Goal: Information Seeking & Learning: Learn about a topic

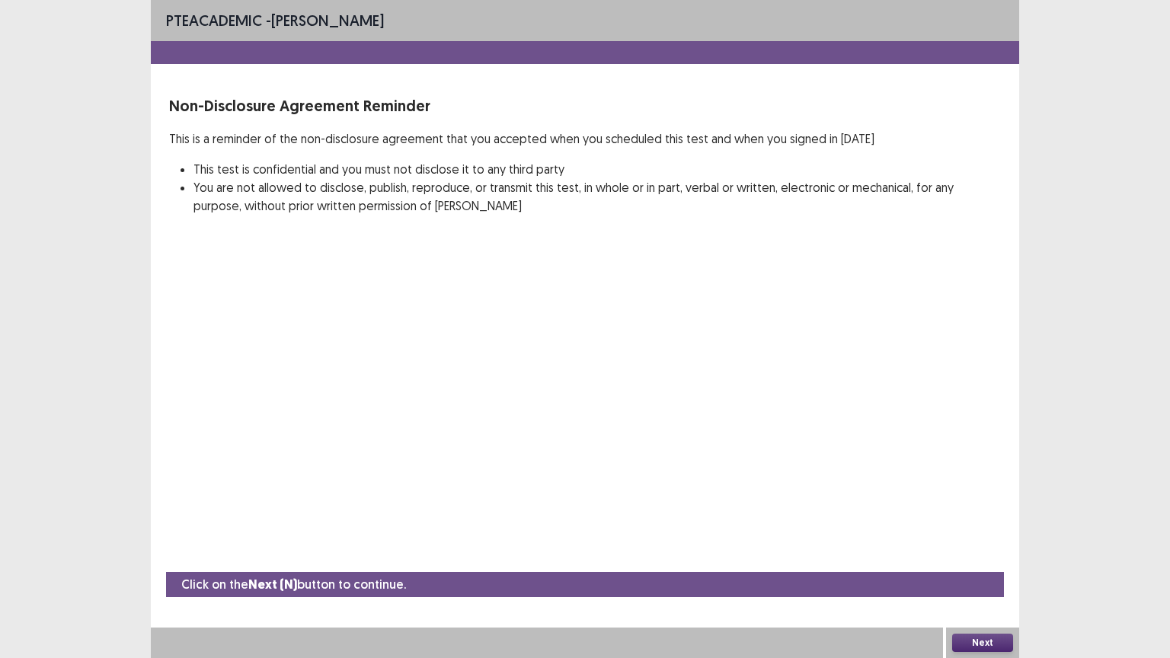
click at [981, 555] on button "Next" at bounding box center [982, 643] width 61 height 18
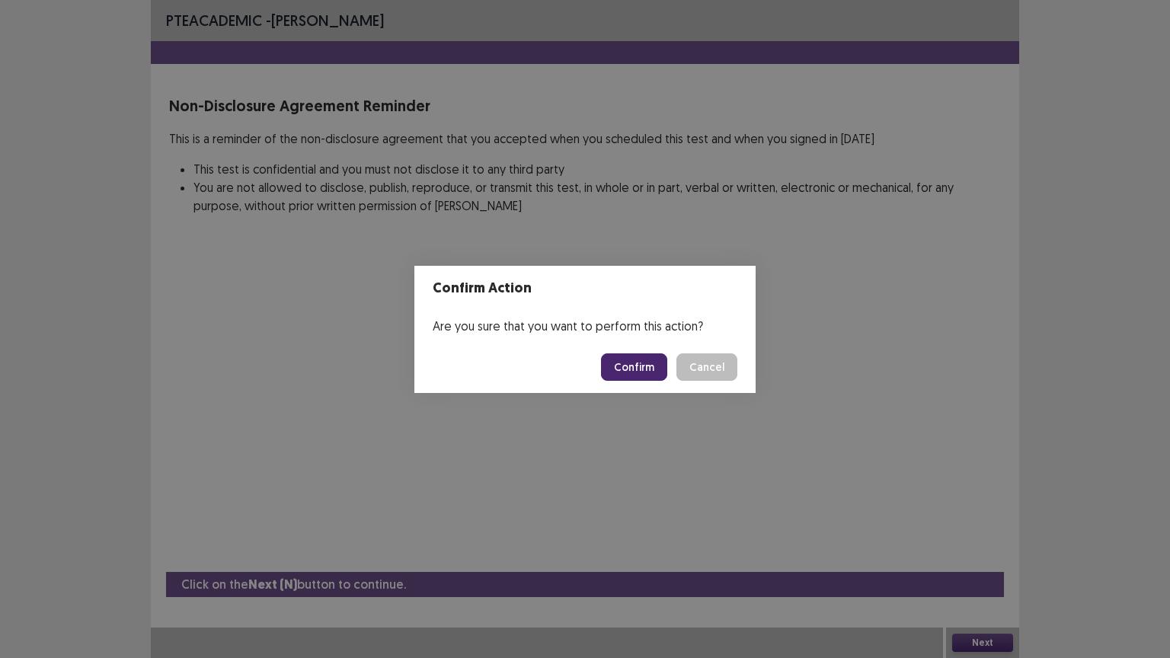
click at [643, 372] on button "Confirm" at bounding box center [634, 366] width 66 height 27
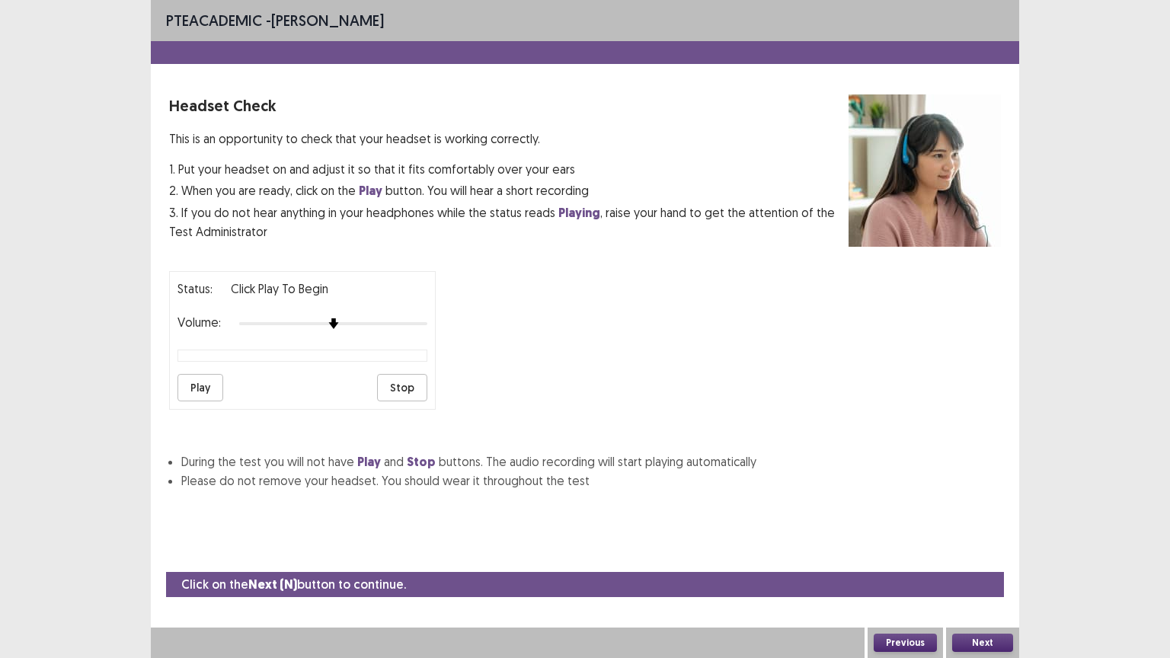
click at [979, 555] on button "Next" at bounding box center [982, 643] width 61 height 18
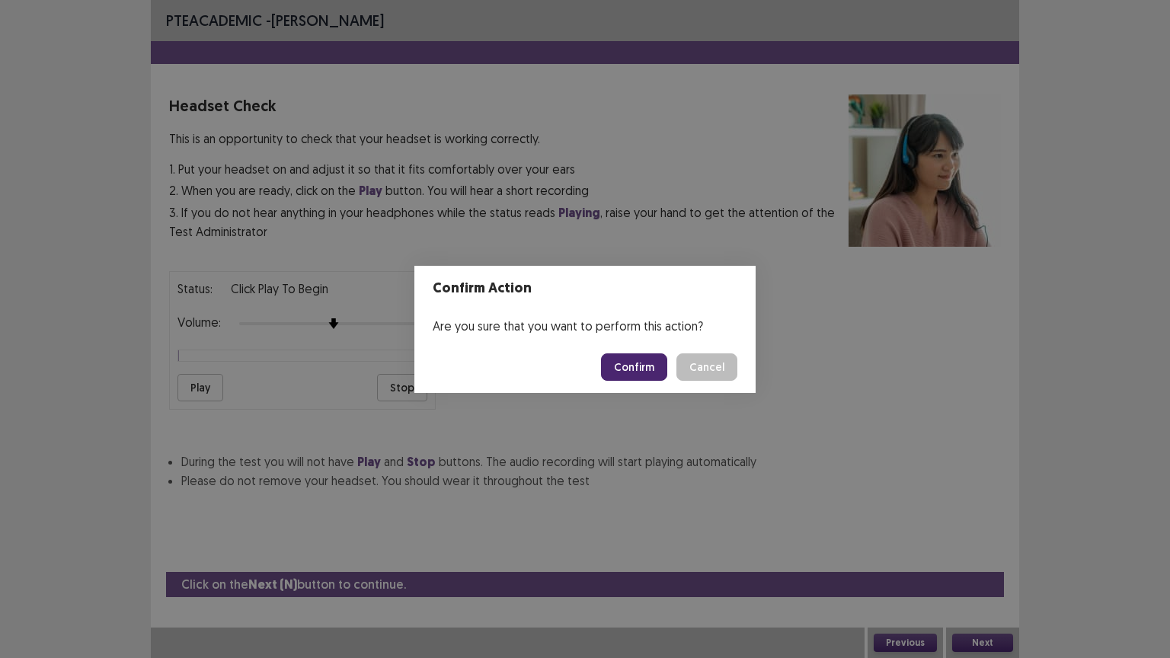
click at [637, 362] on button "Confirm" at bounding box center [634, 366] width 66 height 27
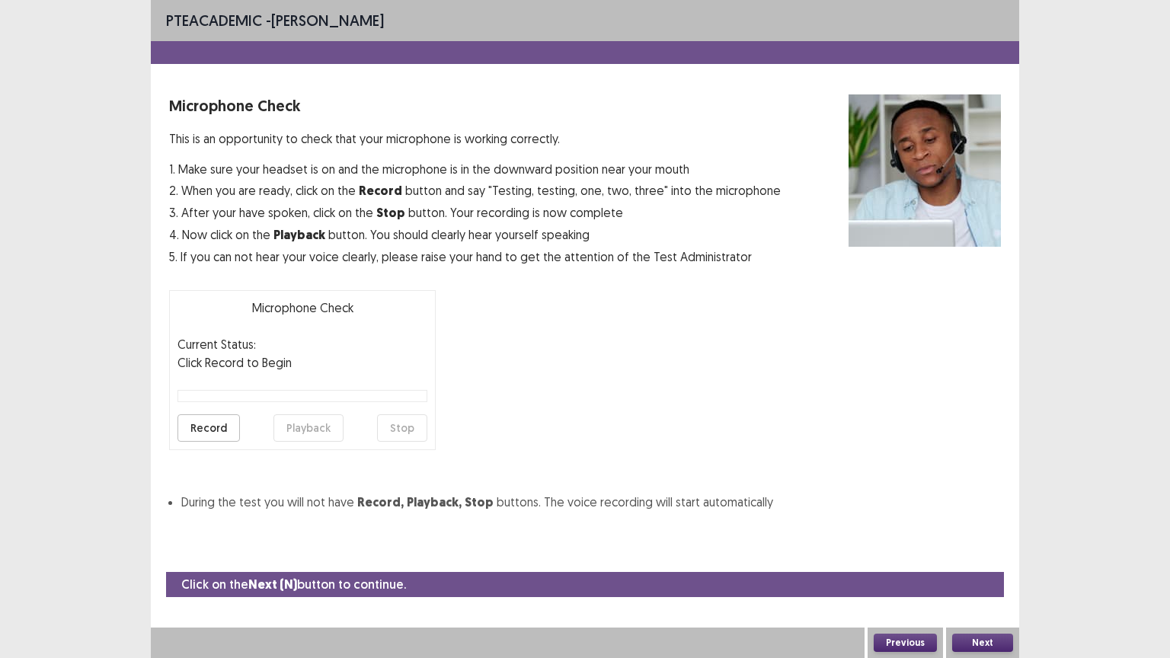
click at [216, 427] on button "Record" at bounding box center [209, 427] width 62 height 27
click at [401, 427] on button "Stop" at bounding box center [402, 427] width 50 height 27
click at [296, 420] on button "Playback" at bounding box center [309, 427] width 70 height 27
click at [974, 555] on button "Next" at bounding box center [982, 643] width 61 height 18
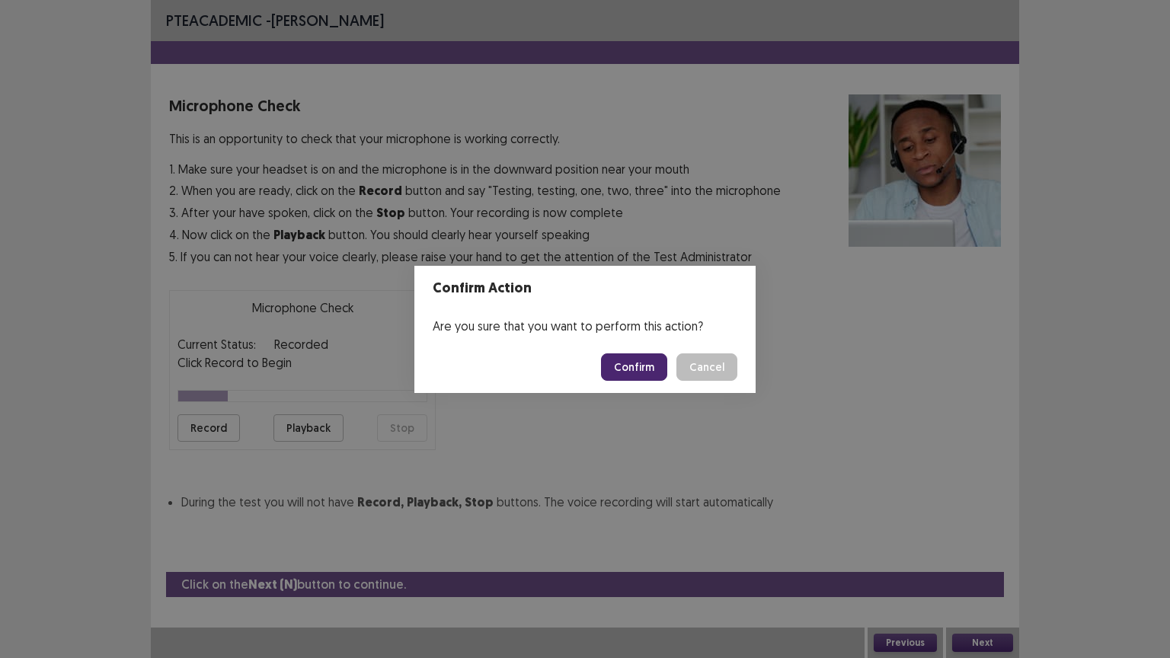
click at [631, 363] on button "Confirm" at bounding box center [634, 366] width 66 height 27
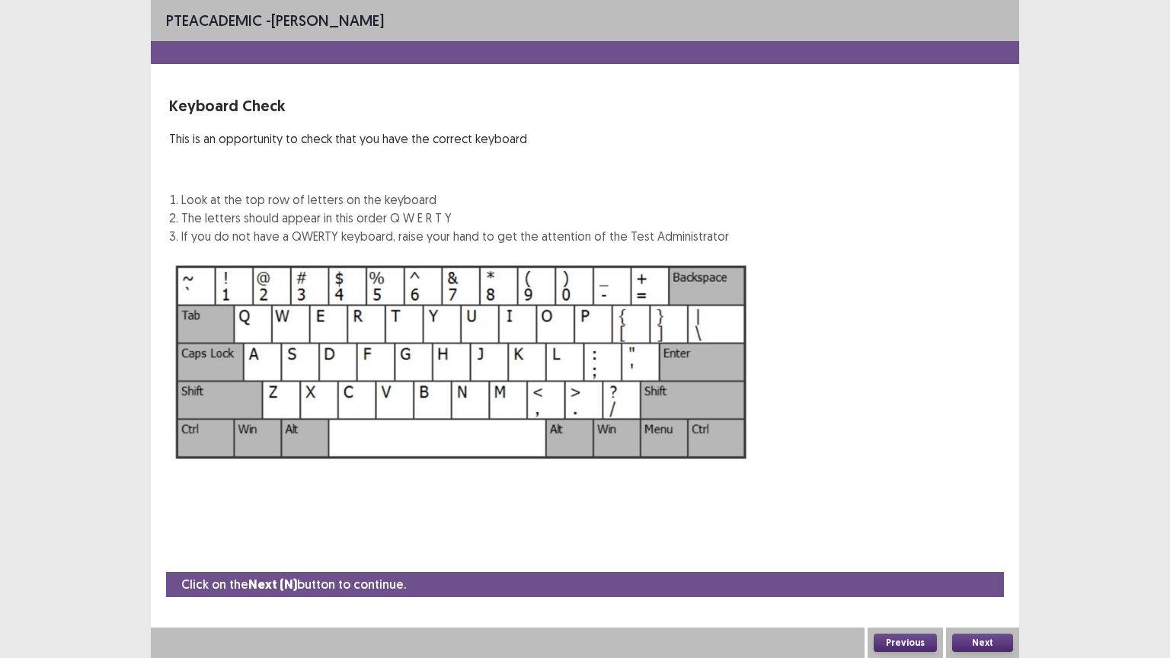
click at [972, 555] on button "Next" at bounding box center [982, 643] width 61 height 18
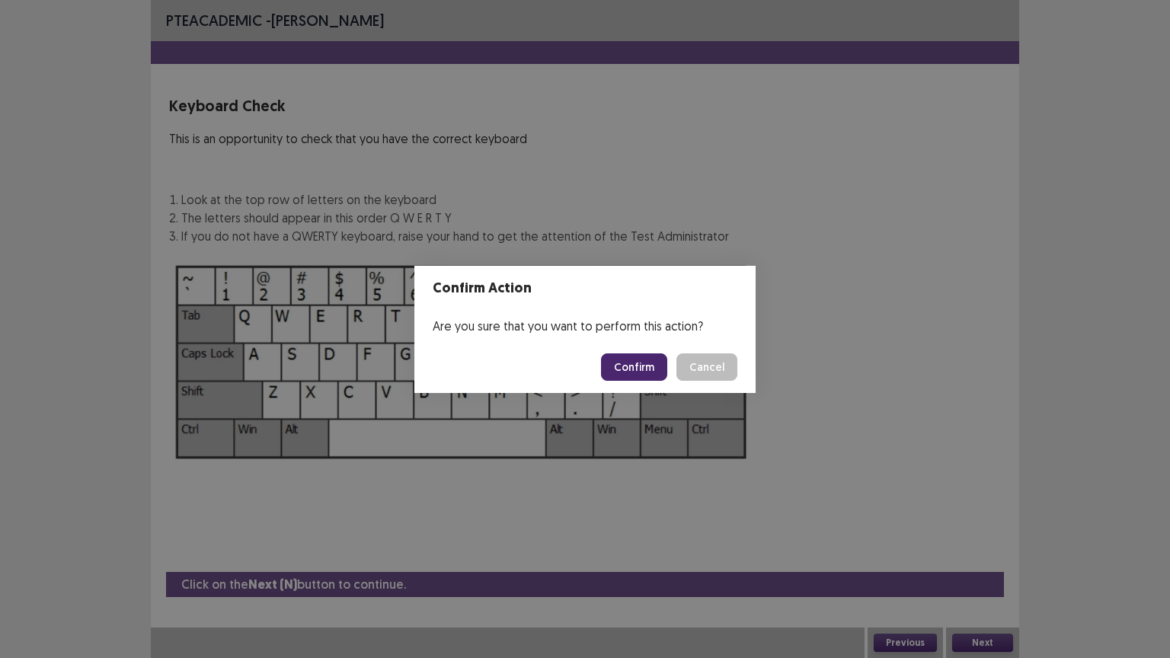
click at [649, 360] on button "Confirm" at bounding box center [634, 366] width 66 height 27
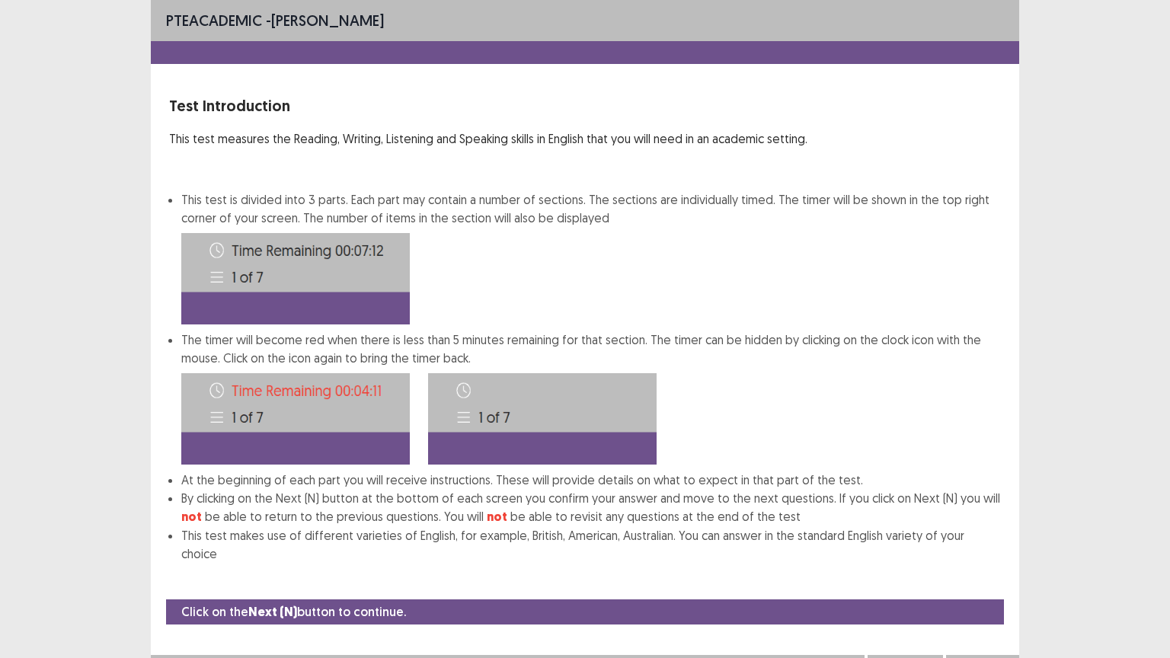
scroll to position [2, 0]
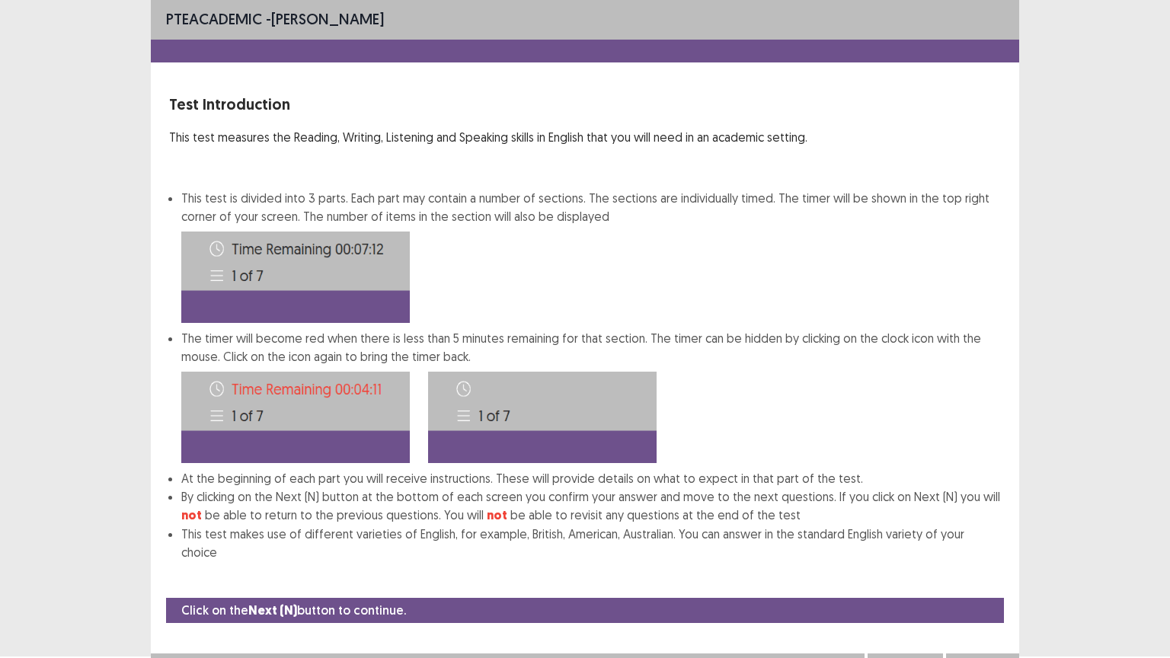
click at [979, 555] on button "Next" at bounding box center [982, 669] width 61 height 18
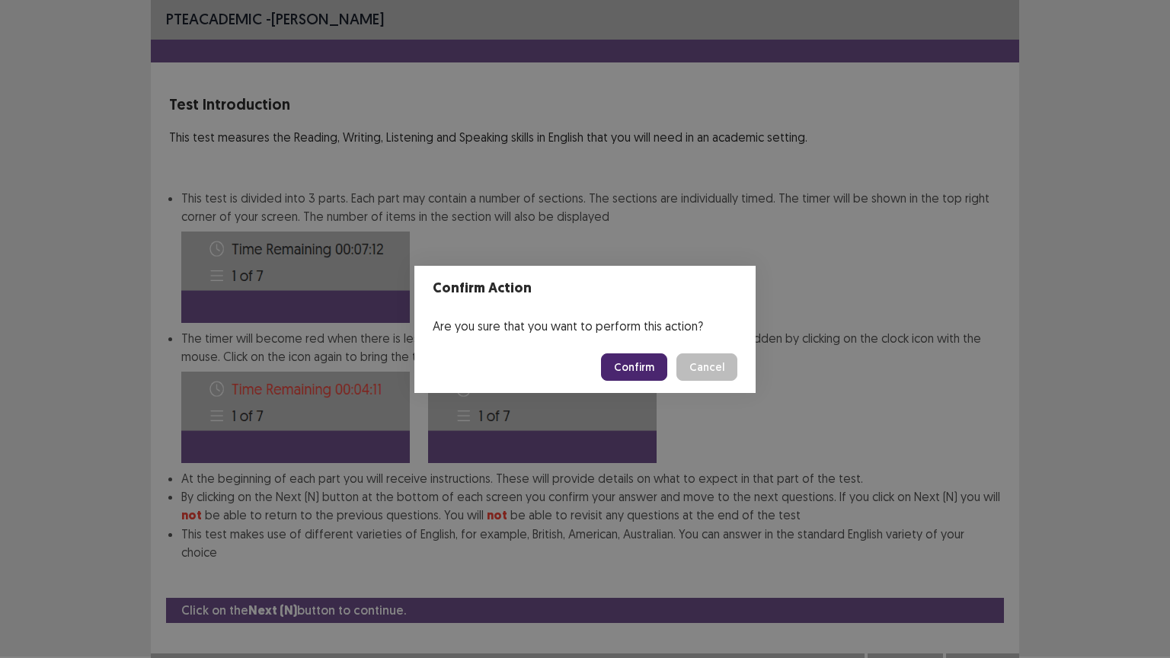
click at [647, 361] on button "Confirm" at bounding box center [634, 366] width 66 height 27
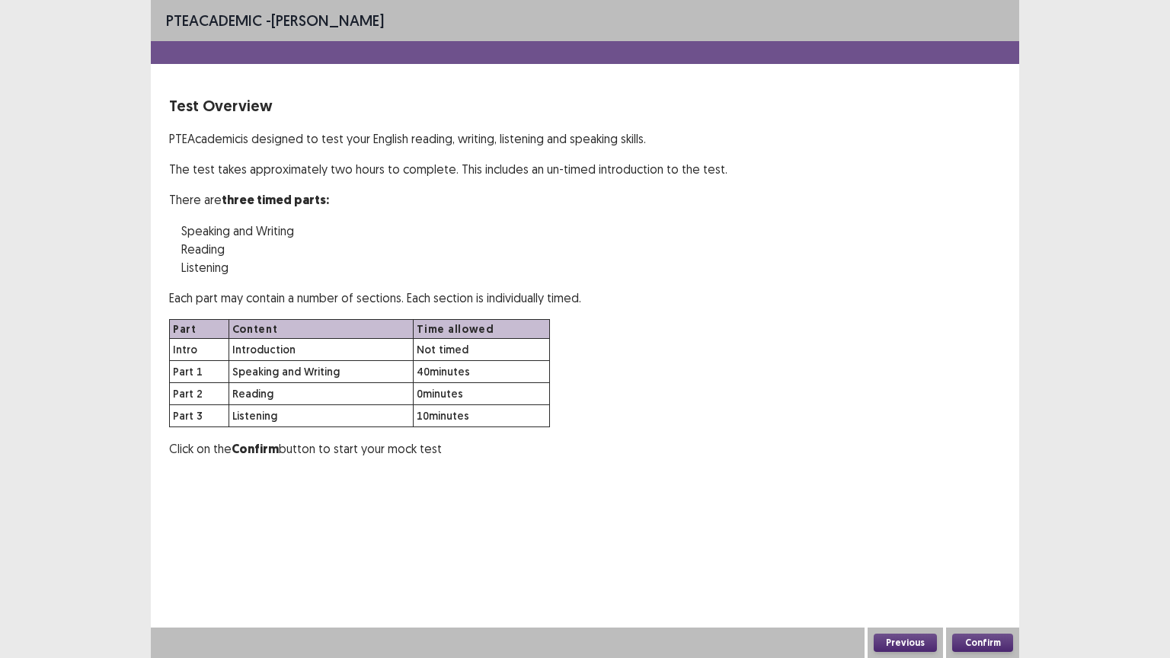
scroll to position [0, 0]
click at [987, 555] on button "Confirm" at bounding box center [982, 643] width 61 height 18
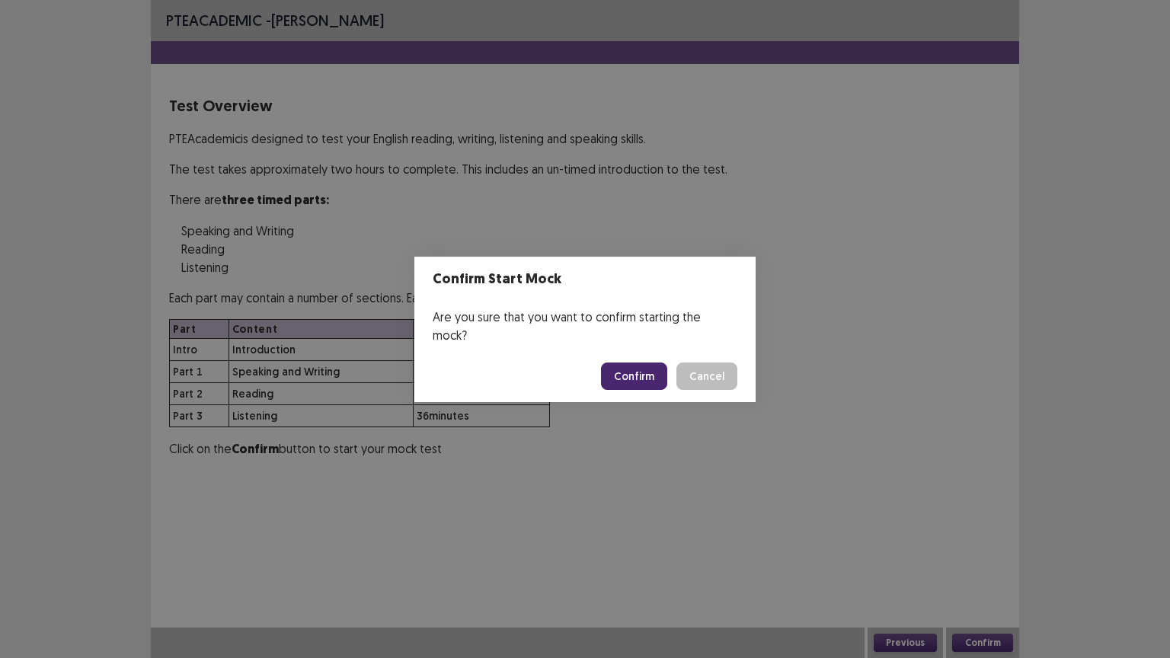
click at [640, 363] on button "Confirm" at bounding box center [634, 376] width 66 height 27
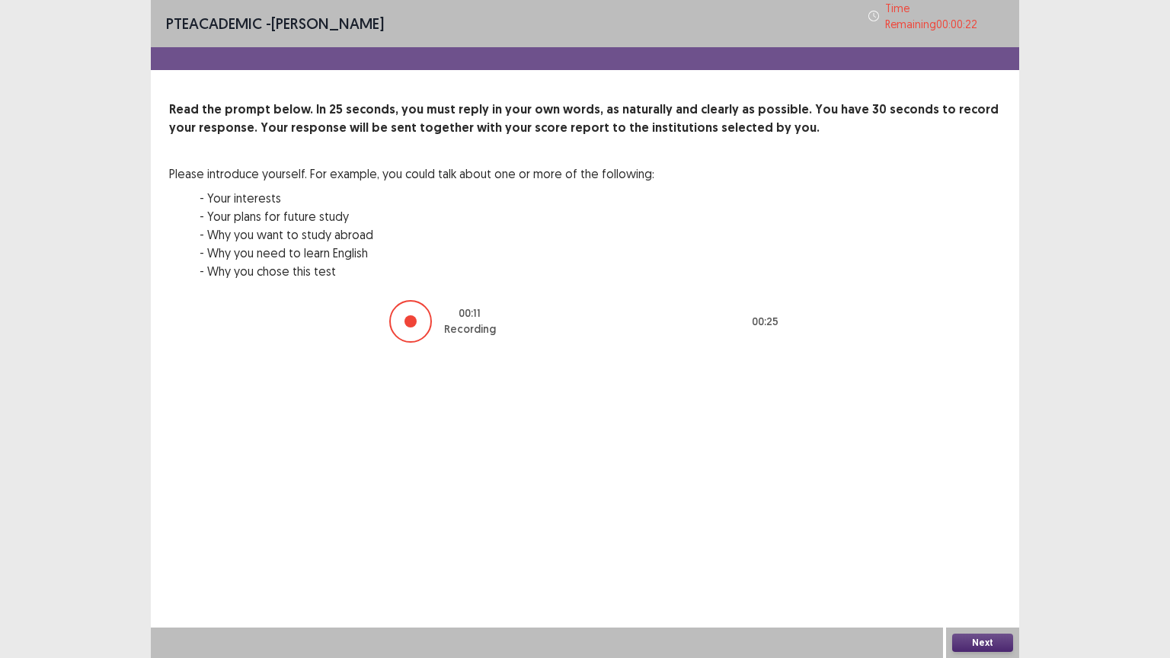
click at [971, 555] on button "Next" at bounding box center [982, 643] width 61 height 18
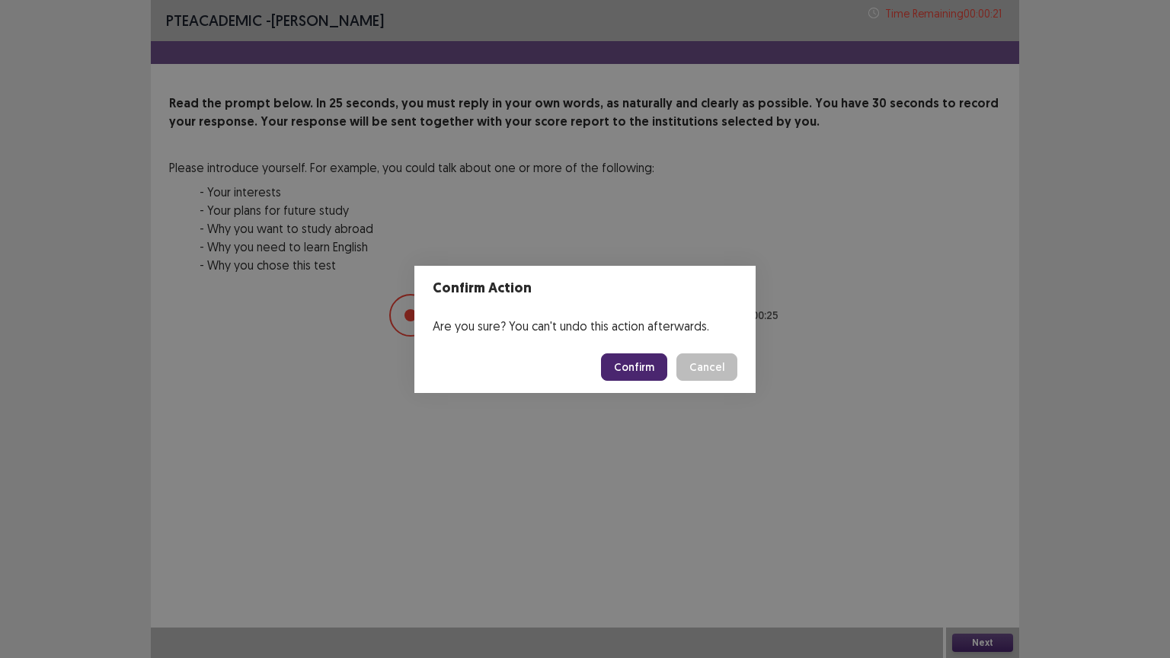
click at [645, 358] on button "Confirm" at bounding box center [634, 366] width 66 height 27
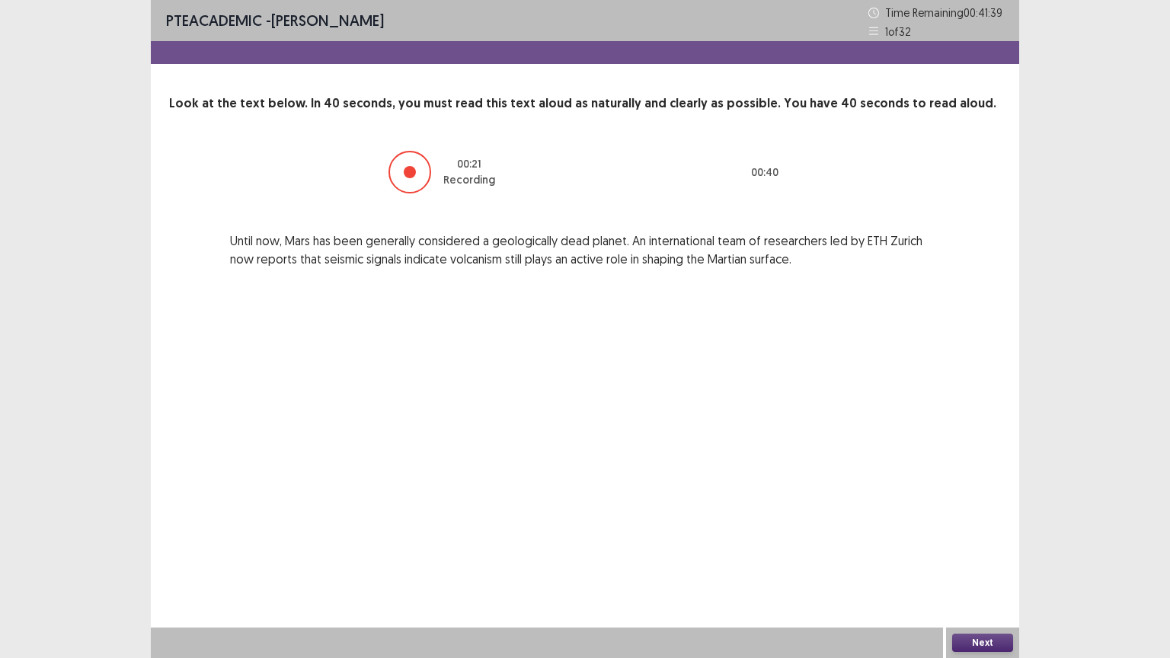
click at [978, 555] on button "Next" at bounding box center [982, 643] width 61 height 18
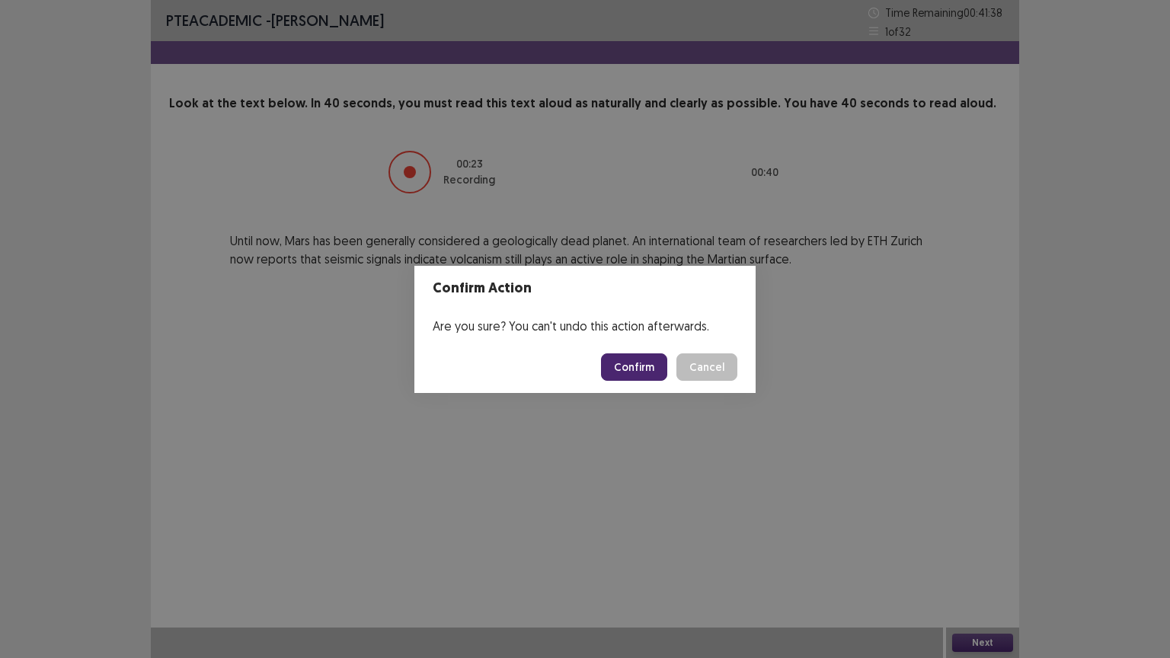
click at [626, 373] on button "Confirm" at bounding box center [634, 366] width 66 height 27
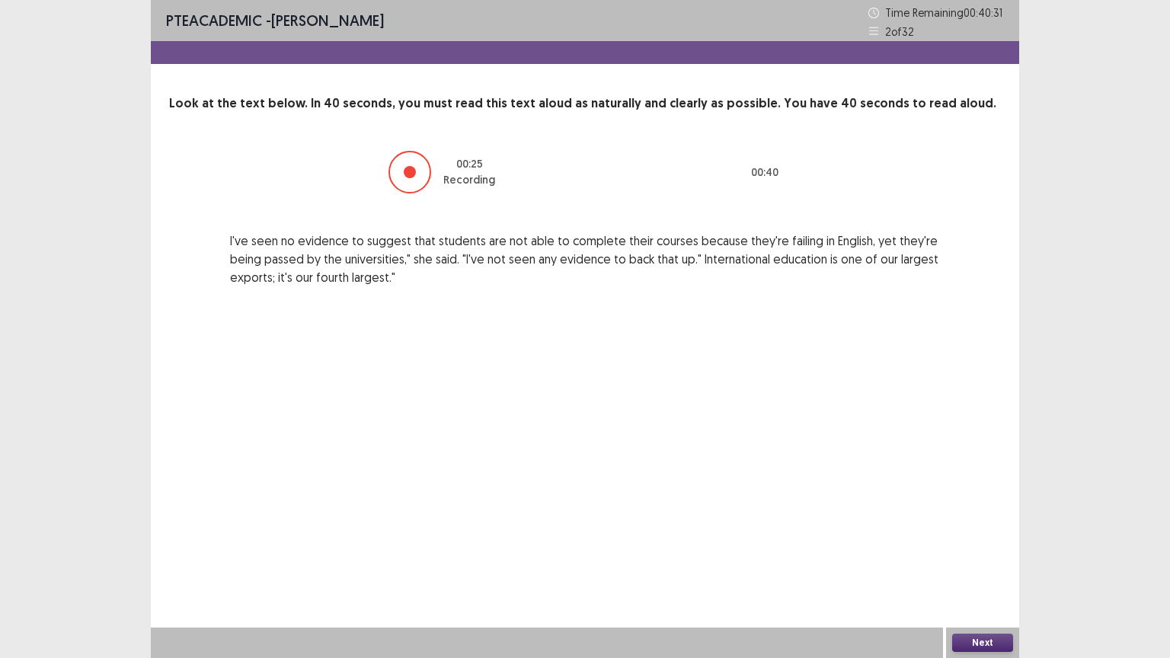
click at [997, 555] on button "Next" at bounding box center [982, 643] width 61 height 18
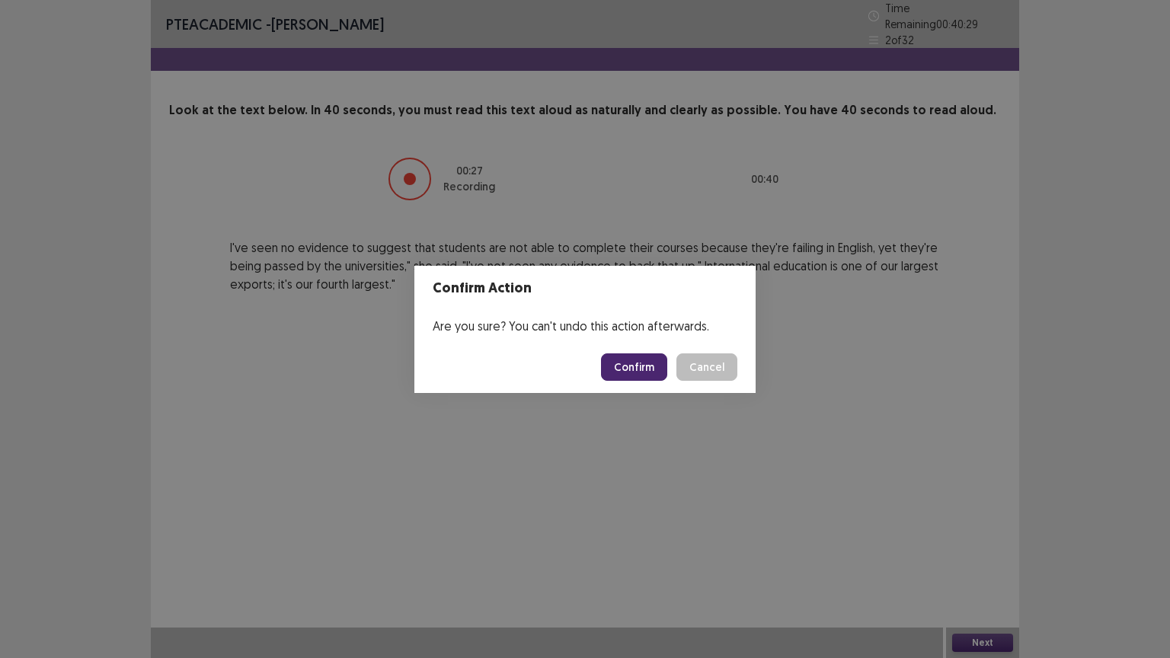
click at [651, 360] on button "Confirm" at bounding box center [634, 366] width 66 height 27
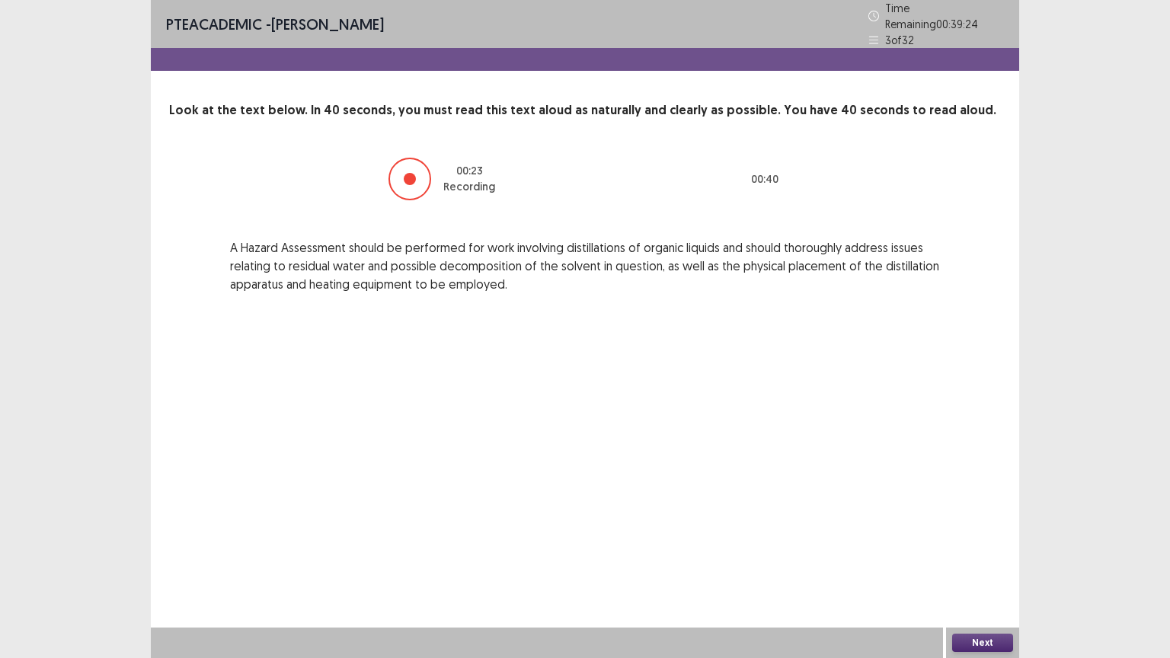
click at [989, 555] on button "Next" at bounding box center [982, 643] width 61 height 18
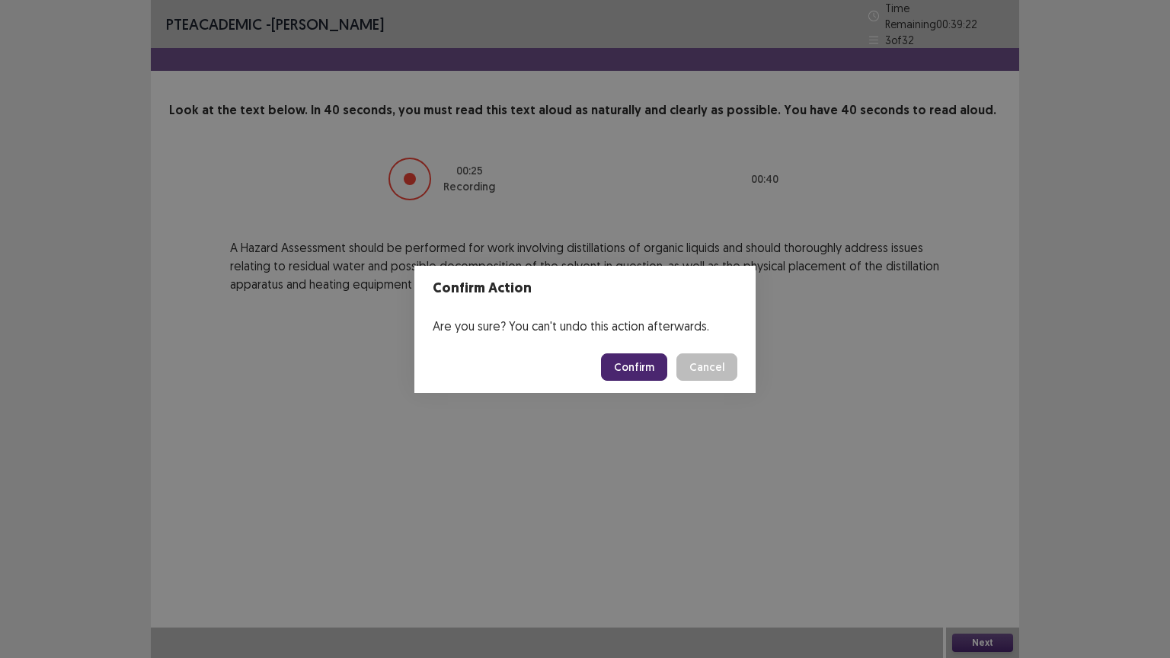
click at [629, 363] on button "Confirm" at bounding box center [634, 366] width 66 height 27
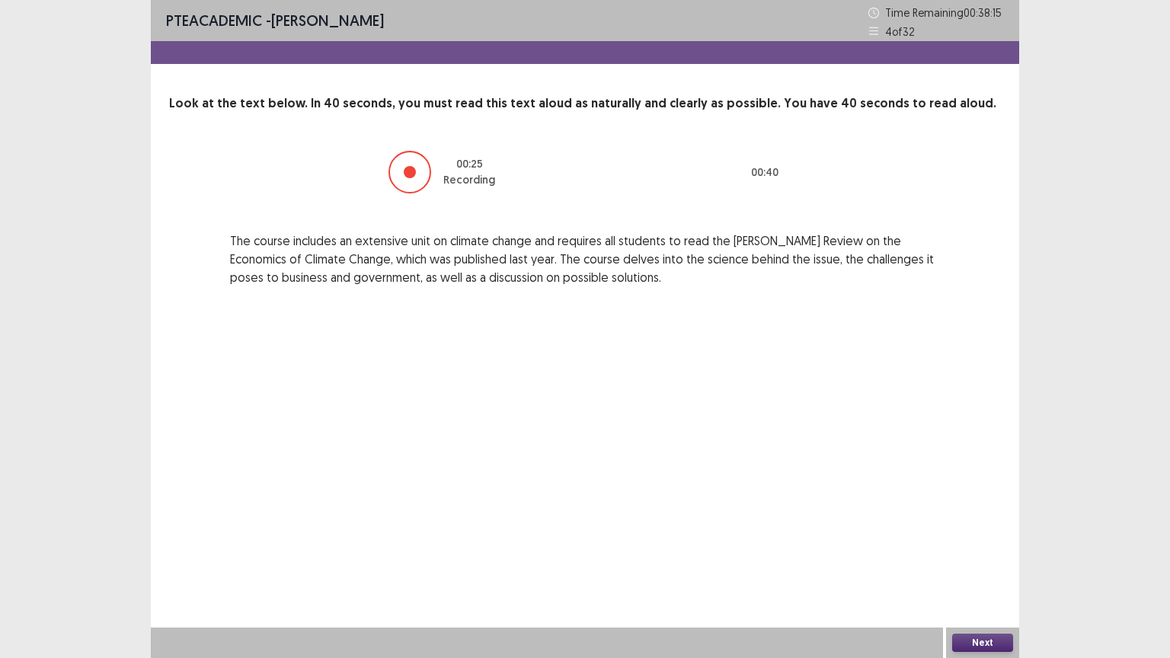
click at [990, 555] on button "Next" at bounding box center [982, 643] width 61 height 18
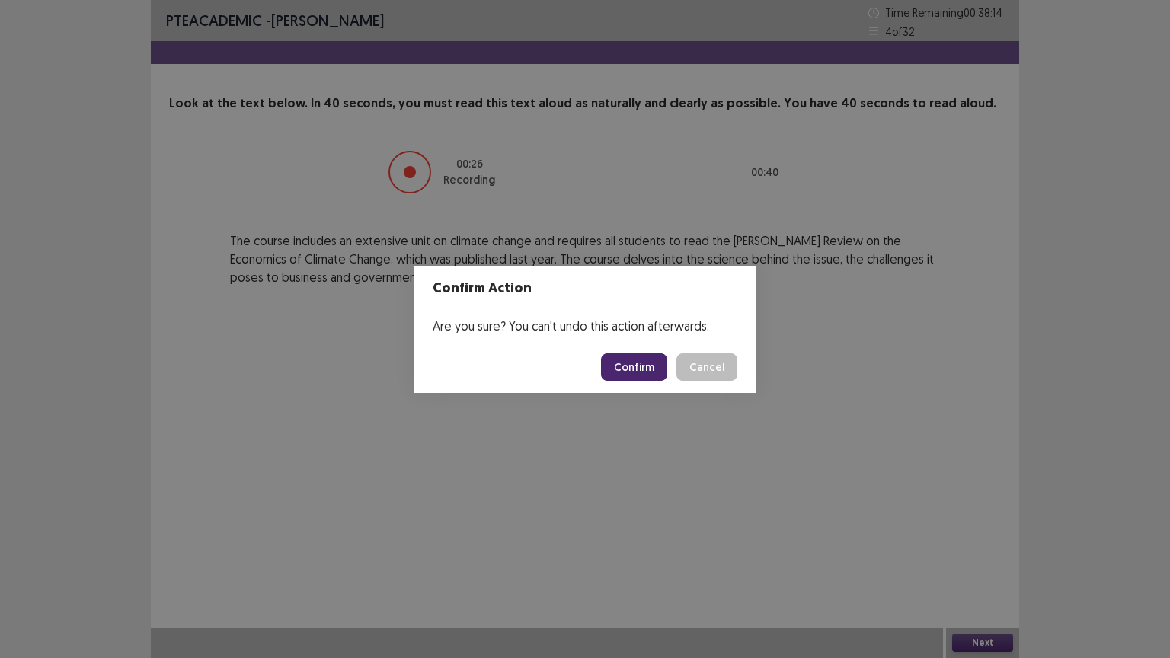
click at [640, 361] on button "Confirm" at bounding box center [634, 366] width 66 height 27
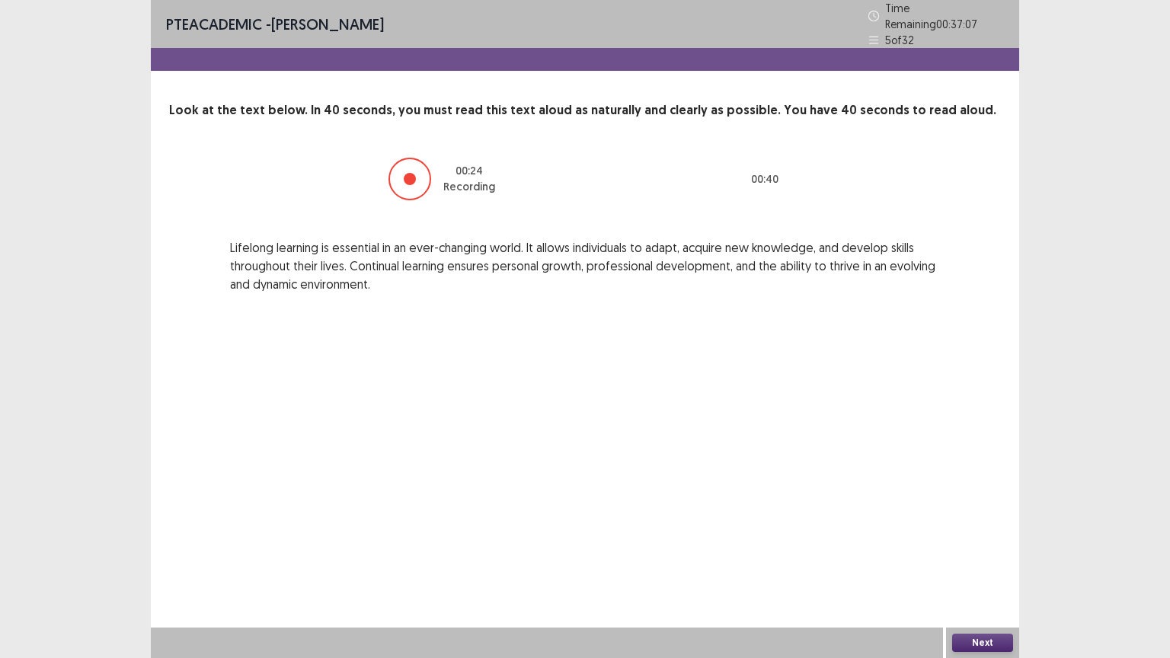
click at [972, 555] on button "Next" at bounding box center [982, 643] width 61 height 18
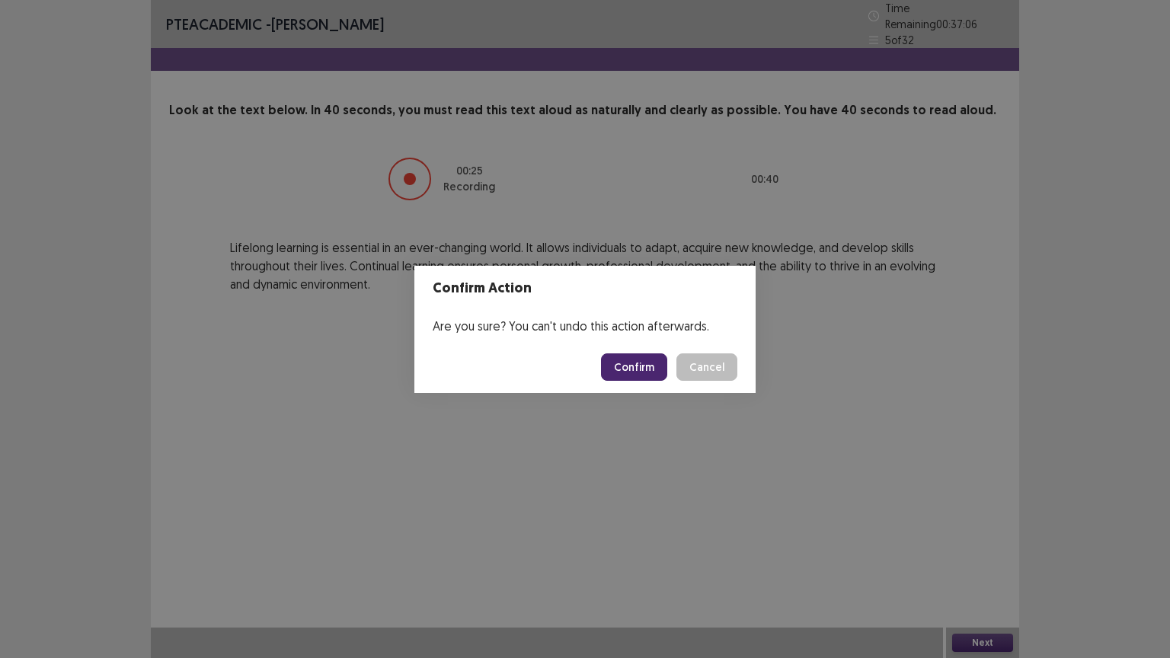
click at [619, 363] on button "Confirm" at bounding box center [634, 366] width 66 height 27
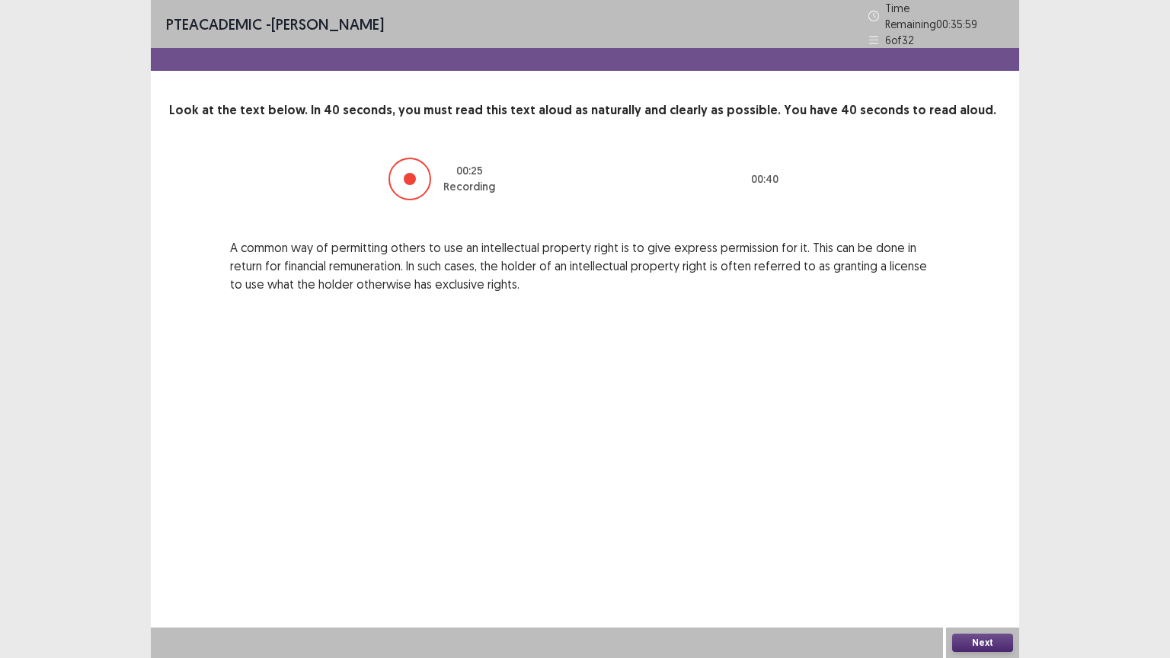
click at [990, 555] on button "Next" at bounding box center [982, 643] width 61 height 18
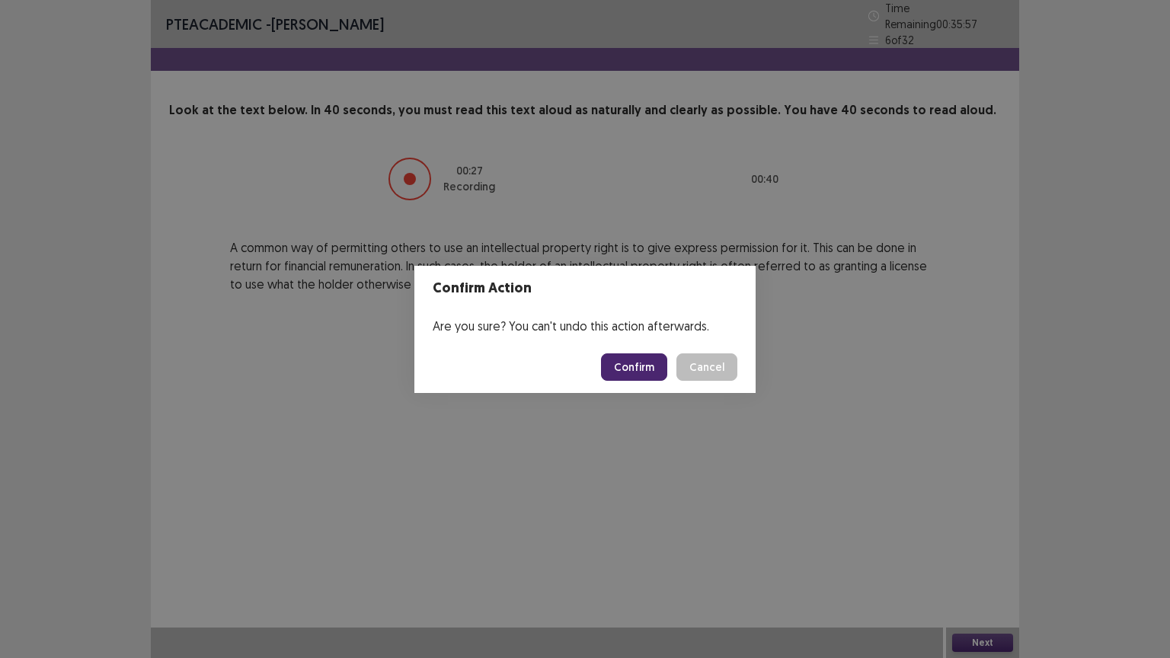
click at [635, 378] on button "Confirm" at bounding box center [634, 366] width 66 height 27
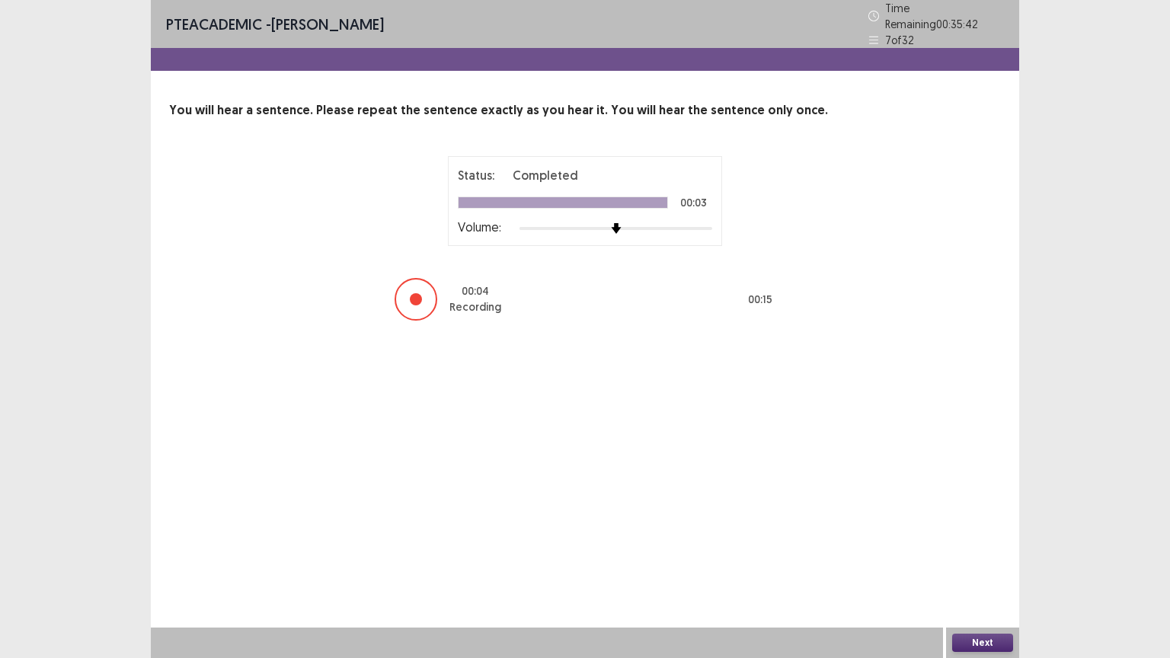
click at [996, 555] on button "Next" at bounding box center [982, 643] width 61 height 18
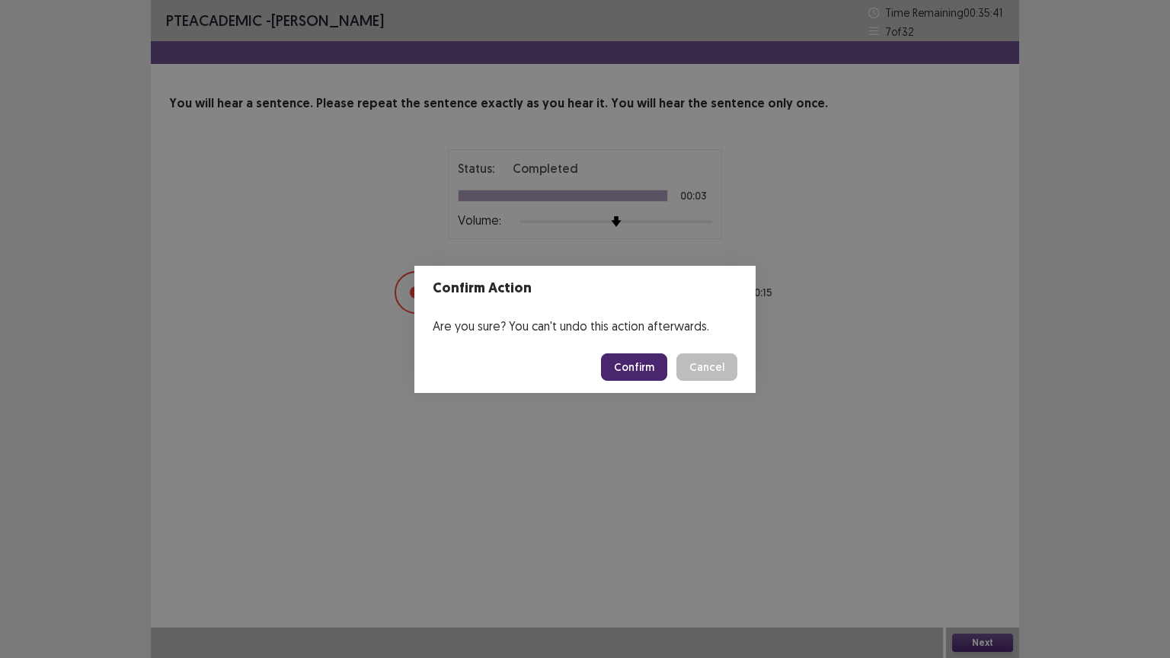
click at [643, 364] on button "Confirm" at bounding box center [634, 366] width 66 height 27
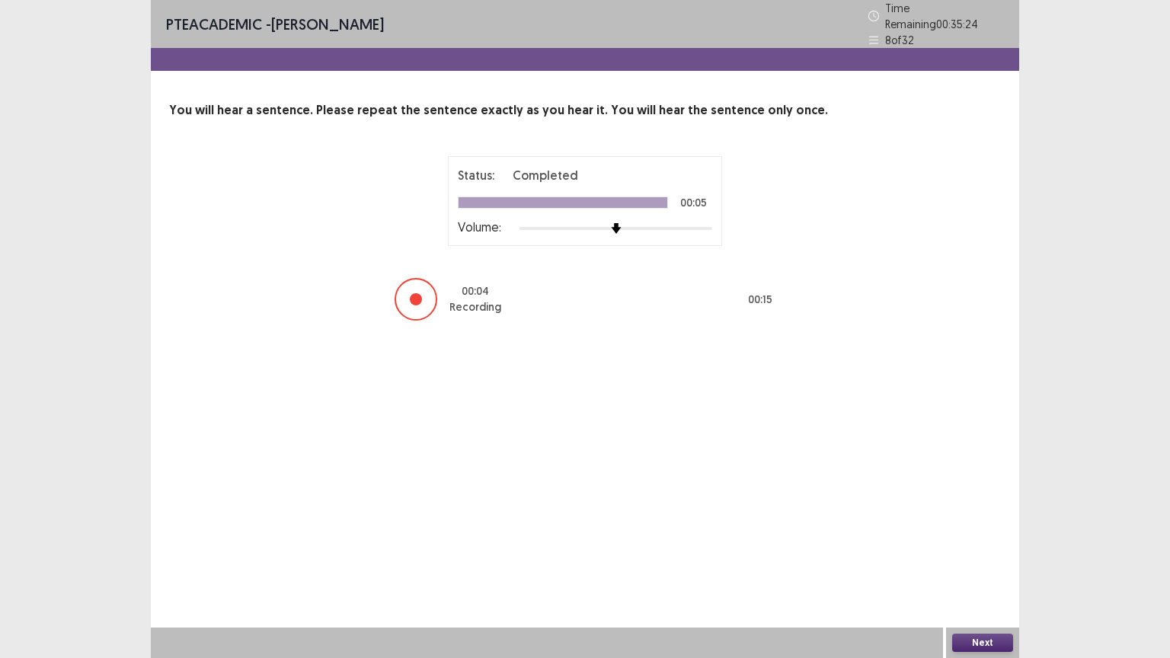
click at [990, 555] on button "Next" at bounding box center [982, 643] width 61 height 18
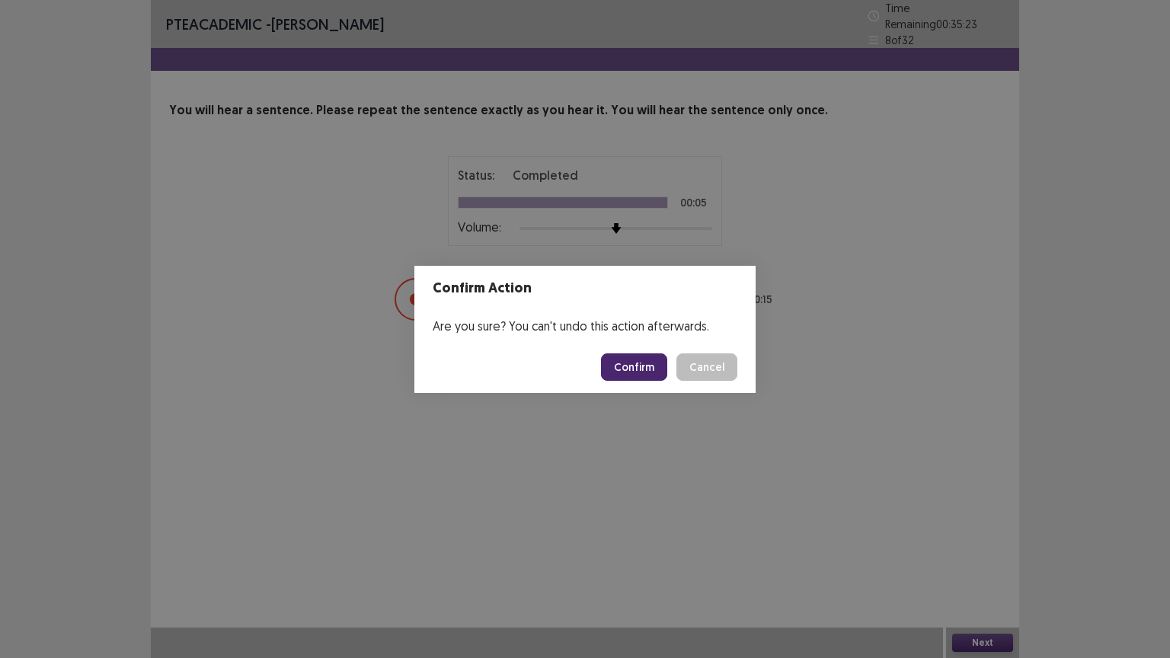
click at [625, 373] on button "Confirm" at bounding box center [634, 366] width 66 height 27
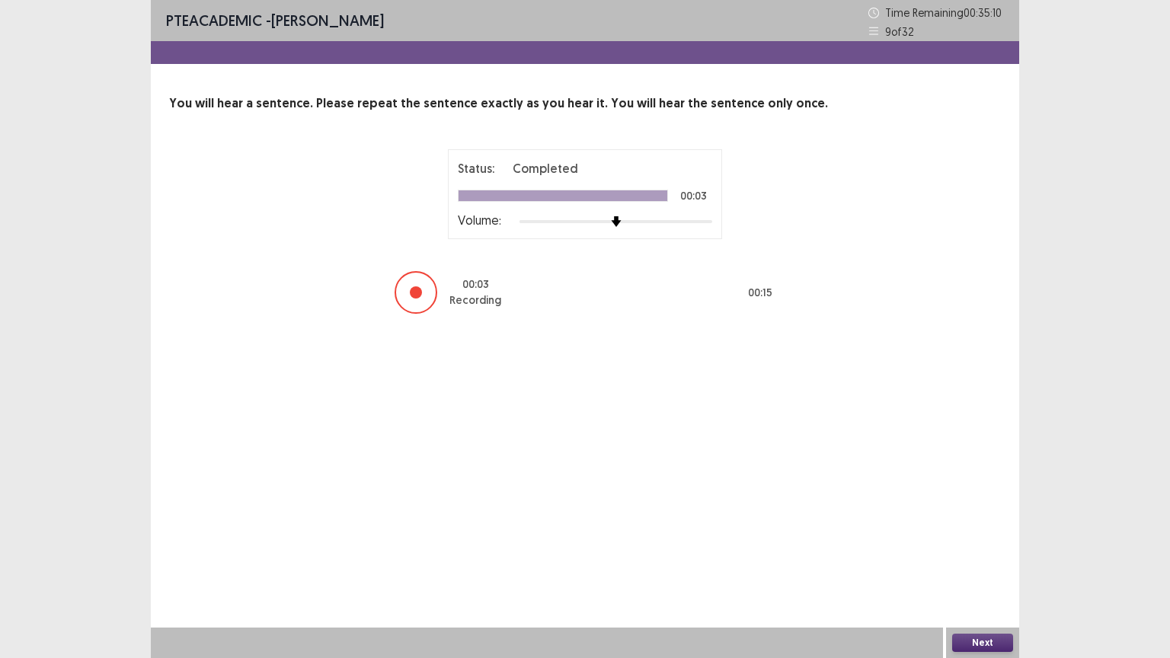
click at [974, 555] on button "Next" at bounding box center [982, 643] width 61 height 18
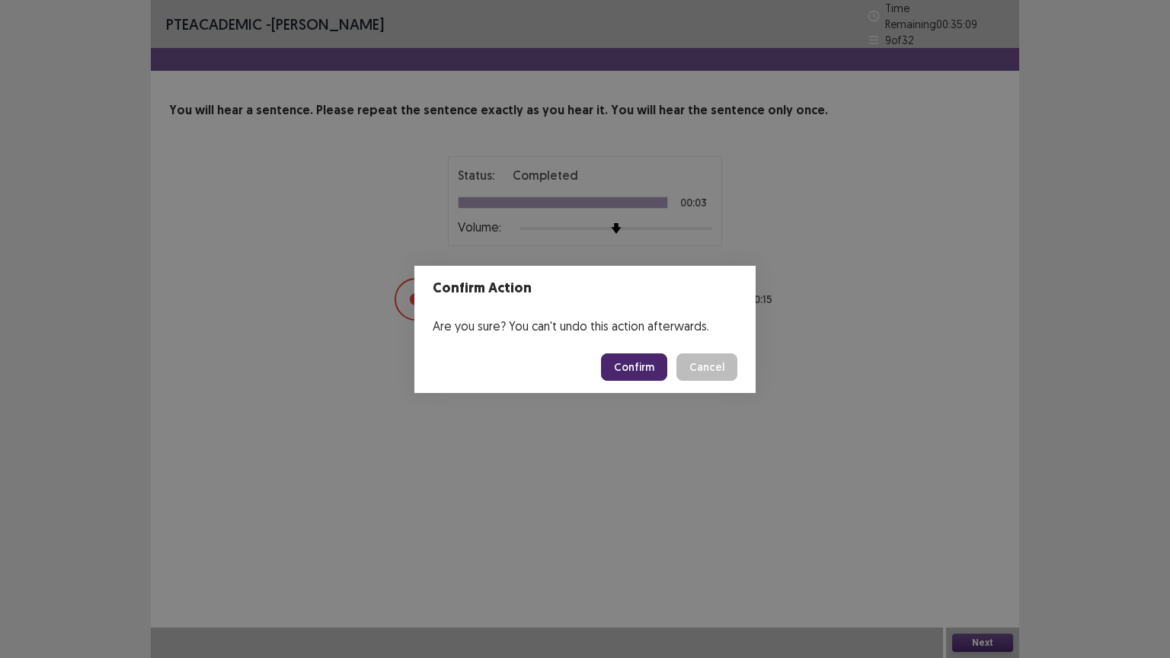
click at [641, 373] on button "Confirm" at bounding box center [634, 366] width 66 height 27
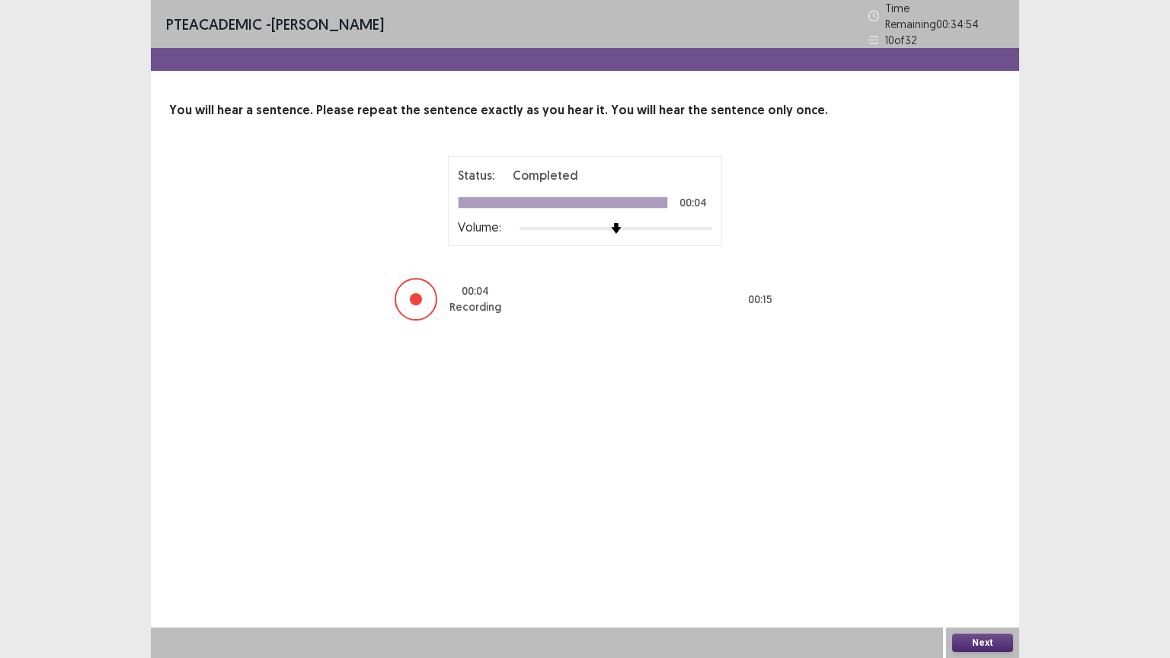
click at [996, 555] on button "Next" at bounding box center [982, 643] width 61 height 18
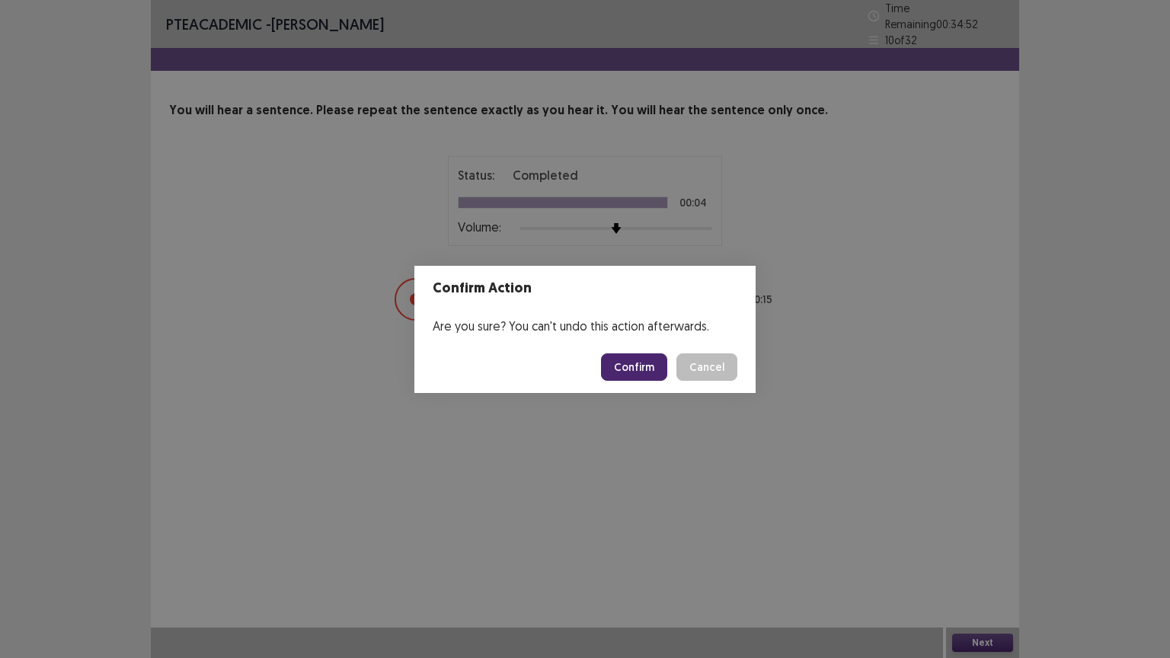
click at [638, 369] on button "Confirm" at bounding box center [634, 366] width 66 height 27
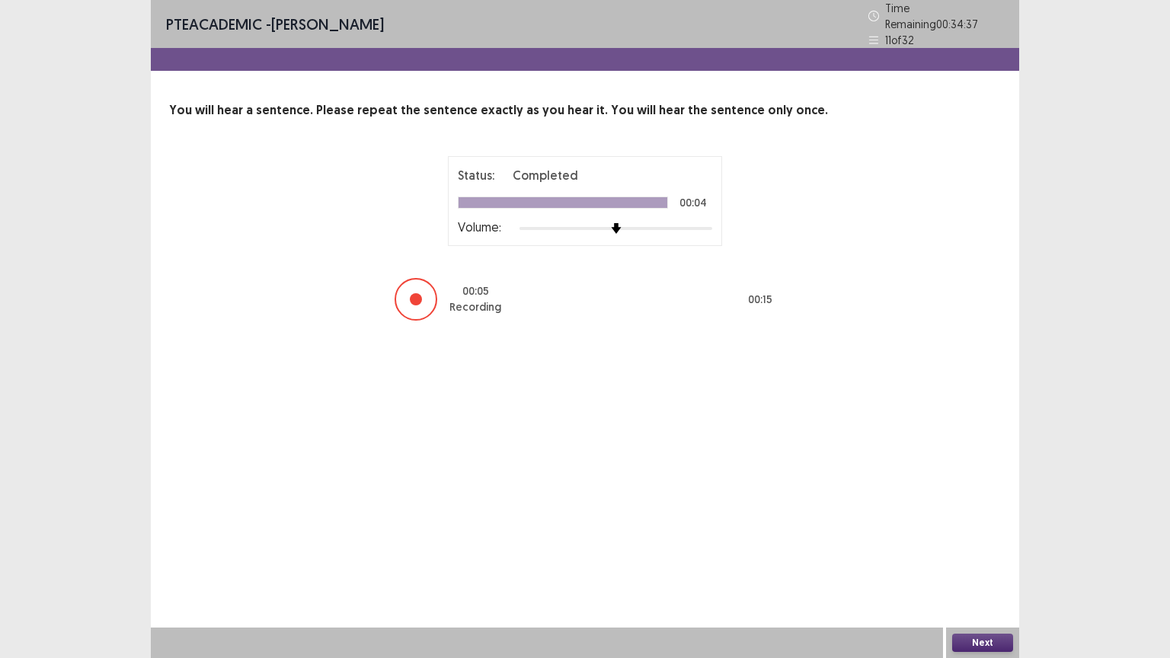
click at [987, 555] on button "Next" at bounding box center [982, 643] width 61 height 18
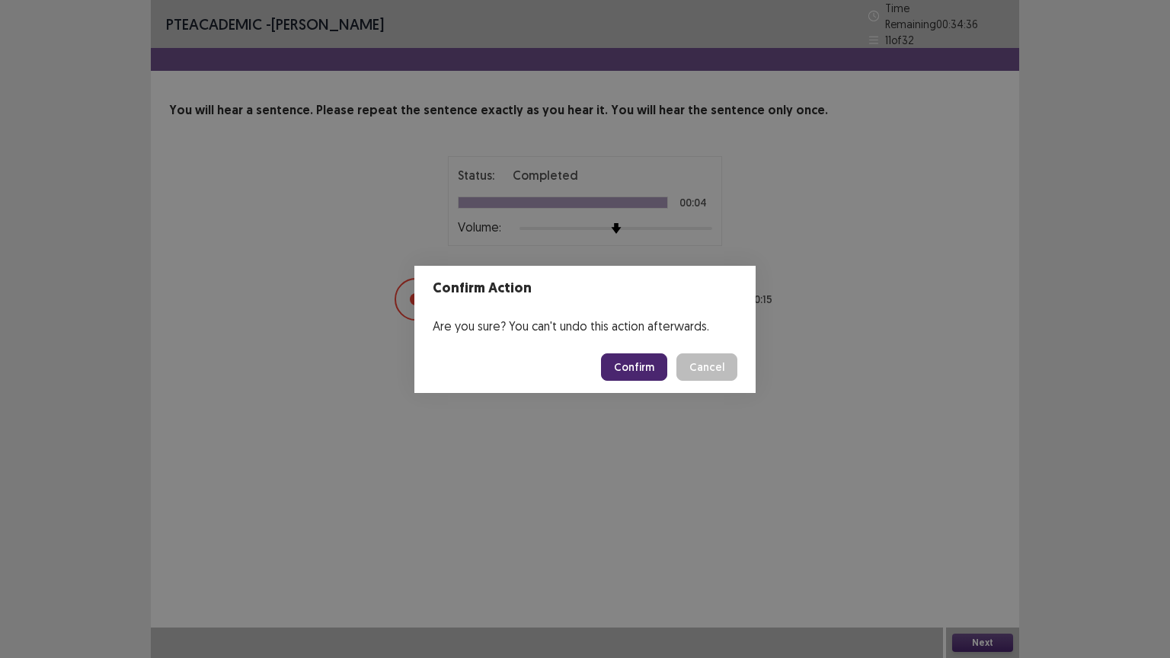
click at [652, 369] on button "Confirm" at bounding box center [634, 366] width 66 height 27
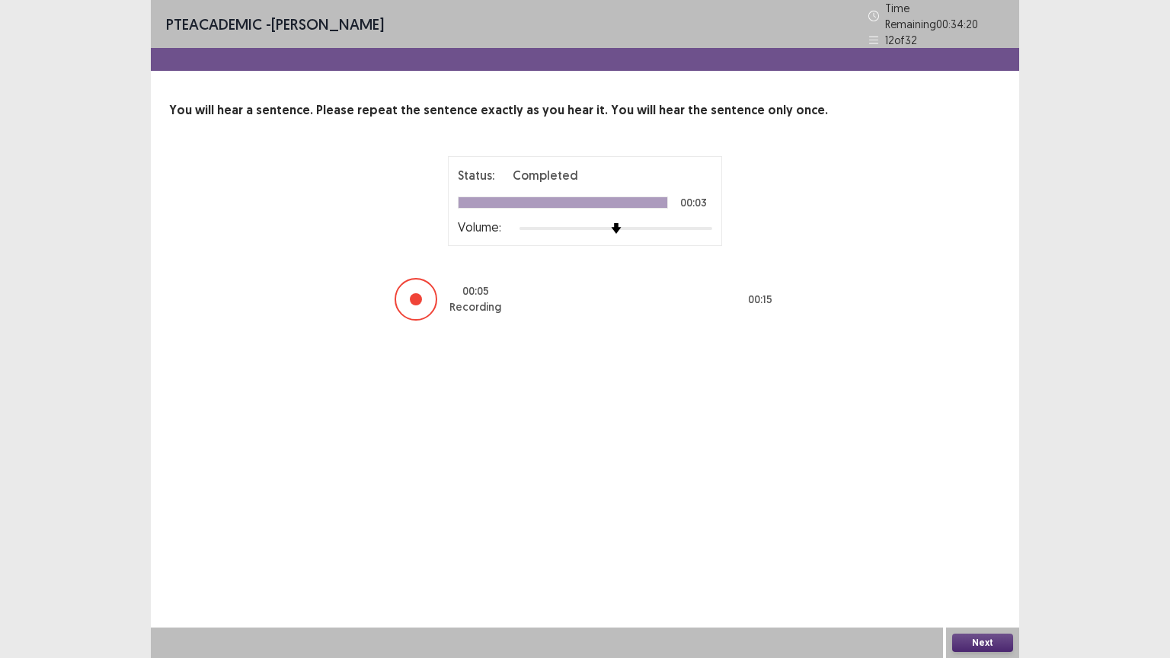
click at [971, 555] on button "Next" at bounding box center [982, 643] width 61 height 18
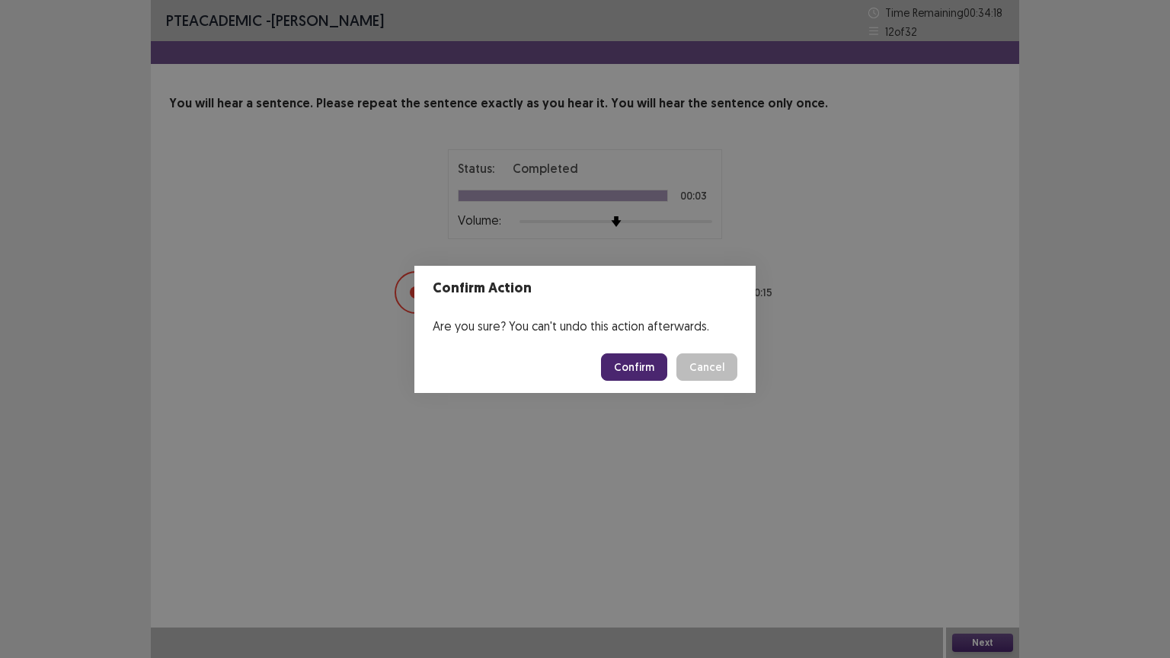
click at [620, 360] on button "Confirm" at bounding box center [634, 366] width 66 height 27
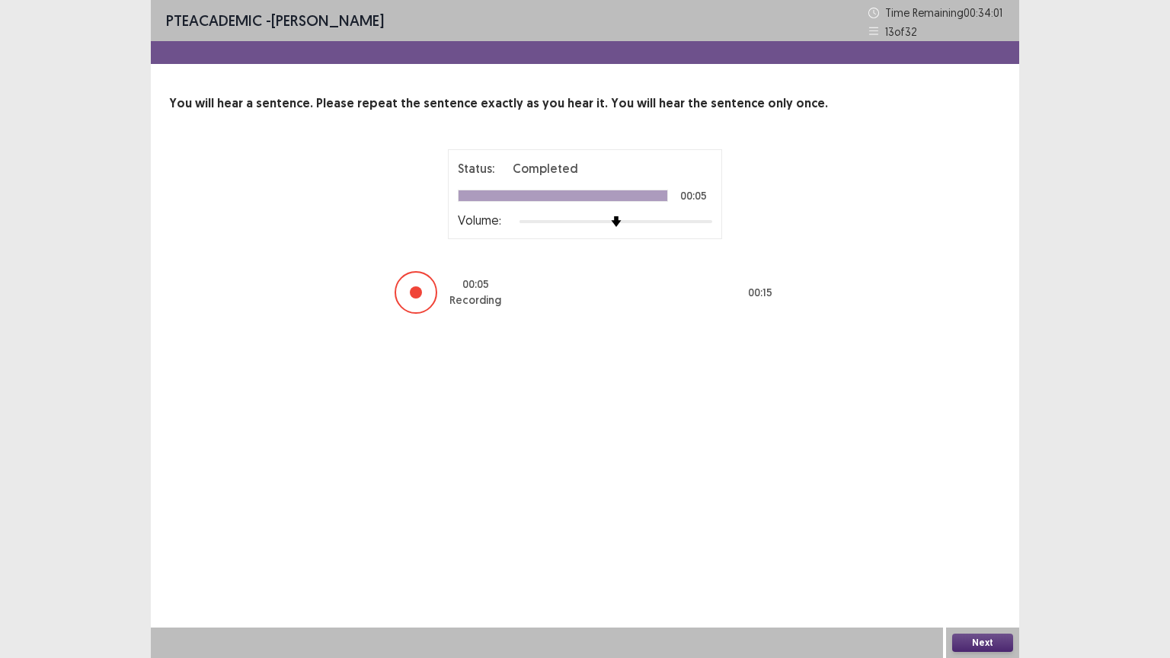
click at [976, 555] on button "Next" at bounding box center [982, 643] width 61 height 18
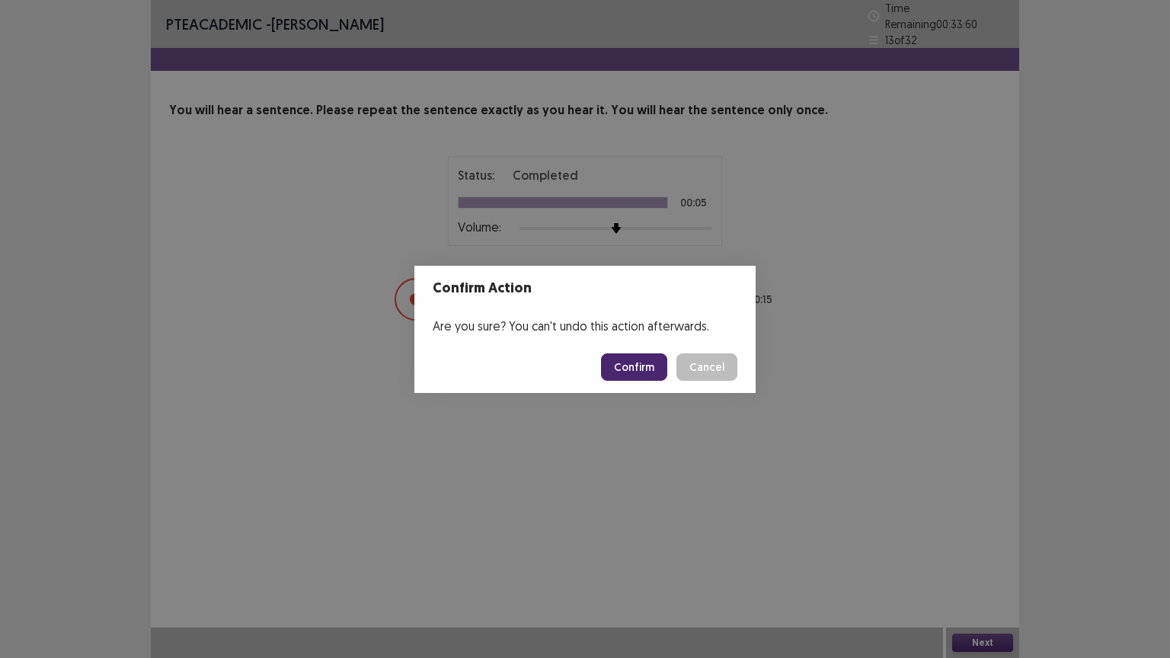
click at [646, 369] on button "Confirm" at bounding box center [634, 366] width 66 height 27
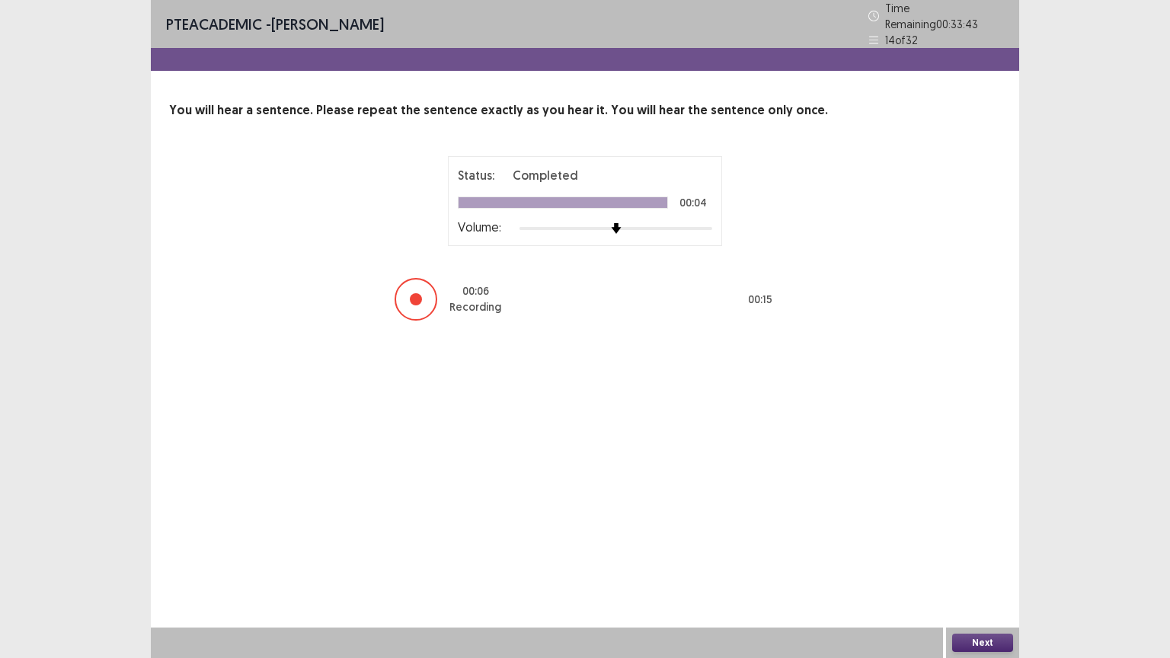
click at [981, 555] on button "Next" at bounding box center [982, 643] width 61 height 18
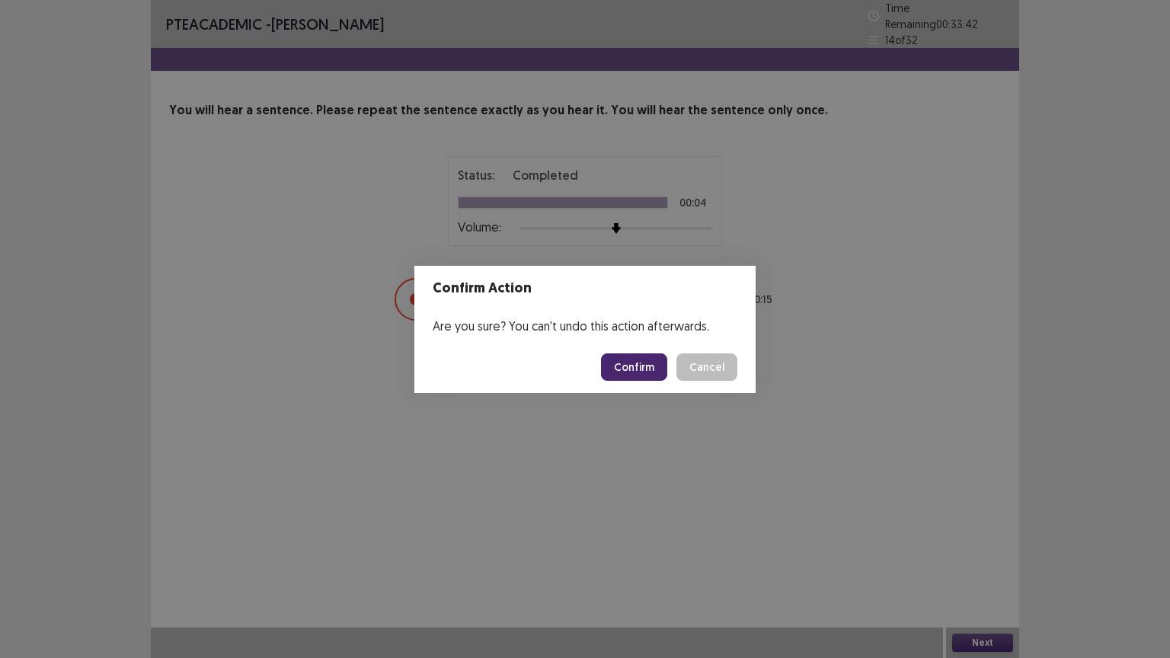
click at [637, 368] on button "Confirm" at bounding box center [634, 366] width 66 height 27
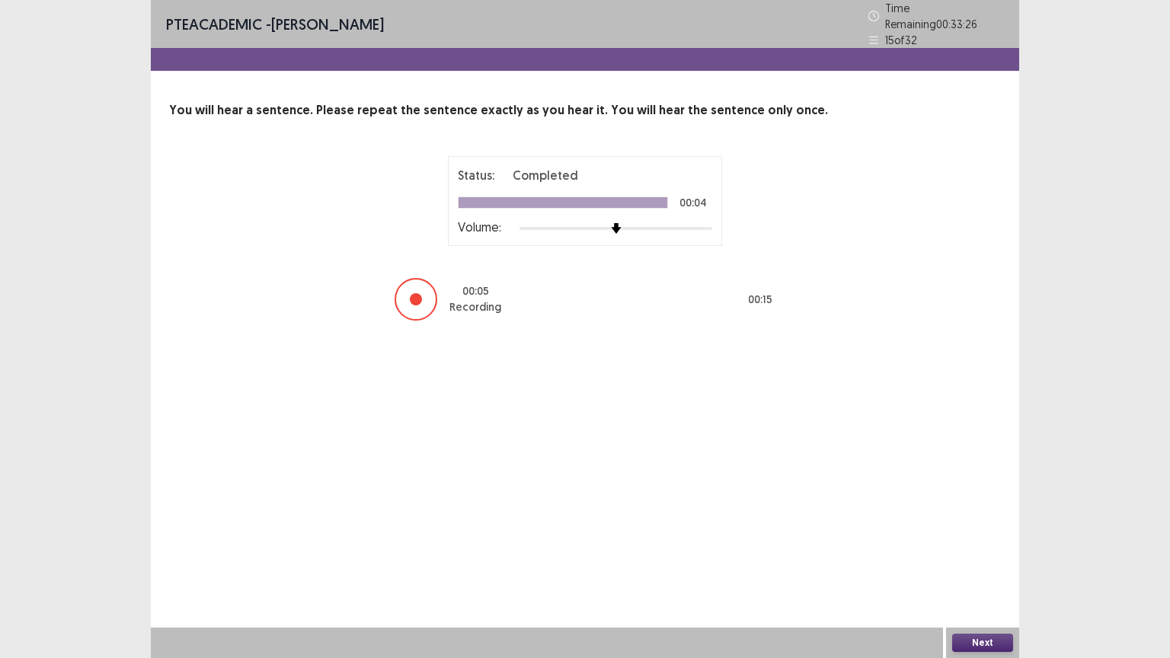
click at [983, 555] on button "Next" at bounding box center [982, 643] width 61 height 18
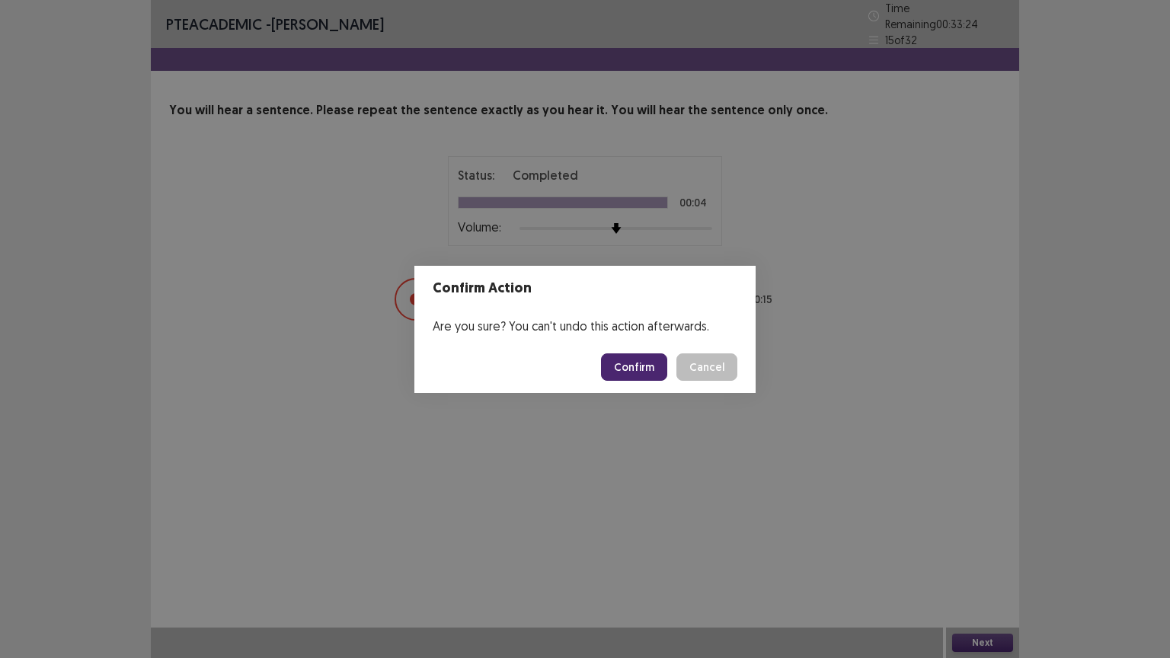
click at [636, 363] on button "Confirm" at bounding box center [634, 366] width 66 height 27
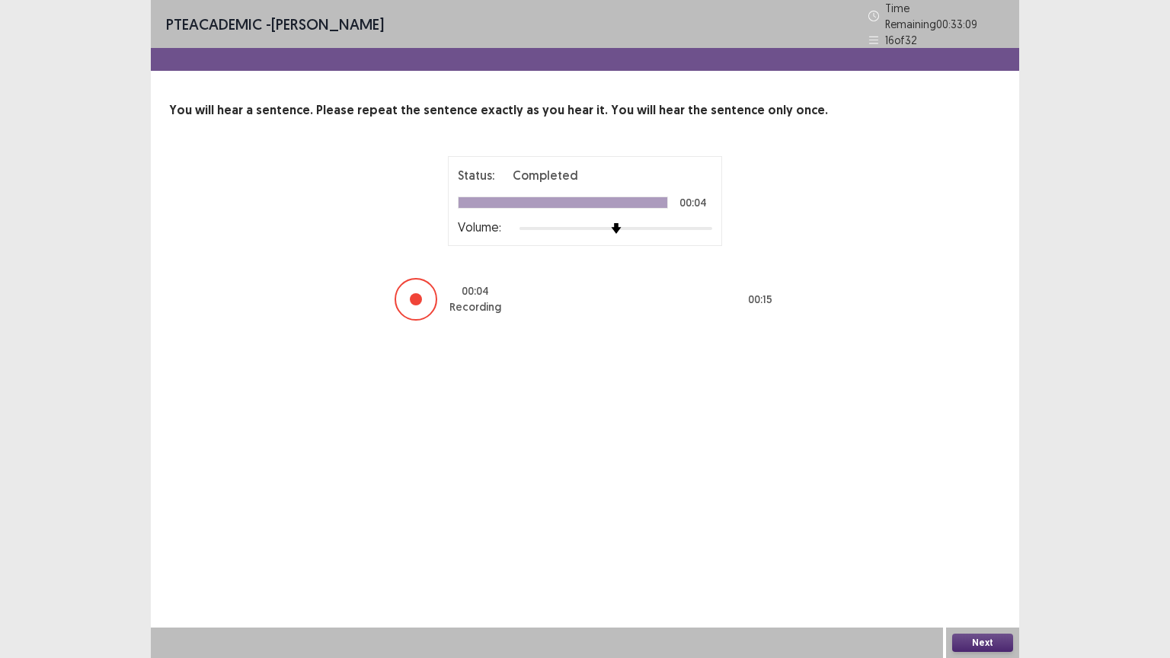
click at [990, 555] on button "Next" at bounding box center [982, 643] width 61 height 18
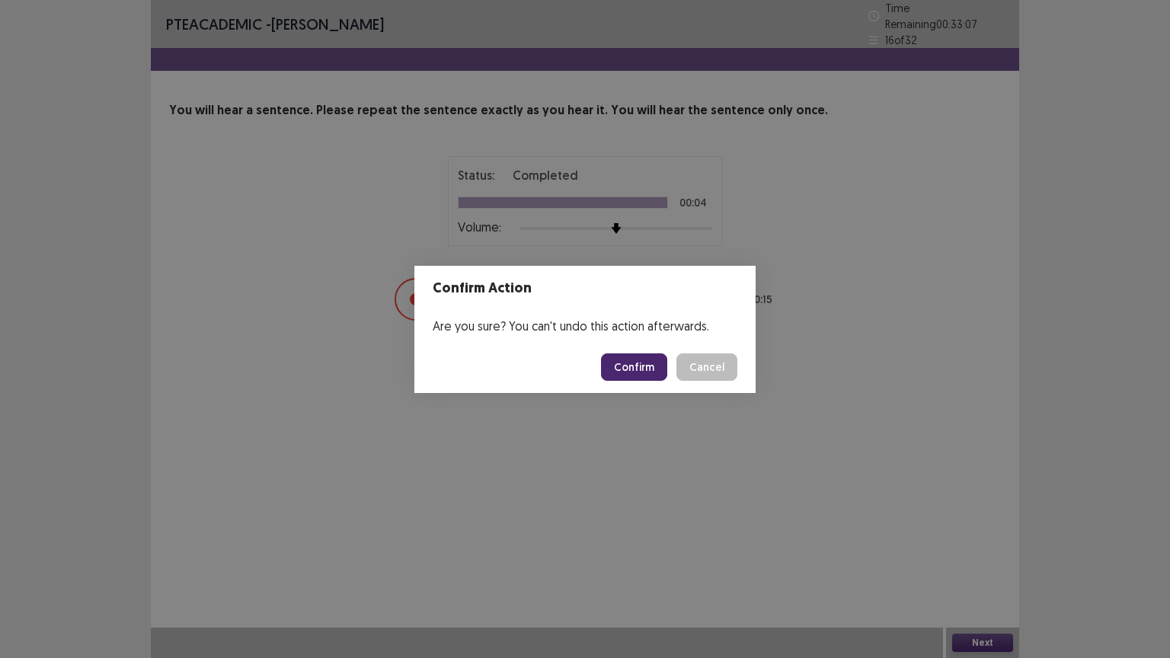
click at [637, 370] on button "Confirm" at bounding box center [634, 366] width 66 height 27
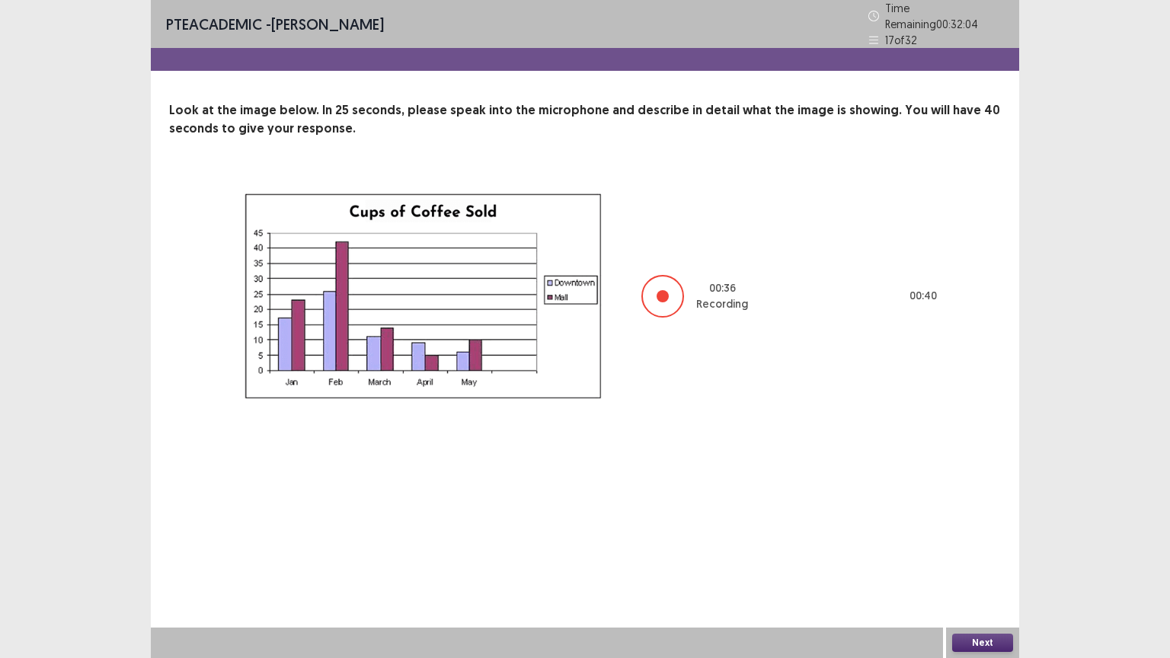
click at [986, 555] on button "Next" at bounding box center [982, 643] width 61 height 18
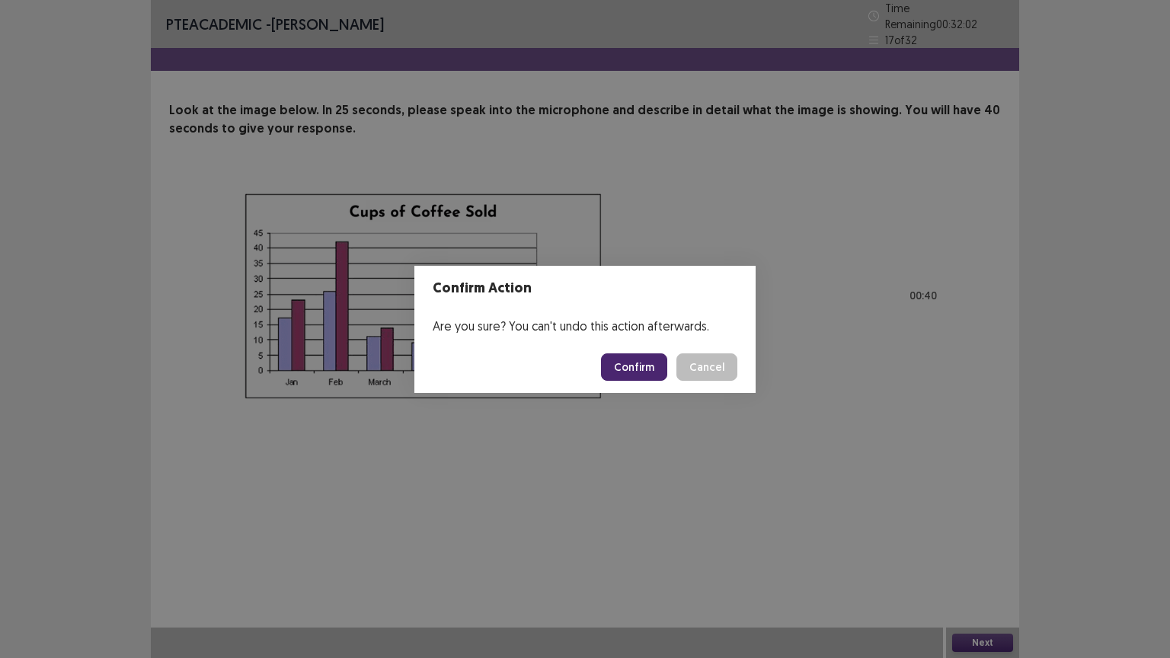
click at [650, 354] on button "Confirm" at bounding box center [634, 366] width 66 height 27
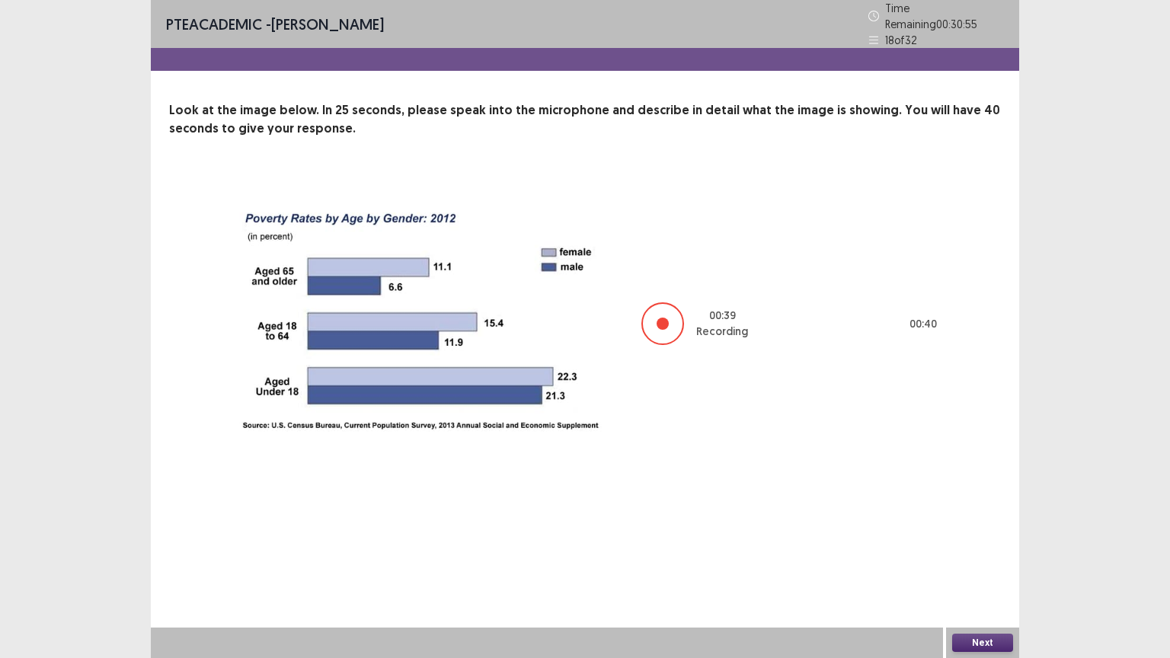
click at [984, 555] on button "Next" at bounding box center [982, 643] width 61 height 18
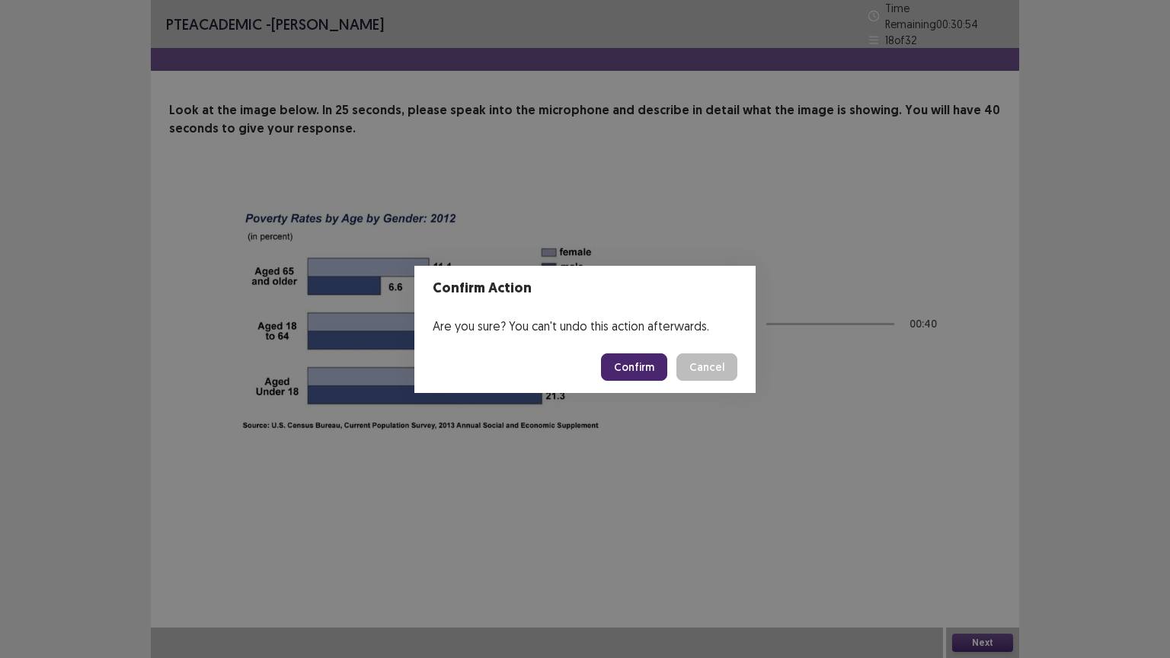
click at [643, 359] on button "Confirm" at bounding box center [634, 366] width 66 height 27
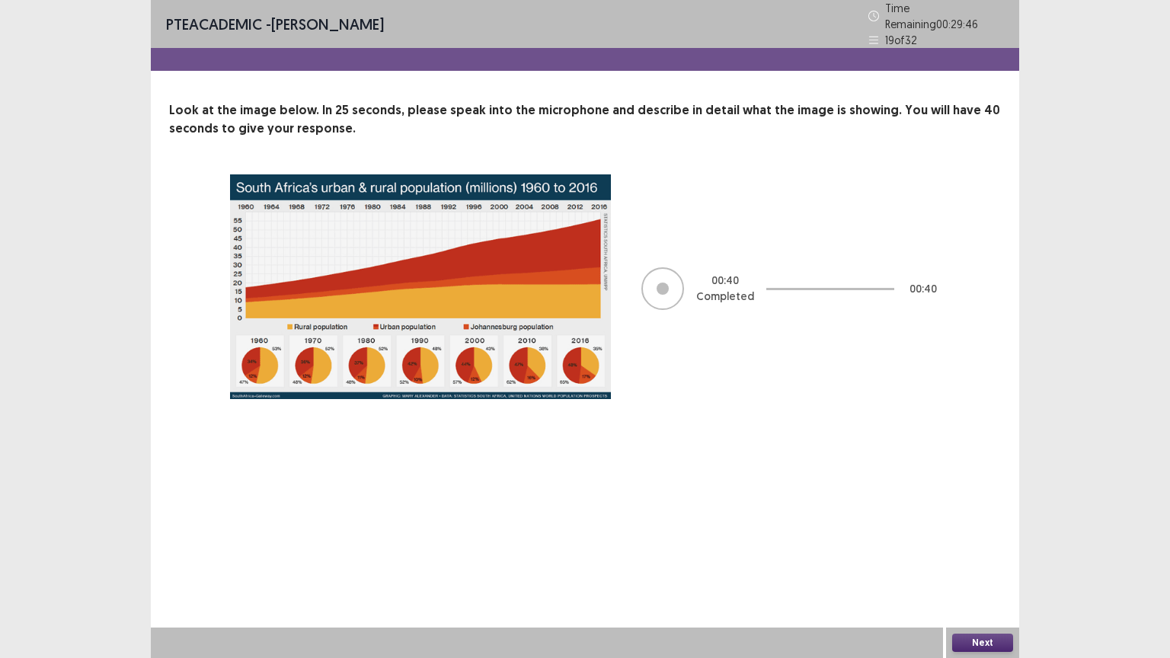
click at [984, 555] on button "Next" at bounding box center [982, 643] width 61 height 18
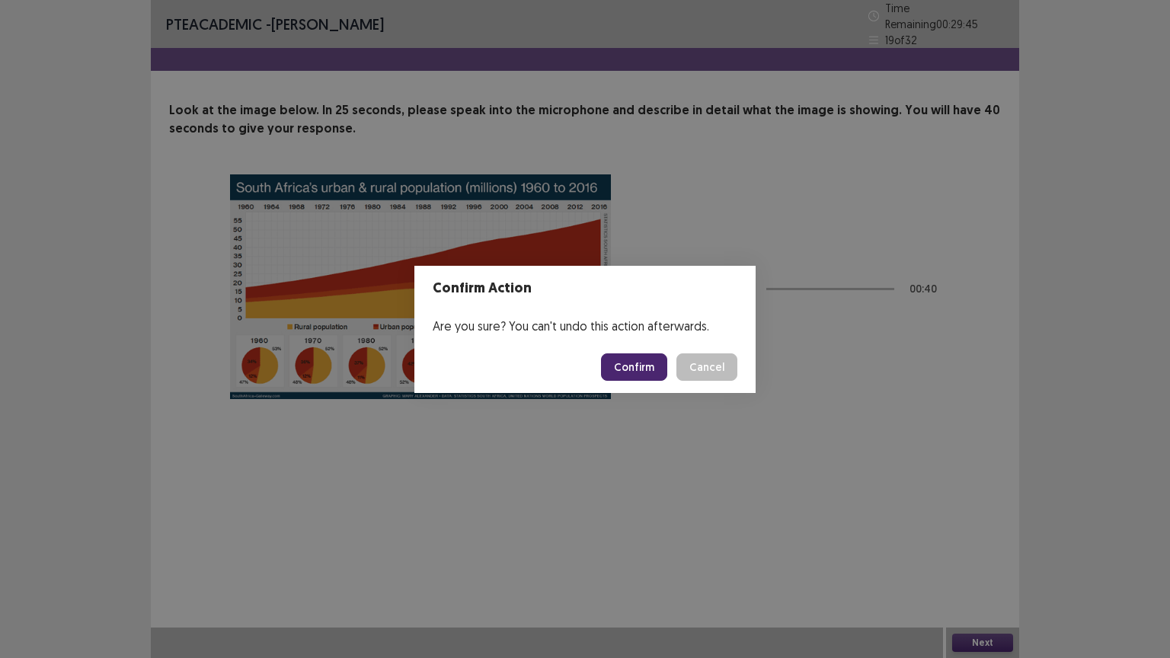
click at [643, 363] on button "Confirm" at bounding box center [634, 366] width 66 height 27
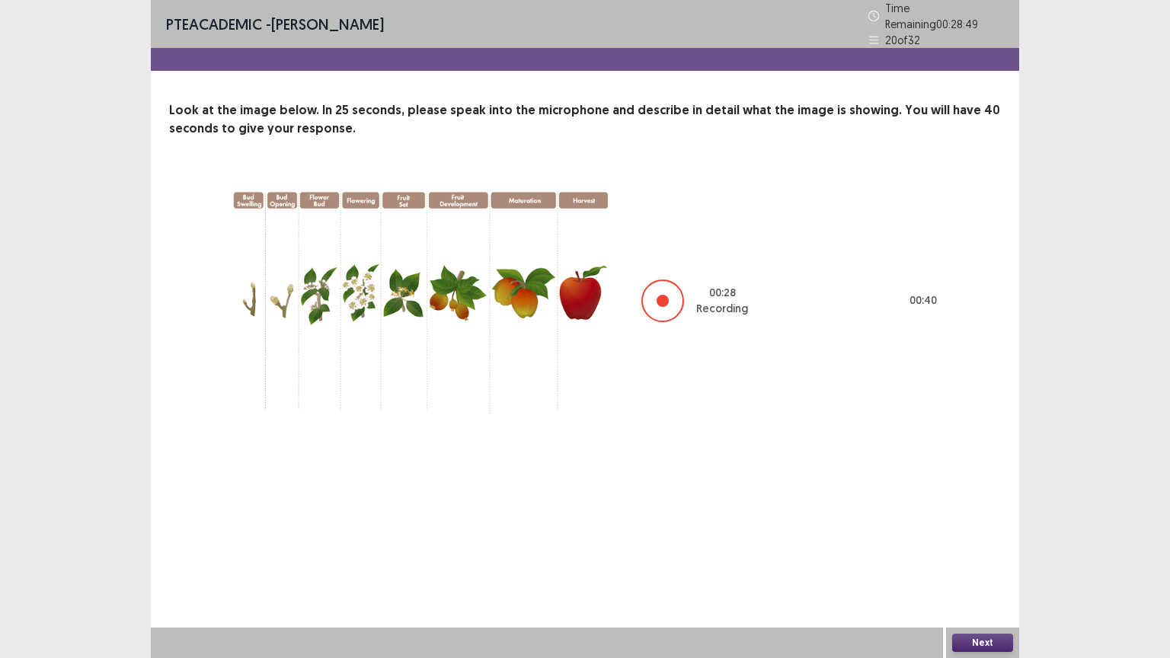
click at [981, 555] on button "Next" at bounding box center [982, 643] width 61 height 18
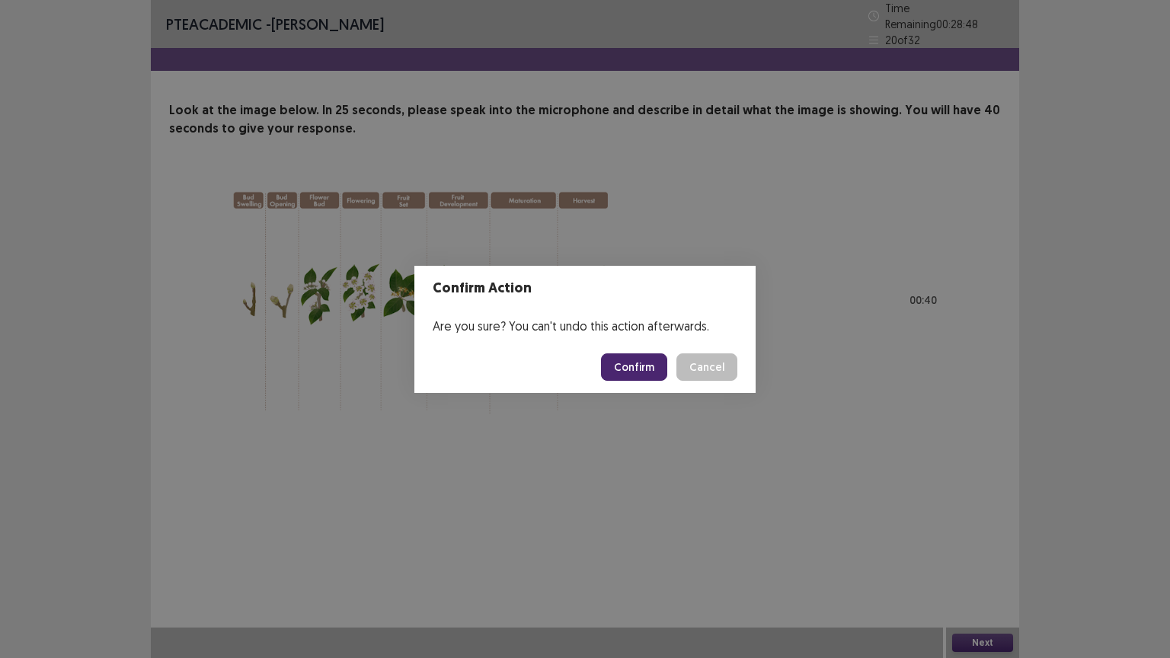
click at [654, 369] on button "Confirm" at bounding box center [634, 366] width 66 height 27
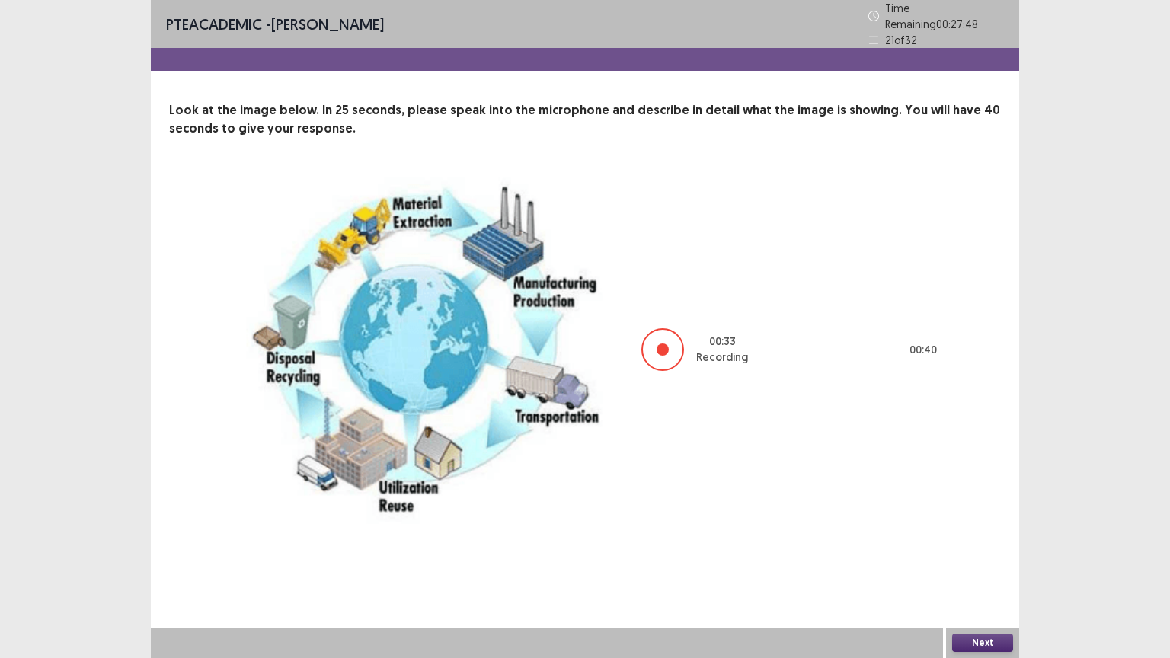
click at [977, 555] on button "Next" at bounding box center [982, 643] width 61 height 18
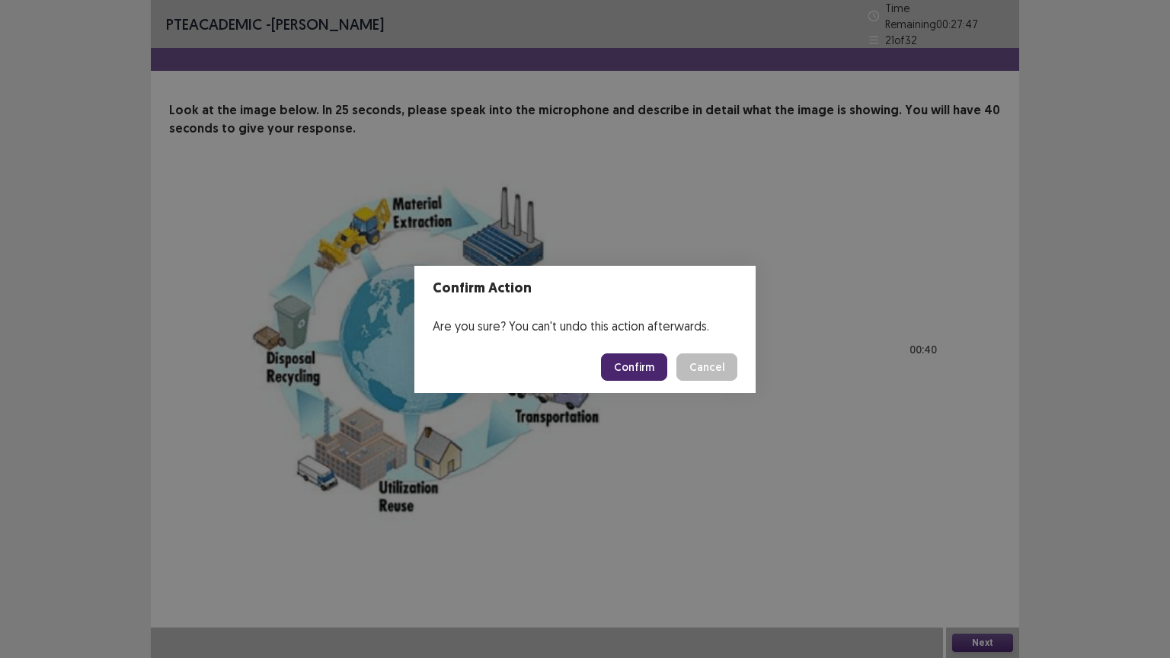
click at [635, 366] on button "Confirm" at bounding box center [634, 366] width 66 height 27
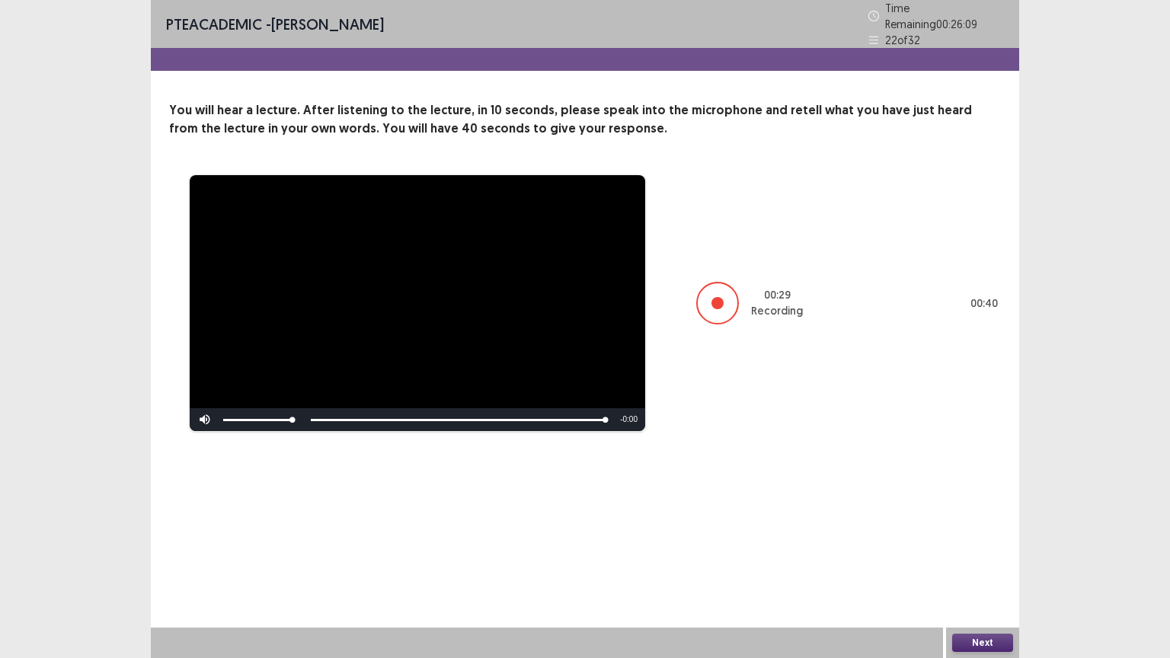
click at [983, 555] on button "Next" at bounding box center [982, 643] width 61 height 18
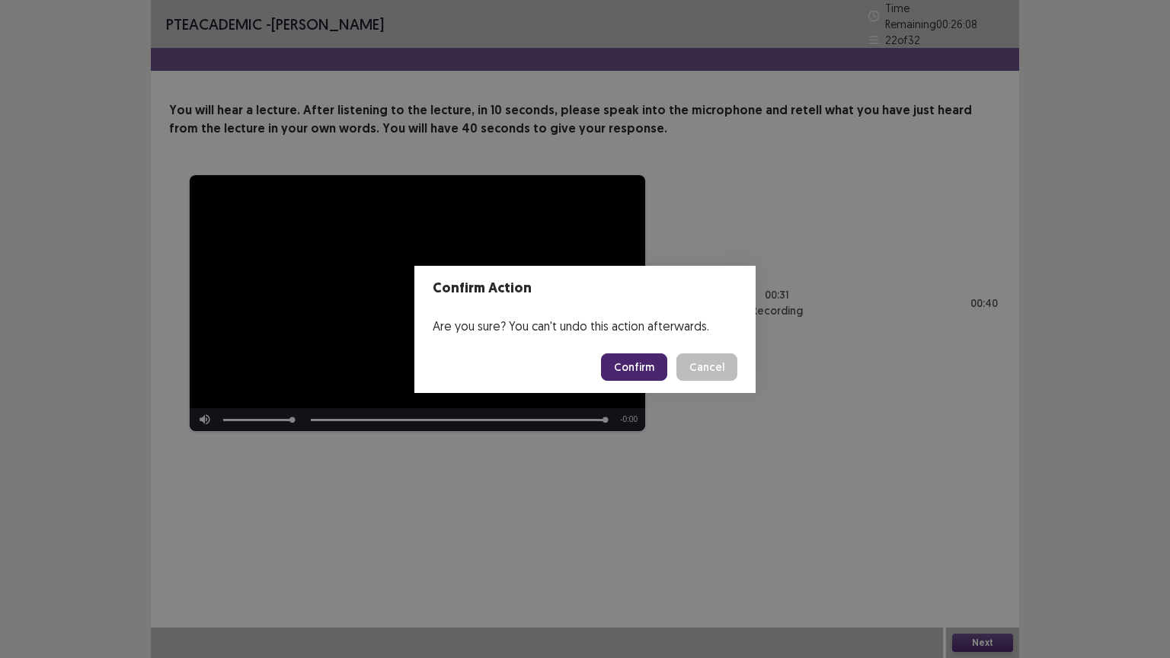
click at [648, 366] on button "Confirm" at bounding box center [634, 366] width 66 height 27
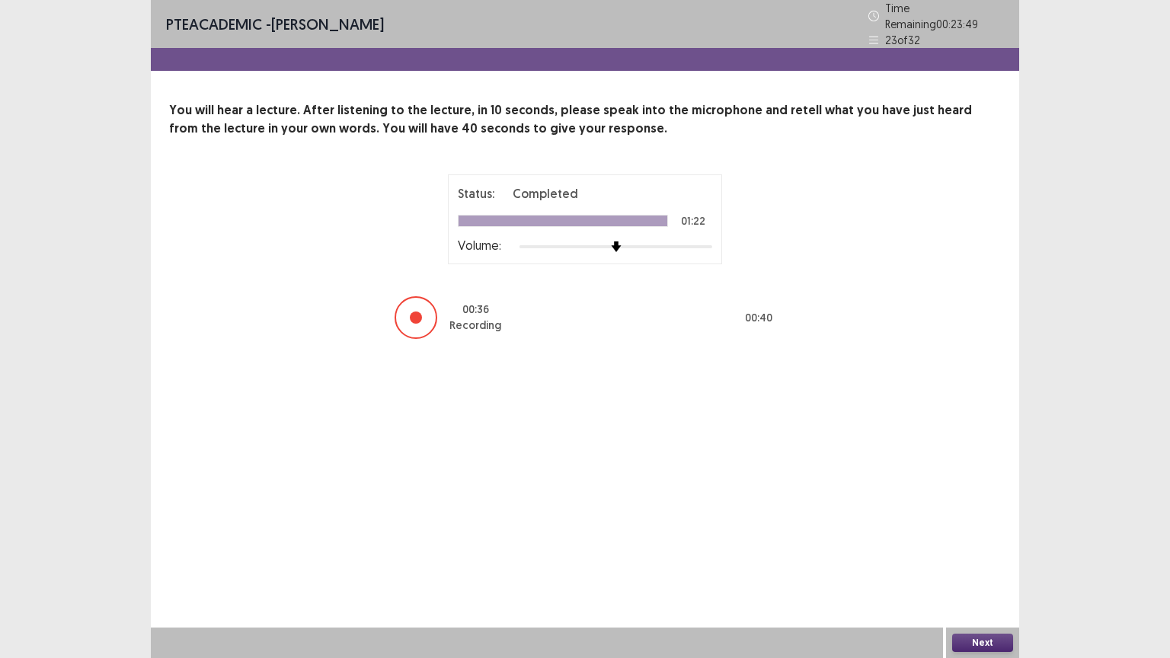
click at [983, 555] on button "Next" at bounding box center [982, 643] width 61 height 18
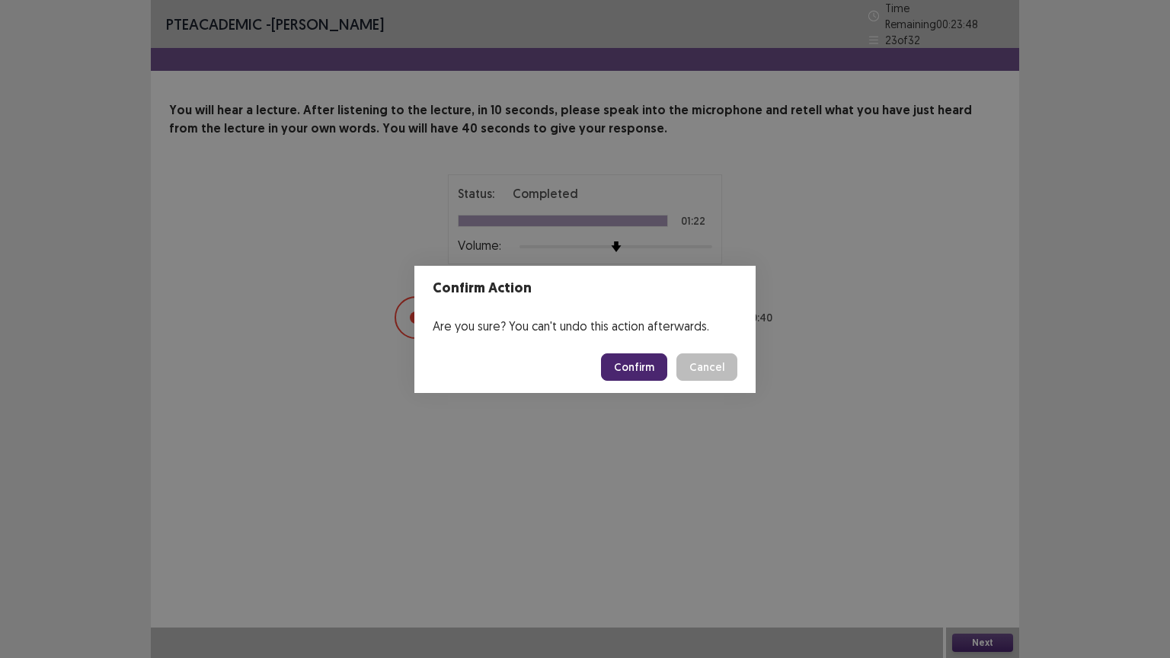
click at [650, 361] on button "Confirm" at bounding box center [634, 366] width 66 height 27
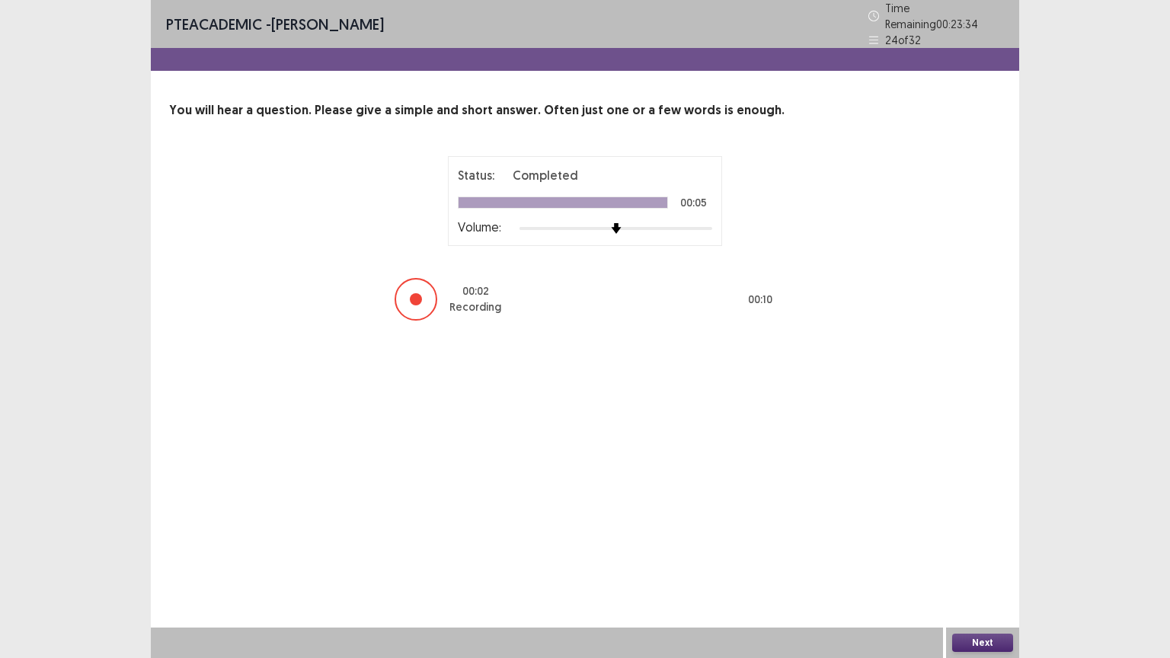
click at [968, 555] on button "Next" at bounding box center [982, 643] width 61 height 18
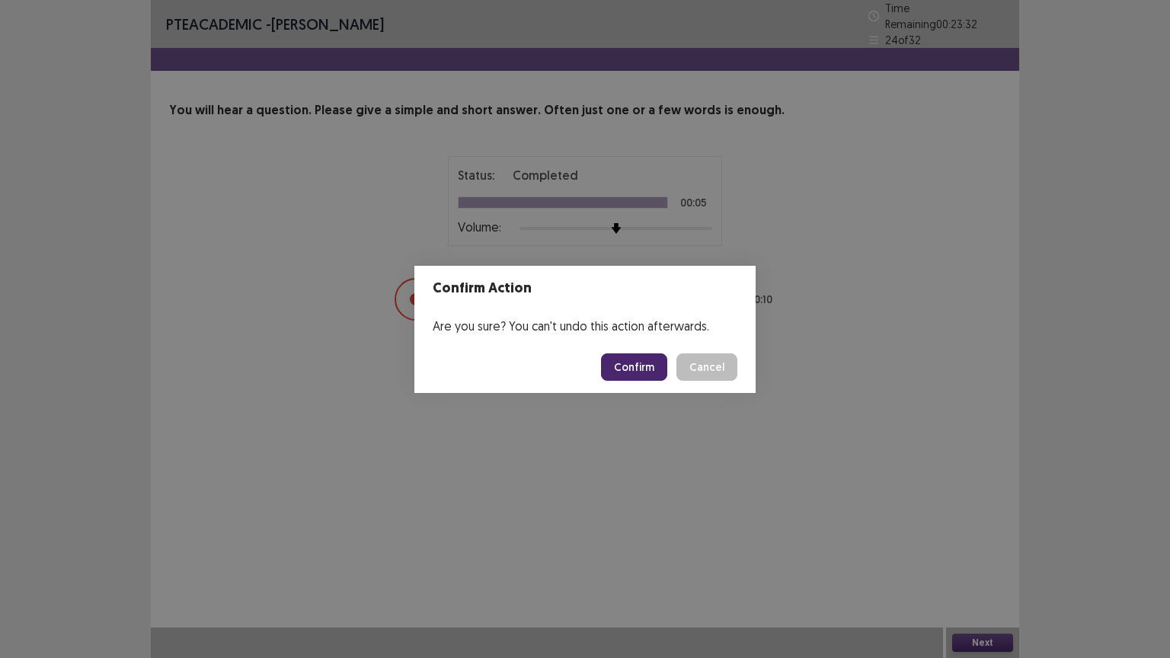
click at [632, 362] on button "Confirm" at bounding box center [634, 366] width 66 height 27
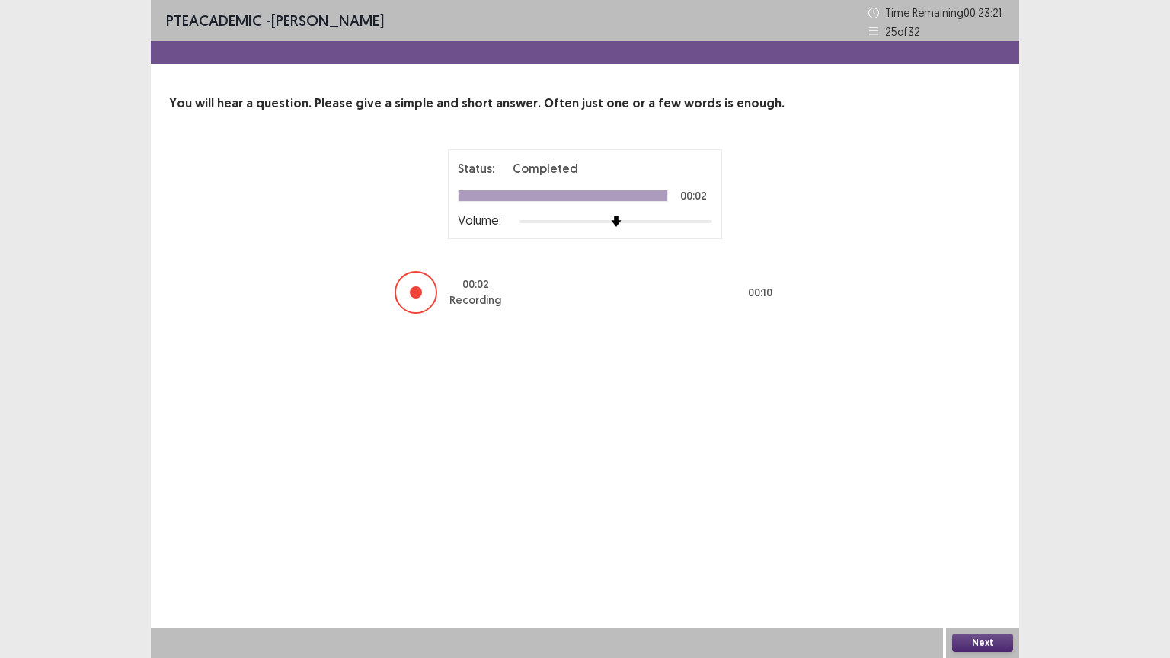
click at [964, 555] on button "Next" at bounding box center [982, 643] width 61 height 18
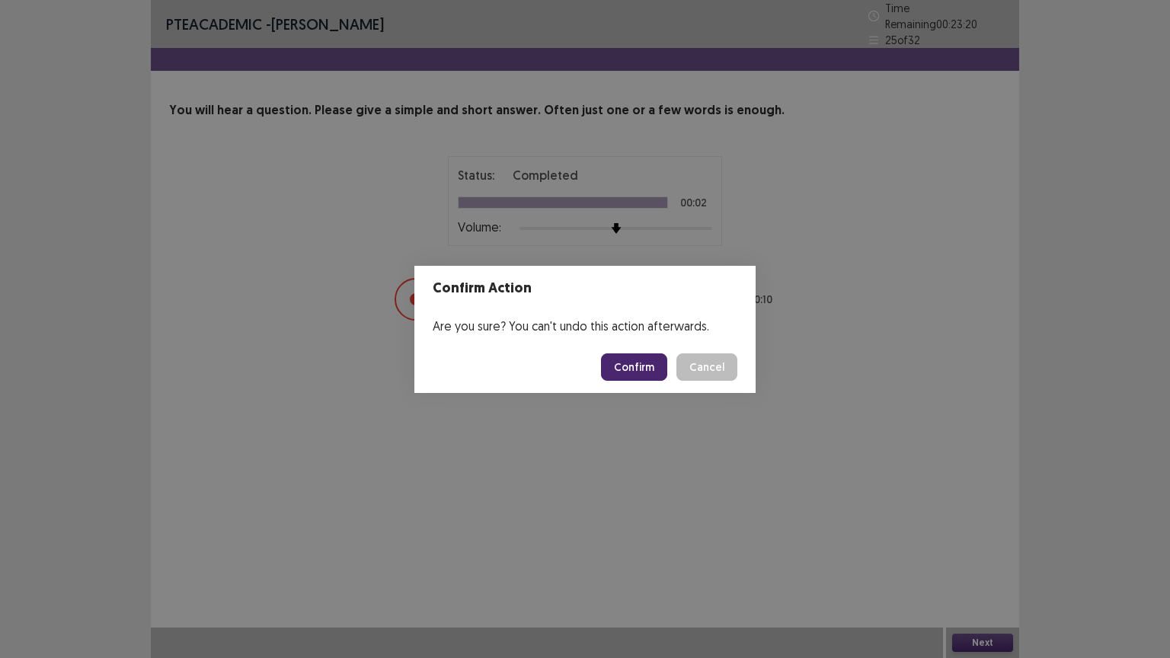
click at [644, 363] on button "Confirm" at bounding box center [634, 366] width 66 height 27
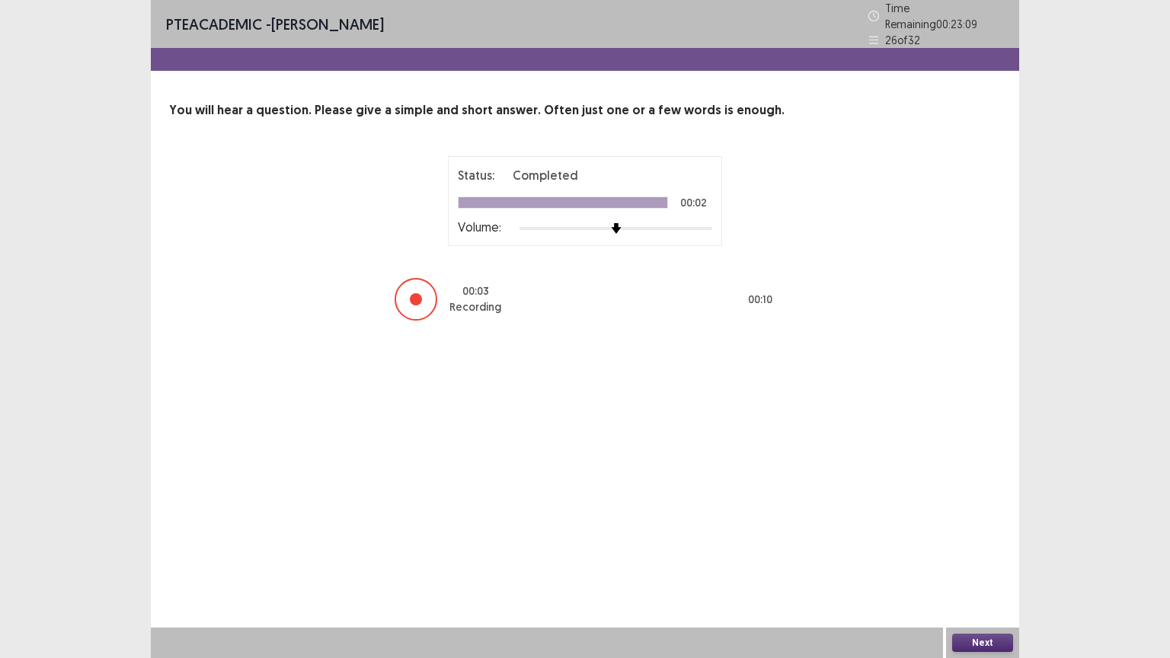
click at [975, 555] on button "Next" at bounding box center [982, 643] width 61 height 18
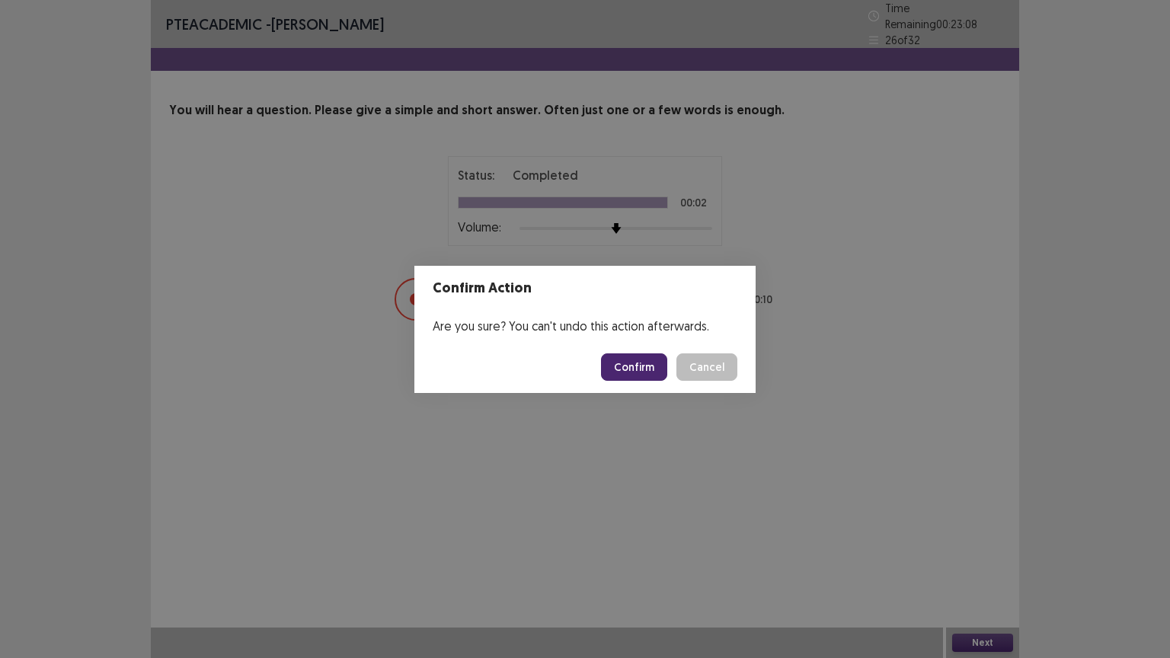
click at [624, 366] on button "Confirm" at bounding box center [634, 366] width 66 height 27
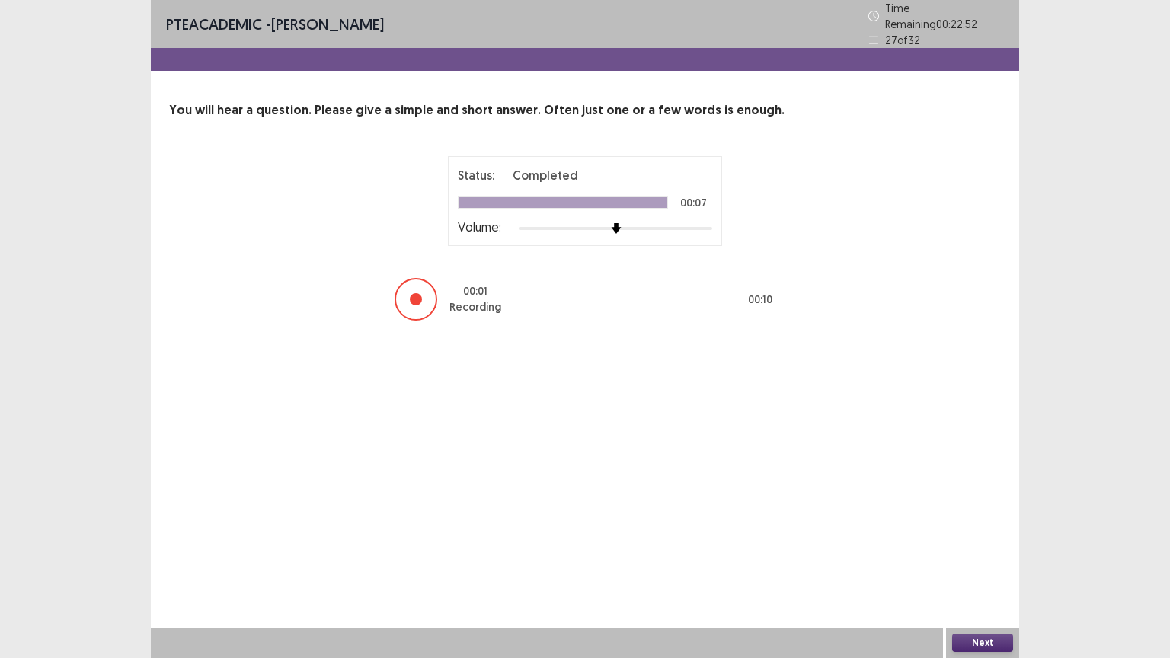
click at [973, 555] on button "Next" at bounding box center [982, 643] width 61 height 18
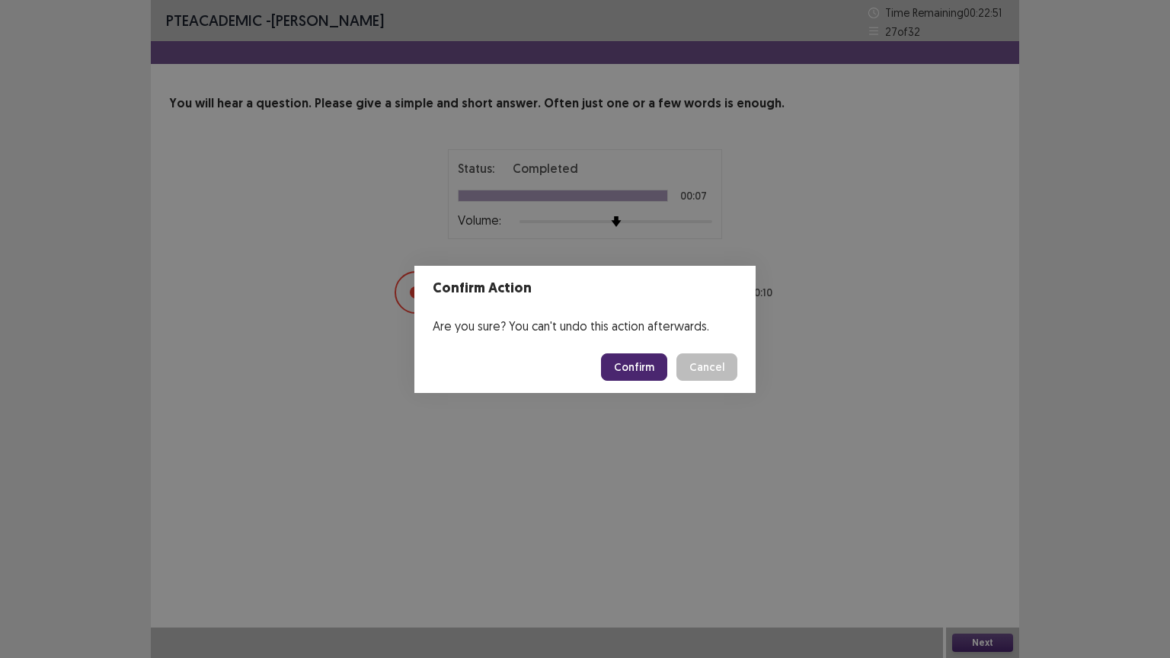
click at [645, 365] on button "Confirm" at bounding box center [634, 366] width 66 height 27
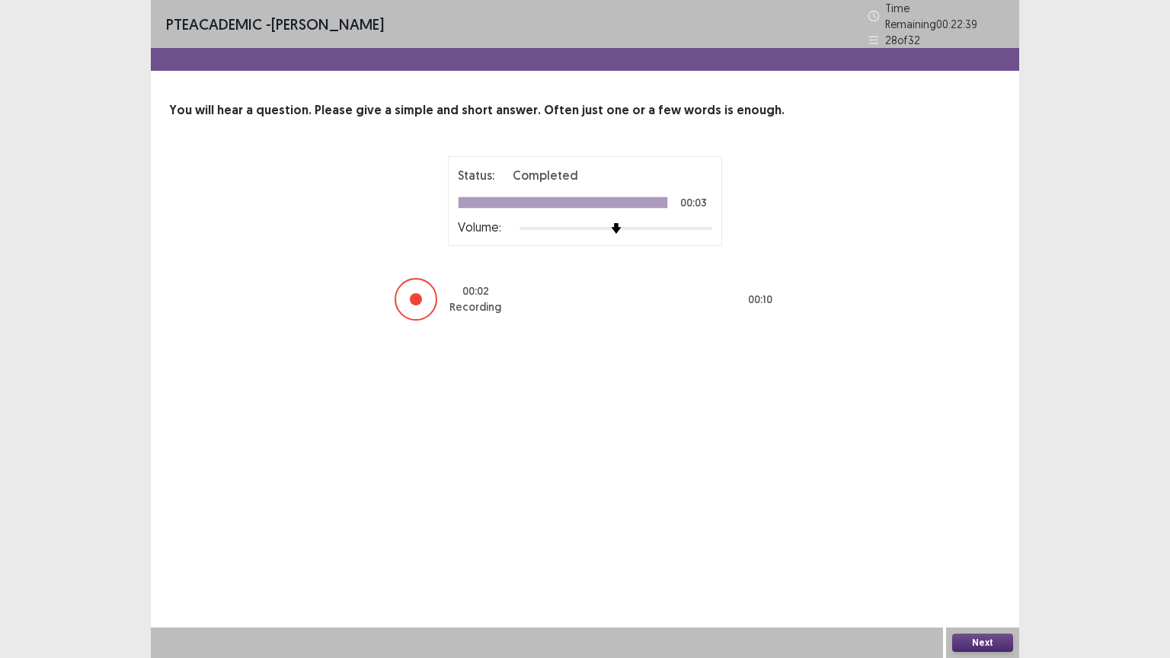
click at [973, 555] on button "Next" at bounding box center [982, 643] width 61 height 18
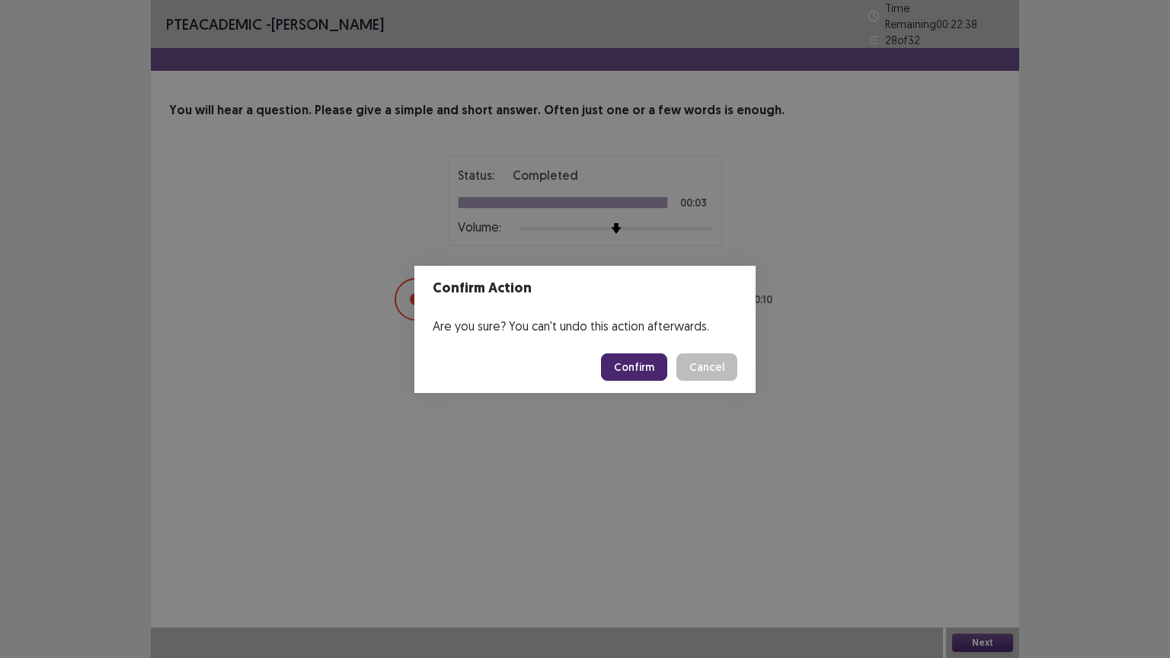
click at [631, 372] on button "Confirm" at bounding box center [634, 366] width 66 height 27
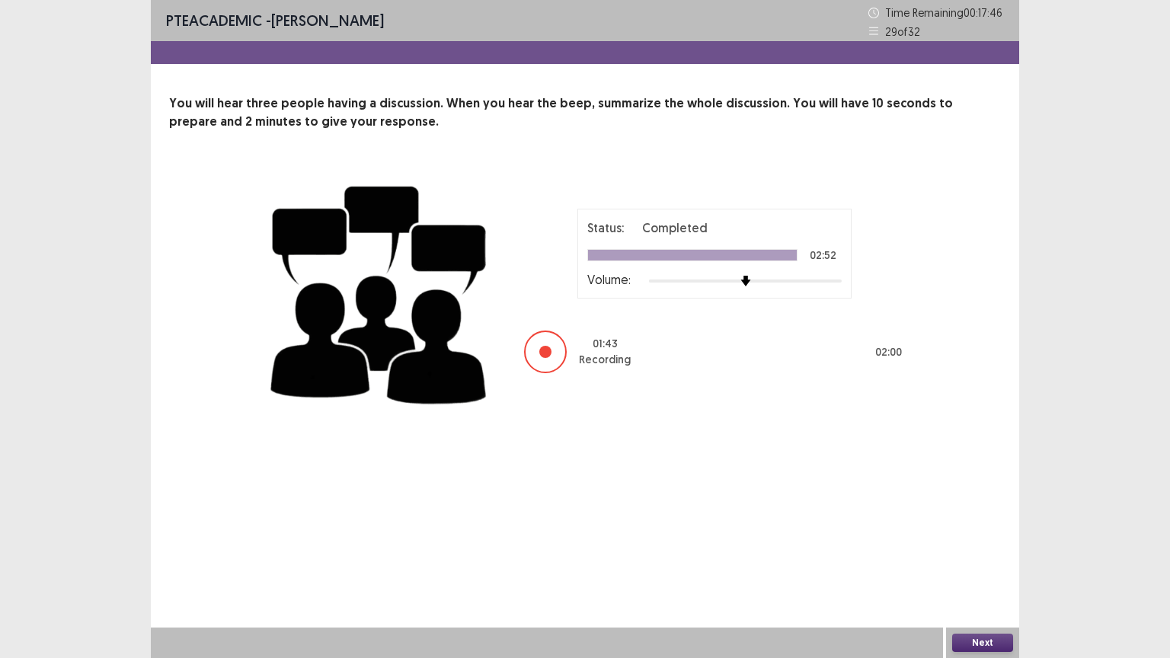
click at [964, 555] on button "Next" at bounding box center [982, 643] width 61 height 18
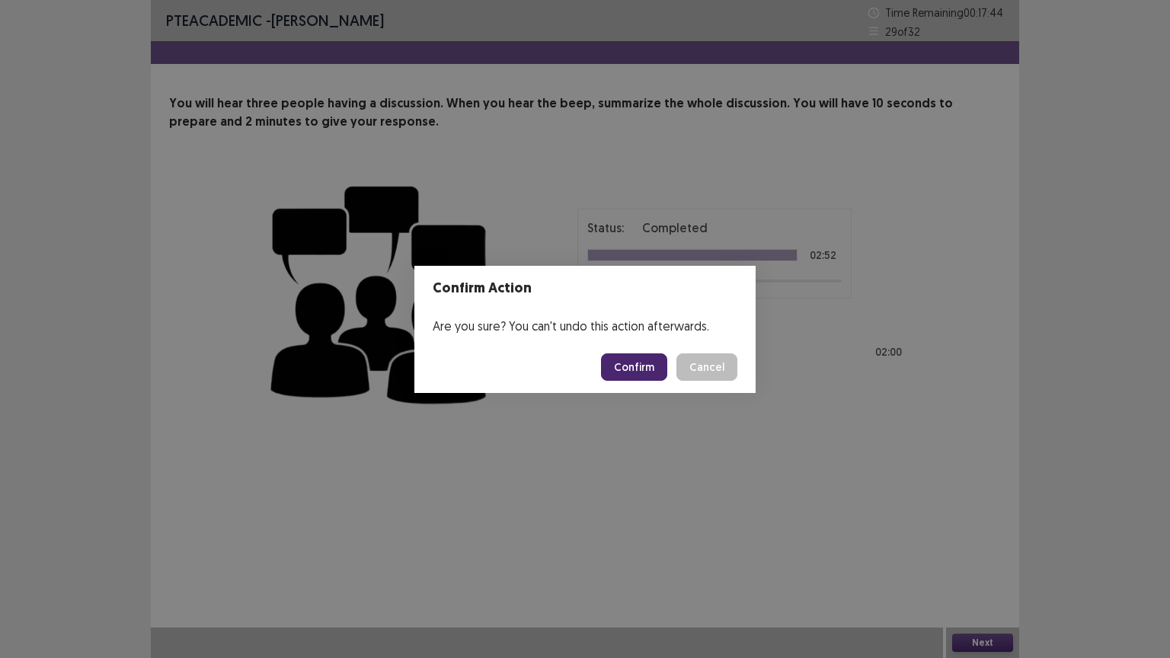
click at [635, 366] on button "Confirm" at bounding box center [634, 366] width 66 height 27
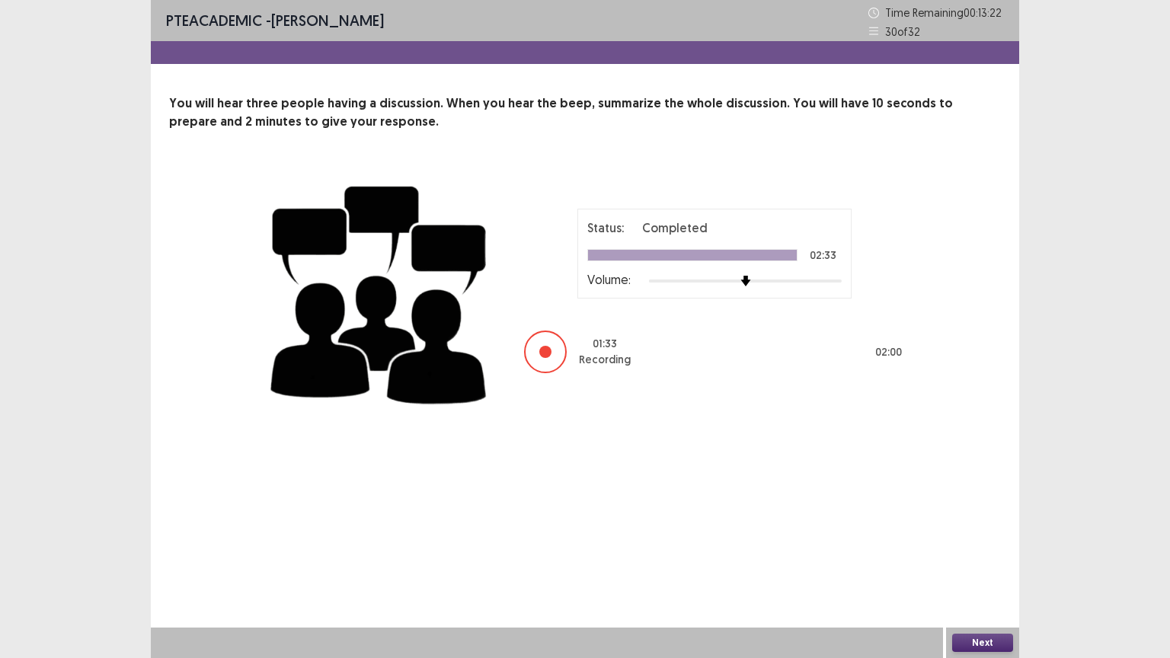
click at [991, 555] on button "Next" at bounding box center [982, 643] width 61 height 18
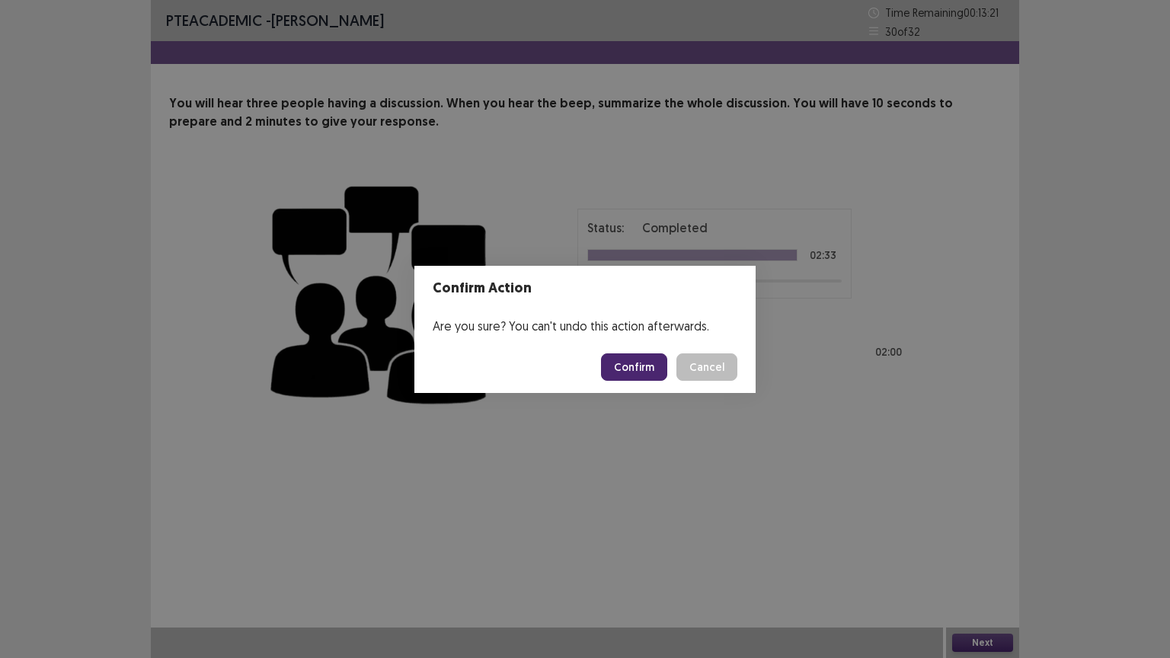
click at [646, 364] on button "Confirm" at bounding box center [634, 366] width 66 height 27
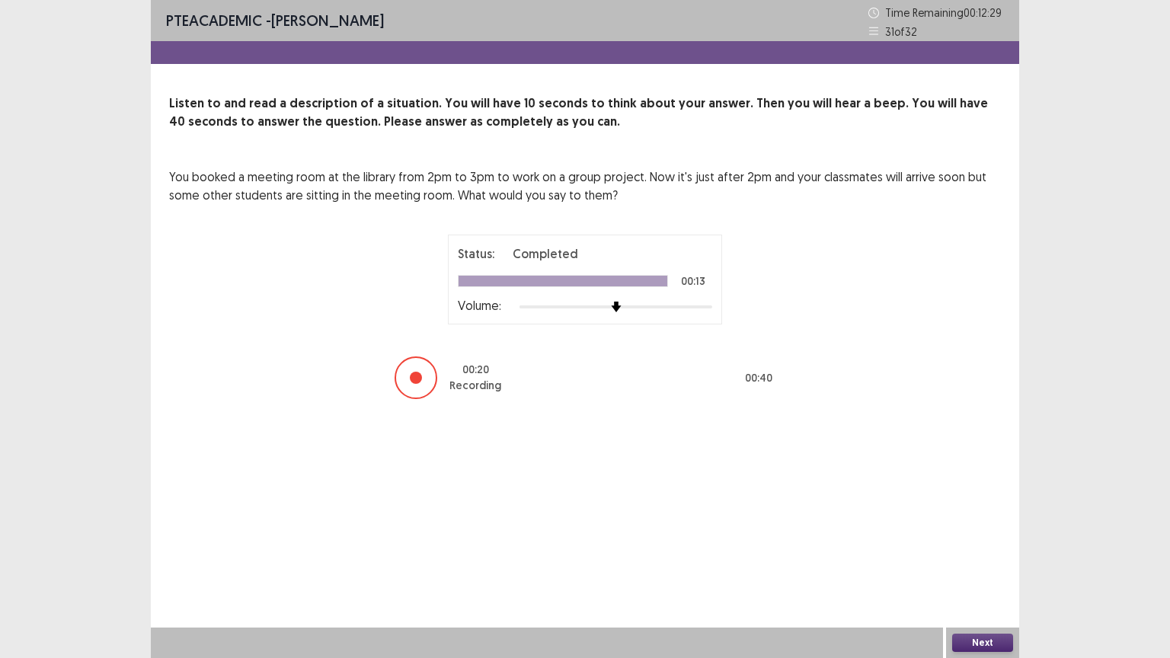
click at [994, 555] on button "Next" at bounding box center [982, 643] width 61 height 18
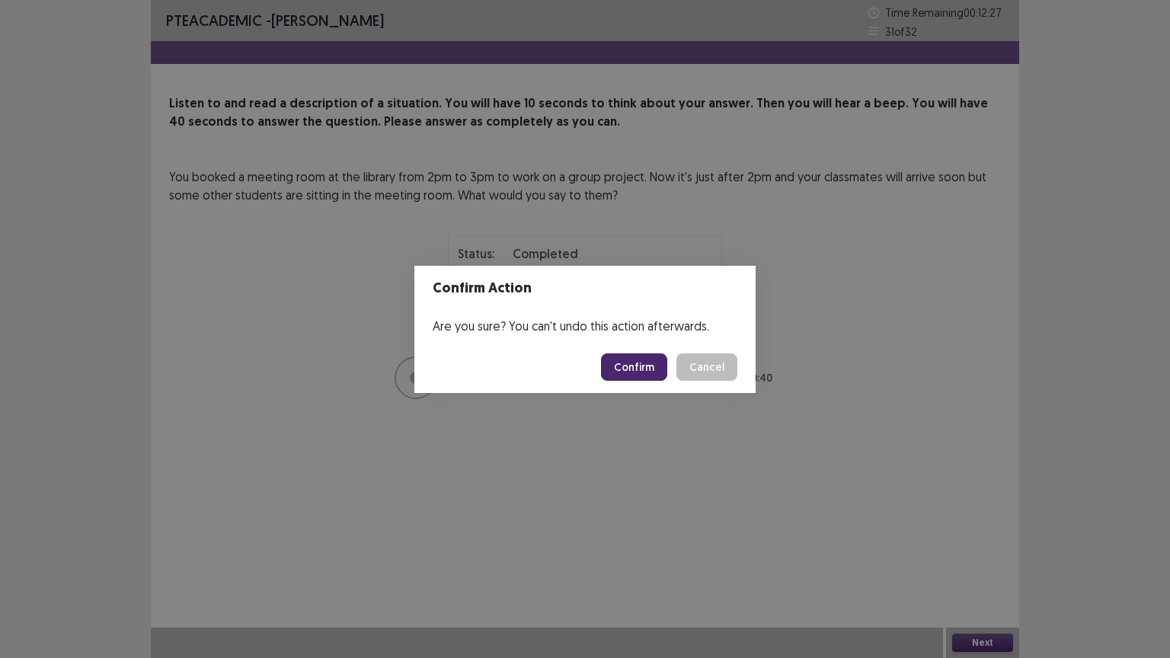
click at [640, 361] on button "Confirm" at bounding box center [634, 366] width 66 height 27
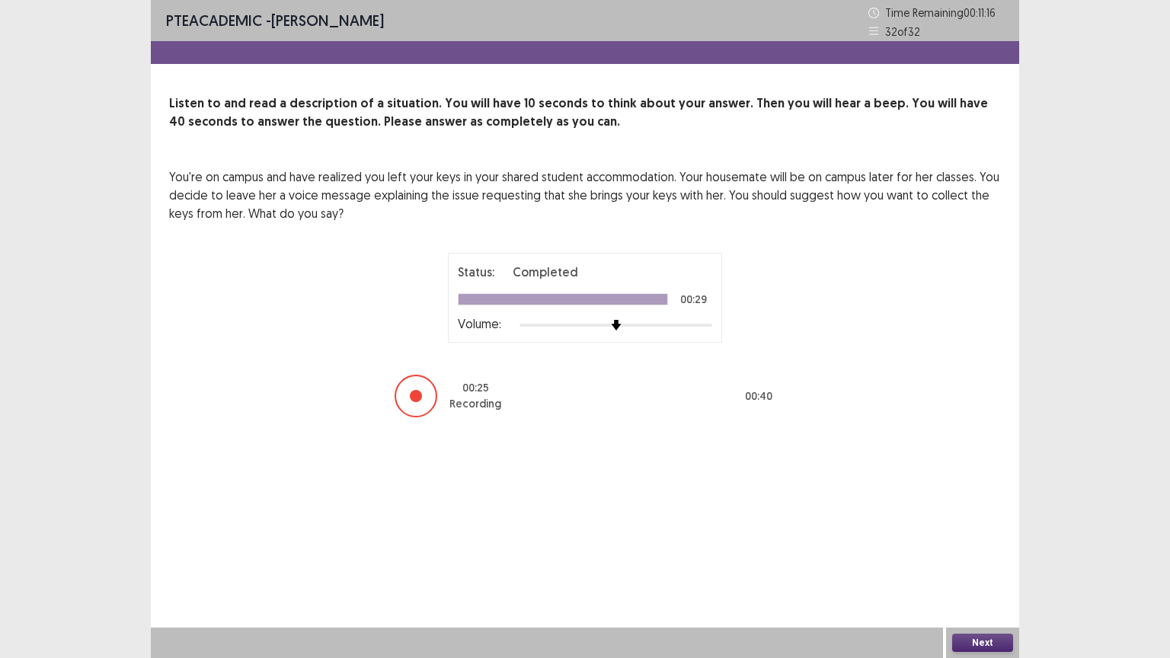
drag, startPoint x: 980, startPoint y: 634, endPoint x: 976, endPoint y: 613, distance: 21.7
click at [981, 555] on div "Next" at bounding box center [982, 643] width 73 height 30
click at [998, 555] on button "Next" at bounding box center [982, 643] width 61 height 18
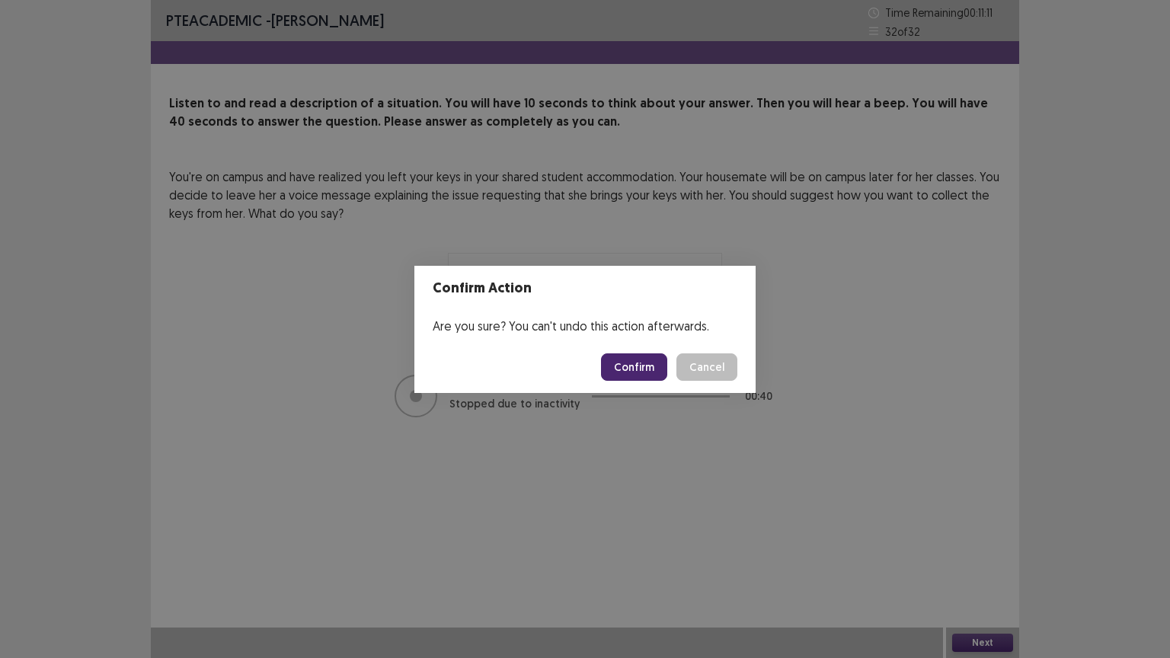
drag, startPoint x: 643, startPoint y: 363, endPoint x: 643, endPoint y: 347, distance: 15.2
click at [643, 360] on button "Confirm" at bounding box center [634, 366] width 66 height 27
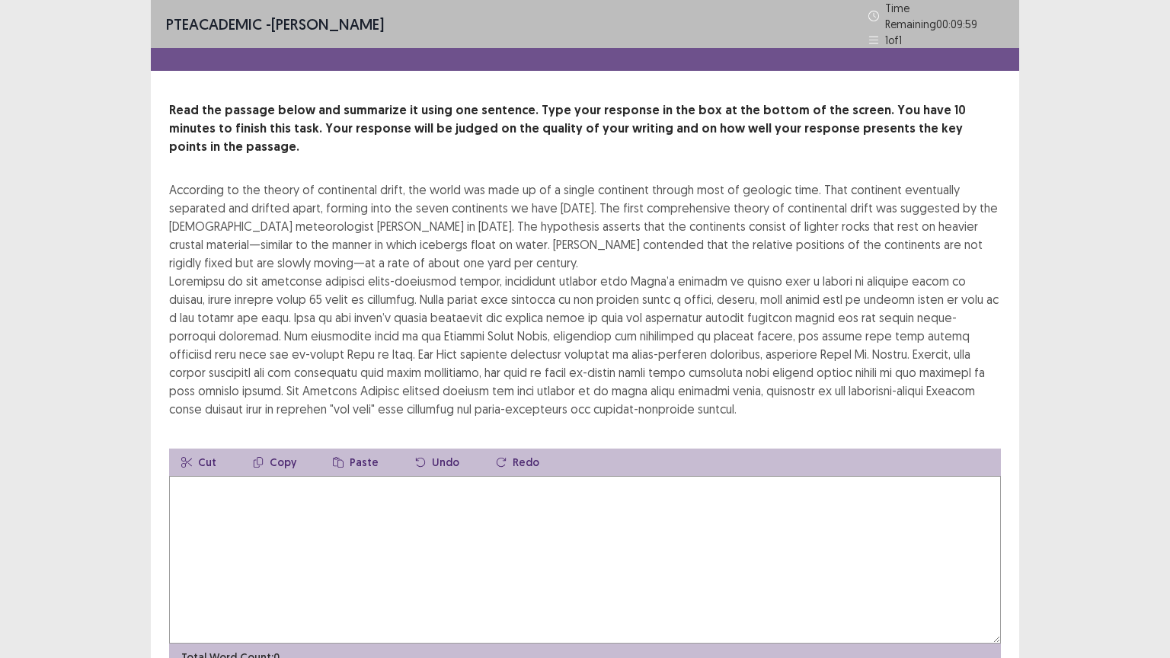
drag, startPoint x: 219, startPoint y: 485, endPoint x: 227, endPoint y: 483, distance: 8.5
click at [227, 483] on textarea at bounding box center [585, 560] width 832 height 168
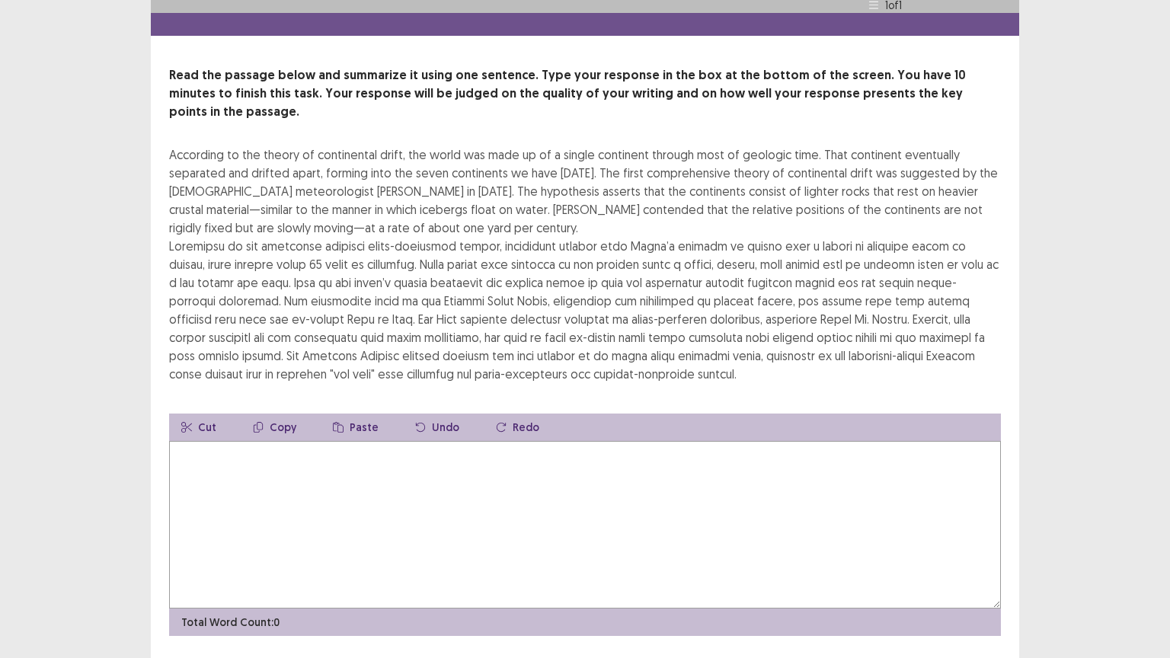
scroll to position [55, 0]
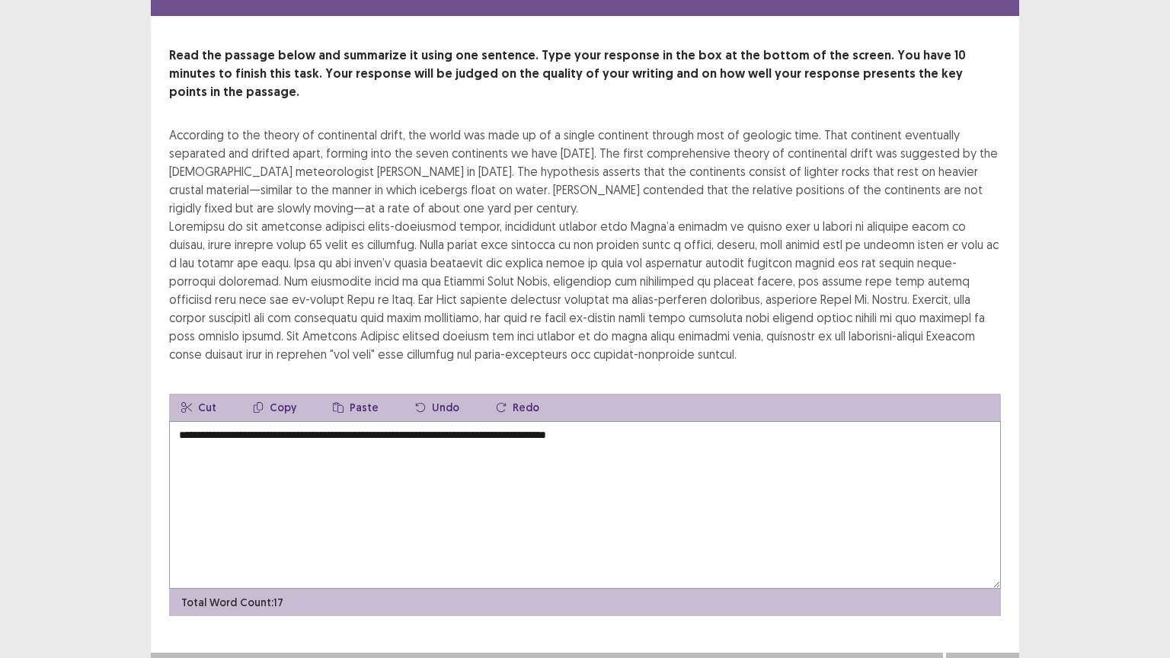
click at [601, 421] on textarea "**********" at bounding box center [585, 505] width 832 height 168
click at [603, 421] on textarea "**********" at bounding box center [585, 505] width 832 height 168
click at [661, 421] on textarea "**********" at bounding box center [585, 505] width 832 height 168
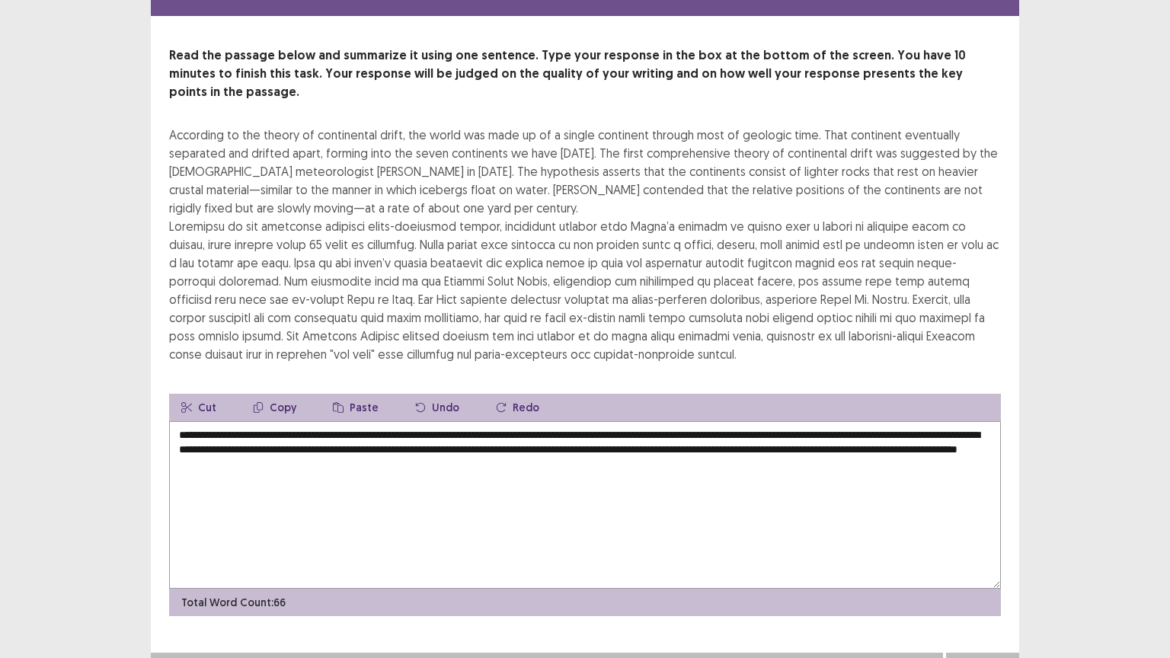
click at [497, 421] on textarea "**********" at bounding box center [585, 505] width 832 height 168
type textarea "**********"
click at [984, 555] on button "Next" at bounding box center [982, 668] width 61 height 18
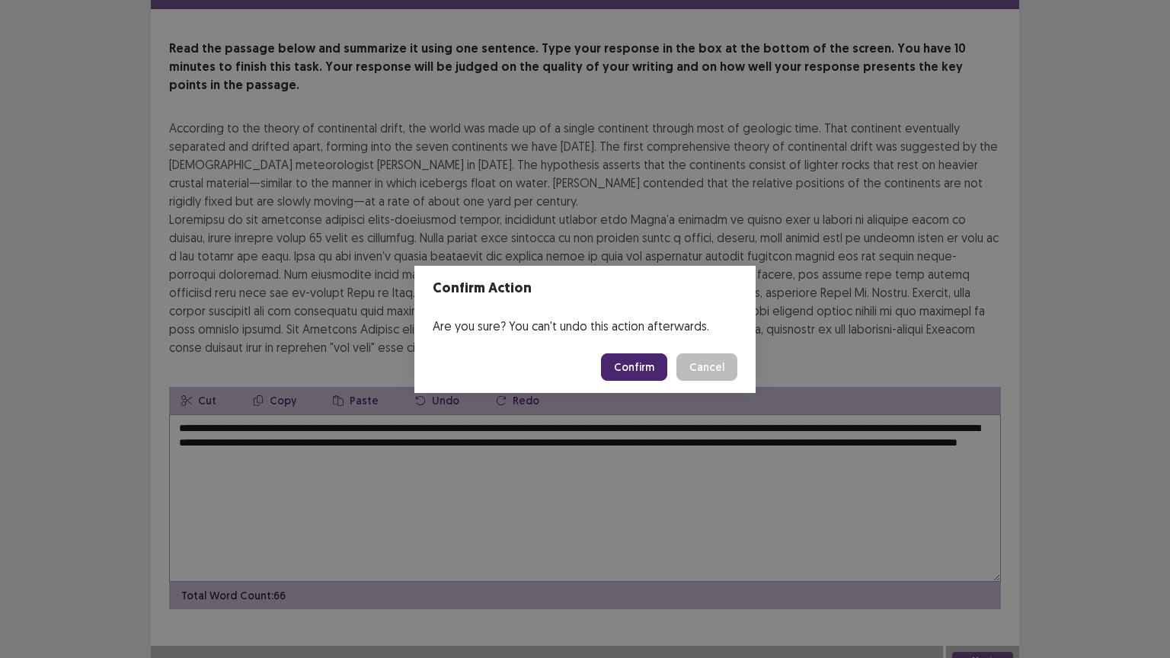
click at [639, 363] on button "Confirm" at bounding box center [634, 366] width 66 height 27
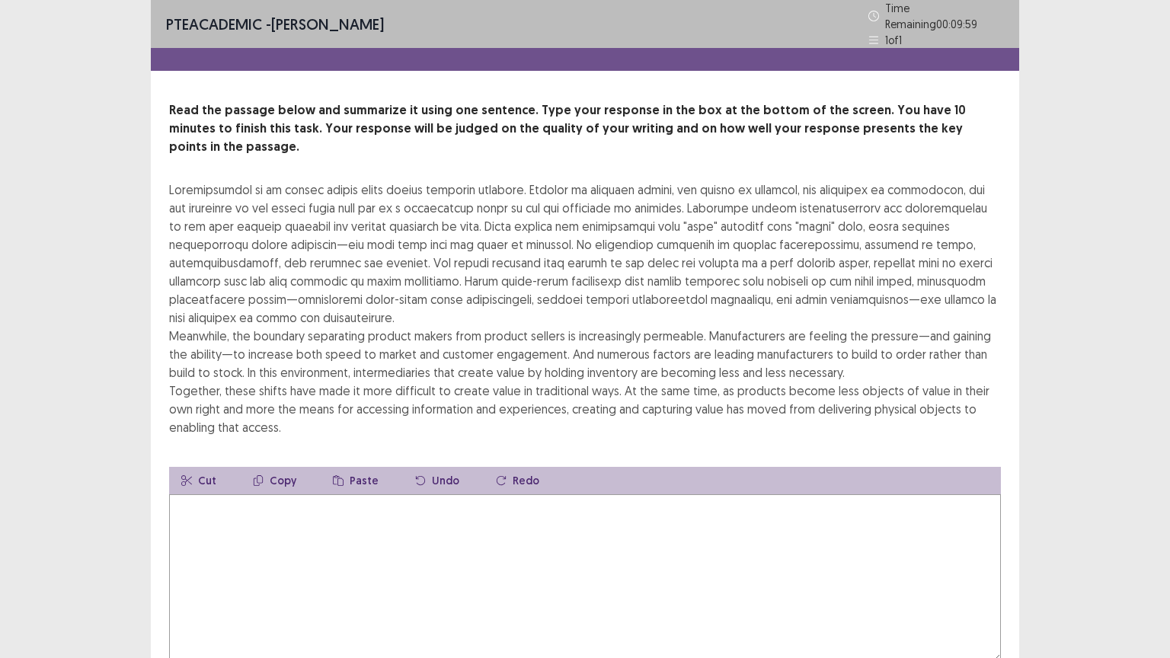
drag, startPoint x: 203, startPoint y: 506, endPoint x: 193, endPoint y: 494, distance: 16.2
click at [203, 506] on textarea at bounding box center [585, 578] width 832 height 168
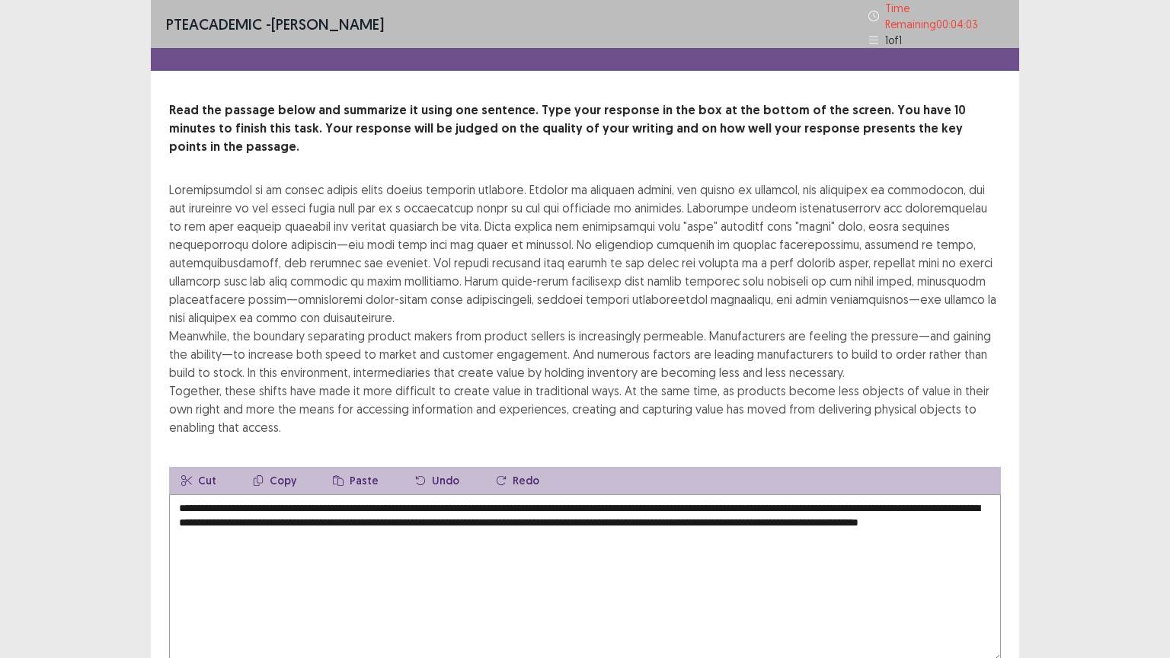
click at [214, 512] on textarea "**********" at bounding box center [585, 578] width 832 height 168
click at [458, 519] on textarea "**********" at bounding box center [585, 578] width 832 height 168
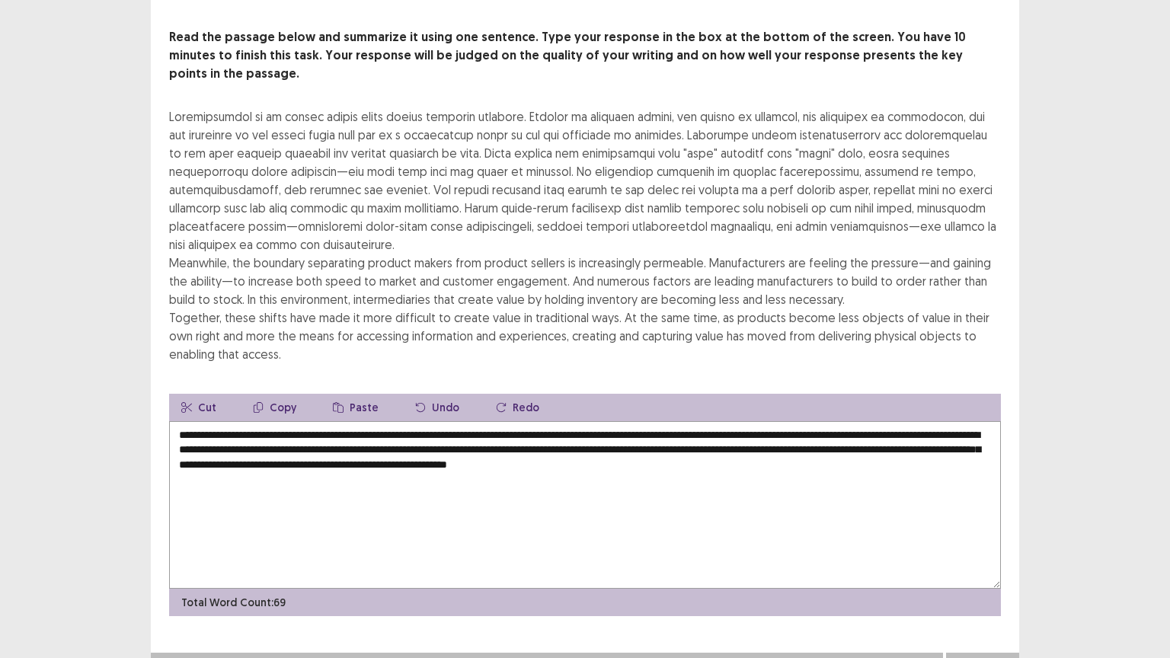
type textarea "**********"
click at [970, 555] on button "Next" at bounding box center [982, 668] width 61 height 18
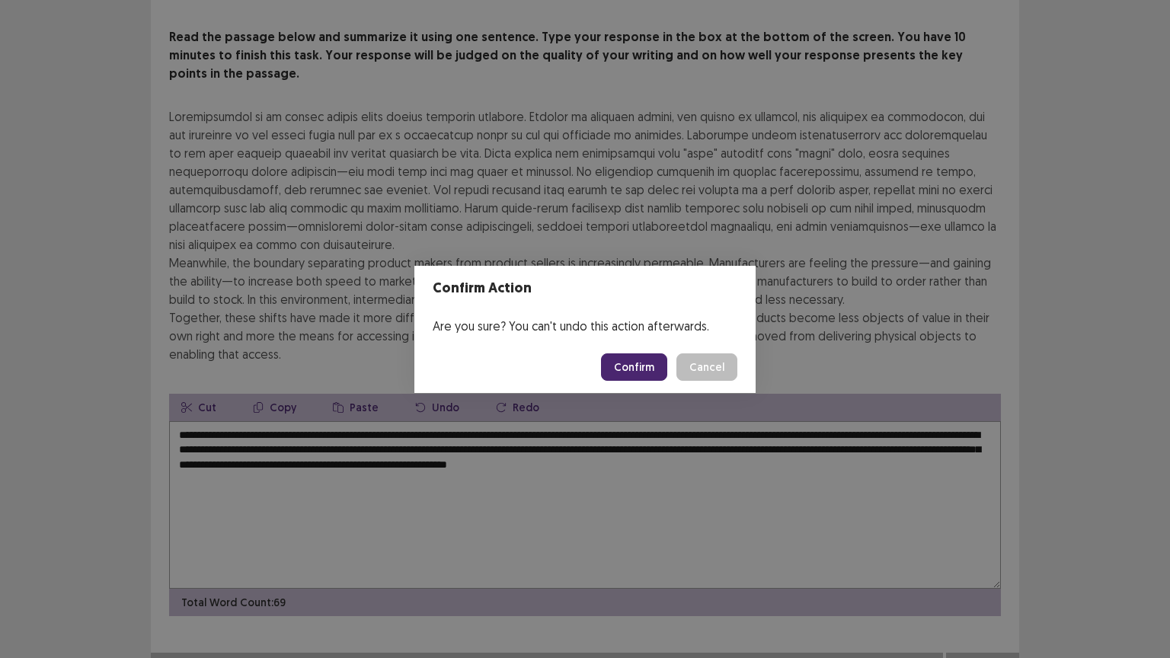
click at [634, 370] on button "Confirm" at bounding box center [634, 366] width 66 height 27
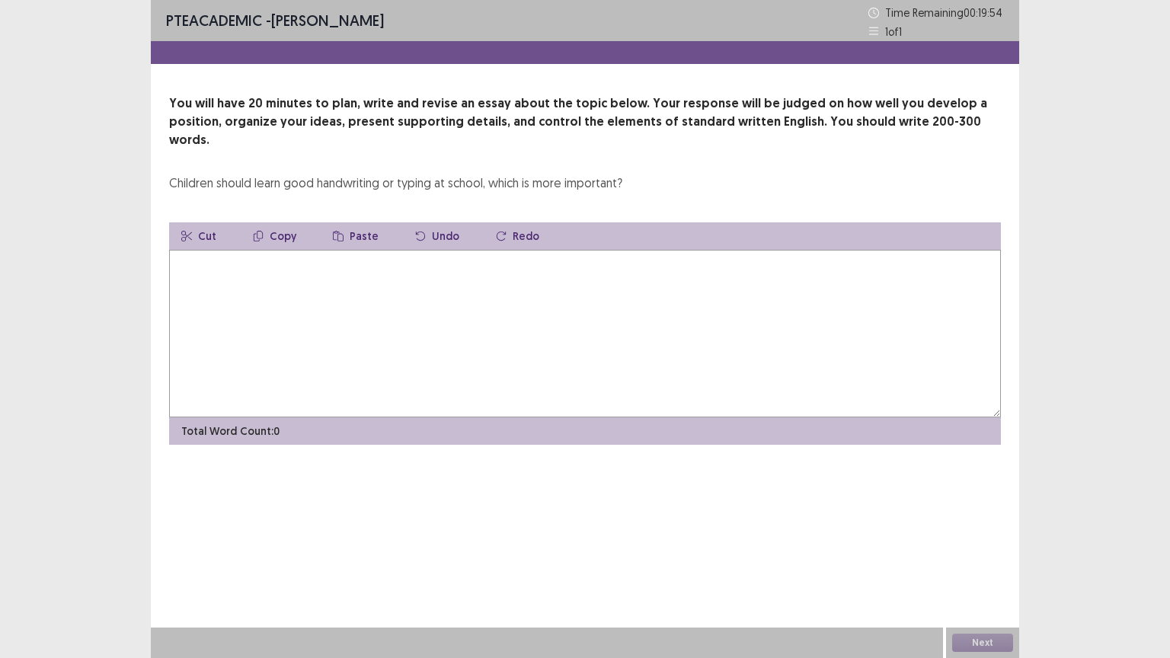
click at [192, 254] on textarea at bounding box center [585, 334] width 832 height 168
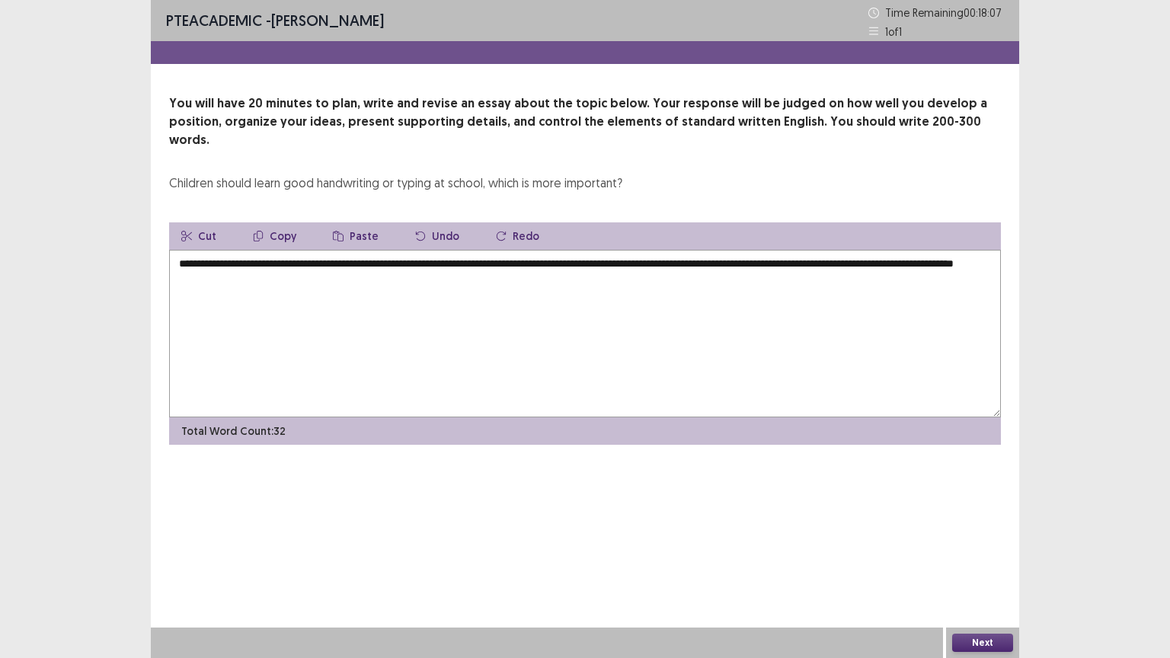
click at [338, 264] on textarea "**********" at bounding box center [585, 334] width 832 height 168
click at [383, 264] on textarea "**********" at bounding box center [585, 334] width 832 height 168
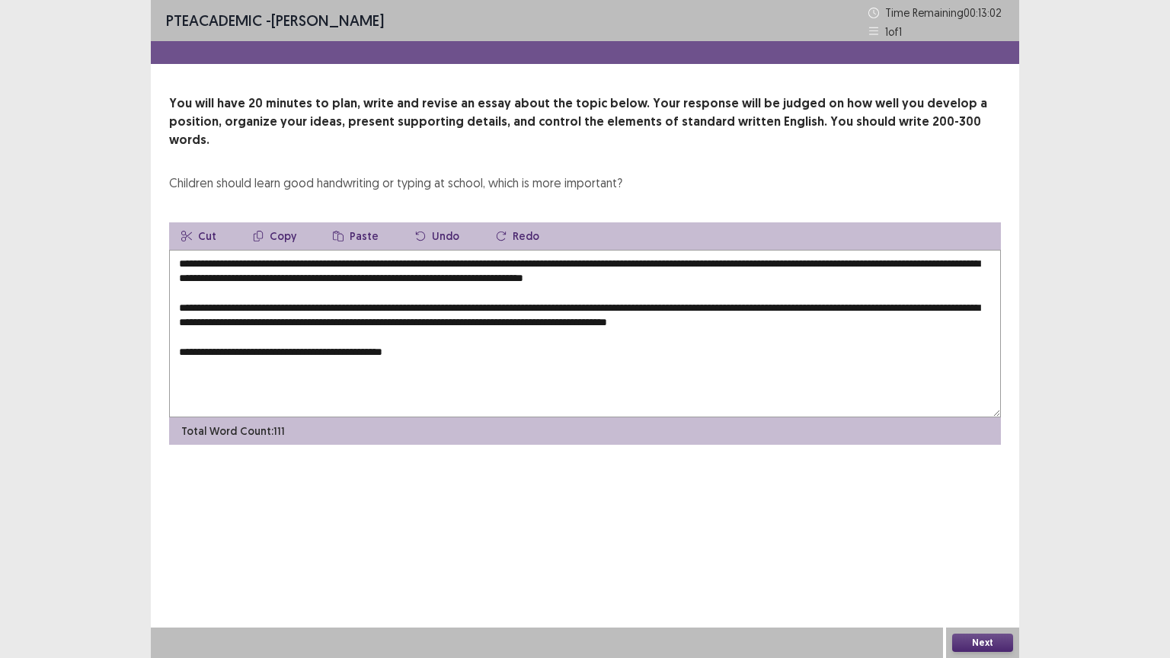
click at [441, 293] on textarea "**********" at bounding box center [585, 334] width 832 height 168
click at [438, 334] on textarea "**********" at bounding box center [585, 334] width 832 height 168
click at [421, 289] on textarea "**********" at bounding box center [585, 334] width 832 height 168
drag, startPoint x: 456, startPoint y: 337, endPoint x: 417, endPoint y: 333, distance: 38.3
click at [452, 335] on textarea "**********" at bounding box center [585, 334] width 832 height 168
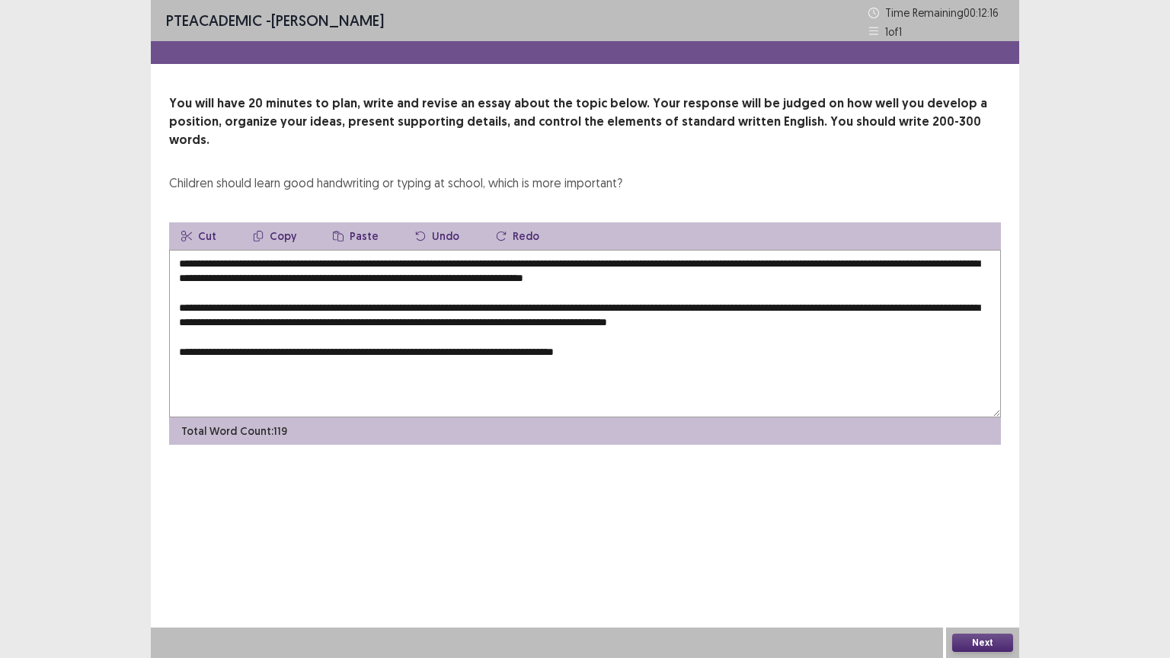
click at [608, 336] on textarea "**********" at bounding box center [585, 334] width 832 height 168
click at [650, 335] on textarea "**********" at bounding box center [585, 334] width 832 height 168
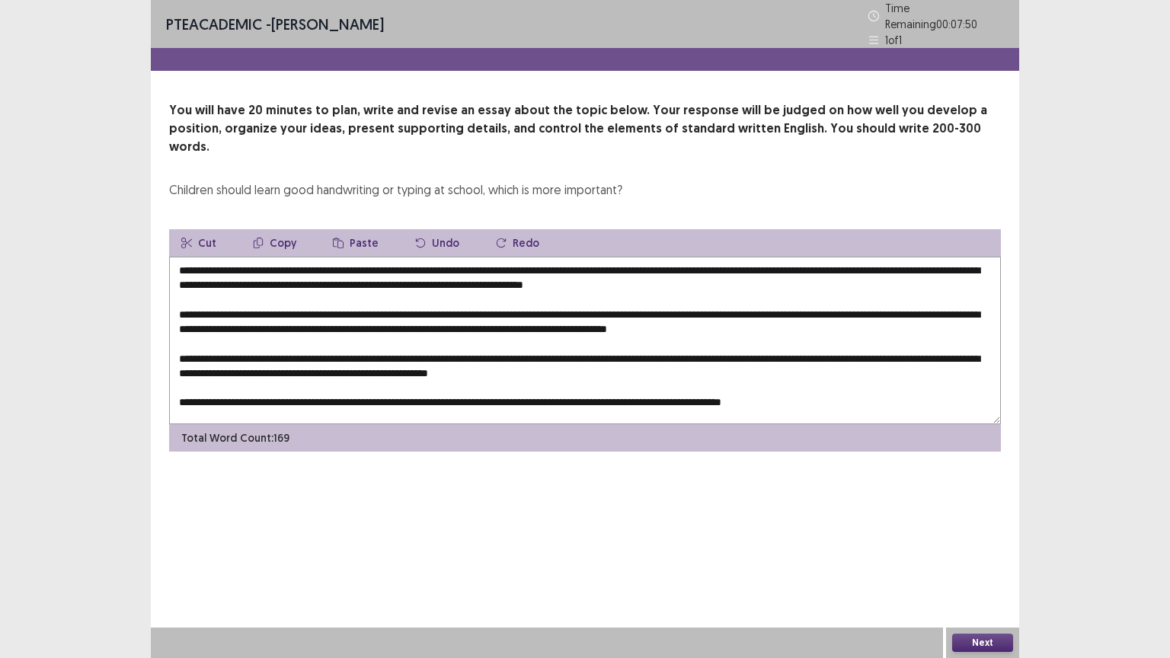
click at [577, 381] on textarea at bounding box center [585, 341] width 832 height 168
click at [579, 378] on textarea at bounding box center [585, 341] width 832 height 168
click at [619, 378] on textarea at bounding box center [585, 341] width 832 height 168
click at [268, 257] on textarea at bounding box center [585, 341] width 832 height 168
drag, startPoint x: 545, startPoint y: 244, endPoint x: 269, endPoint y: 234, distance: 276.7
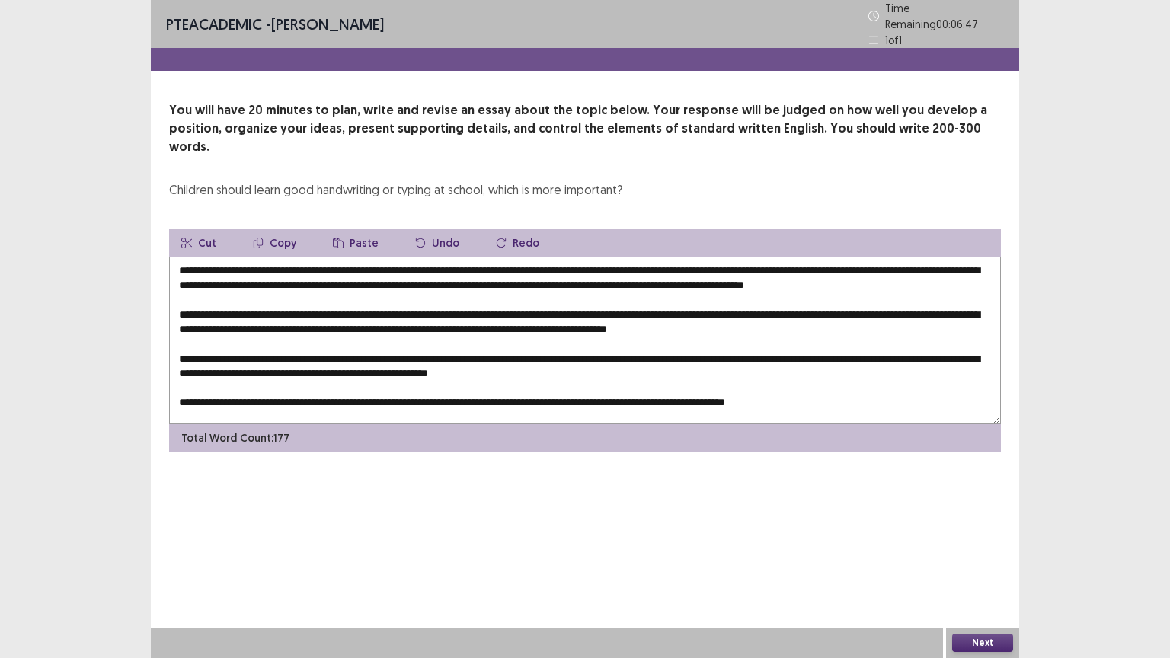
click at [269, 257] on textarea at bounding box center [585, 341] width 832 height 168
click at [274, 229] on button "Copy" at bounding box center [275, 242] width 68 height 27
click at [417, 304] on textarea at bounding box center [585, 341] width 832 height 168
click at [357, 229] on button "Paste" at bounding box center [356, 242] width 70 height 27
click at [417, 305] on textarea at bounding box center [585, 341] width 832 height 168
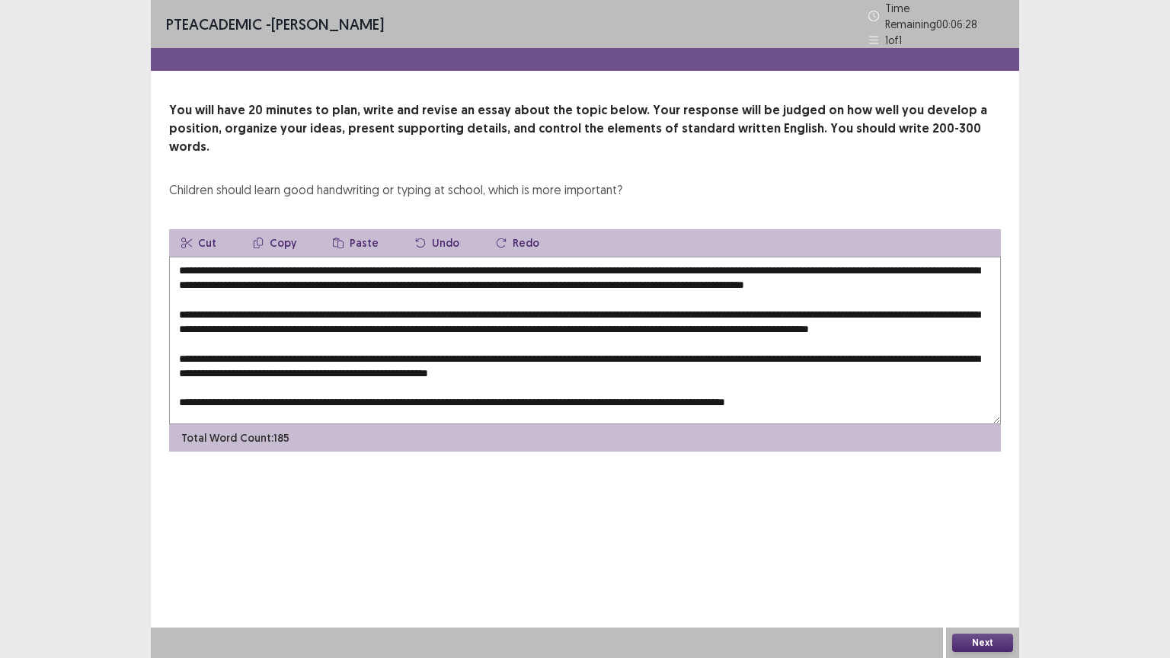
click at [270, 257] on textarea at bounding box center [585, 341] width 832 height 168
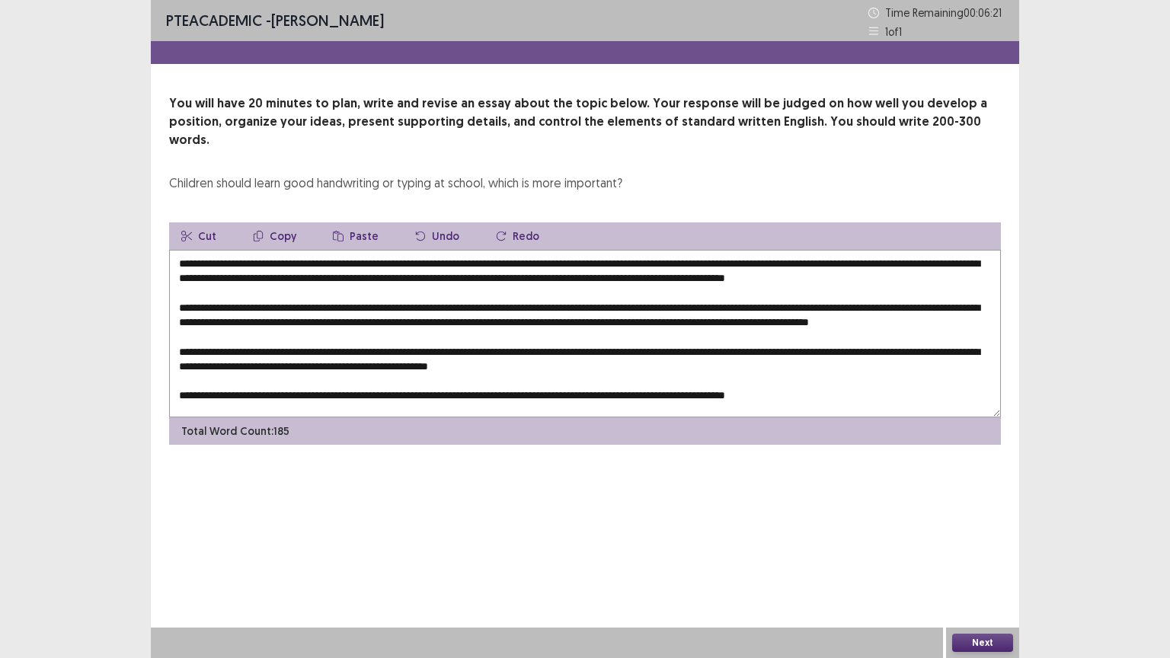
click at [963, 319] on textarea at bounding box center [585, 334] width 832 height 168
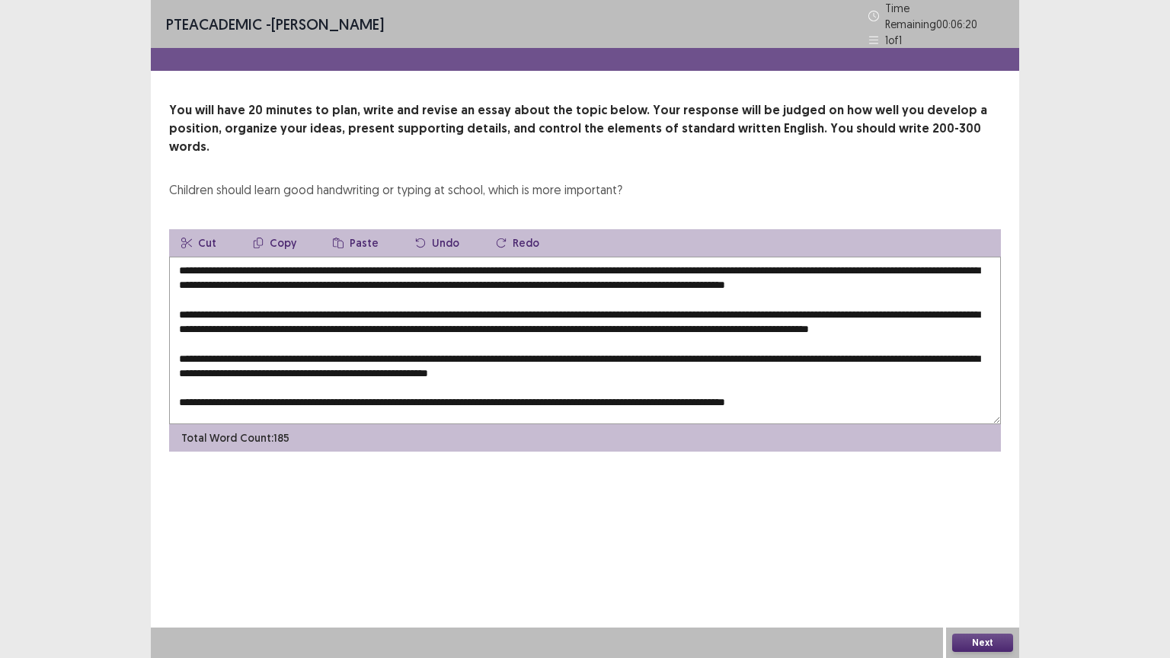
click at [363, 229] on button "Paste" at bounding box center [356, 242] width 70 height 27
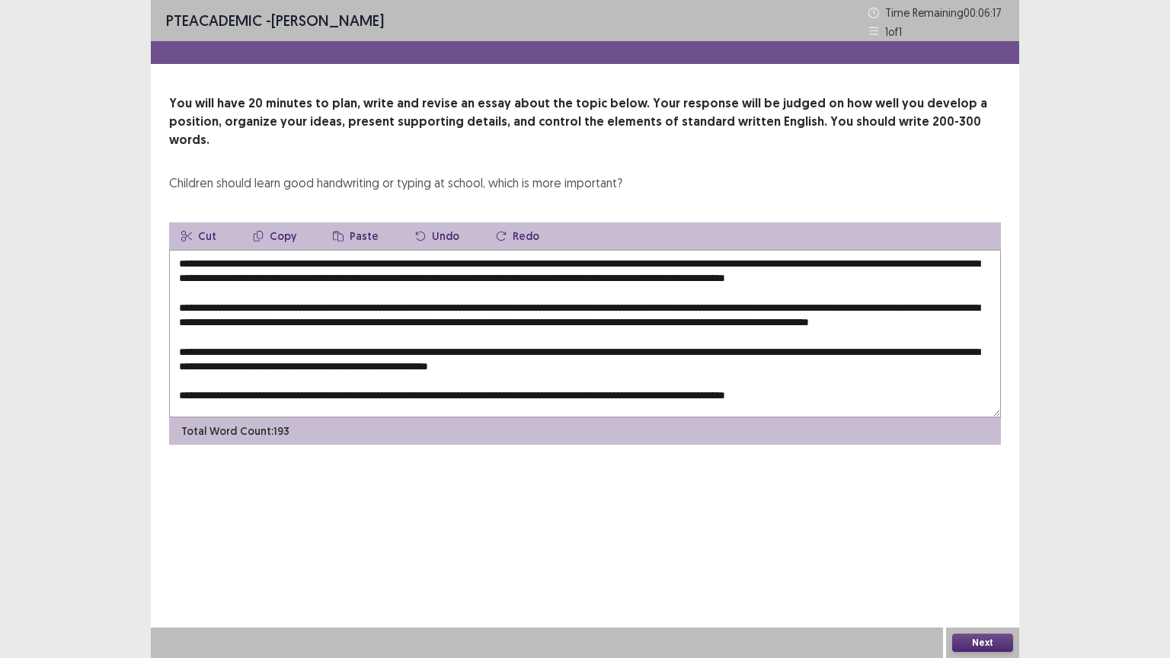
click at [475, 332] on textarea at bounding box center [585, 334] width 832 height 168
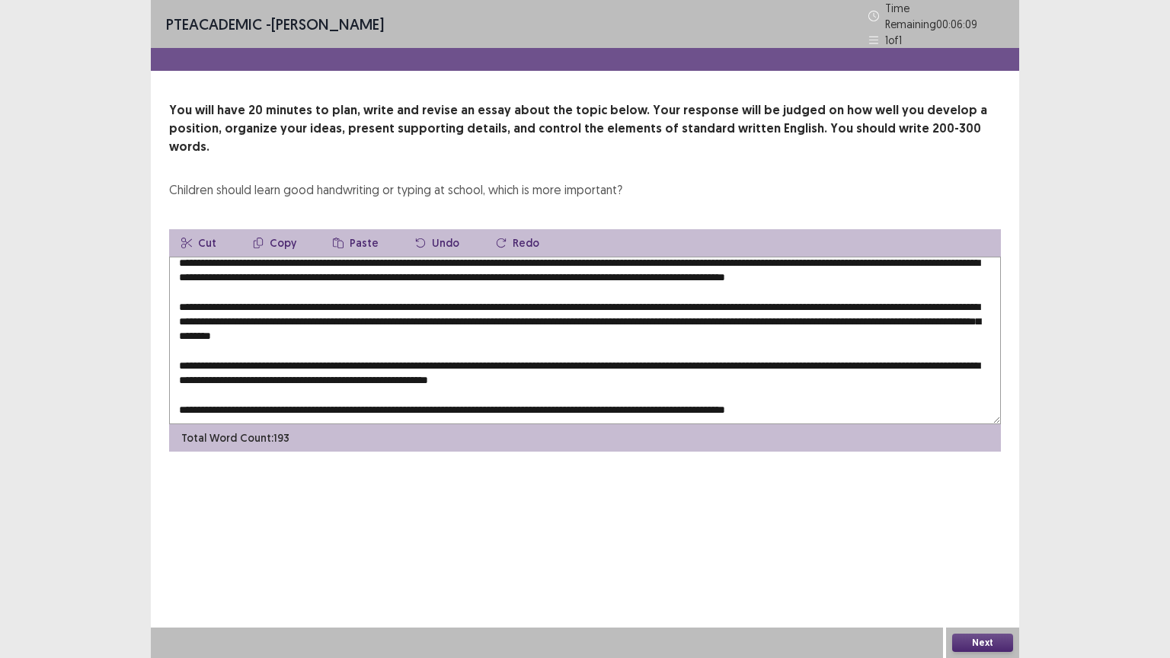
scroll to position [21, 0]
click at [427, 341] on textarea at bounding box center [585, 341] width 832 height 168
click at [353, 229] on button "Paste" at bounding box center [356, 242] width 70 height 27
click at [426, 341] on textarea at bounding box center [585, 341] width 832 height 168
click at [831, 360] on textarea at bounding box center [585, 341] width 832 height 168
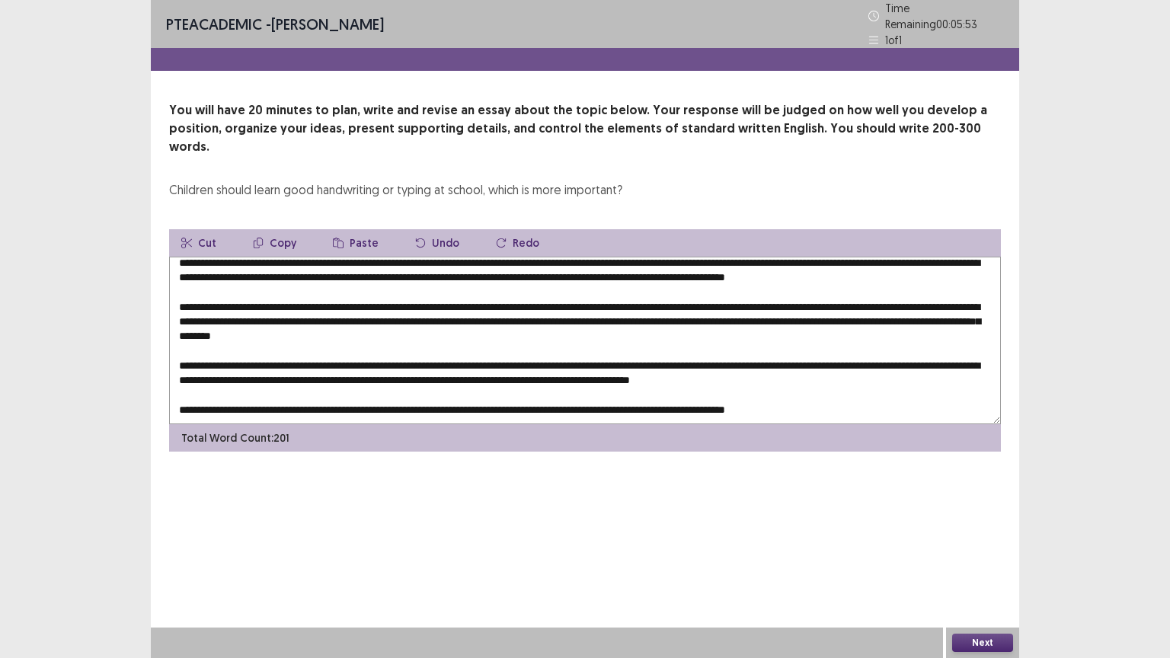
click at [343, 229] on button "Paste" at bounding box center [356, 242] width 70 height 27
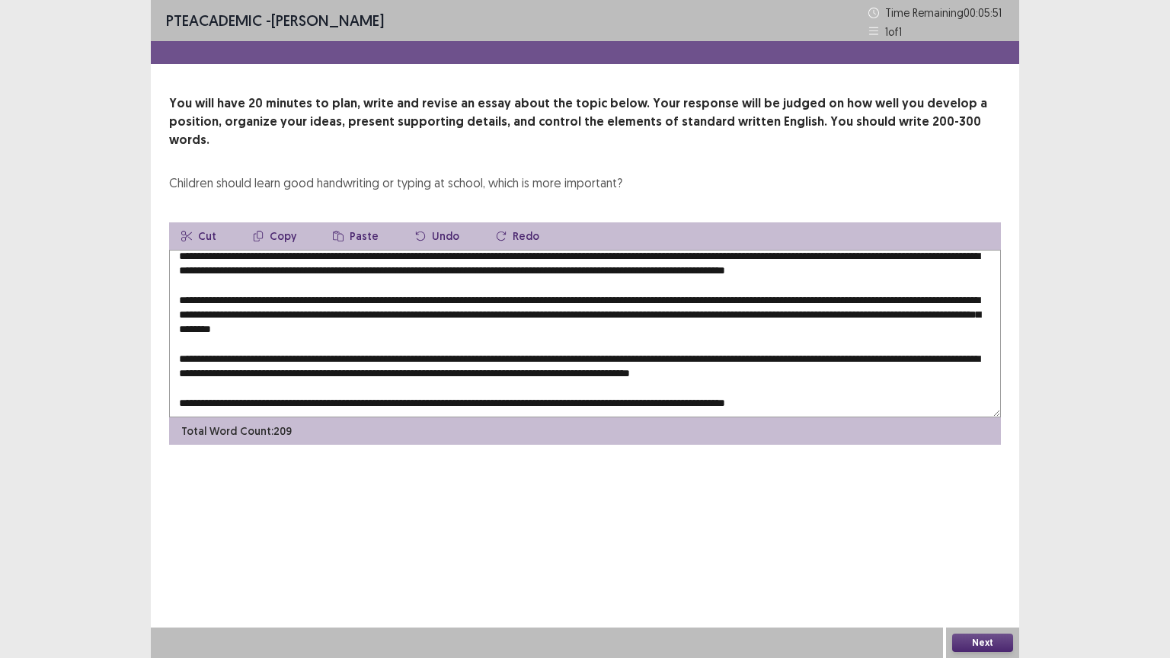
click at [830, 357] on textarea at bounding box center [585, 334] width 832 height 168
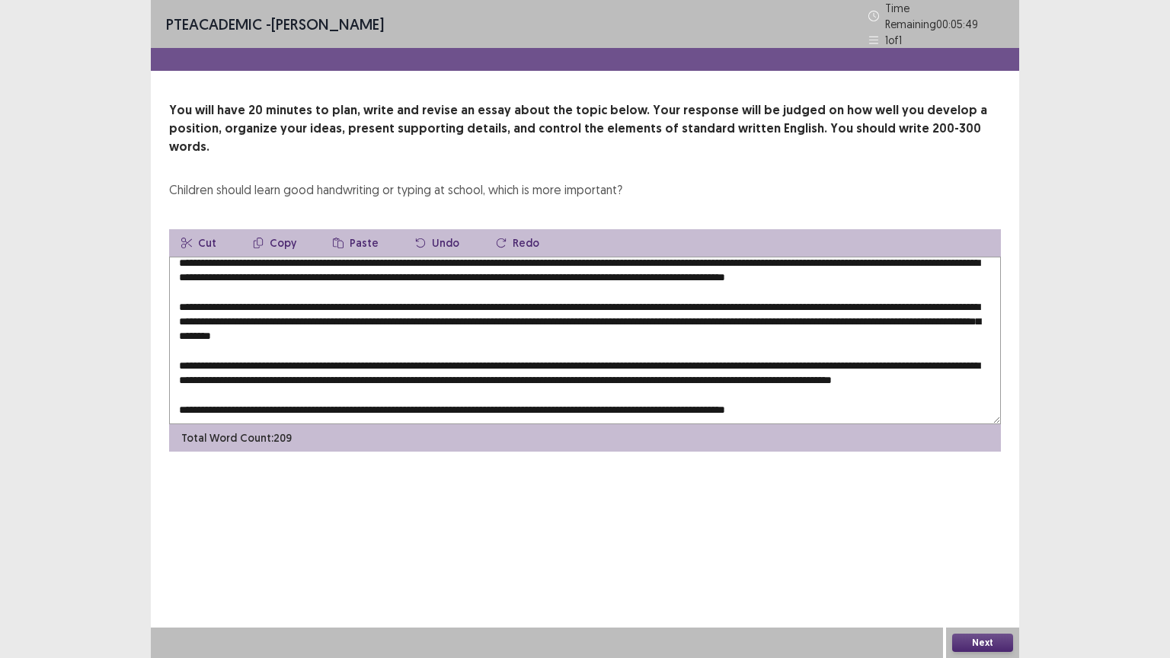
scroll to position [37, 0]
click at [511, 386] on textarea at bounding box center [585, 341] width 832 height 168
click at [352, 229] on button "Paste" at bounding box center [356, 242] width 70 height 27
click at [511, 386] on textarea at bounding box center [585, 341] width 832 height 168
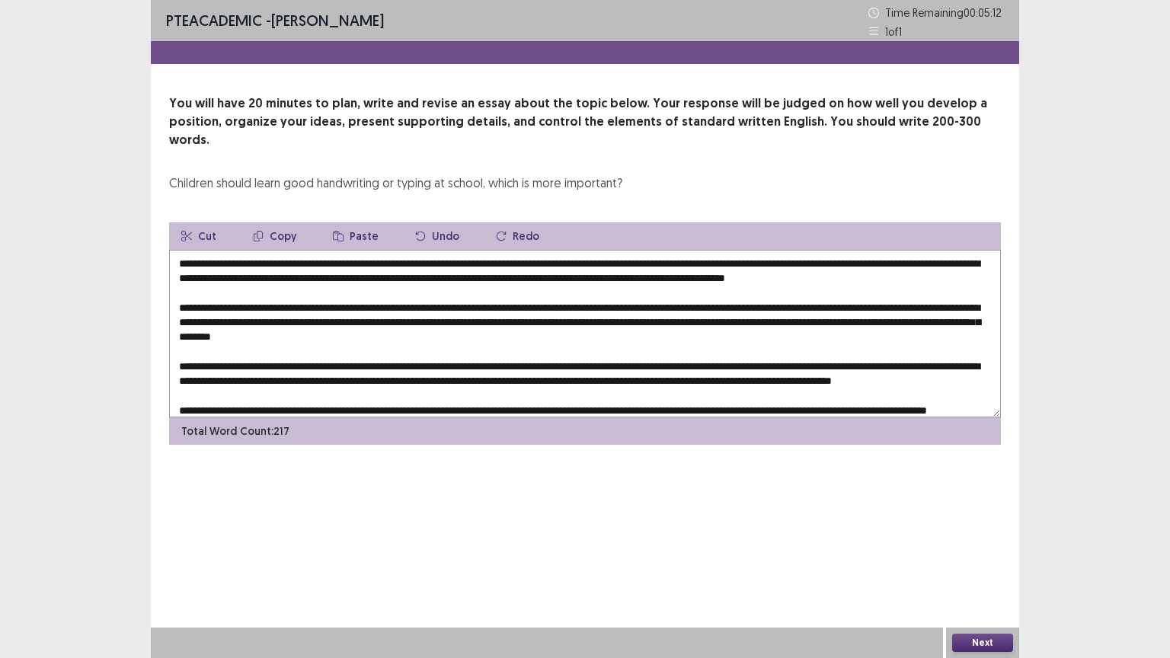
click at [758, 259] on textarea at bounding box center [585, 334] width 832 height 168
drag, startPoint x: 875, startPoint y: 261, endPoint x: 760, endPoint y: 258, distance: 115.8
click at [760, 258] on textarea at bounding box center [585, 334] width 832 height 168
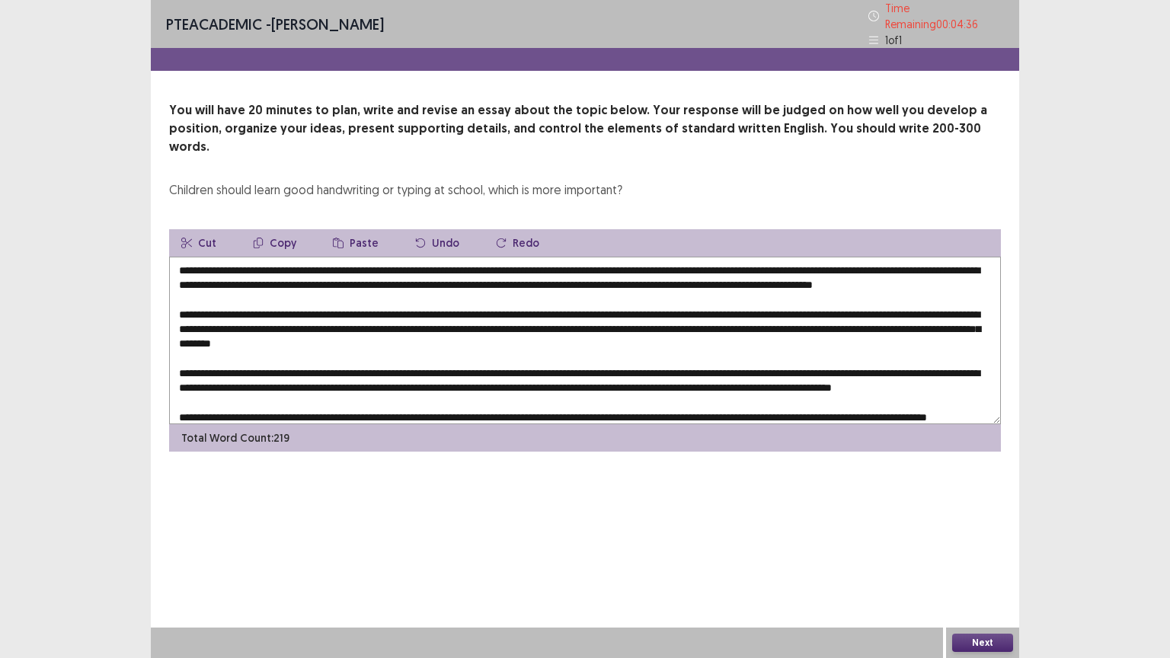
click at [242, 320] on textarea at bounding box center [585, 341] width 832 height 168
click at [344, 229] on button "Paste" at bounding box center [356, 242] width 70 height 27
click at [205, 229] on button "Cut" at bounding box center [198, 242] width 59 height 27
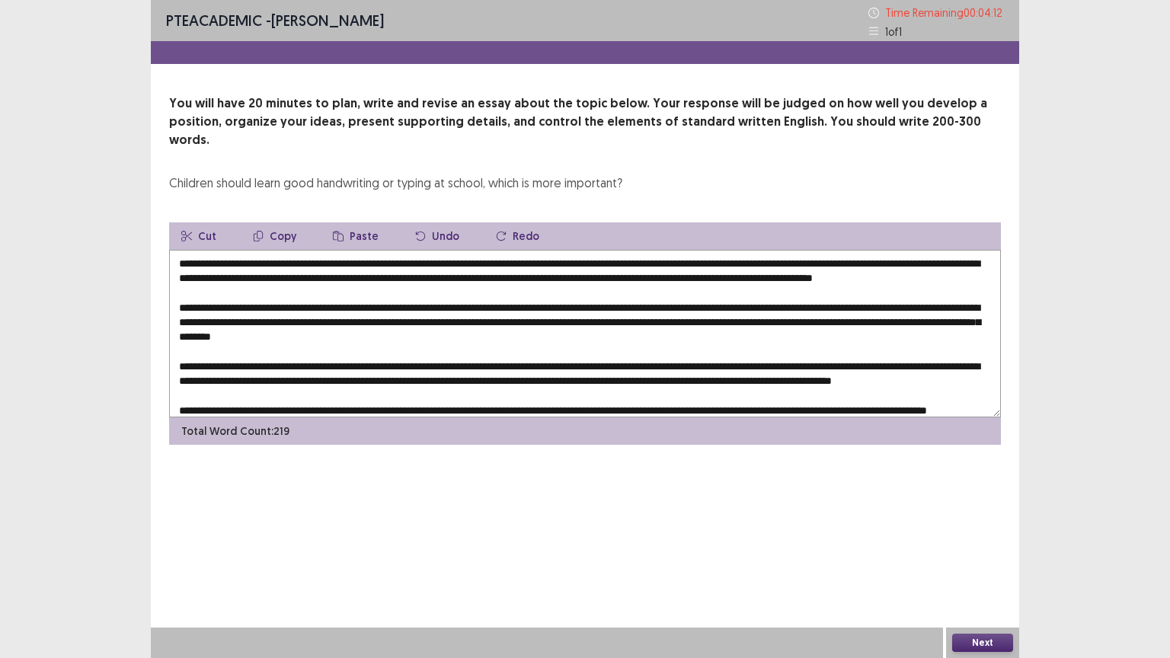
drag, startPoint x: 814, startPoint y: 261, endPoint x: 766, endPoint y: 263, distance: 48.0
click at [766, 263] on textarea at bounding box center [585, 334] width 832 height 168
click at [768, 274] on textarea at bounding box center [585, 334] width 832 height 168
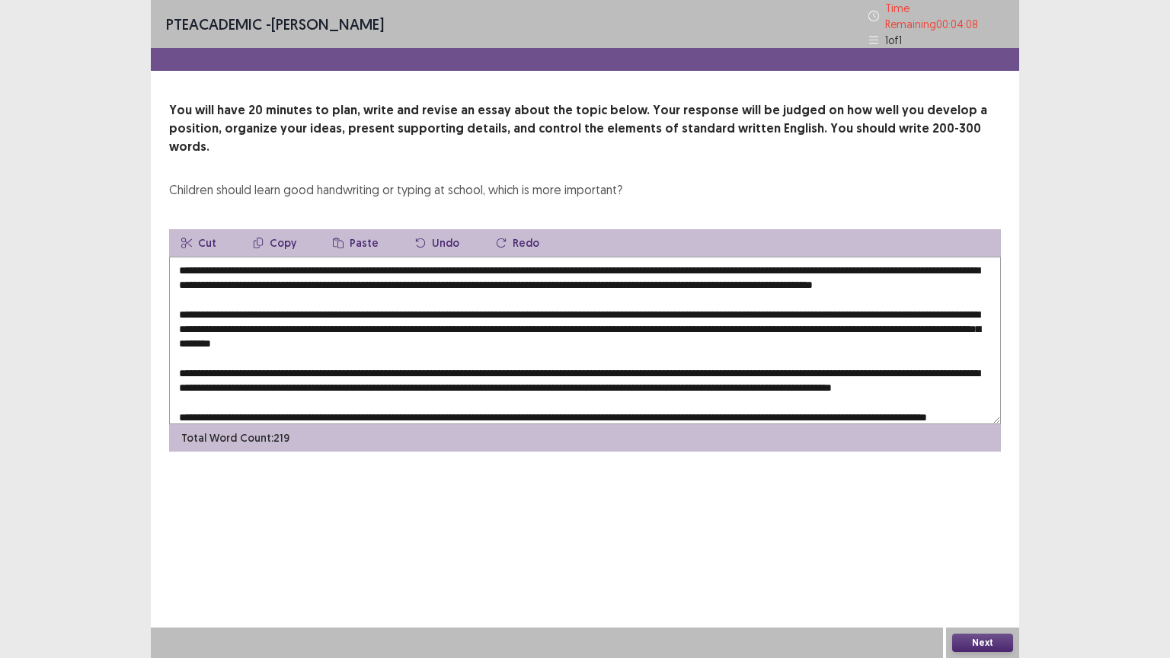
drag, startPoint x: 875, startPoint y: 262, endPoint x: 759, endPoint y: 258, distance: 115.9
click at [759, 258] on textarea at bounding box center [585, 341] width 832 height 168
click at [280, 229] on button "Copy" at bounding box center [275, 242] width 68 height 27
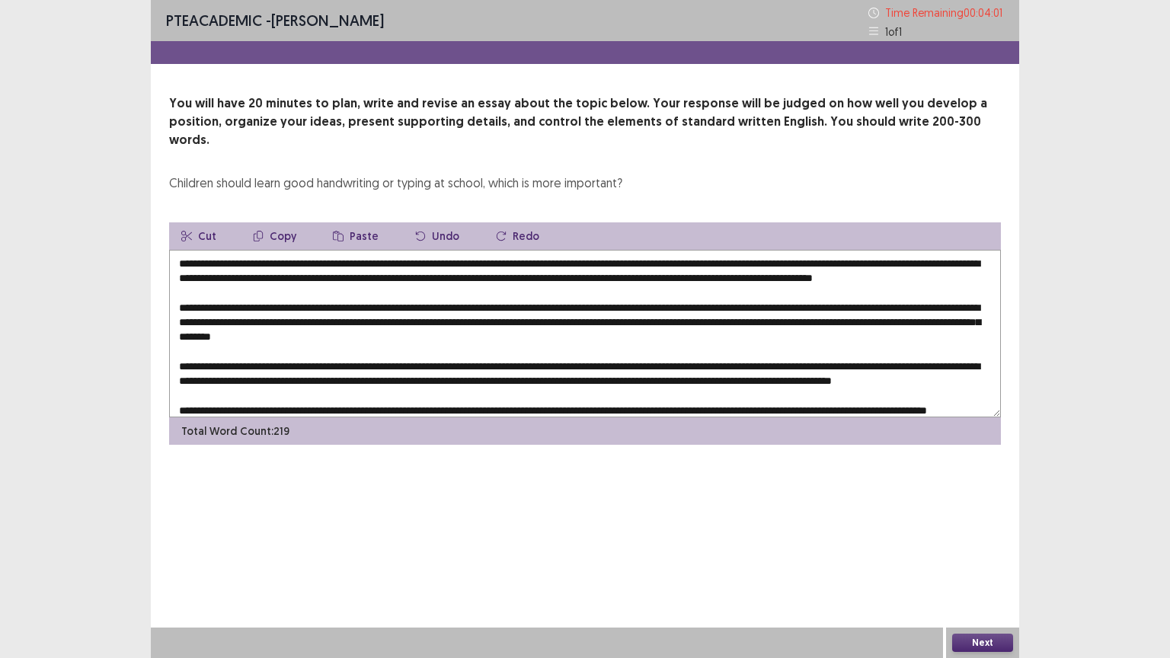
click at [242, 319] on textarea at bounding box center [585, 334] width 832 height 168
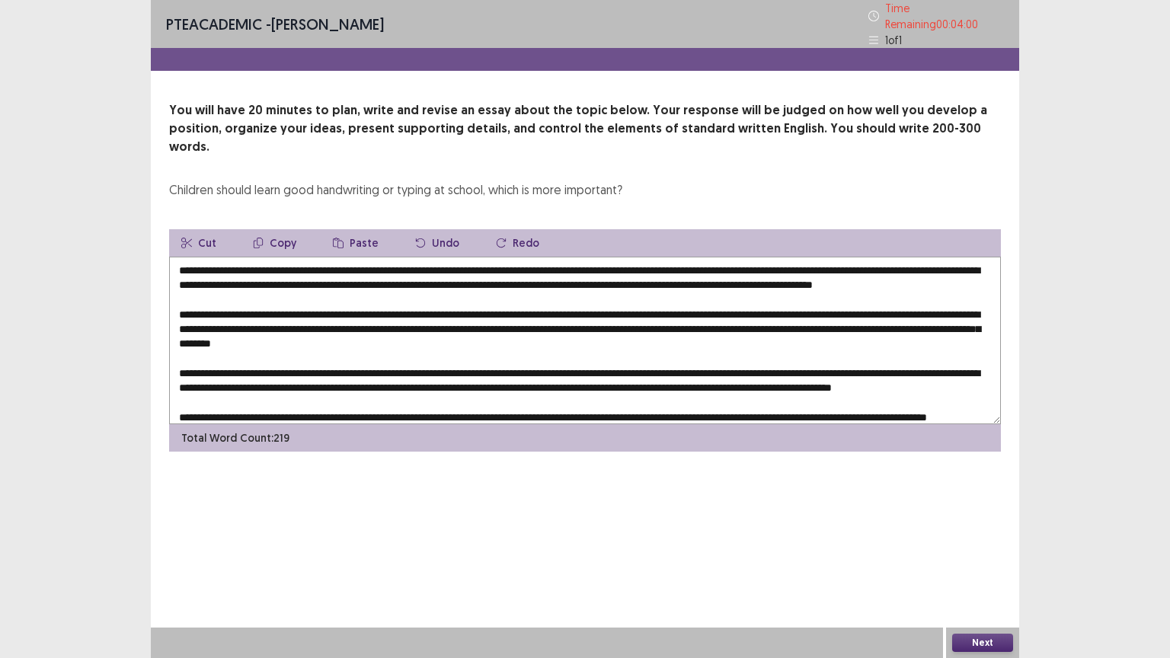
click at [349, 229] on button "Paste" at bounding box center [356, 242] width 70 height 27
click at [240, 319] on textarea at bounding box center [585, 341] width 832 height 168
click at [221, 321] on textarea at bounding box center [585, 341] width 832 height 168
click at [759, 260] on textarea at bounding box center [585, 341] width 832 height 168
click at [923, 261] on textarea at bounding box center [585, 341] width 832 height 168
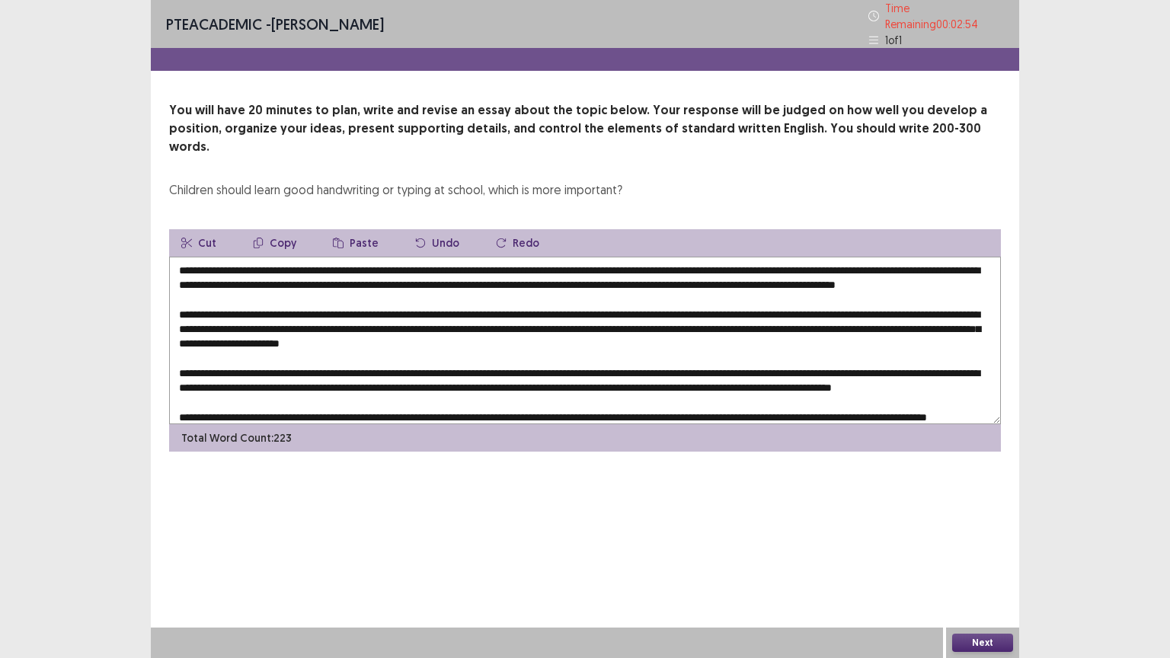
click at [923, 261] on textarea at bounding box center [585, 341] width 832 height 168
drag, startPoint x: 945, startPoint y: 259, endPoint x: 899, endPoint y: 256, distance: 45.8
click at [899, 257] on textarea at bounding box center [585, 341] width 832 height 168
click at [285, 229] on button "Copy" at bounding box center [275, 242] width 68 height 27
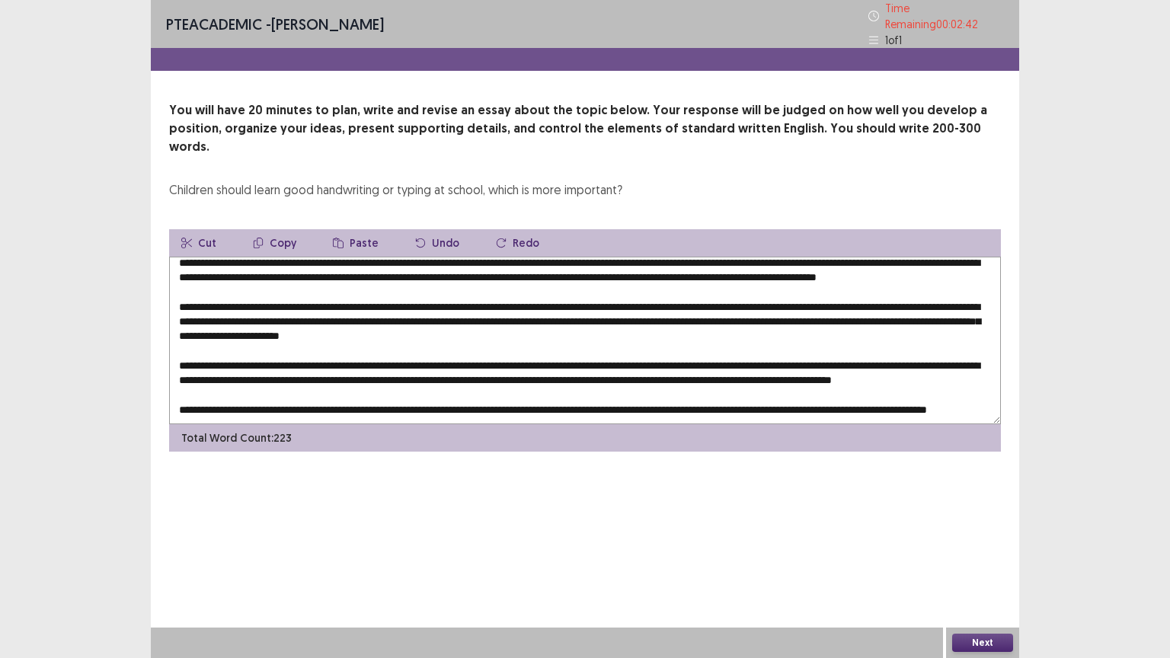
click at [380, 326] on textarea at bounding box center [585, 341] width 832 height 168
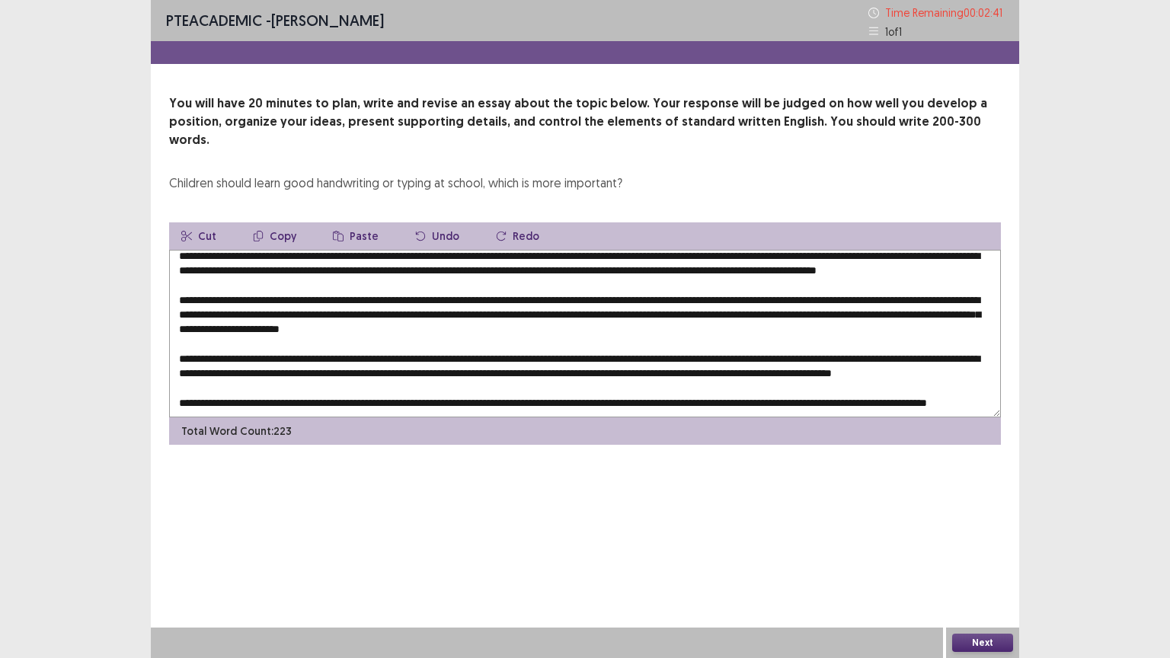
click at [353, 224] on button "Paste" at bounding box center [356, 235] width 70 height 27
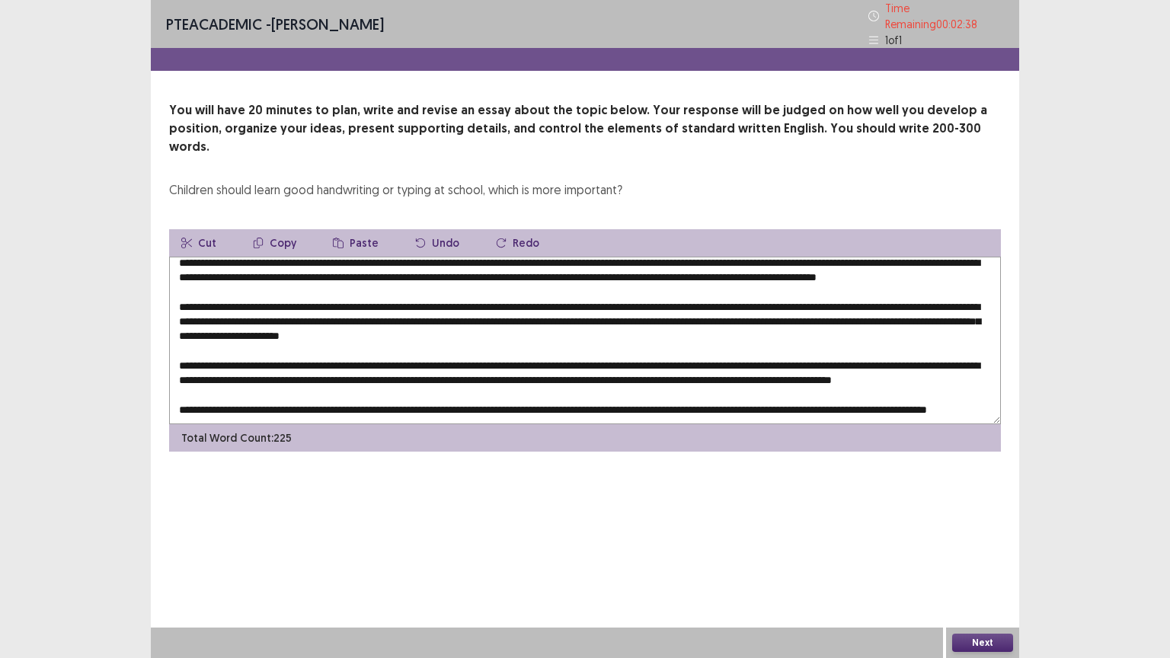
click at [379, 326] on textarea at bounding box center [585, 341] width 832 height 168
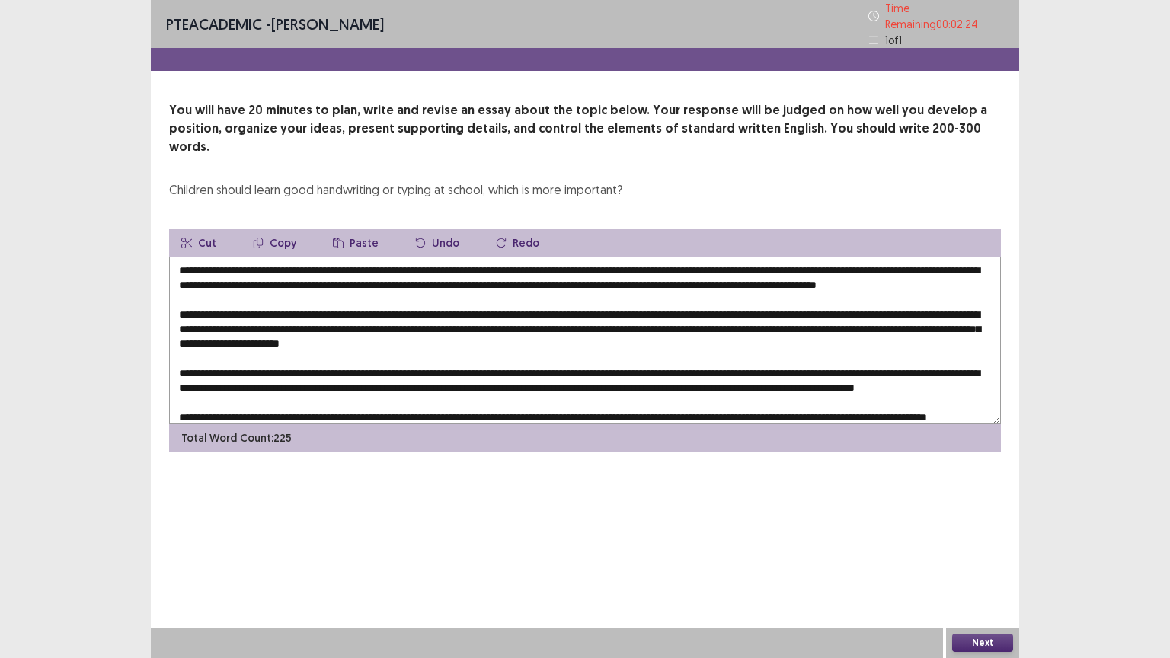
click at [833, 317] on textarea at bounding box center [585, 341] width 832 height 168
drag, startPoint x: 265, startPoint y: 334, endPoint x: 830, endPoint y: 322, distance: 565.4
click at [830, 322] on textarea at bounding box center [585, 341] width 832 height 168
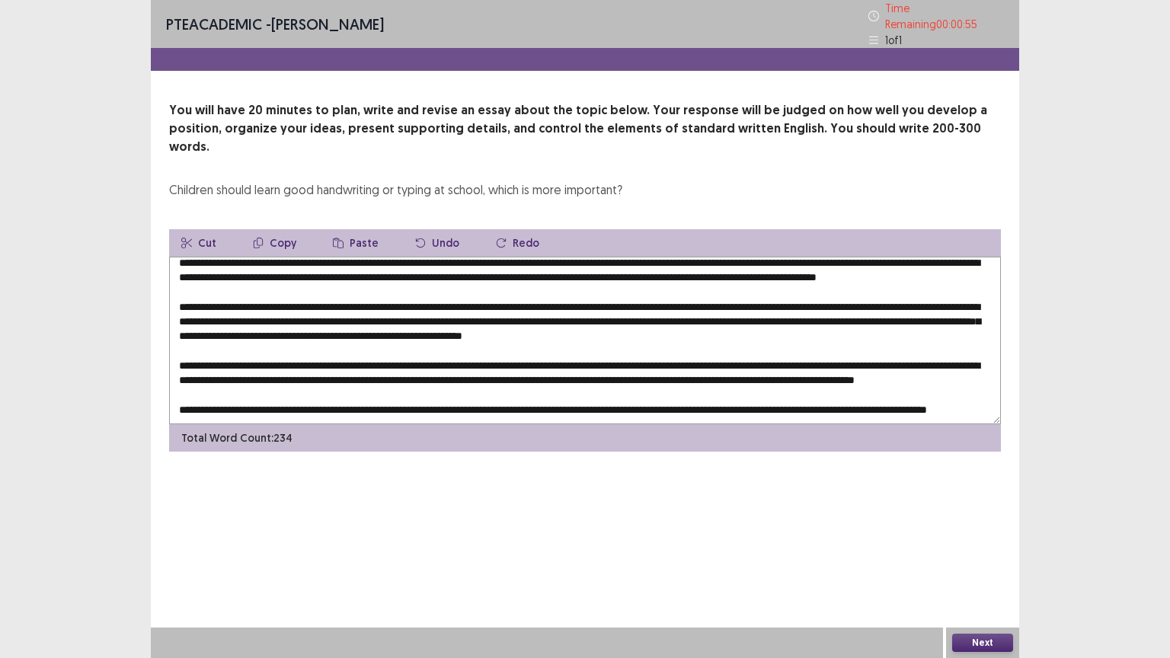
click at [283, 229] on button "Copy" at bounding box center [275, 242] width 68 height 27
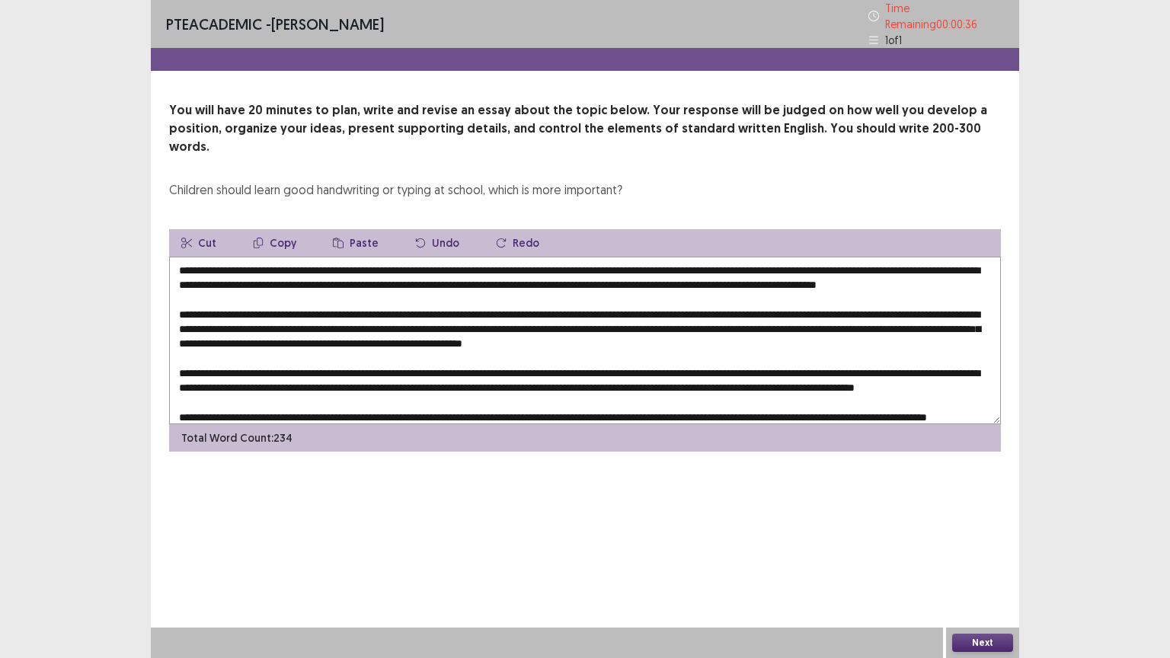
click at [306, 229] on div "Cut Copy Paste Undo Redo" at bounding box center [585, 242] width 832 height 27
click at [311, 333] on textarea at bounding box center [585, 341] width 832 height 168
drag, startPoint x: 314, startPoint y: 331, endPoint x: 248, endPoint y: 333, distance: 66.3
click at [248, 333] on textarea at bounding box center [585, 341] width 832 height 168
type textarea "**********"
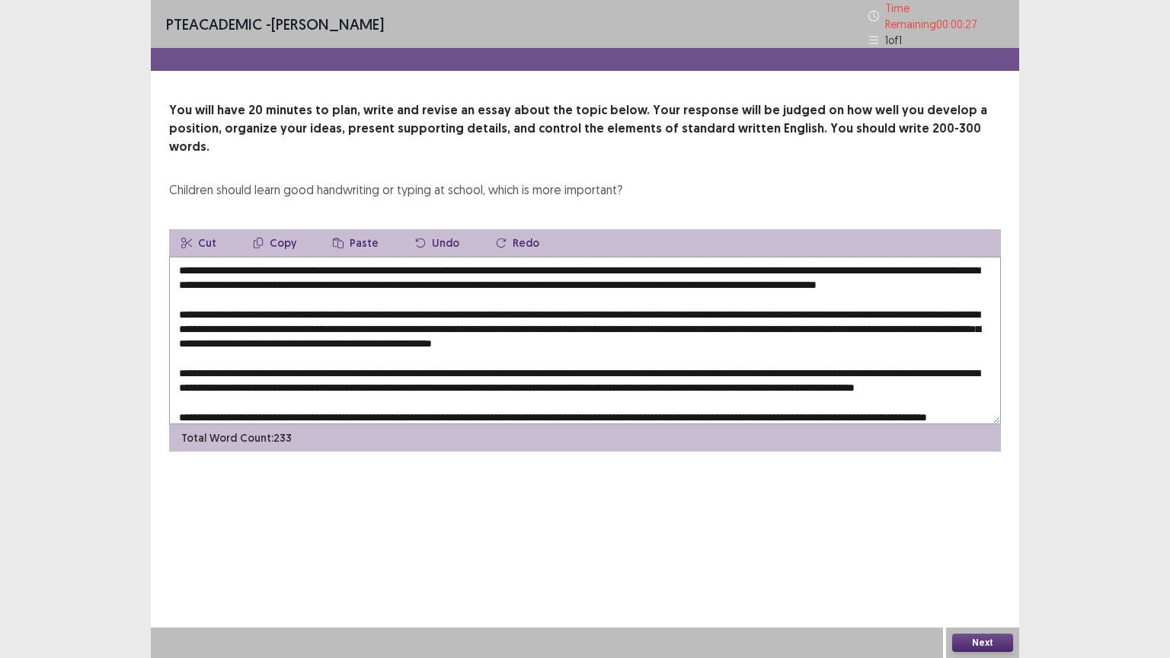
drag, startPoint x: 98, startPoint y: 353, endPoint x: 173, endPoint y: 341, distance: 76.5
click at [100, 353] on div "PTE academic - [PERSON_NAME] Time Remaining 00 : 00 : 27 1 of 1 You will have 2…" at bounding box center [585, 329] width 1170 height 658
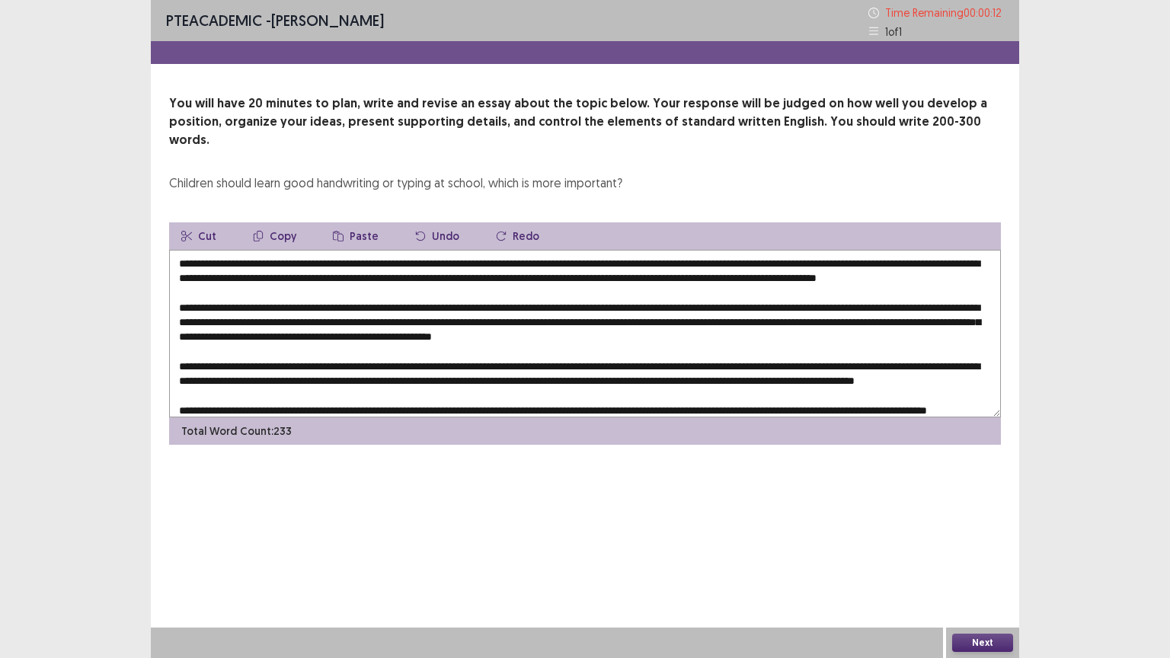
drag, startPoint x: 266, startPoint y: 335, endPoint x: 832, endPoint y: 323, distance: 566.2
click at [832, 323] on textarea at bounding box center [585, 334] width 832 height 168
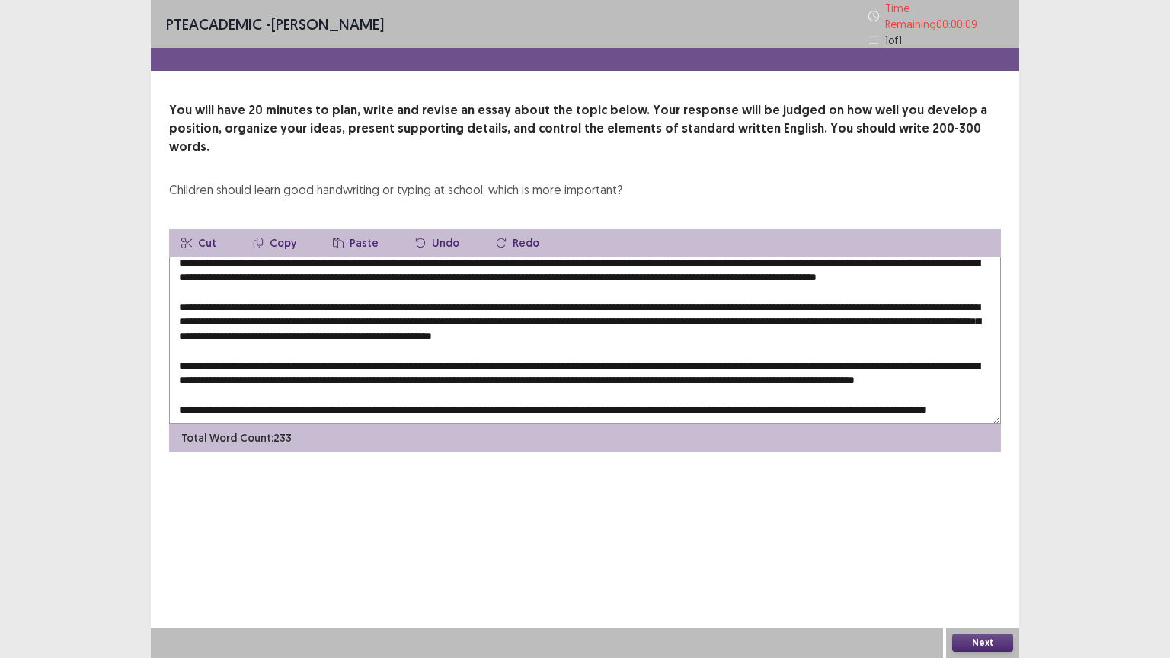
scroll to position [51, 0]
click at [988, 555] on button "Next" at bounding box center [982, 643] width 61 height 18
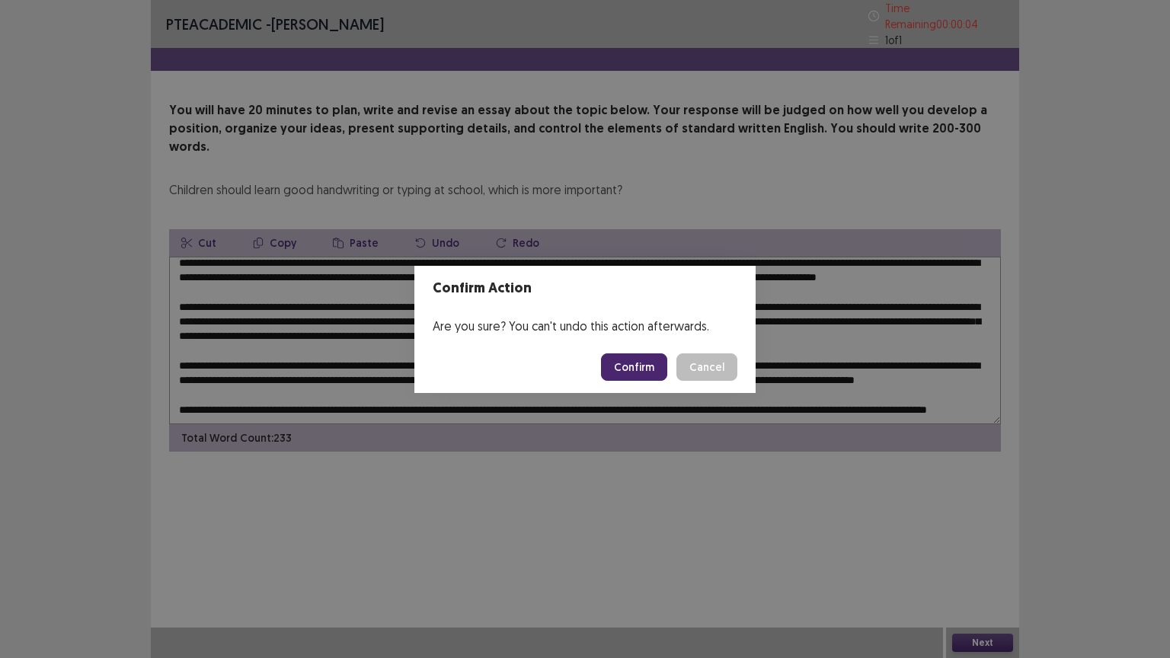
click at [652, 364] on button "Confirm" at bounding box center [634, 366] width 66 height 27
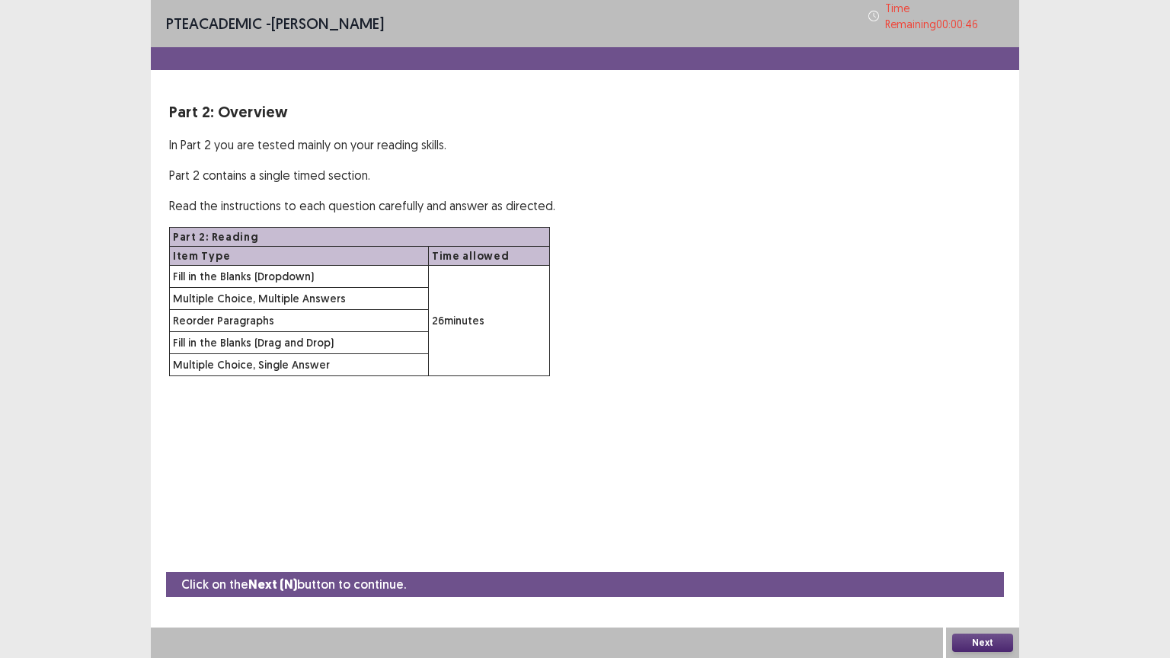
click at [982, 555] on button "Next" at bounding box center [982, 643] width 61 height 18
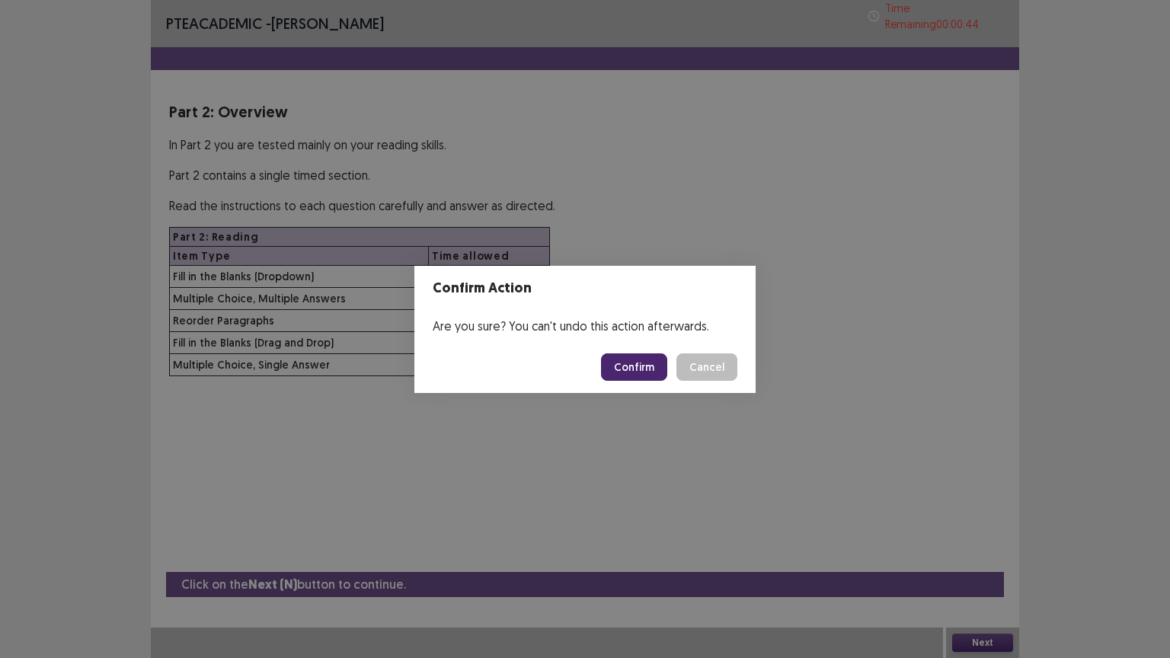
click at [631, 366] on button "Confirm" at bounding box center [634, 366] width 66 height 27
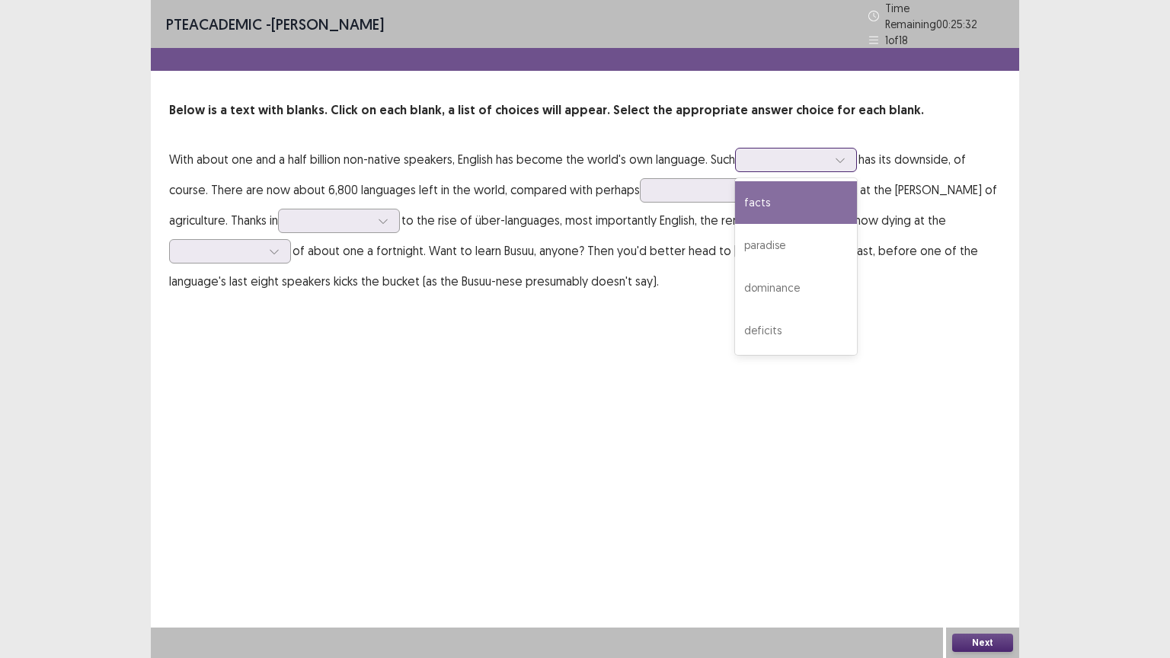
click at [852, 155] on div at bounding box center [840, 160] width 23 height 23
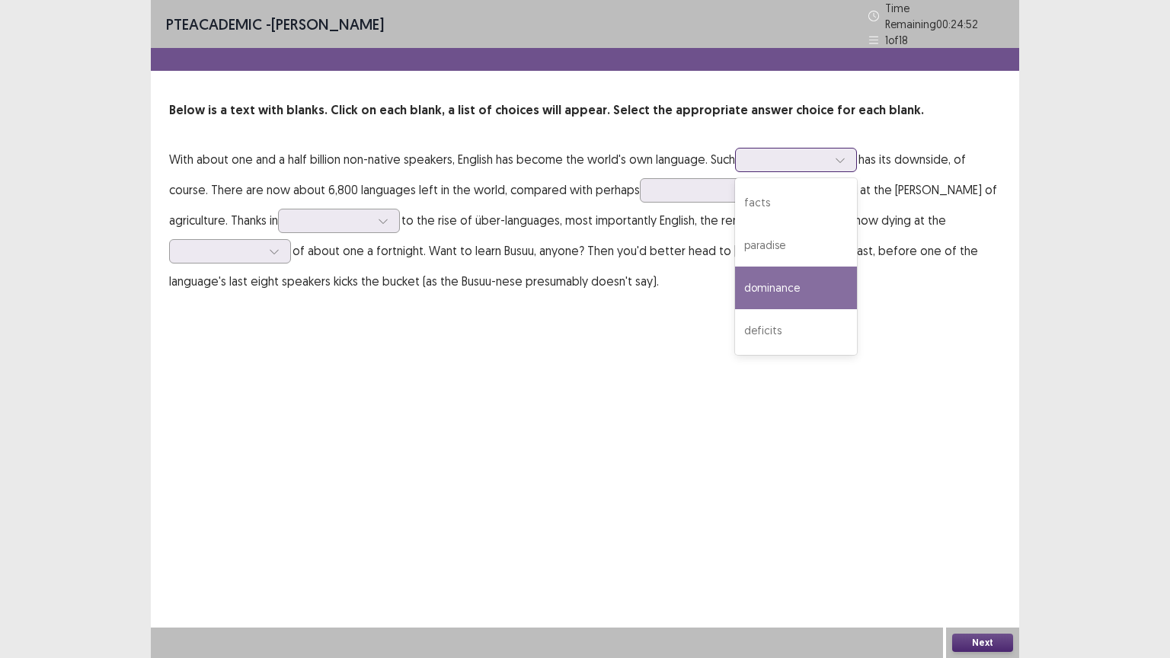
click at [811, 277] on div "dominance" at bounding box center [796, 288] width 122 height 43
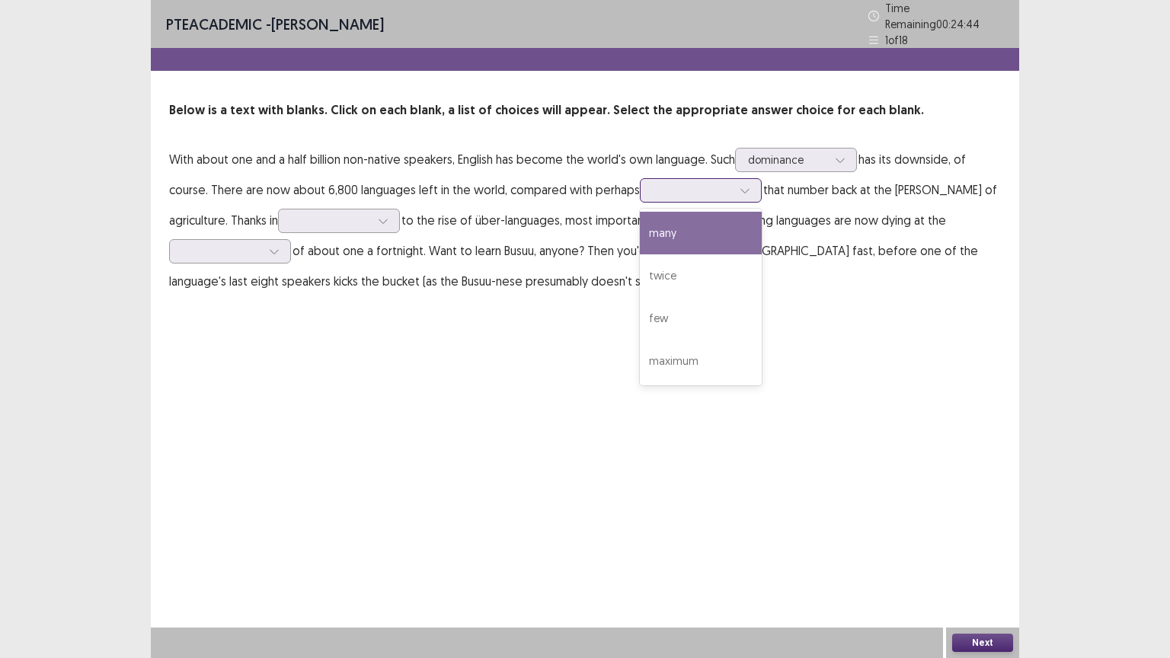
click at [744, 185] on icon at bounding box center [745, 190] width 11 height 11
click at [696, 227] on div "many" at bounding box center [701, 233] width 122 height 43
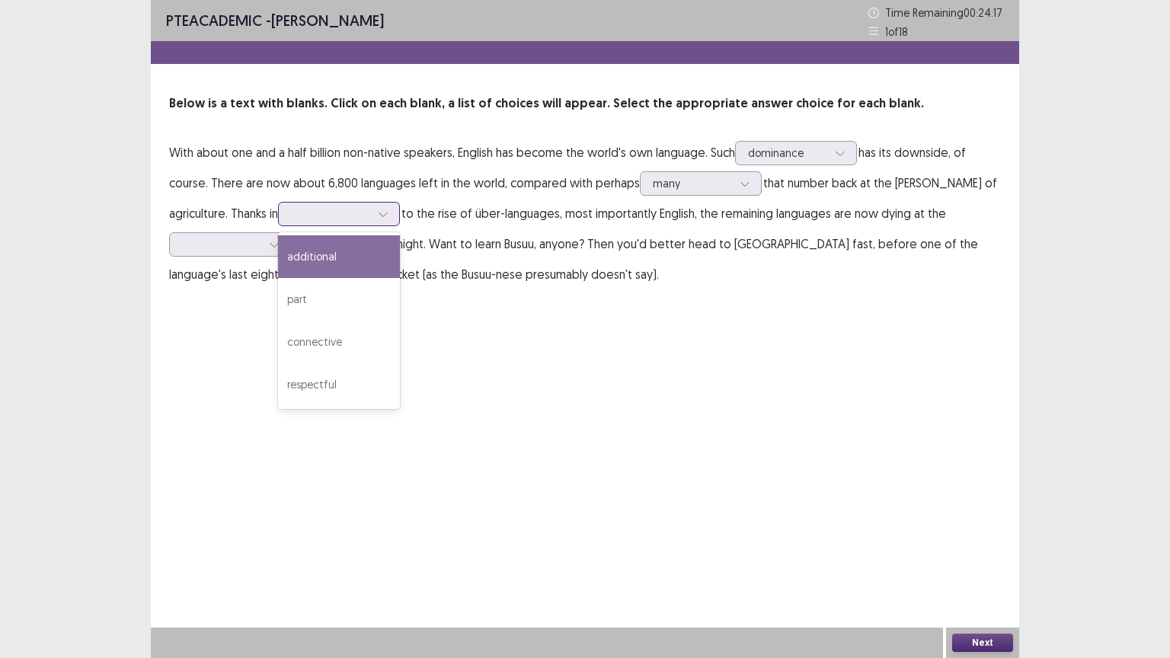
click at [379, 214] on icon at bounding box center [383, 215] width 8 height 5
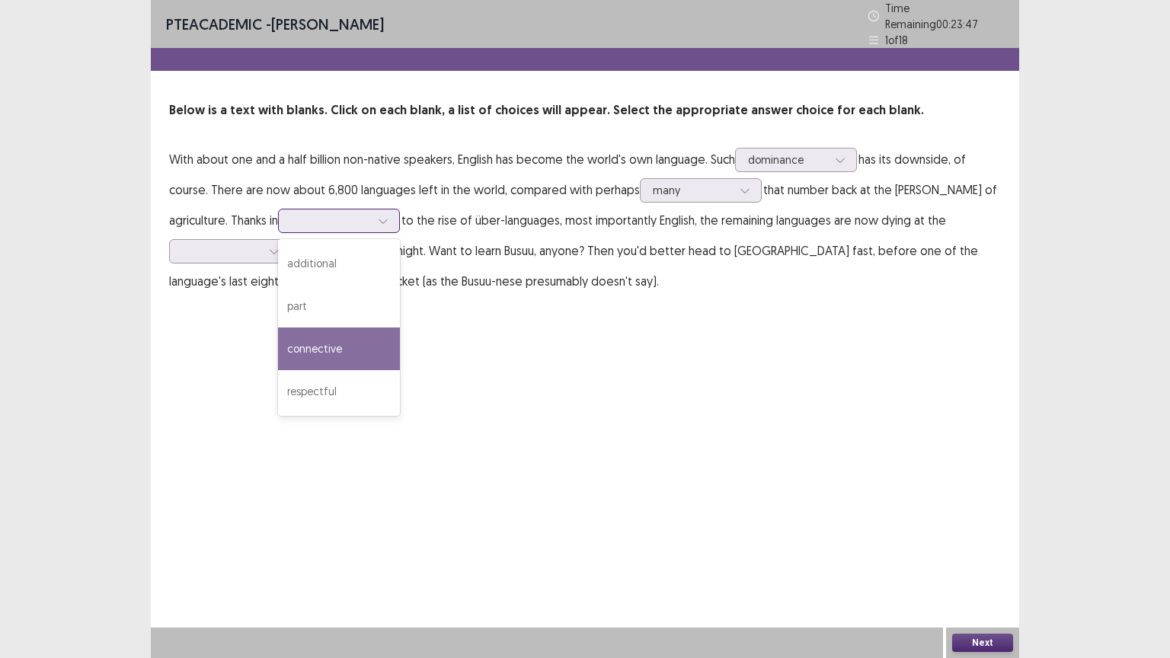
click at [289, 331] on div "connective" at bounding box center [339, 349] width 122 height 43
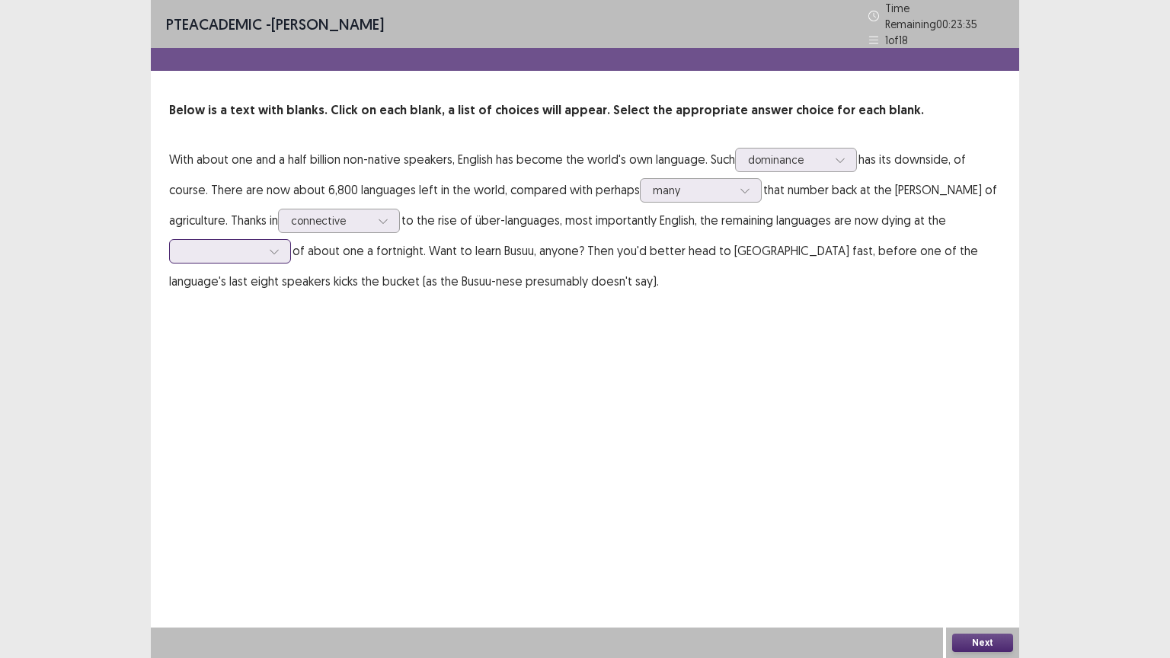
click at [280, 245] on div at bounding box center [274, 251] width 23 height 23
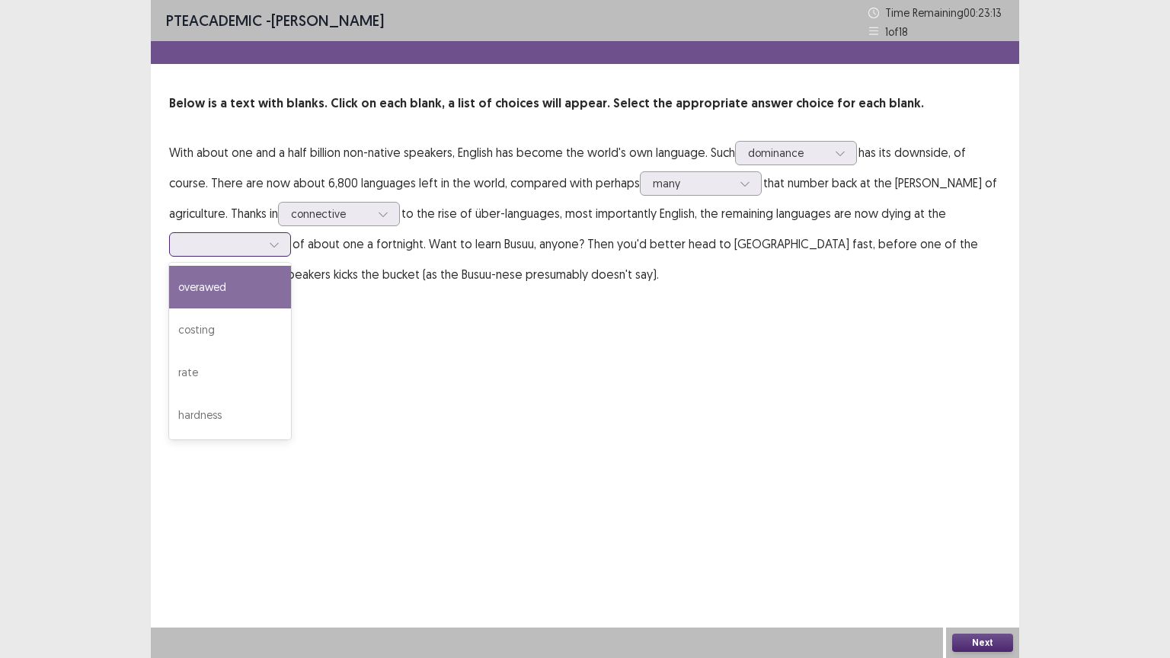
click at [227, 288] on div "overawed" at bounding box center [230, 287] width 122 height 43
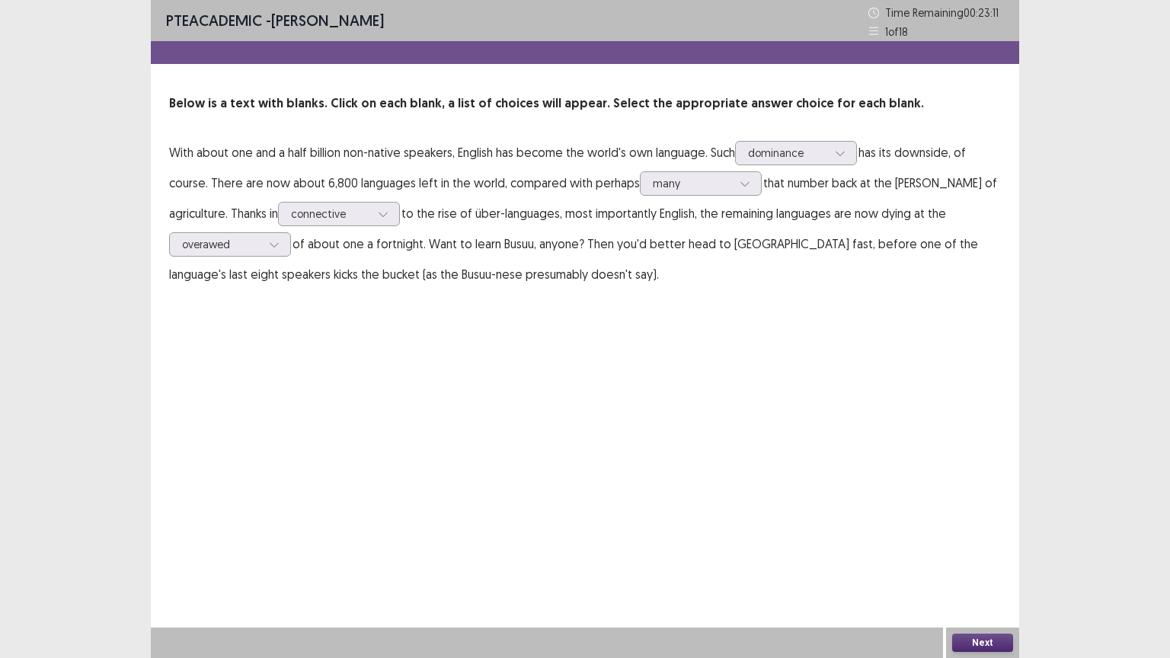
click at [984, 555] on button "Next" at bounding box center [982, 643] width 61 height 18
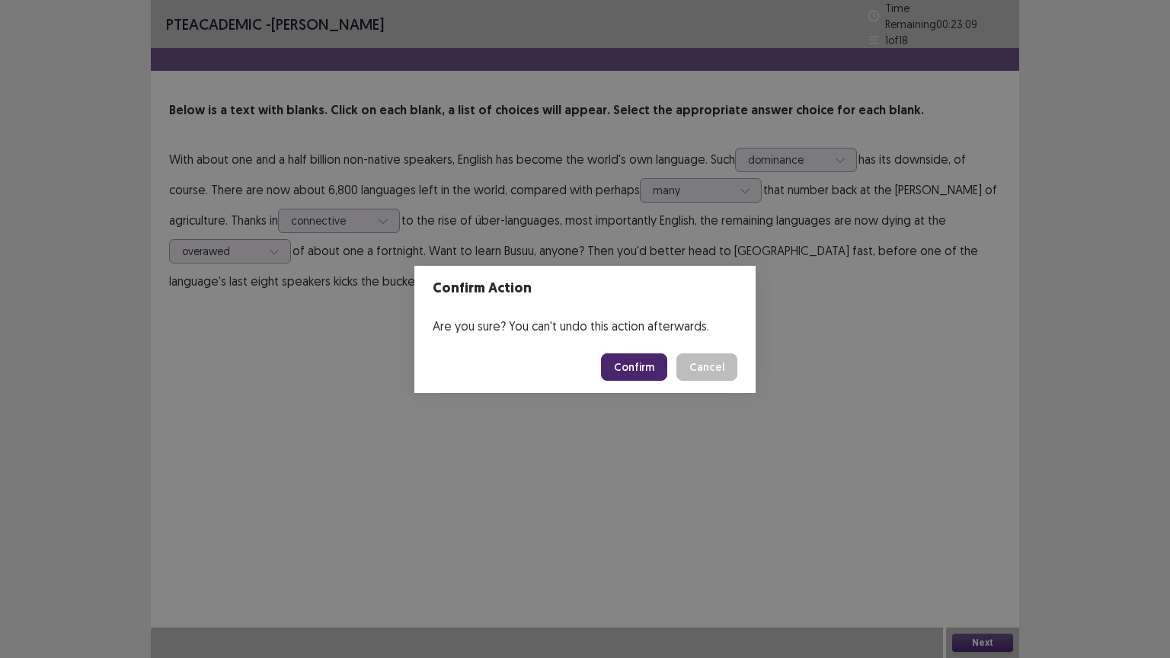
click at [624, 375] on button "Confirm" at bounding box center [634, 366] width 66 height 27
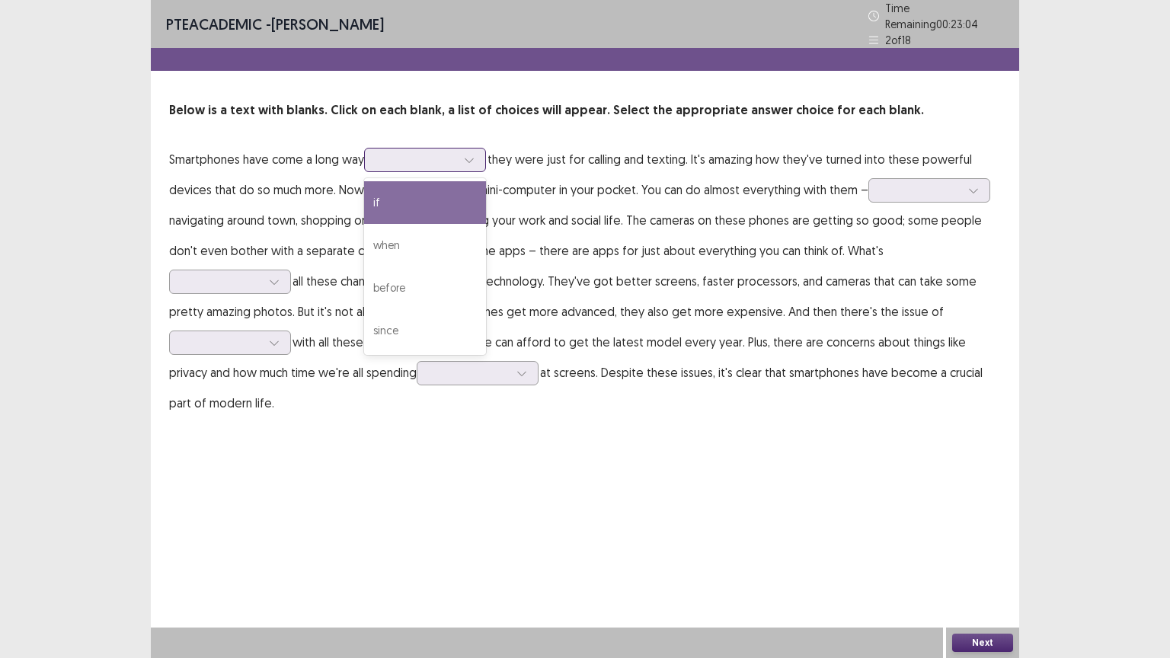
click at [475, 155] on icon at bounding box center [469, 160] width 11 height 11
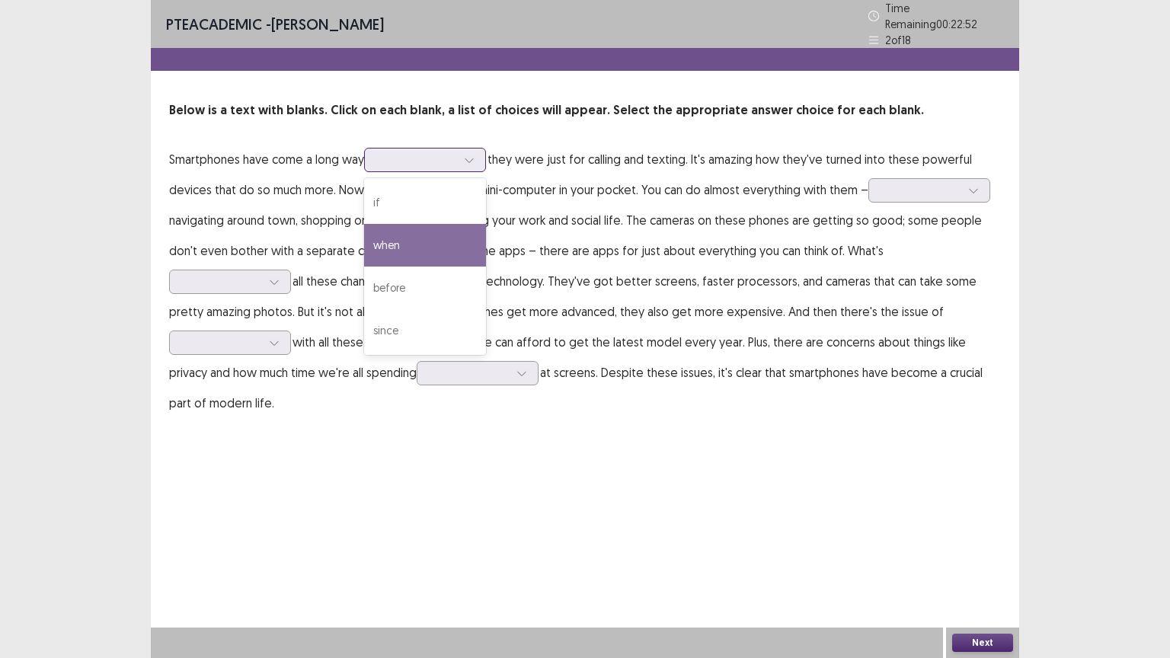
click at [456, 229] on div "when" at bounding box center [425, 245] width 122 height 43
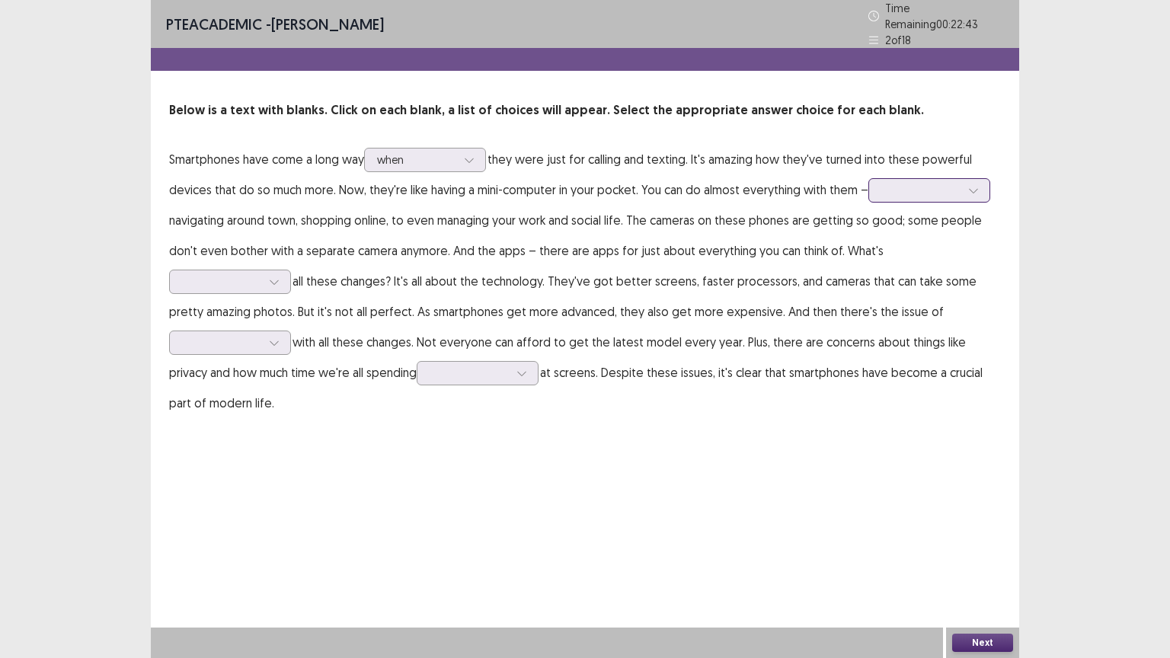
click at [973, 189] on icon at bounding box center [973, 191] width 8 height 5
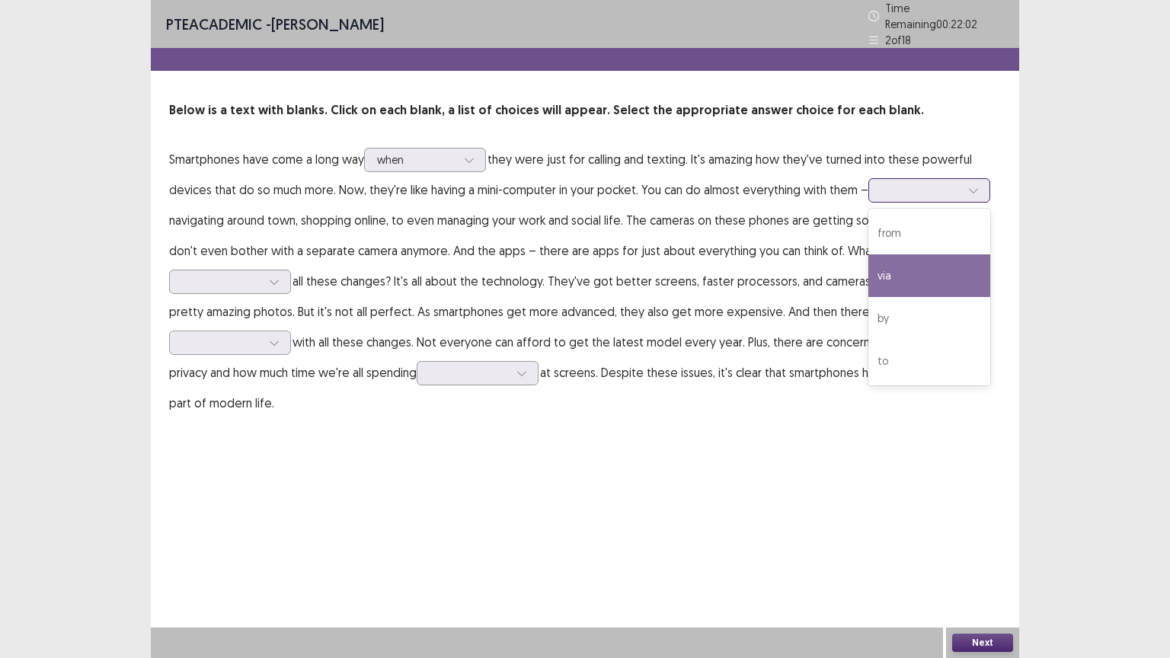
drag, startPoint x: 912, startPoint y: 274, endPoint x: 919, endPoint y: 268, distance: 9.2
click at [913, 273] on div "via" at bounding box center [929, 275] width 122 height 43
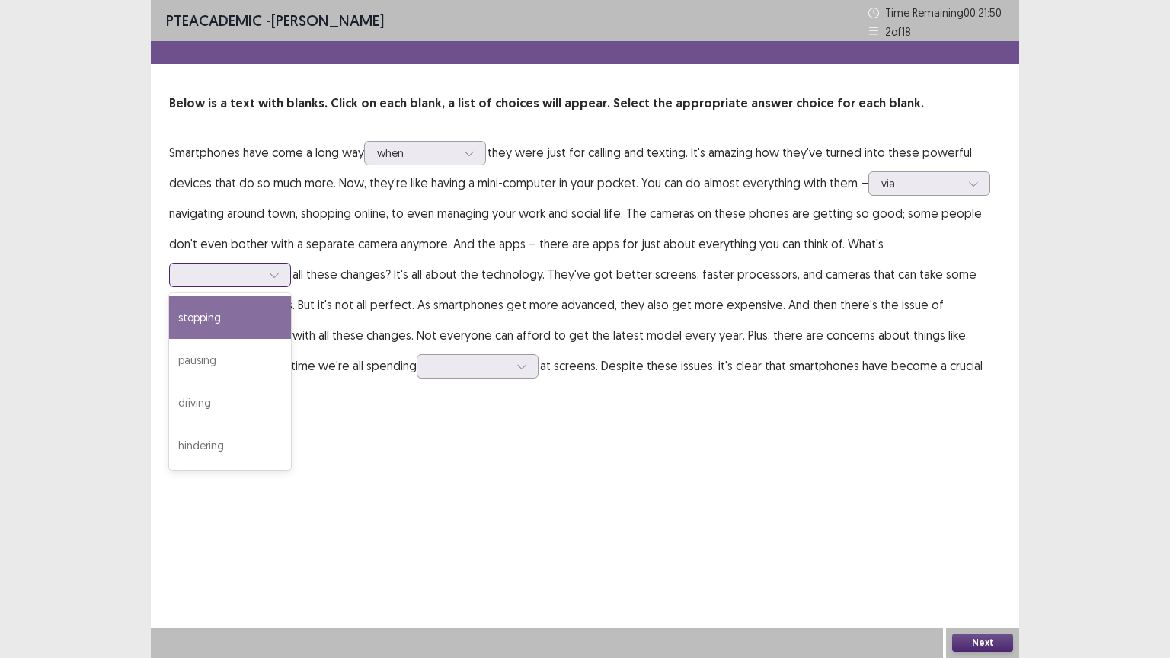
click at [278, 274] on icon at bounding box center [274, 276] width 8 height 5
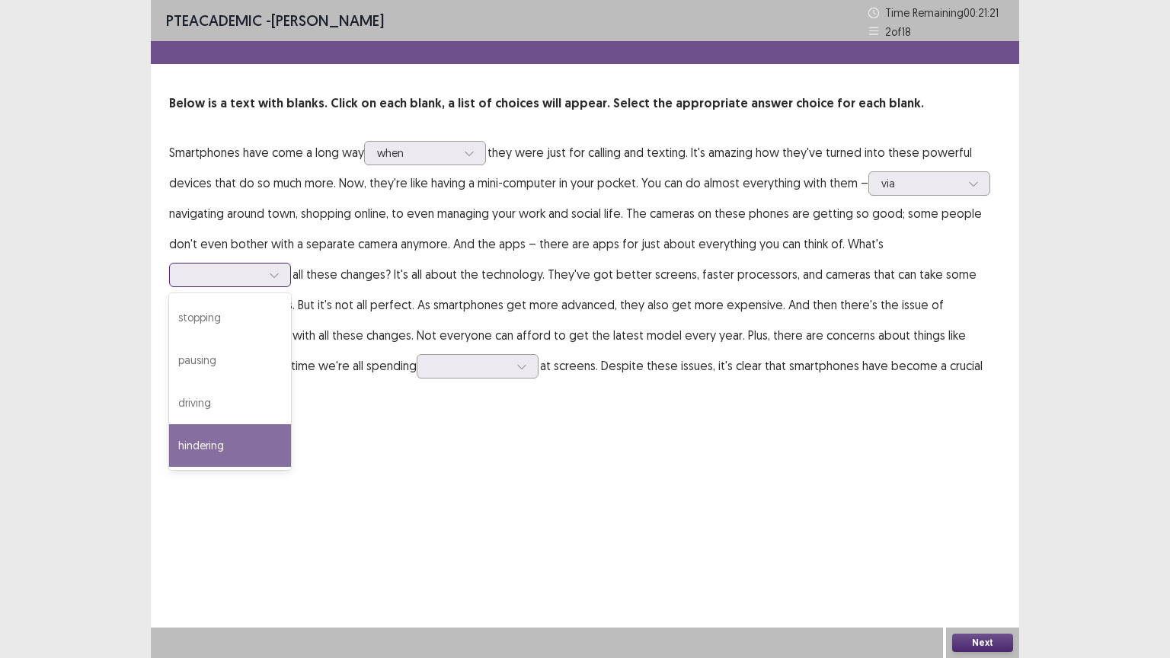
click at [291, 424] on div "hindering" at bounding box center [230, 445] width 122 height 43
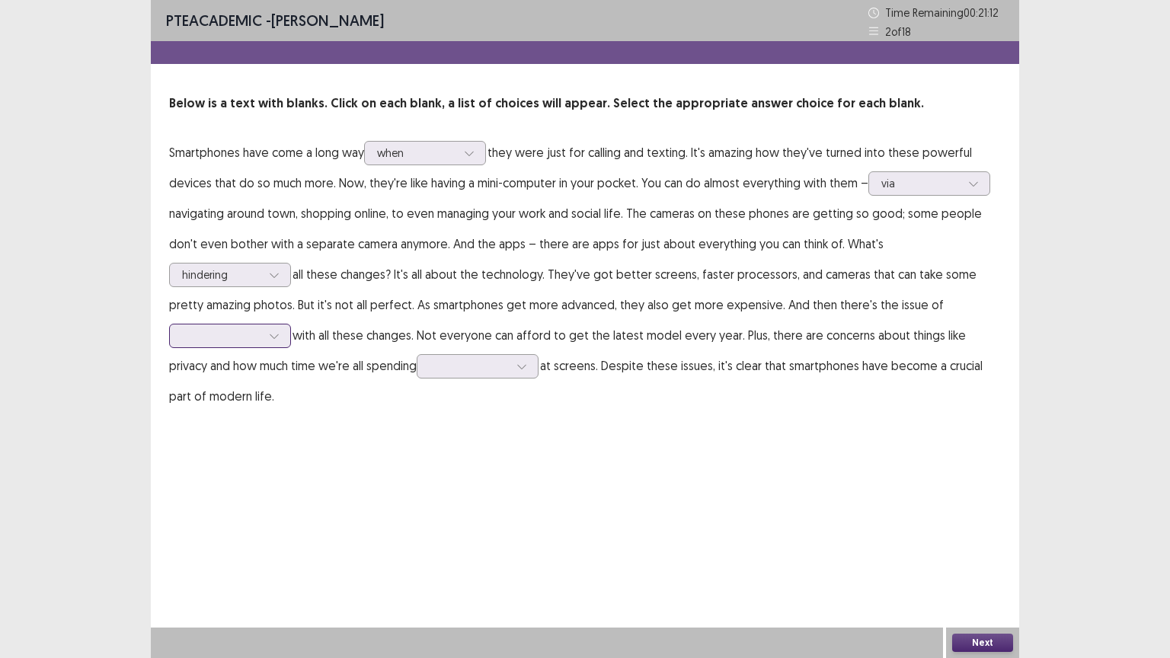
click at [286, 325] on div at bounding box center [274, 336] width 23 height 23
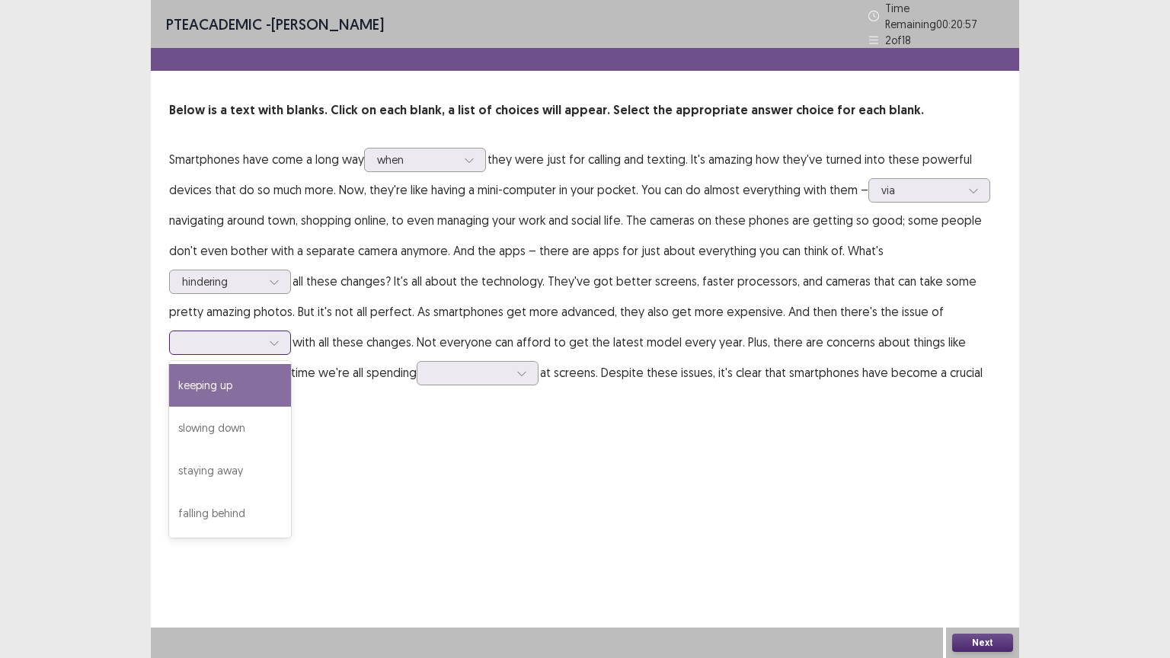
click at [291, 364] on div "keeping up" at bounding box center [230, 385] width 122 height 43
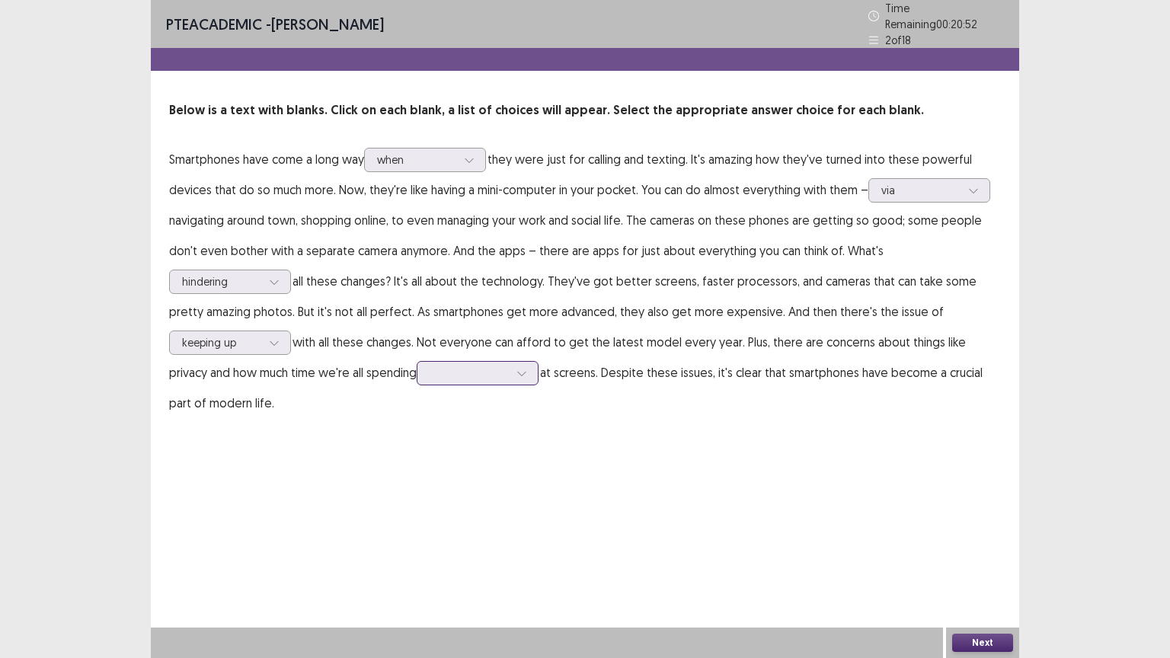
click at [517, 368] on icon at bounding box center [522, 373] width 11 height 11
drag, startPoint x: 283, startPoint y: 412, endPoint x: 327, endPoint y: 402, distance: 44.5
click at [417, 408] on div "staring" at bounding box center [478, 416] width 122 height 43
drag, startPoint x: 978, startPoint y: 641, endPoint x: 996, endPoint y: 602, distance: 42.9
click at [996, 555] on div "PTE academic - [PERSON_NAME] Time Remaining 00 : 20 : 35 2 of 18 Below is a tex…" at bounding box center [585, 329] width 868 height 658
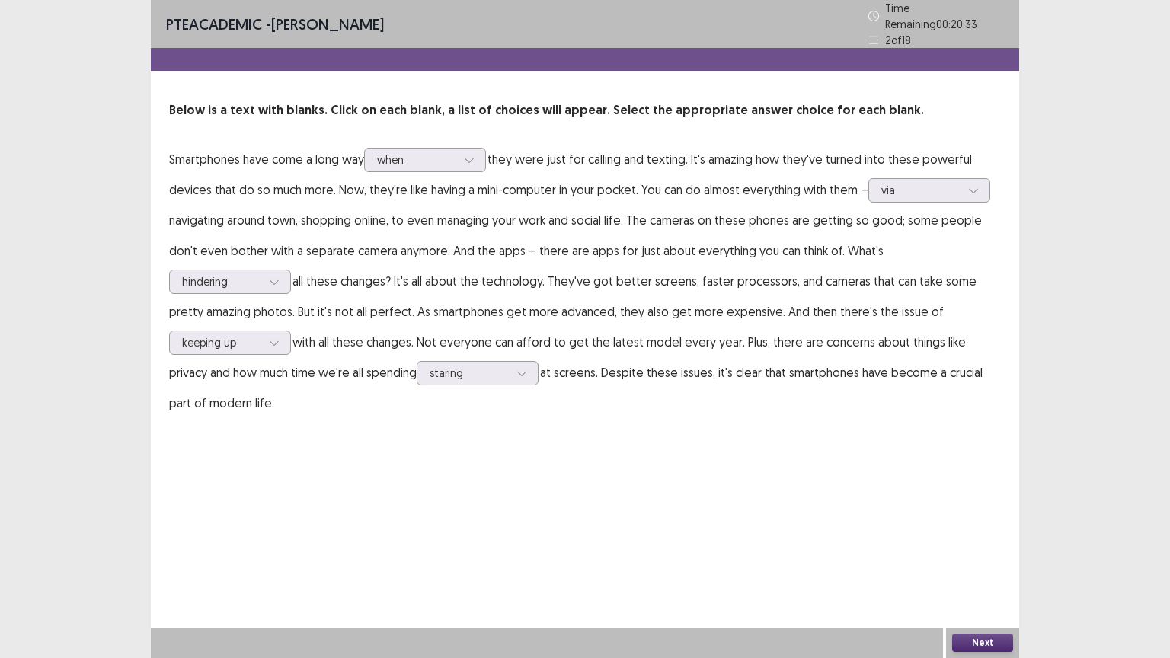
click at [981, 555] on button "Next" at bounding box center [982, 643] width 61 height 18
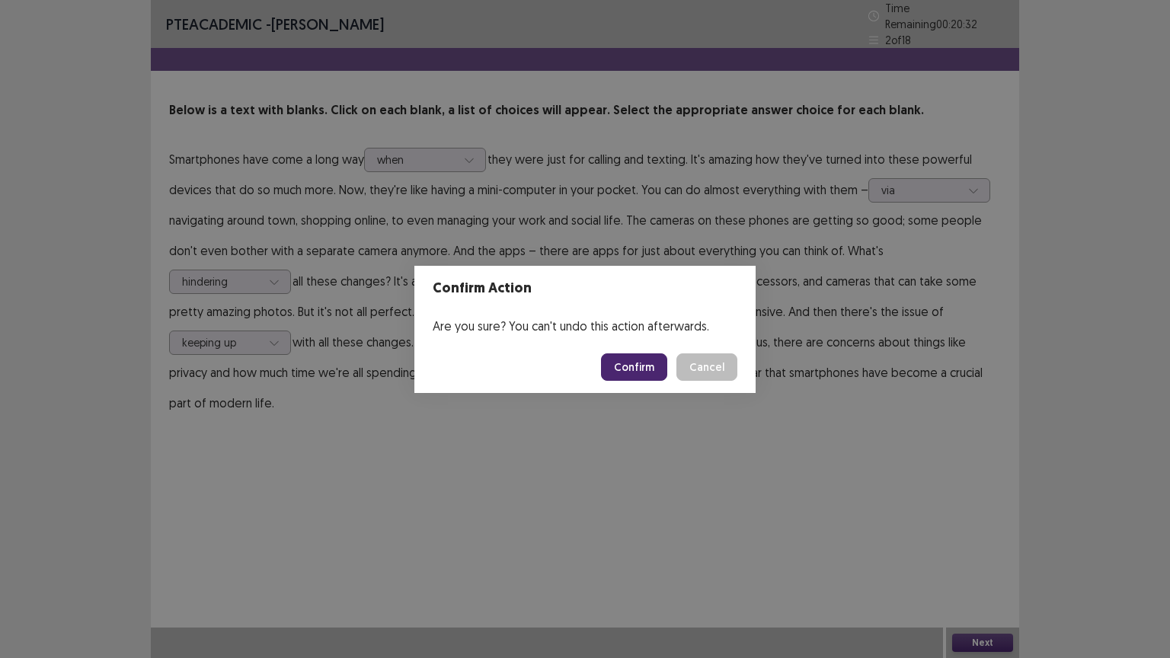
click at [631, 360] on button "Confirm" at bounding box center [634, 366] width 66 height 27
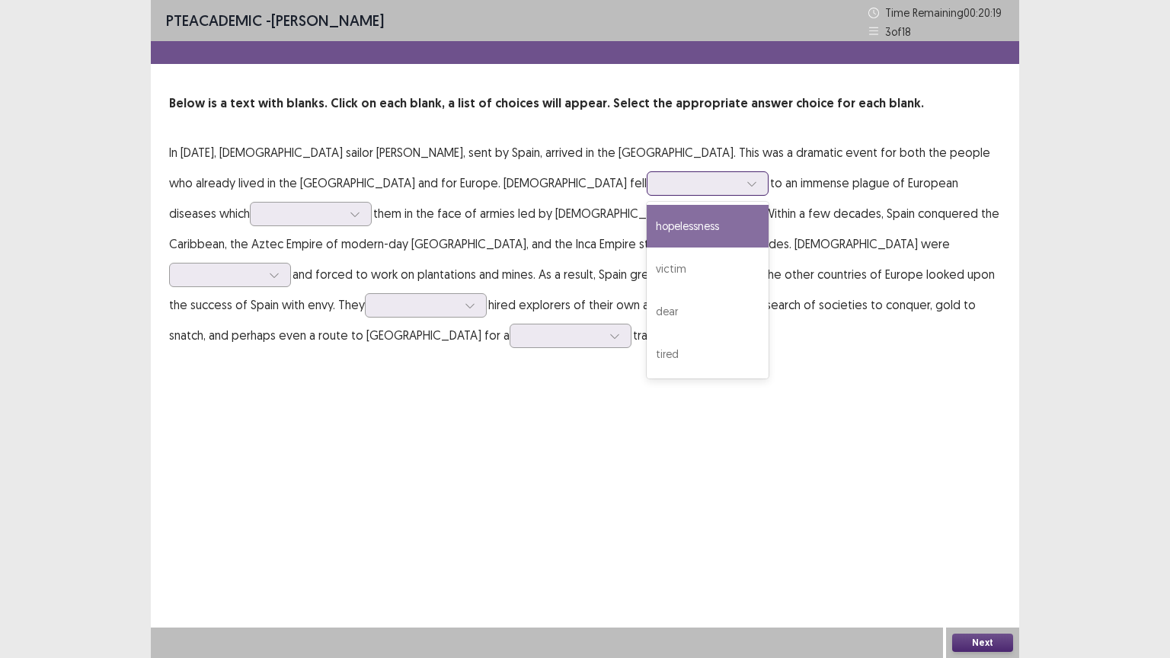
drag, startPoint x: 530, startPoint y: 182, endPoint x: 548, endPoint y: 195, distance: 21.8
click at [545, 194] on p "In [DATE], [DEMOGRAPHIC_DATA] sailor [PERSON_NAME], sent by Spain, arrived in t…" at bounding box center [585, 243] width 832 height 213
click at [647, 233] on div "hopelessness" at bounding box center [708, 226] width 122 height 43
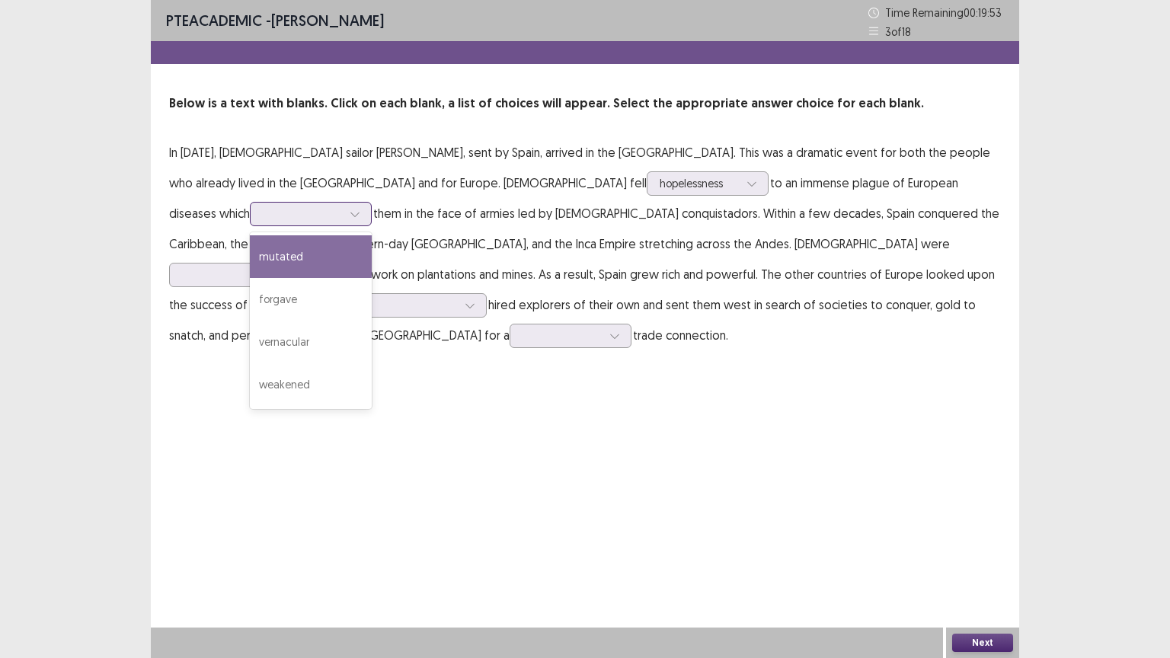
click at [366, 203] on div at bounding box center [355, 214] width 23 height 23
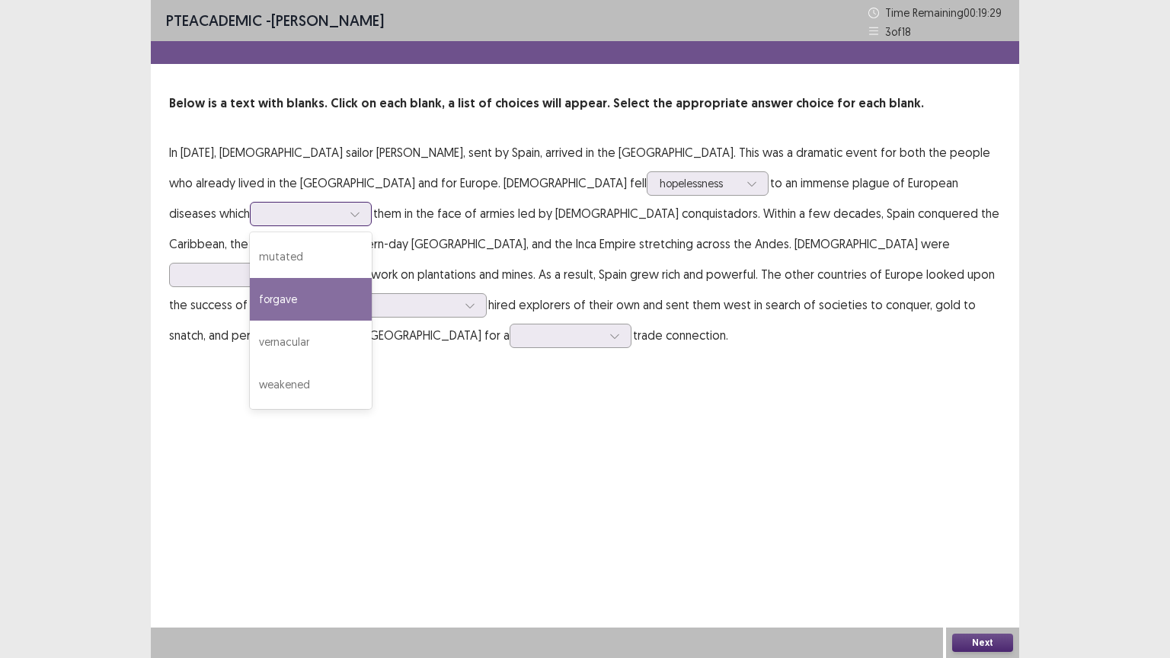
click at [372, 278] on div "forgave" at bounding box center [311, 299] width 122 height 43
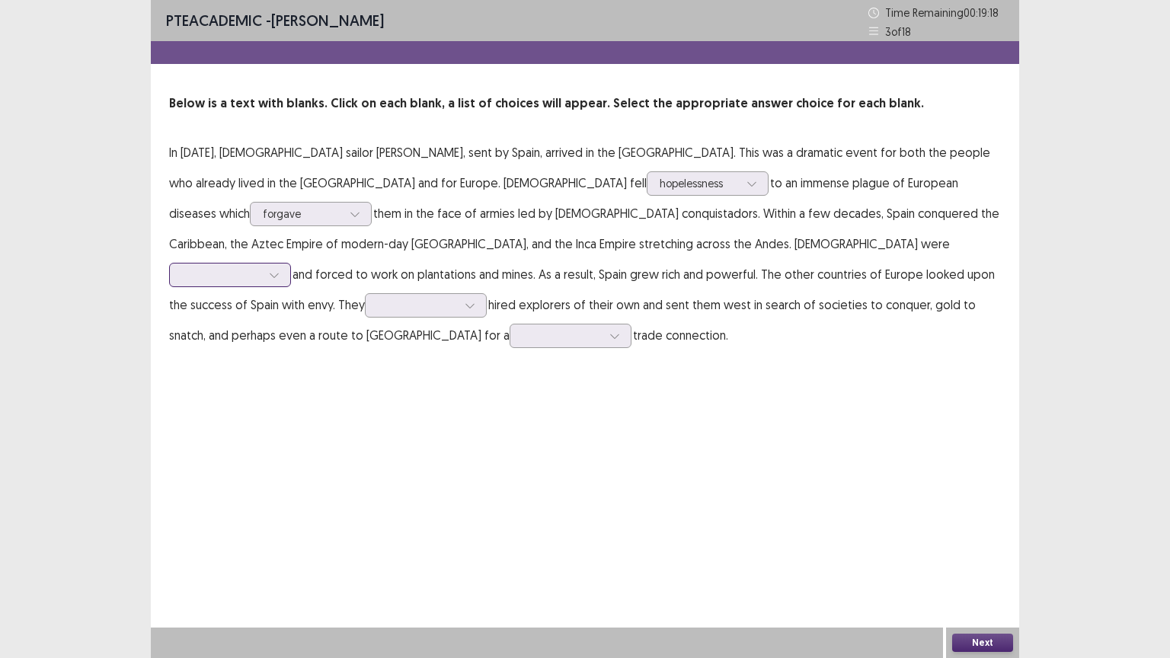
click at [280, 270] on icon at bounding box center [274, 275] width 11 height 11
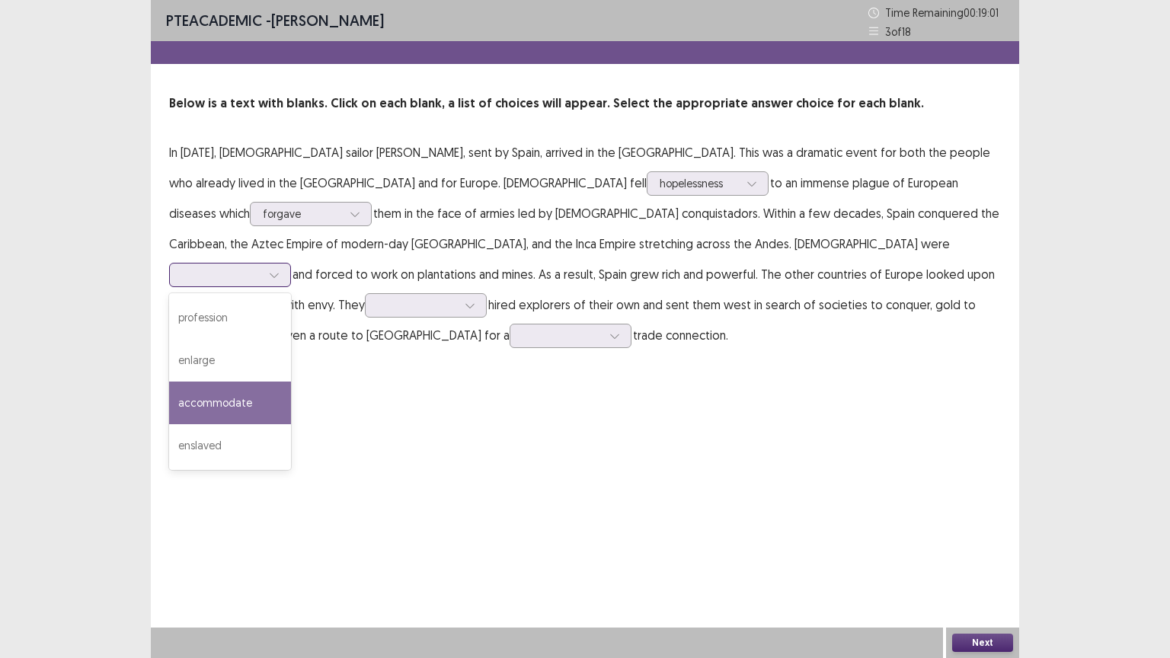
click at [291, 382] on div "accommodate" at bounding box center [230, 403] width 122 height 43
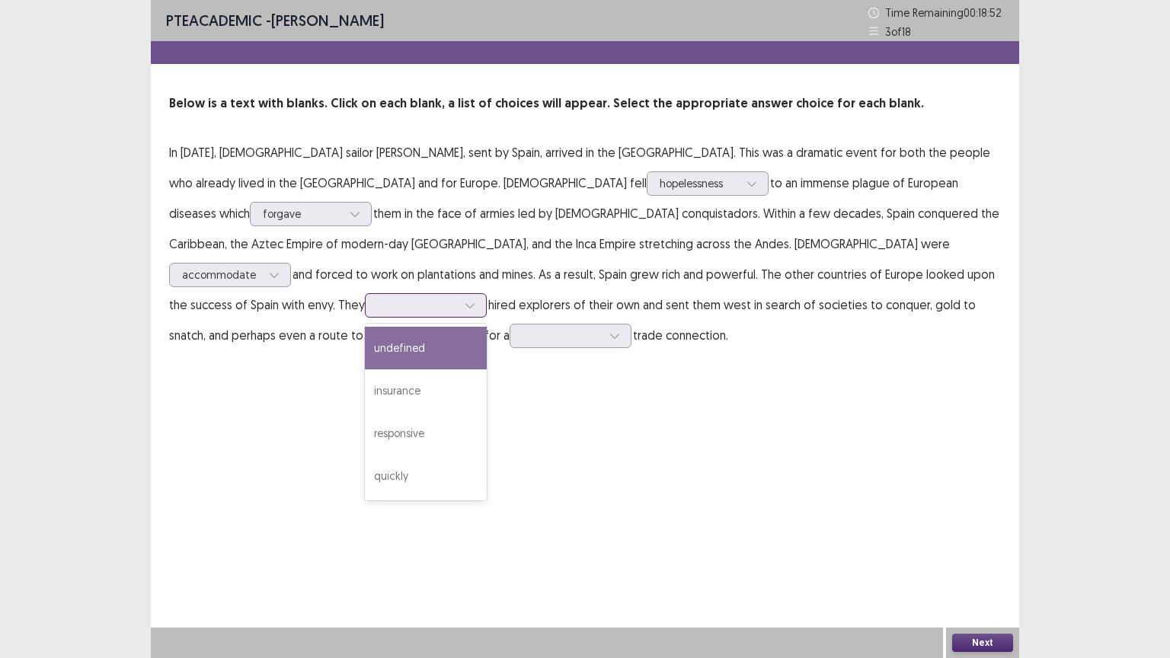
click at [475, 300] on icon at bounding box center [470, 305] width 11 height 11
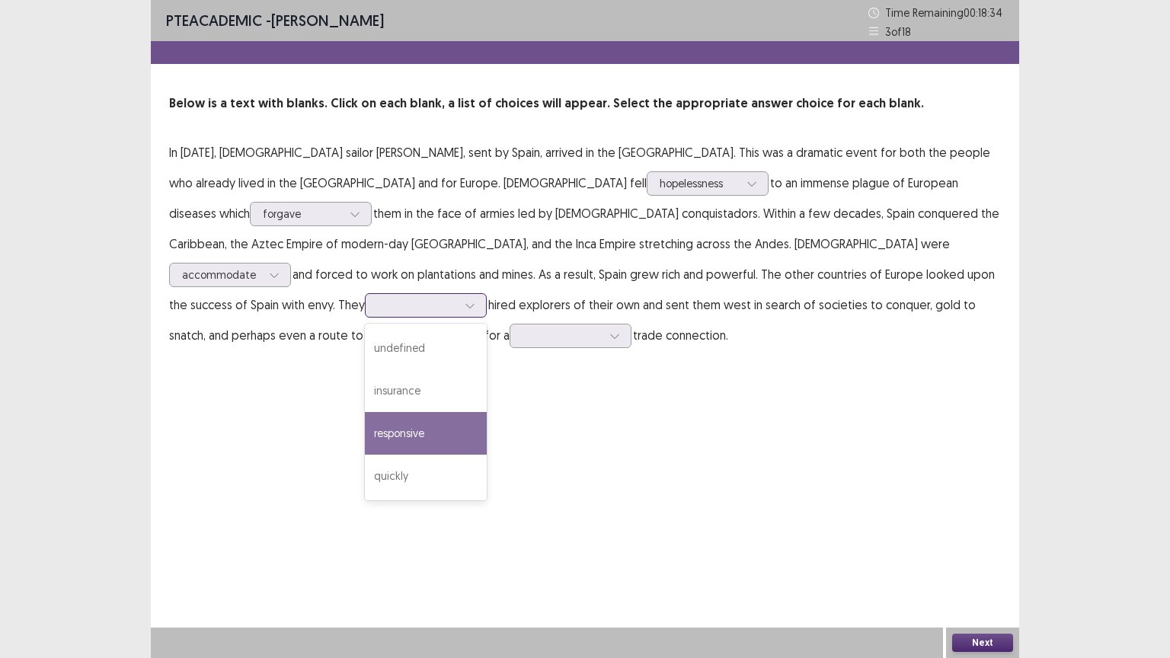
drag, startPoint x: 770, startPoint y: 405, endPoint x: 789, endPoint y: 398, distance: 20.5
click at [487, 412] on div "responsive" at bounding box center [426, 433] width 122 height 43
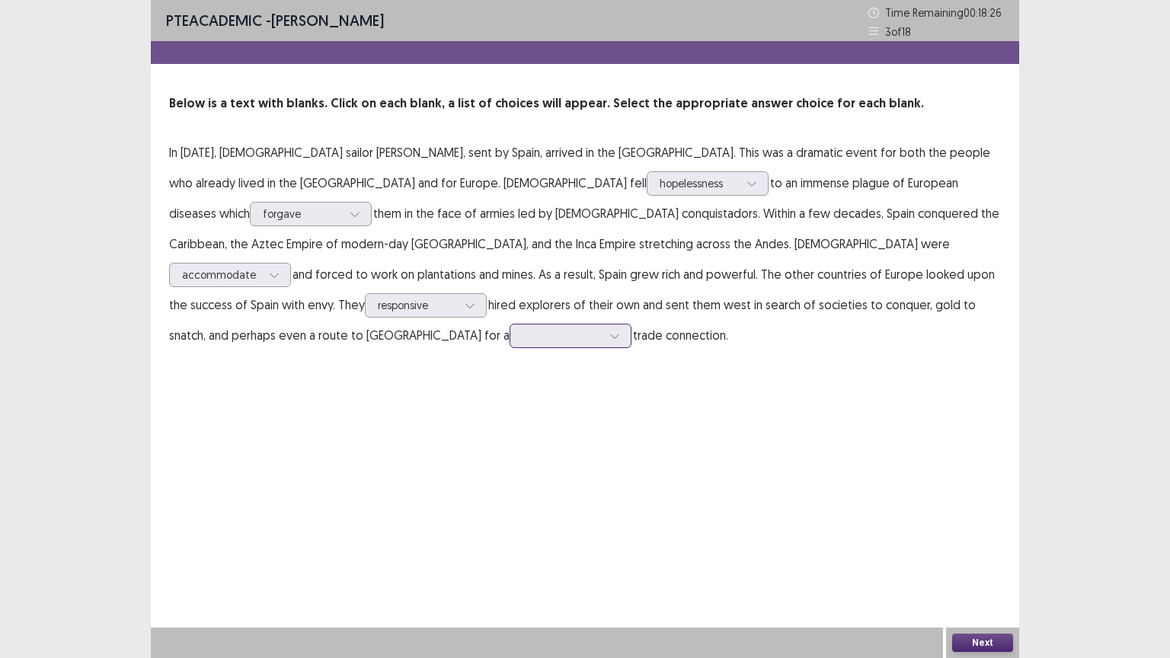
click at [619, 334] on icon at bounding box center [614, 336] width 8 height 5
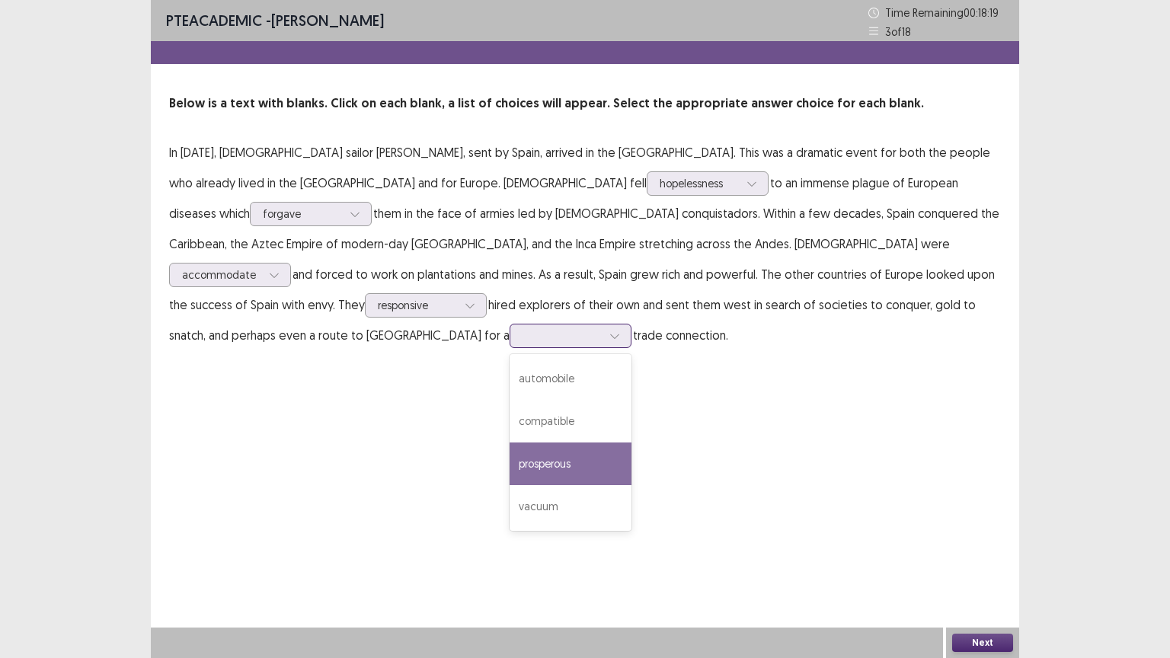
drag, startPoint x: 840, startPoint y: 434, endPoint x: 843, endPoint y: 457, distance: 23.1
click at [632, 443] on div "prosperous" at bounding box center [571, 464] width 122 height 43
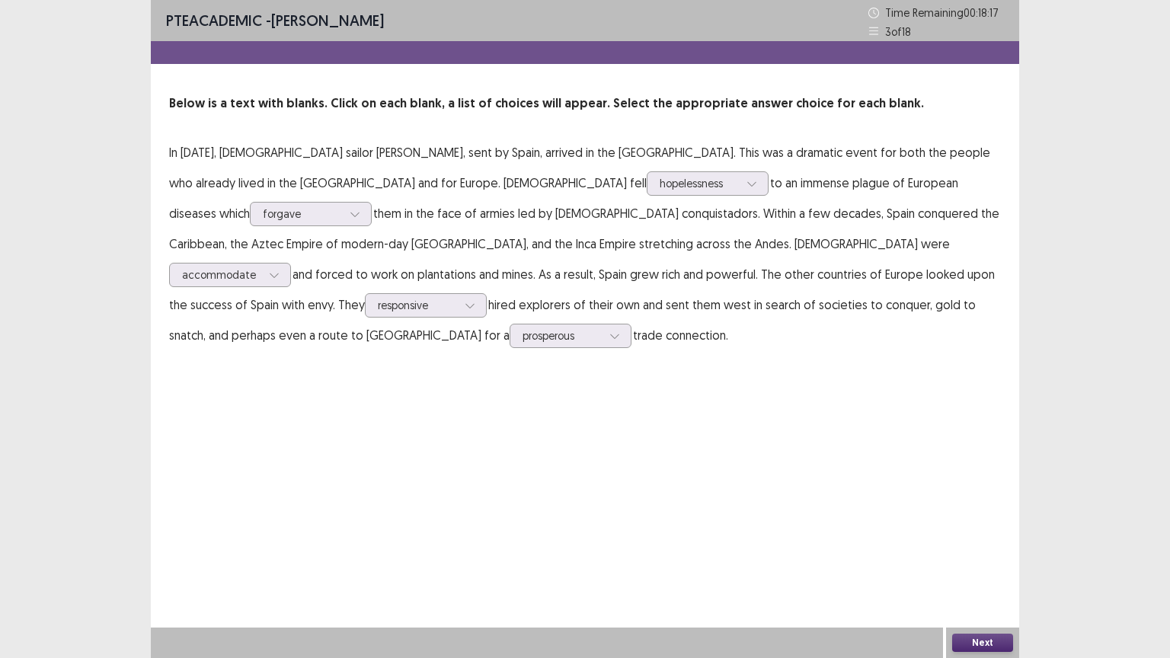
click at [975, 555] on div "Next" at bounding box center [982, 643] width 73 height 30
click at [970, 555] on button "Next" at bounding box center [982, 643] width 61 height 18
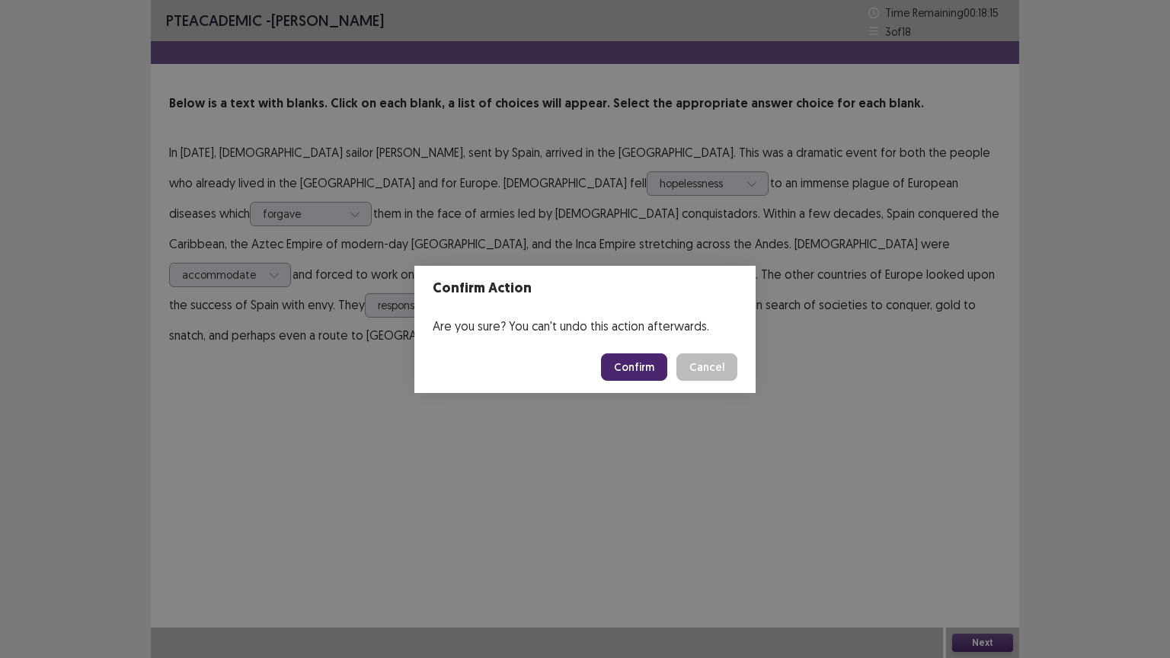
click at [622, 355] on button "Confirm" at bounding box center [634, 366] width 66 height 27
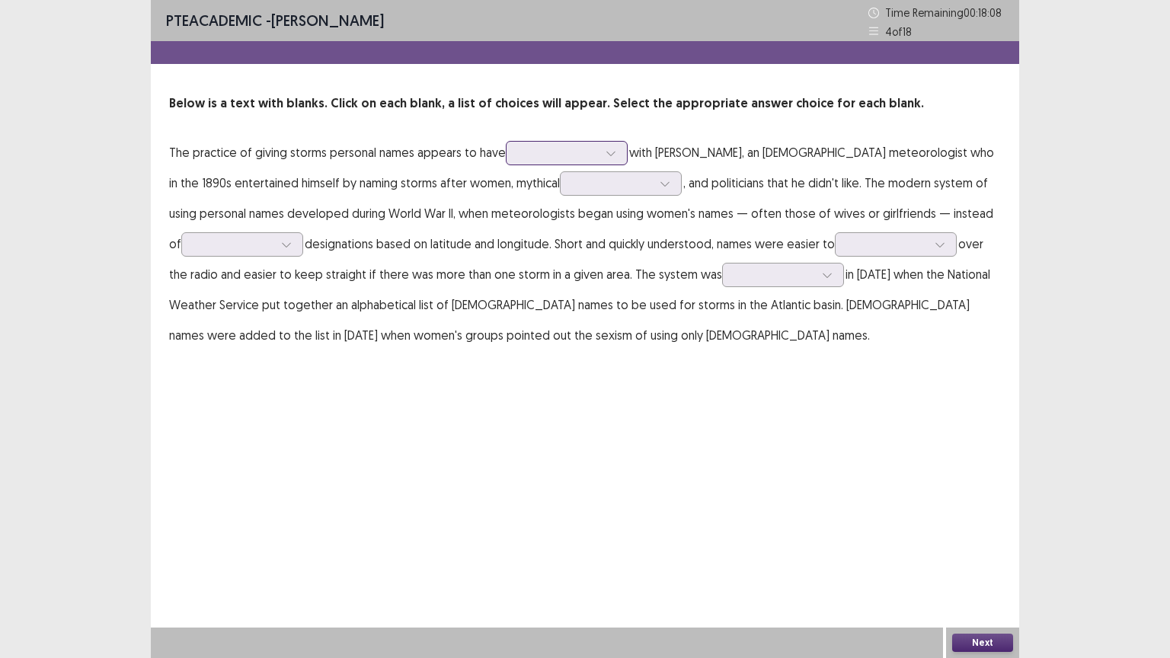
click at [613, 158] on icon at bounding box center [611, 153] width 11 height 11
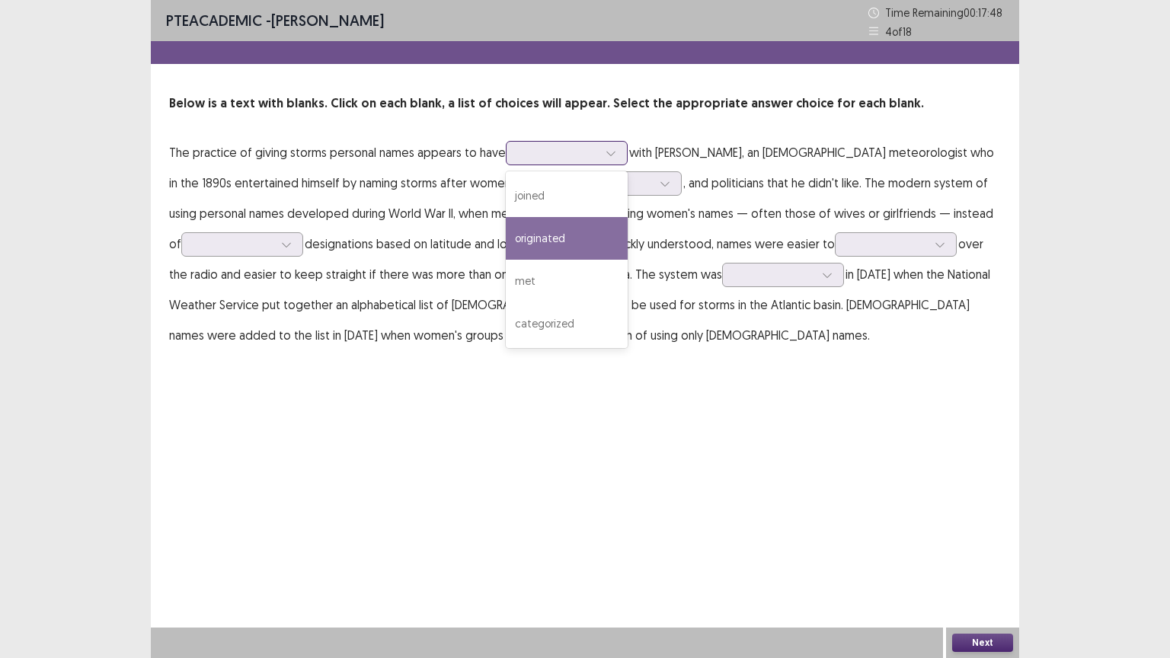
click at [593, 235] on div "originated" at bounding box center [567, 238] width 122 height 43
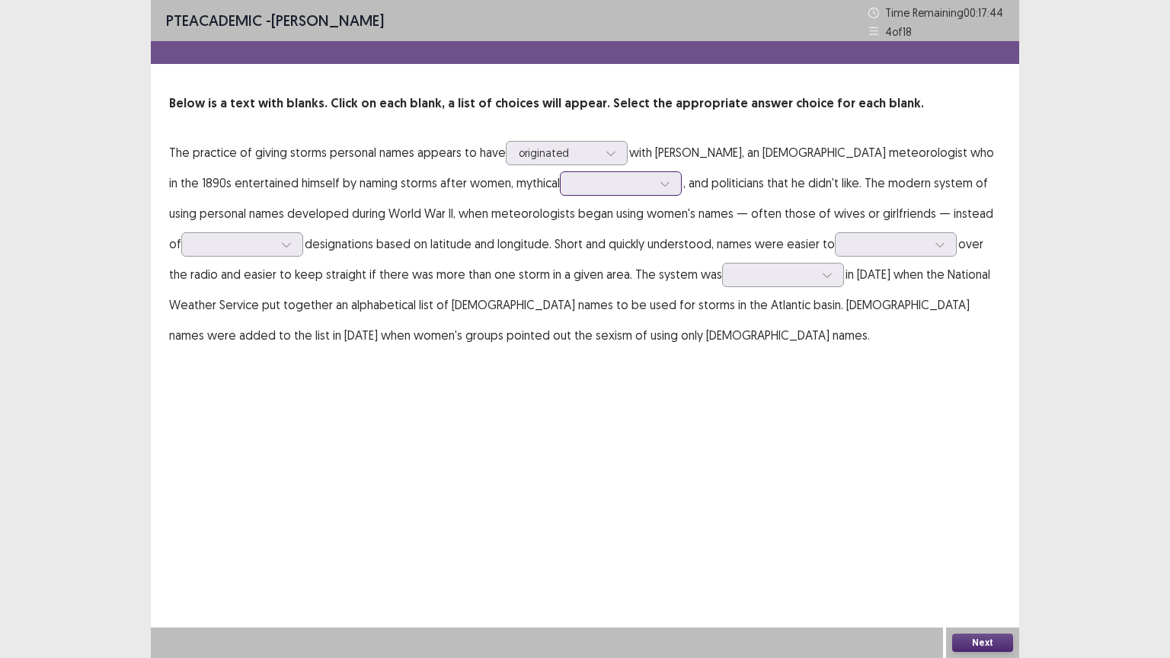
click at [654, 185] on div at bounding box center [665, 183] width 23 height 23
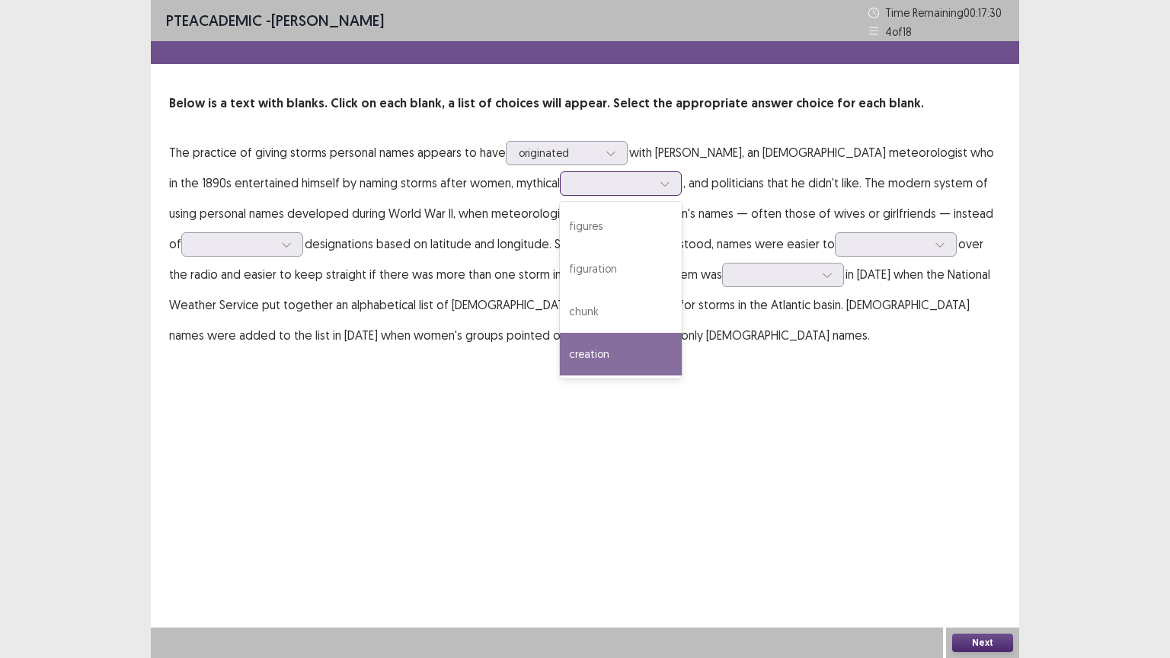
click at [560, 343] on div "creation" at bounding box center [621, 354] width 122 height 43
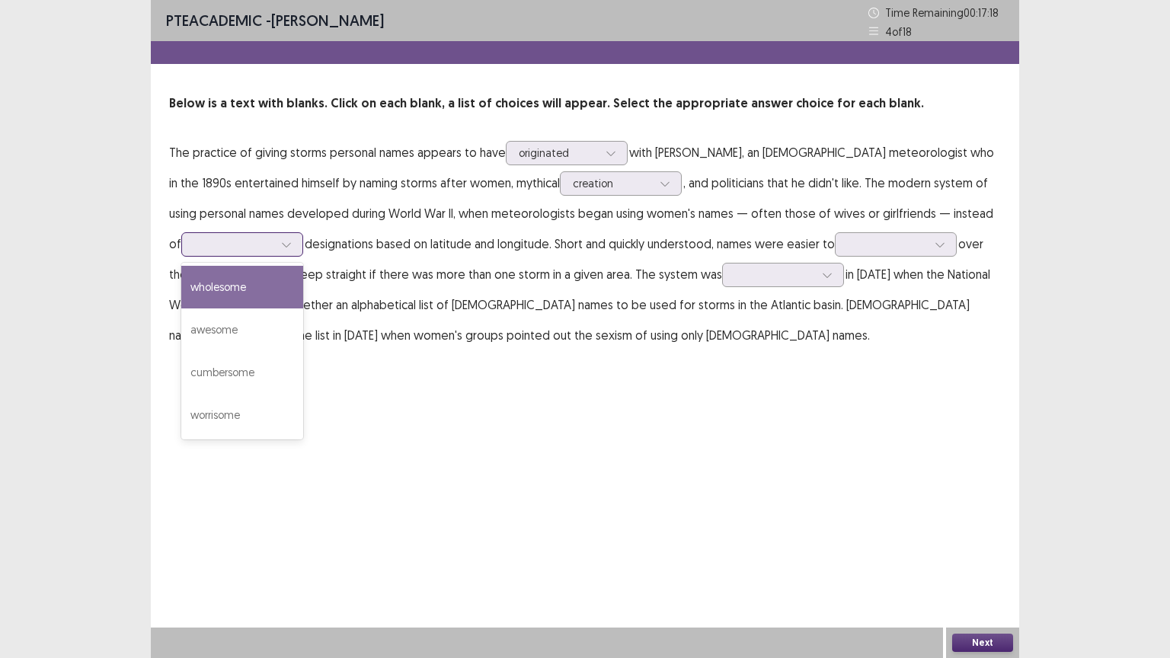
click at [281, 241] on icon at bounding box center [286, 244] width 11 height 11
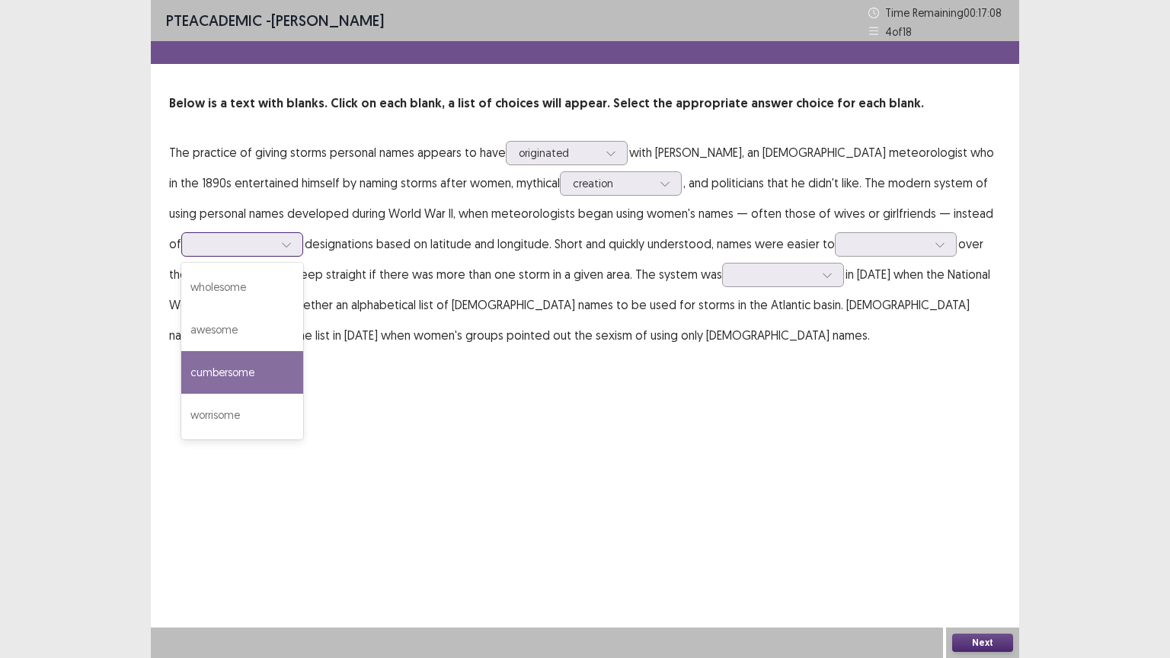
drag, startPoint x: 232, startPoint y: 381, endPoint x: 238, endPoint y: 375, distance: 8.1
click at [235, 379] on div "cumbersome" at bounding box center [242, 372] width 122 height 43
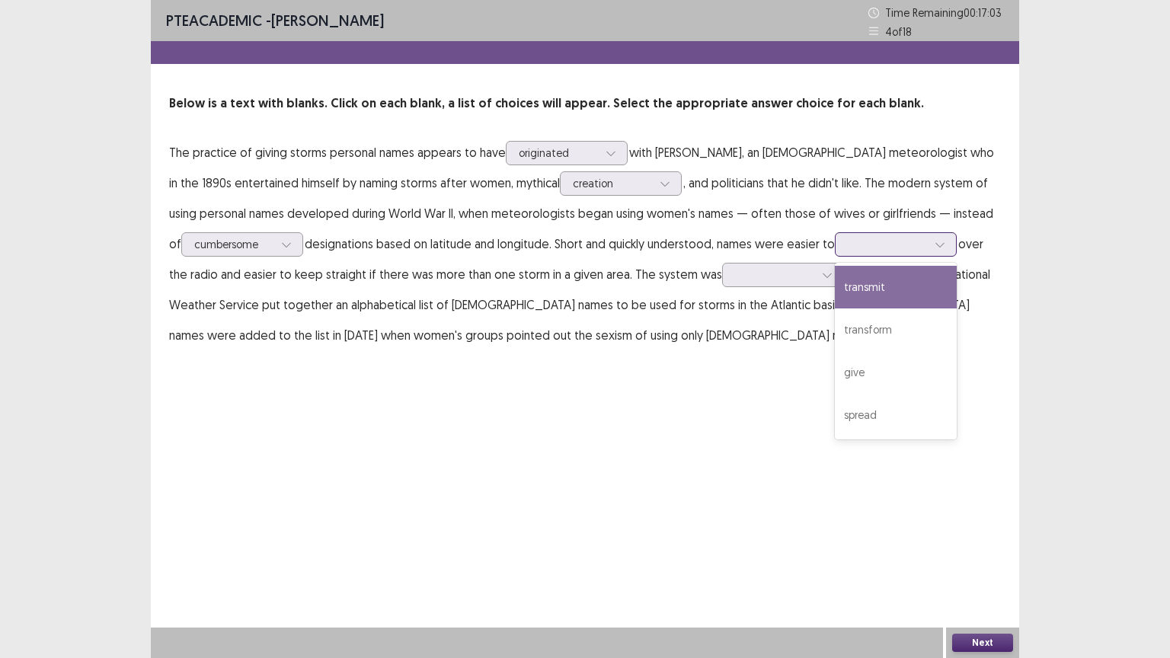
click at [938, 242] on div at bounding box center [940, 244] width 23 height 23
click at [896, 283] on div "transmit" at bounding box center [896, 287] width 122 height 43
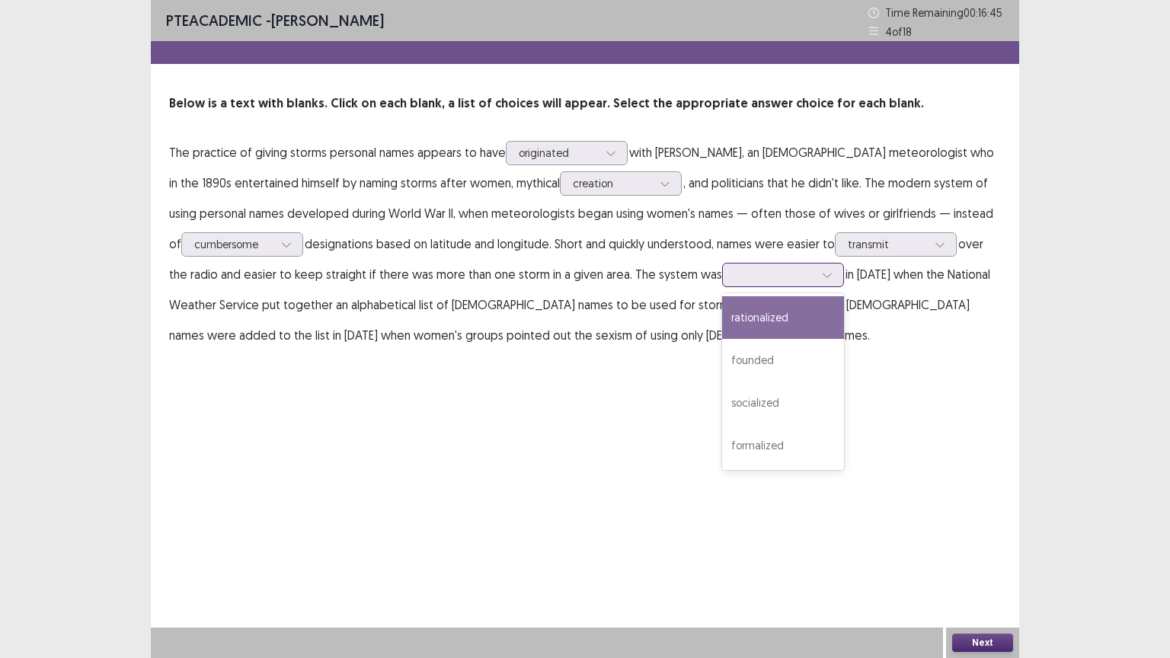
click at [816, 283] on div at bounding box center [827, 275] width 23 height 23
click at [787, 315] on div "rationalized" at bounding box center [783, 317] width 122 height 43
click at [1002, 555] on button "Next" at bounding box center [982, 643] width 61 height 18
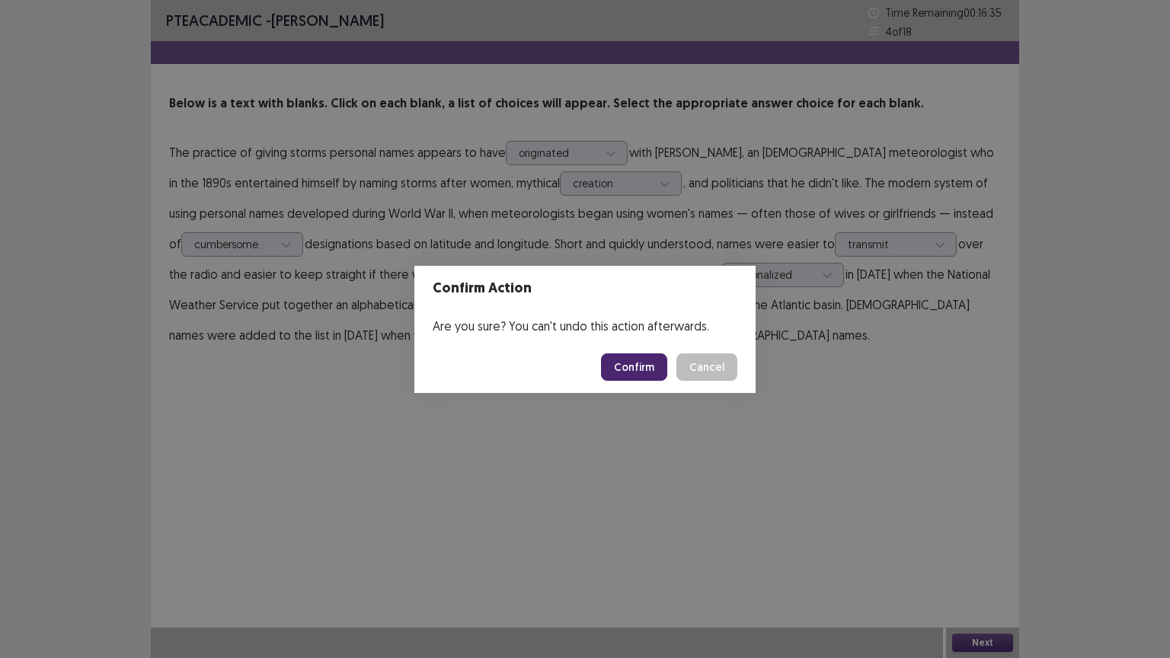
click at [630, 368] on button "Confirm" at bounding box center [634, 366] width 66 height 27
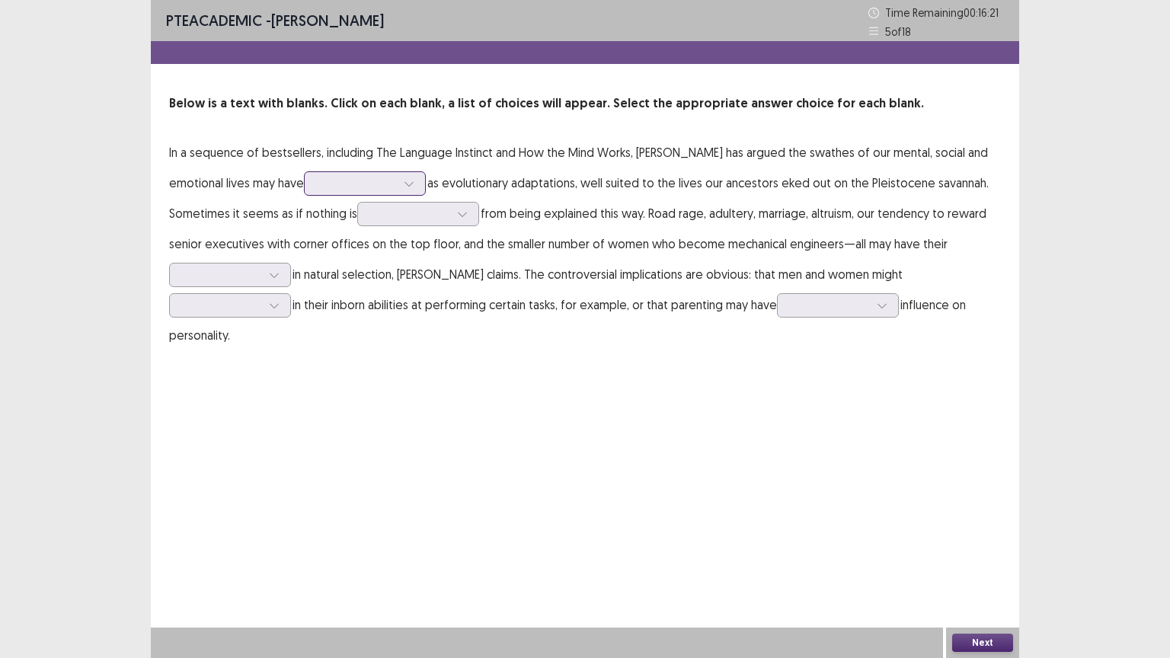
click at [398, 183] on div at bounding box center [409, 183] width 23 height 23
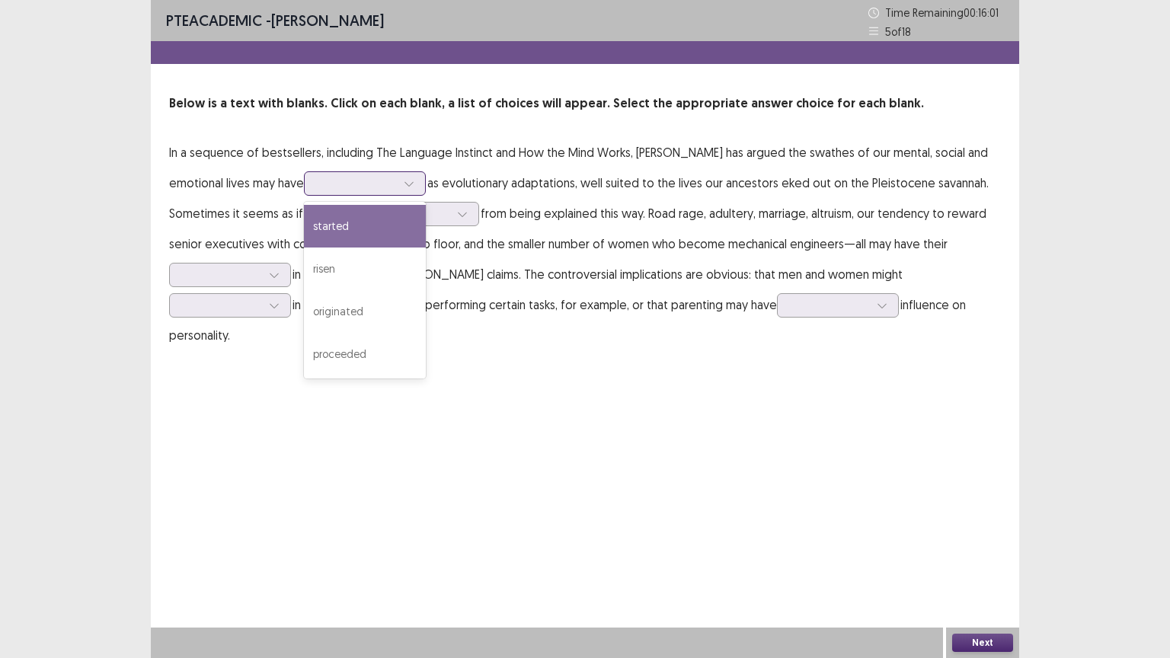
click at [348, 216] on div "started" at bounding box center [365, 226] width 122 height 43
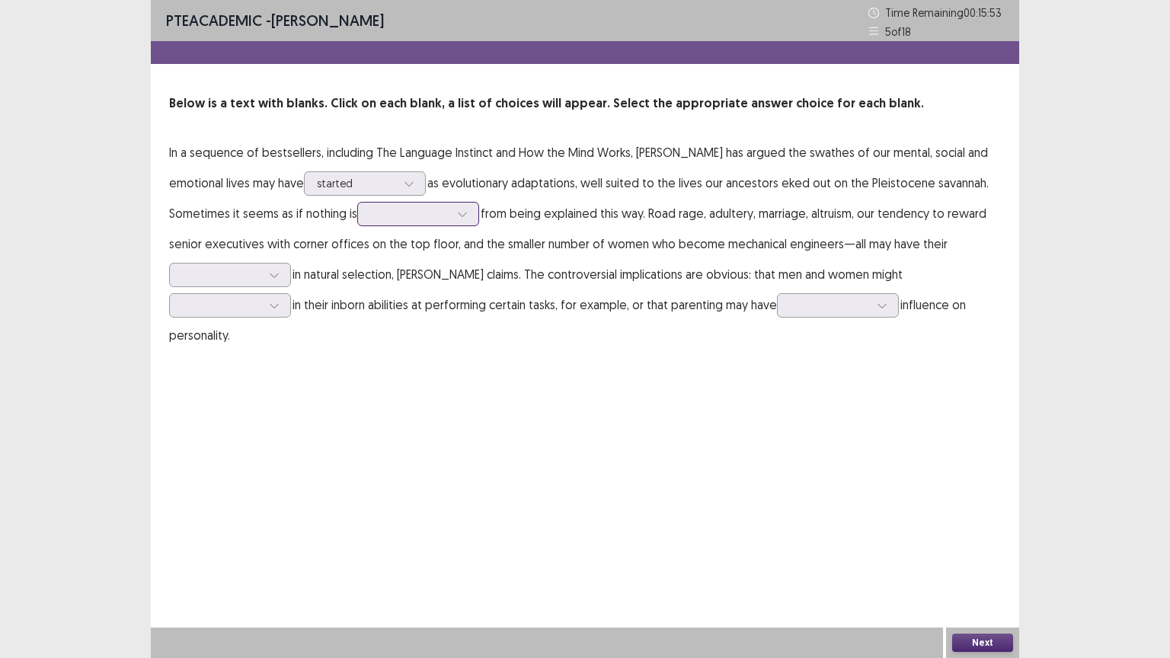
click at [457, 218] on icon at bounding box center [462, 214] width 11 height 11
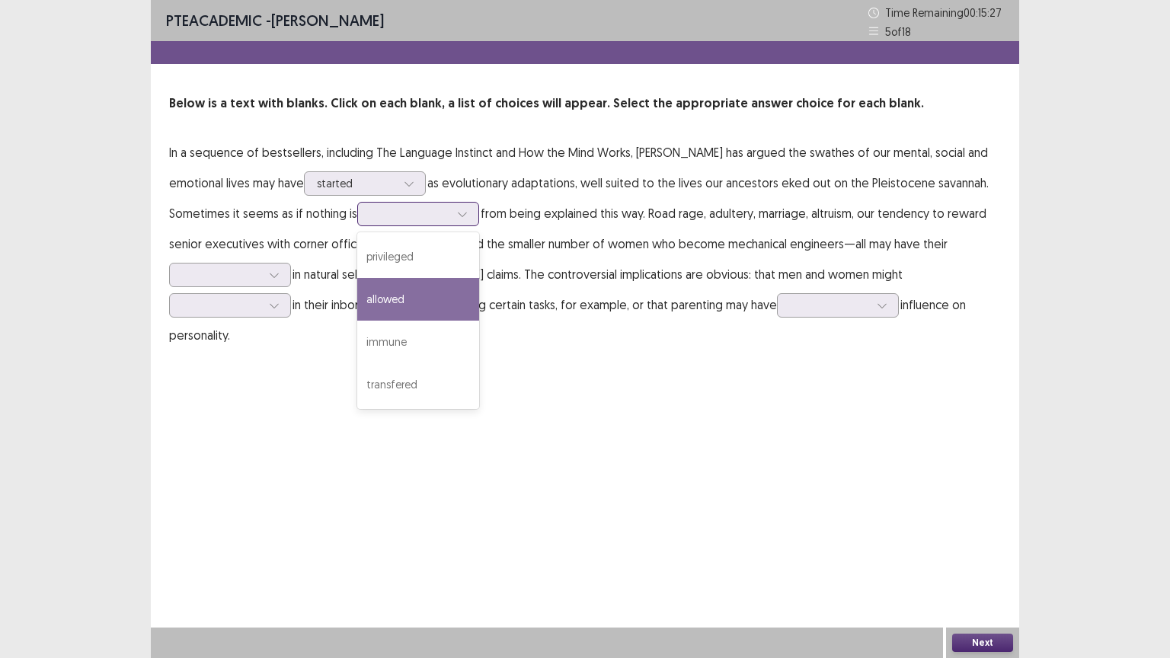
click at [357, 309] on div "allowed" at bounding box center [418, 299] width 122 height 43
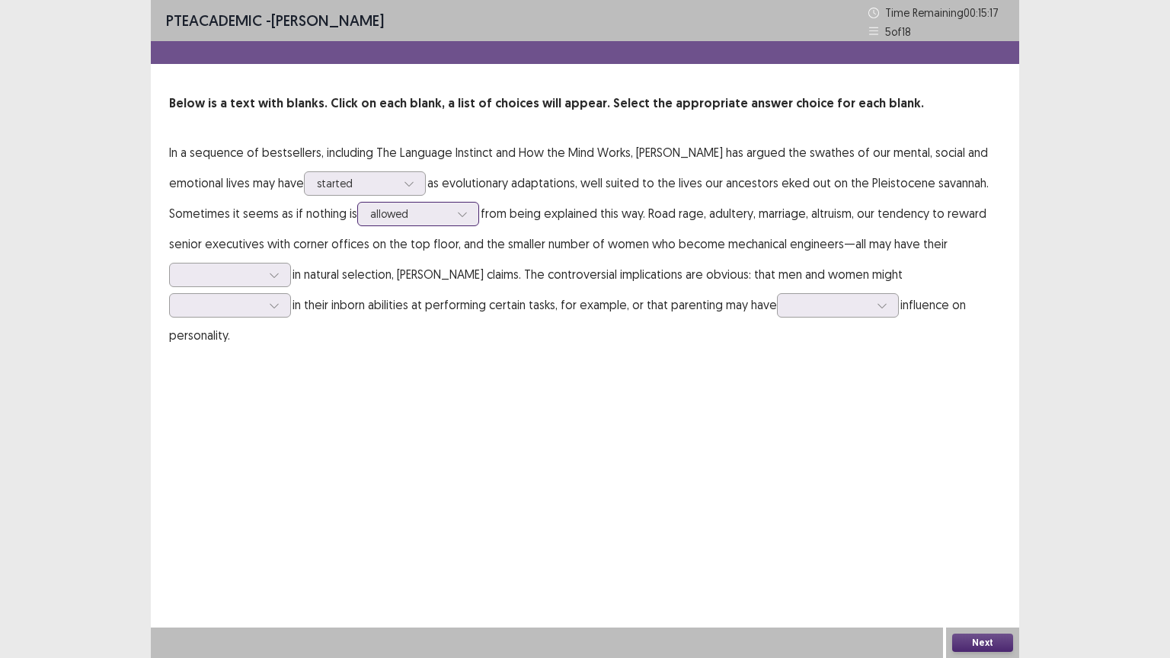
click at [457, 213] on icon at bounding box center [462, 214] width 11 height 11
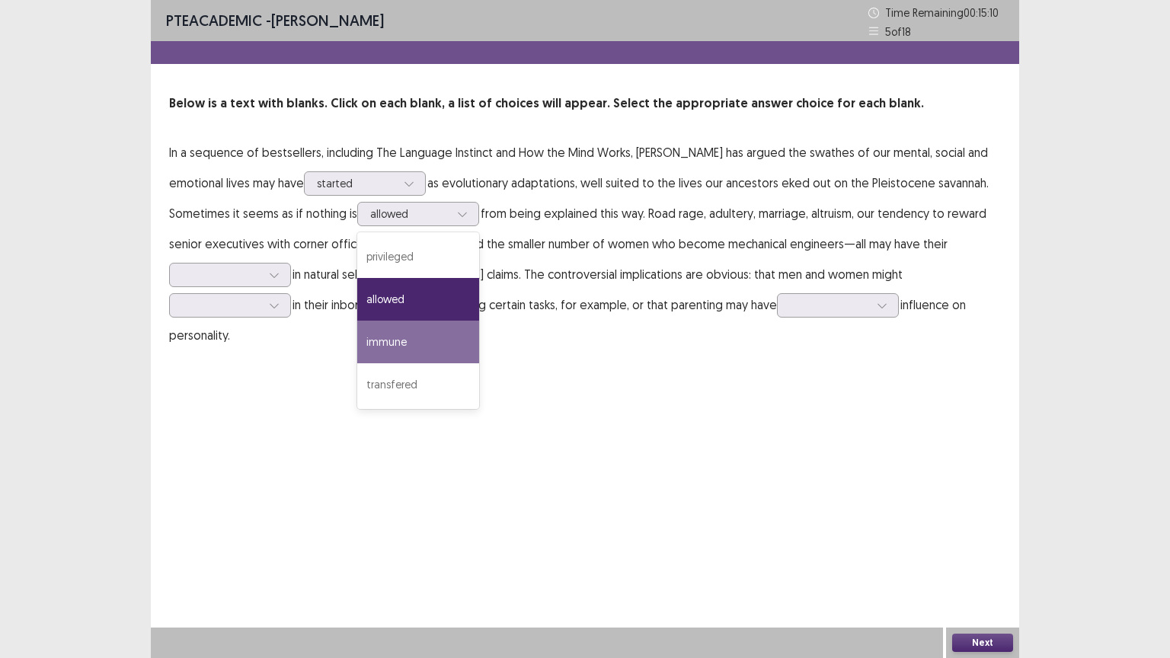
drag, startPoint x: 454, startPoint y: 523, endPoint x: 542, endPoint y: 455, distance: 111.9
click at [457, 521] on div "PTE academic - [PERSON_NAME] Time Remaining 00 : 15 : 10 5 of 18 Below is a tex…" at bounding box center [585, 329] width 868 height 658
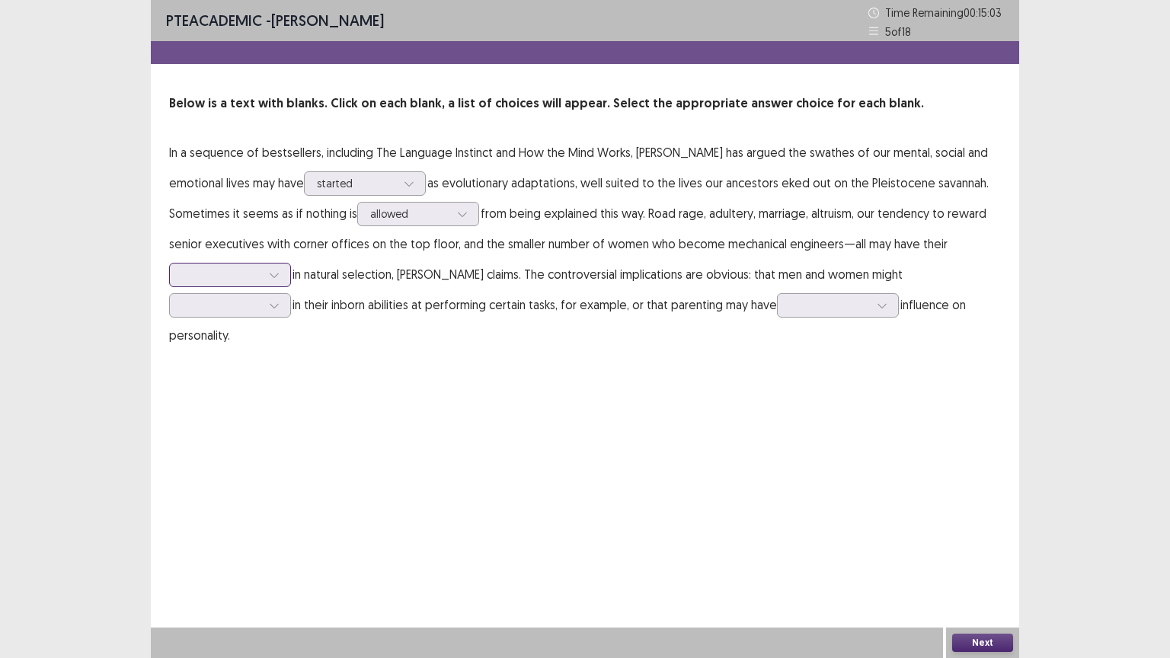
click at [280, 272] on div at bounding box center [274, 275] width 23 height 23
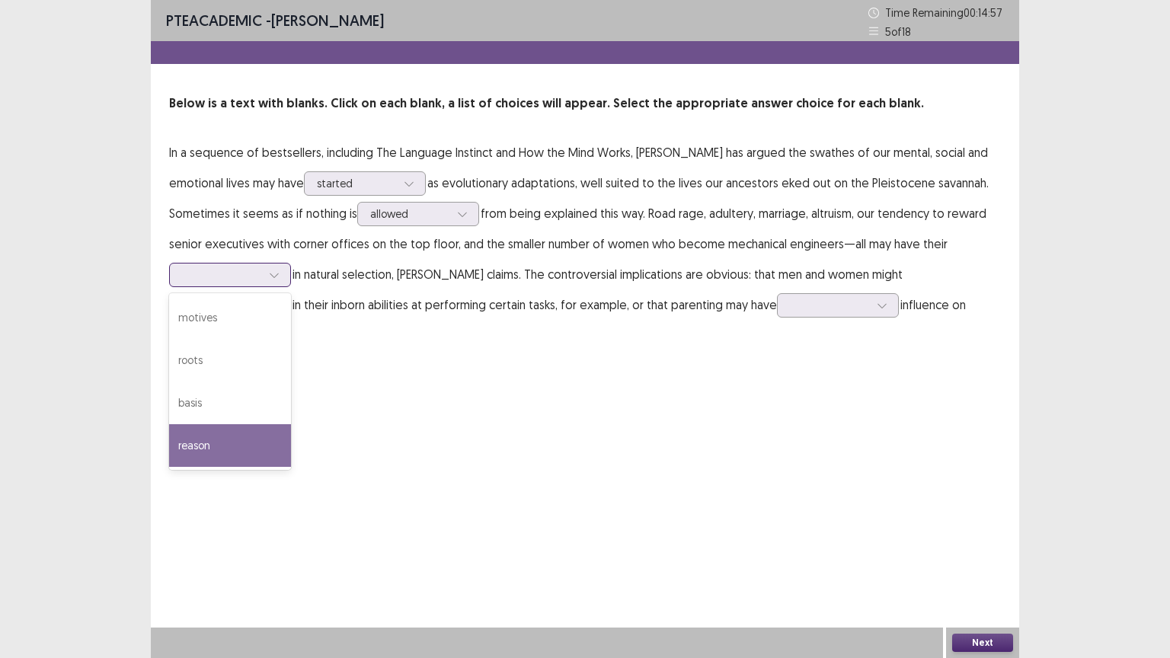
drag, startPoint x: 238, startPoint y: 431, endPoint x: 247, endPoint y: 402, distance: 30.4
click at [238, 430] on div "reason" at bounding box center [230, 445] width 122 height 43
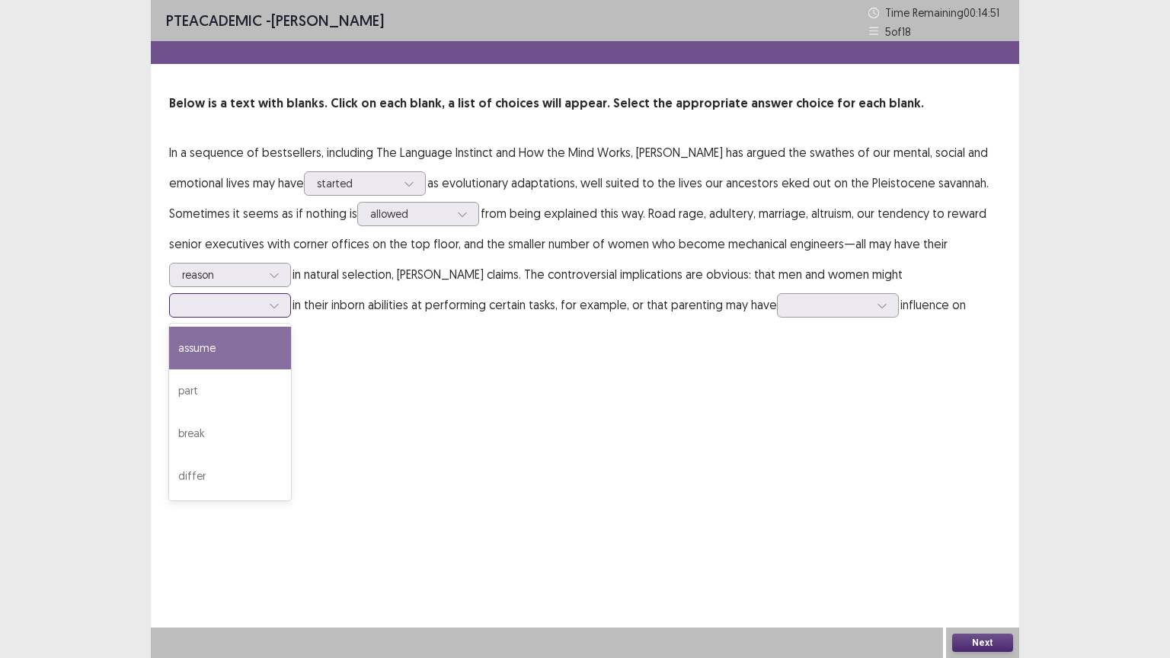
click at [286, 294] on div at bounding box center [274, 305] width 23 height 23
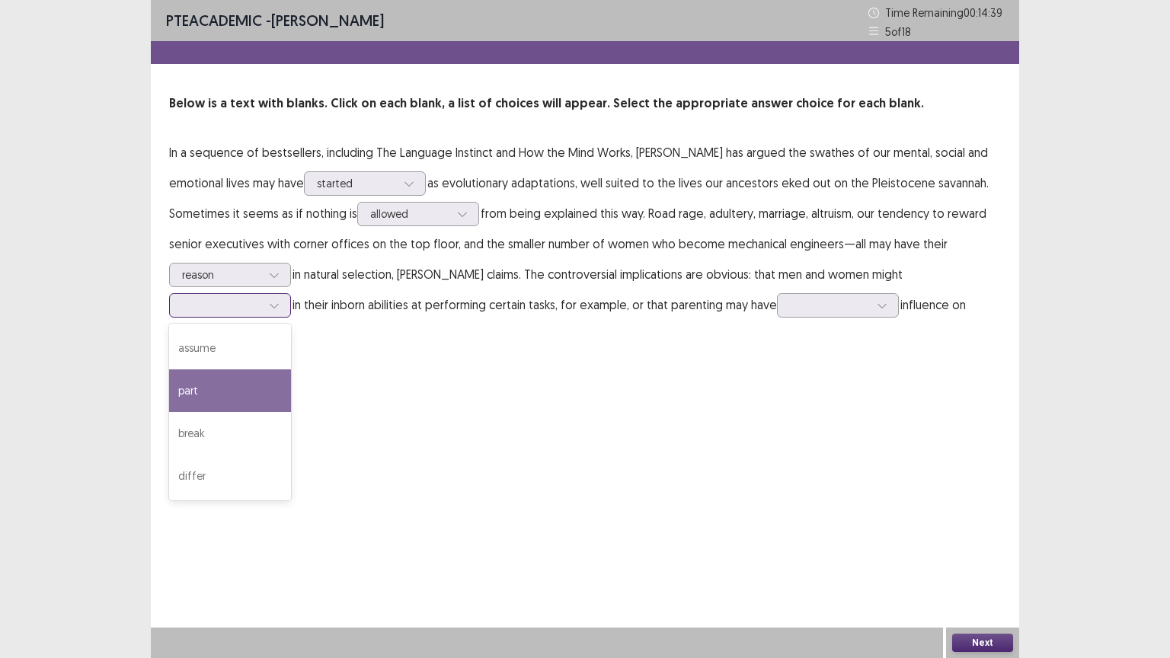
click at [291, 369] on div "part" at bounding box center [230, 390] width 122 height 43
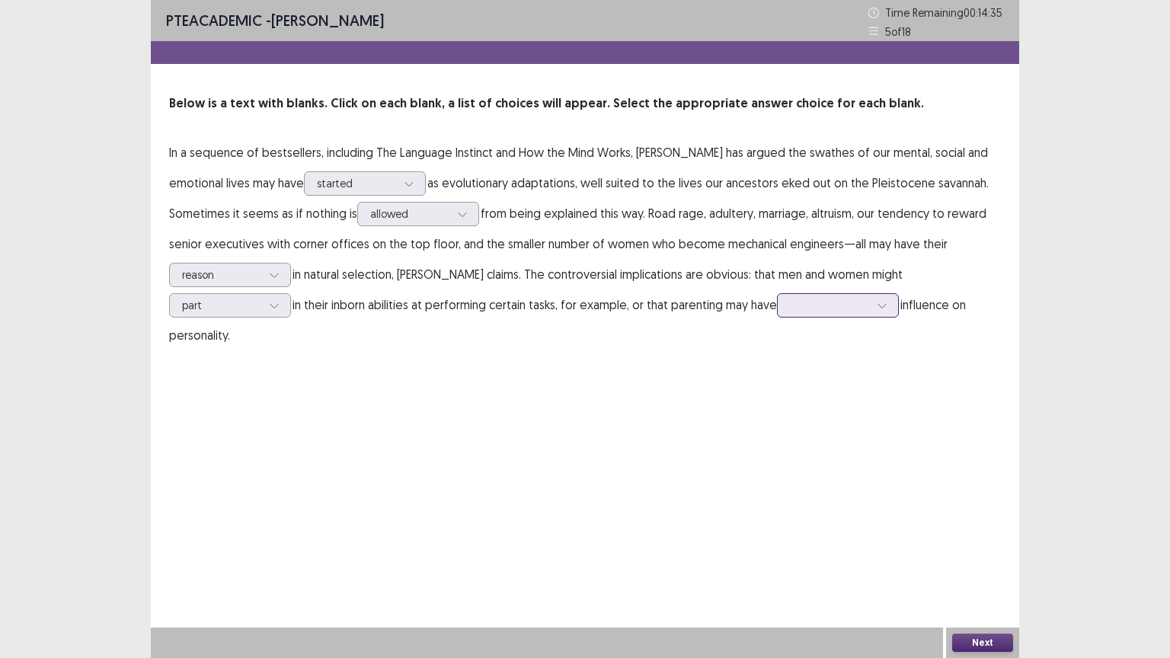
click at [877, 306] on icon at bounding box center [882, 305] width 11 height 11
click at [777, 483] on div "many" at bounding box center [838, 476] width 122 height 43
click at [995, 555] on div "Next" at bounding box center [982, 643] width 73 height 30
click at [994, 555] on div "Next" at bounding box center [982, 643] width 73 height 30
click at [992, 555] on button "Next" at bounding box center [982, 643] width 61 height 18
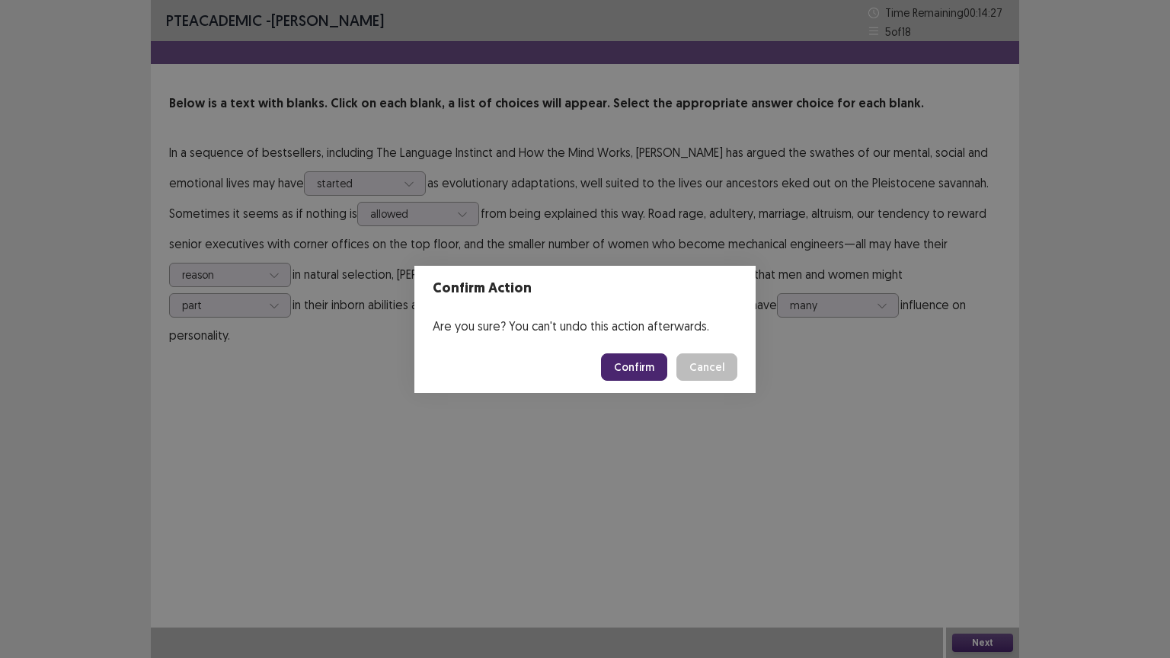
click at [622, 368] on button "Confirm" at bounding box center [634, 366] width 66 height 27
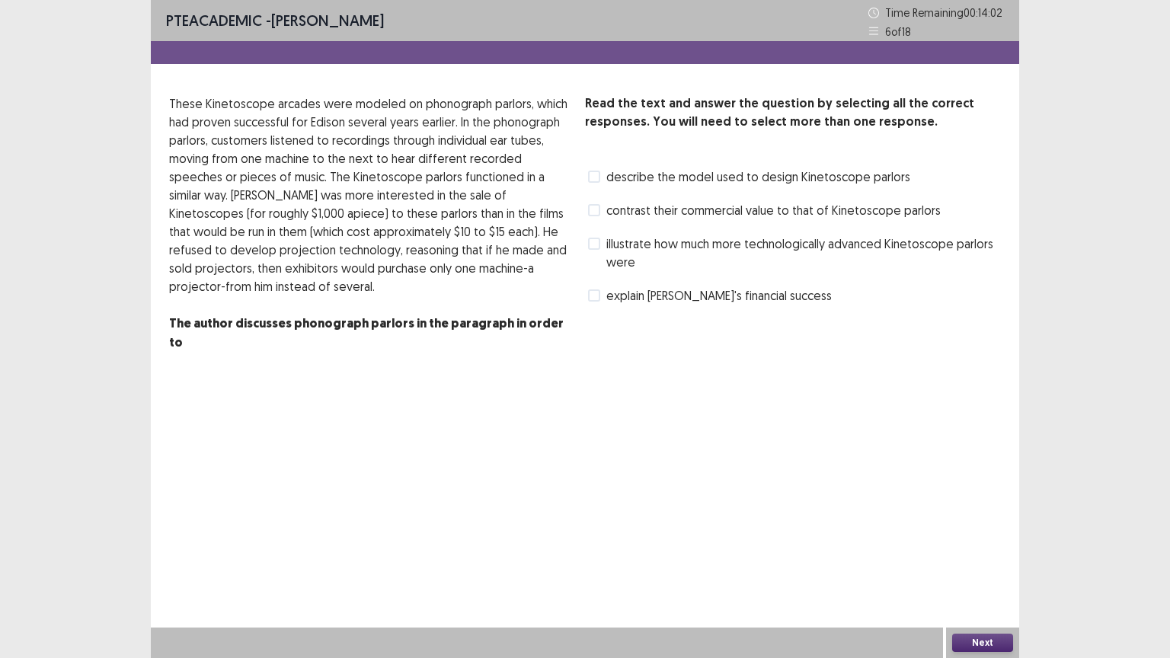
click at [600, 214] on span at bounding box center [594, 210] width 12 height 12
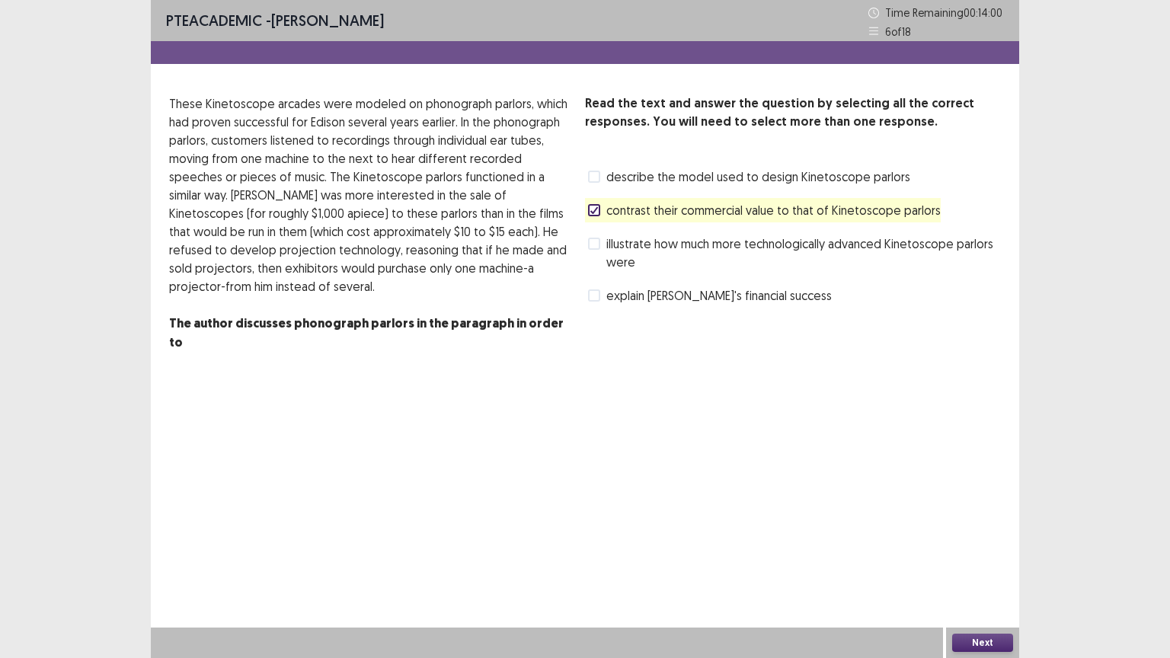
click at [976, 555] on button "Next" at bounding box center [982, 643] width 61 height 18
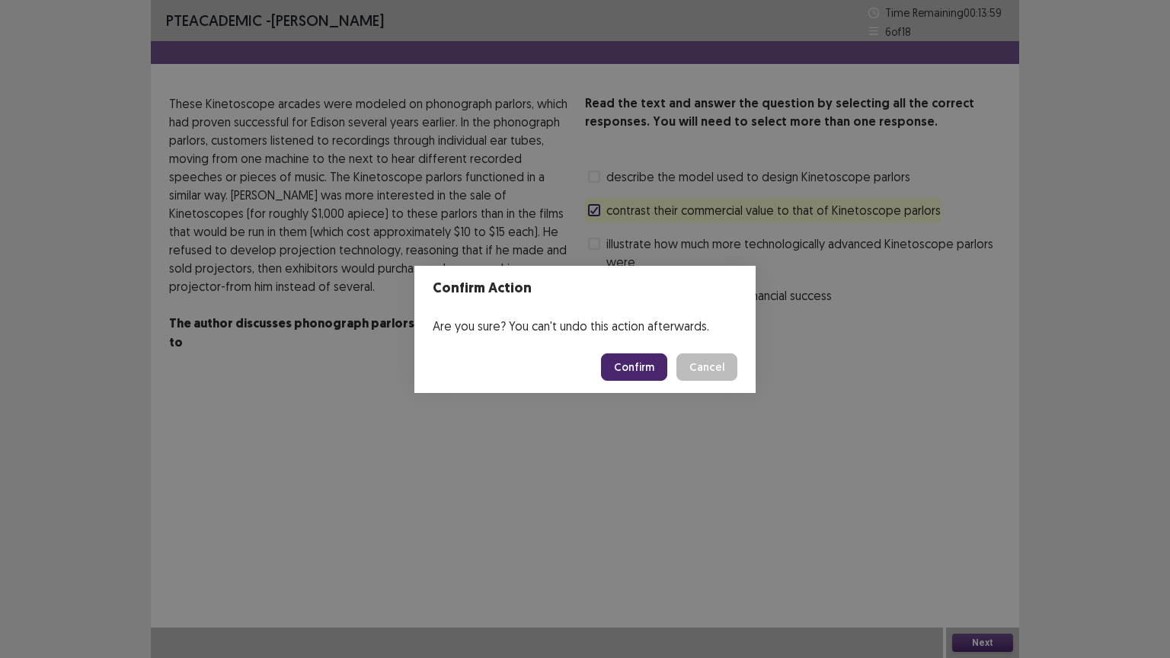
click at [628, 379] on button "Confirm" at bounding box center [634, 366] width 66 height 27
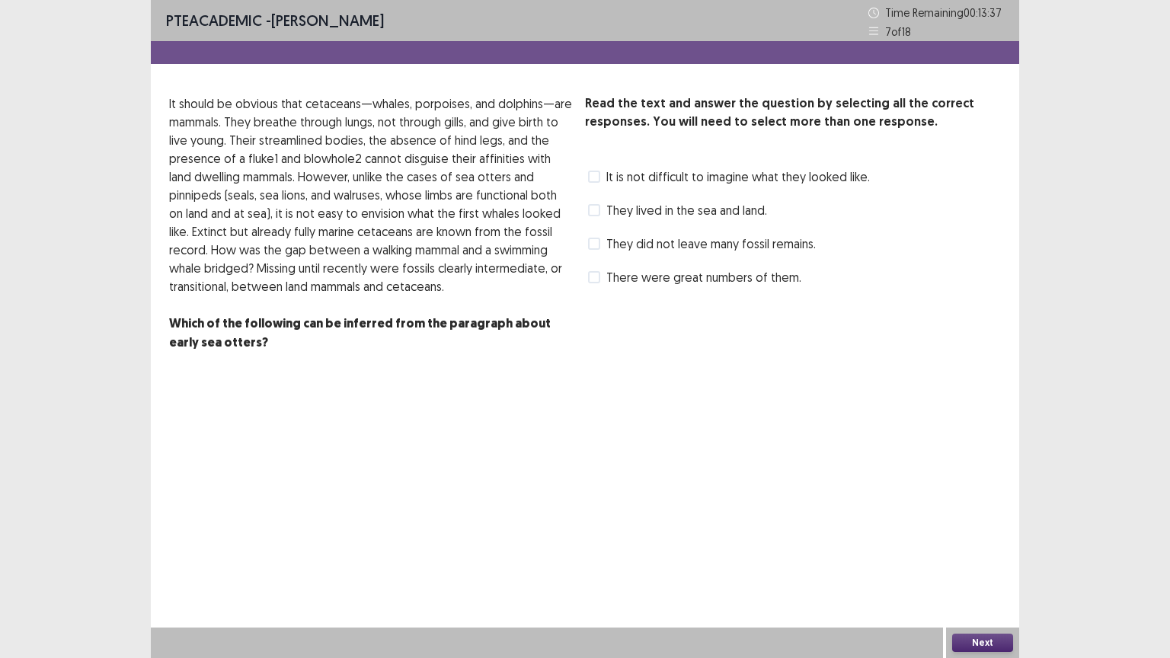
click at [613, 178] on span "It is not difficult to imagine what they looked like." at bounding box center [738, 177] width 264 height 18
click at [968, 555] on button "Next" at bounding box center [982, 643] width 61 height 18
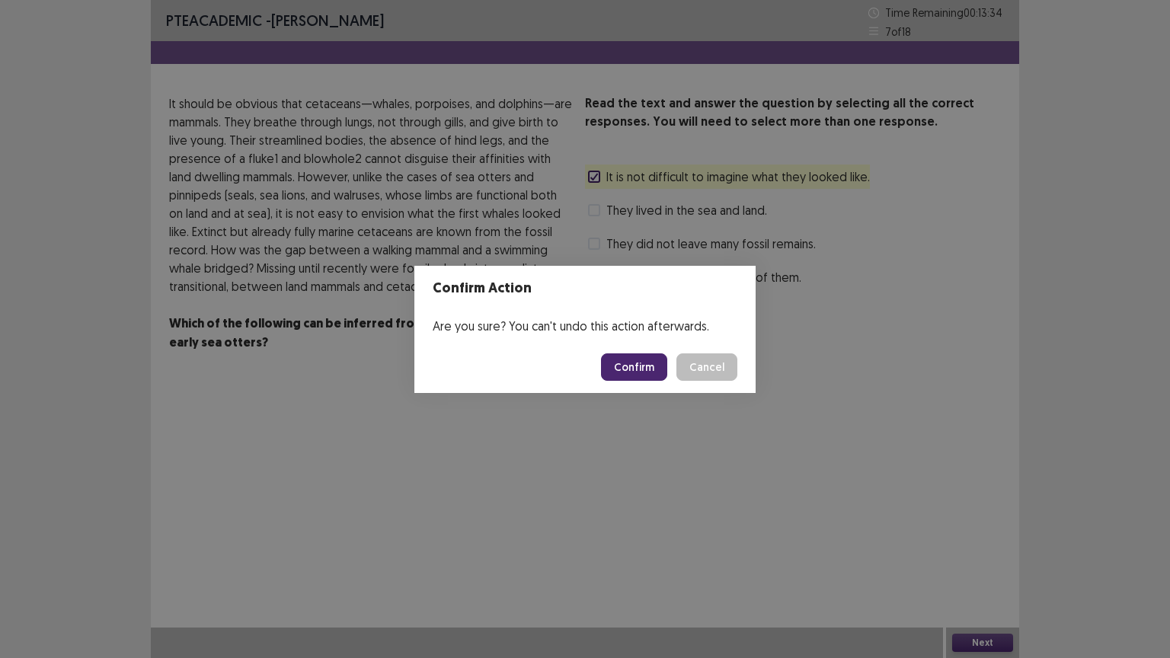
click at [651, 369] on button "Confirm" at bounding box center [634, 366] width 66 height 27
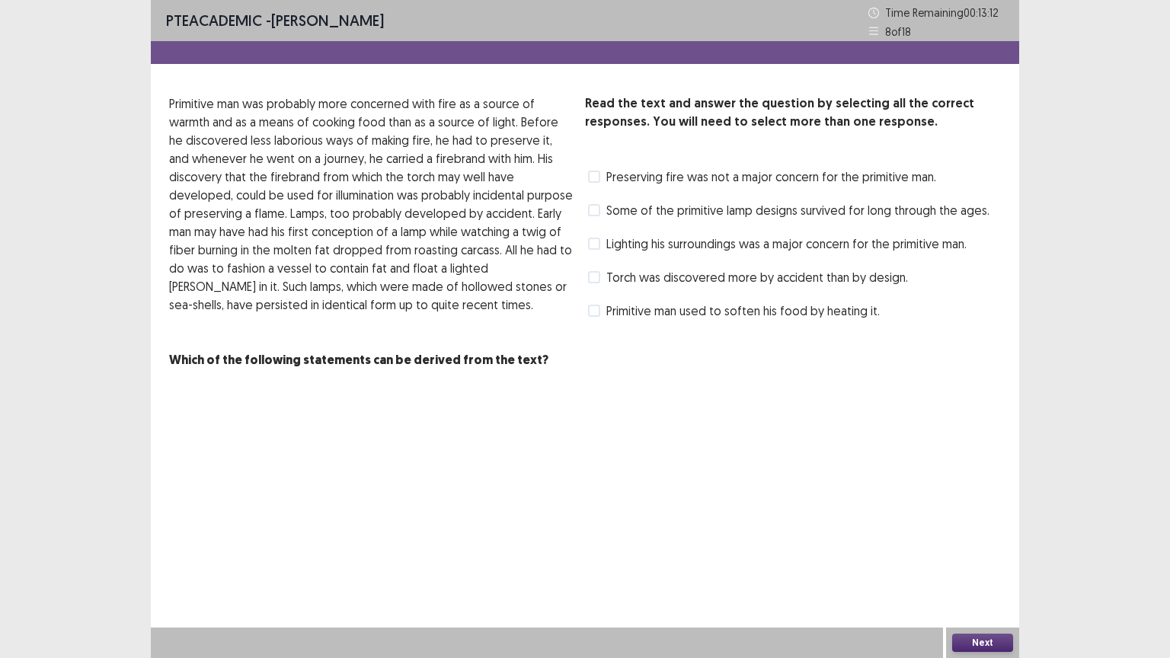
click at [600, 213] on label "Some of the primitive lamp designs survived for long through the ages." at bounding box center [788, 210] width 401 height 18
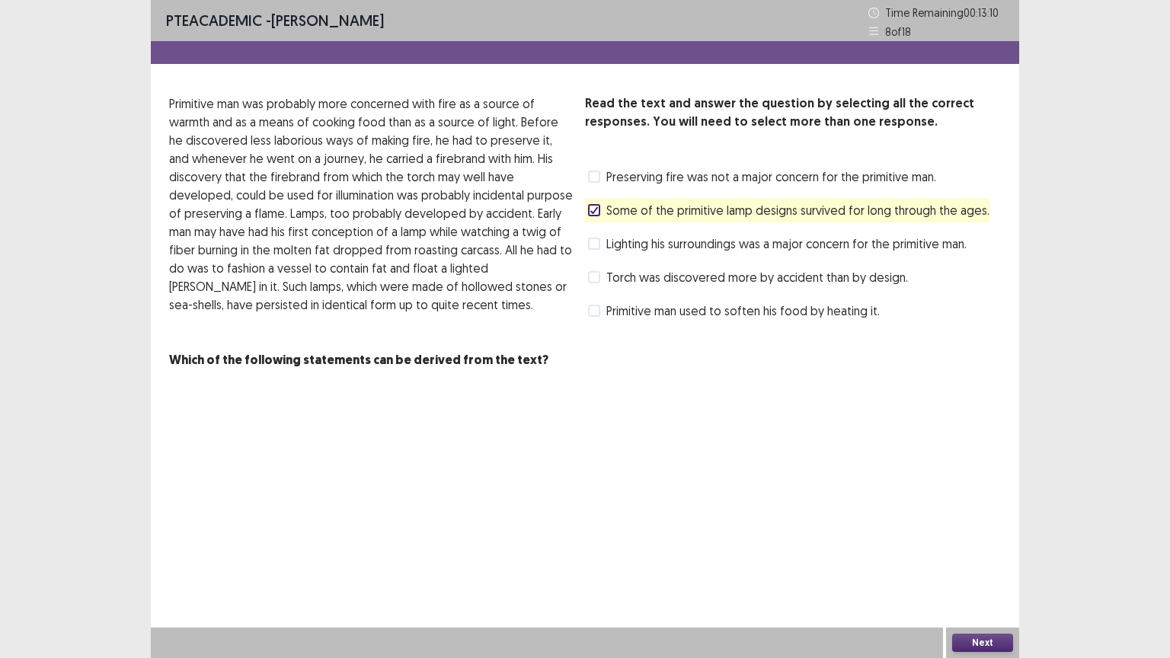
click at [971, 555] on button "Next" at bounding box center [982, 643] width 61 height 18
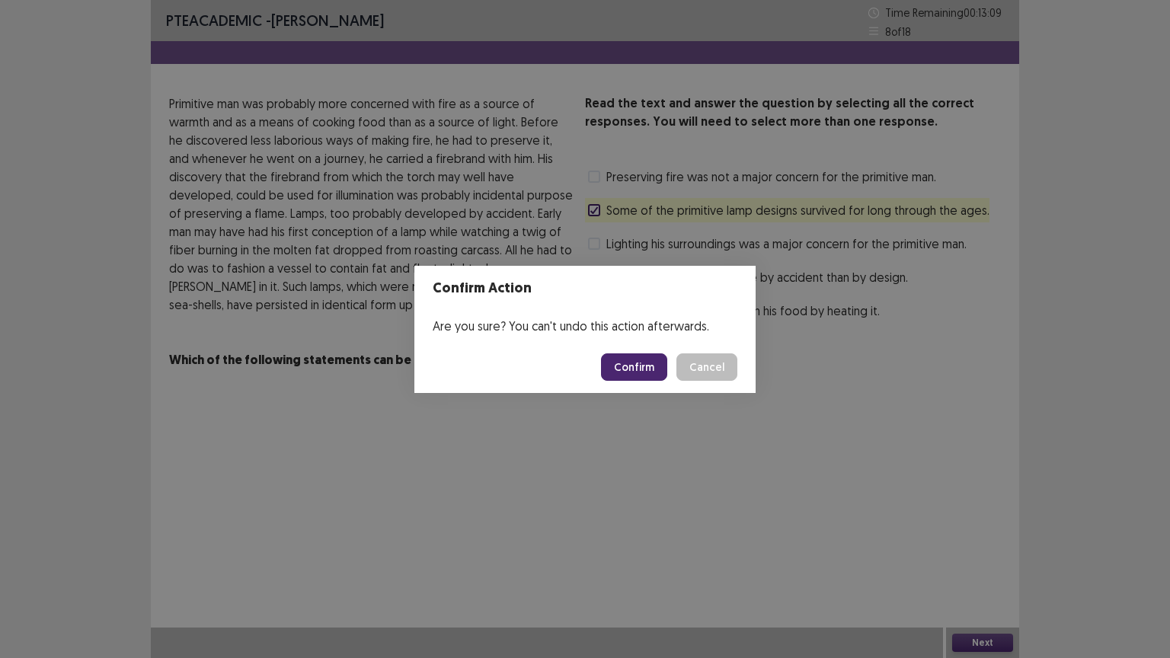
click at [636, 365] on button "Confirm" at bounding box center [634, 366] width 66 height 27
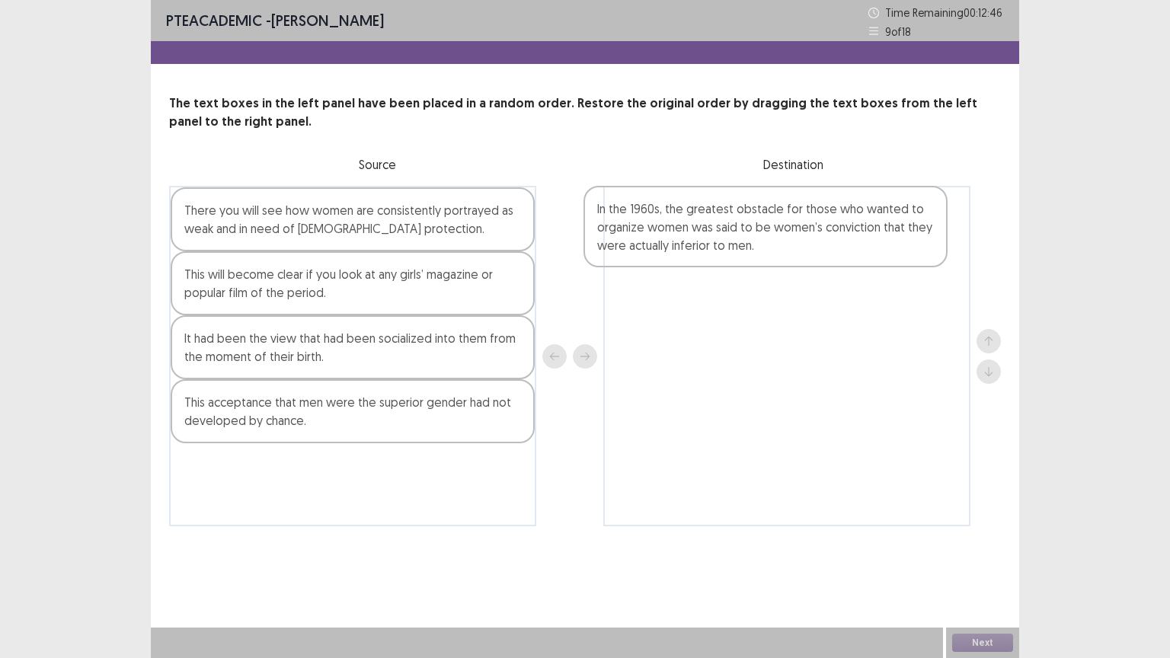
drag, startPoint x: 299, startPoint y: 421, endPoint x: 758, endPoint y: 244, distance: 492.5
click at [734, 225] on div "There you will see how women are consistently portrayed as weak and in need of …" at bounding box center [585, 356] width 832 height 341
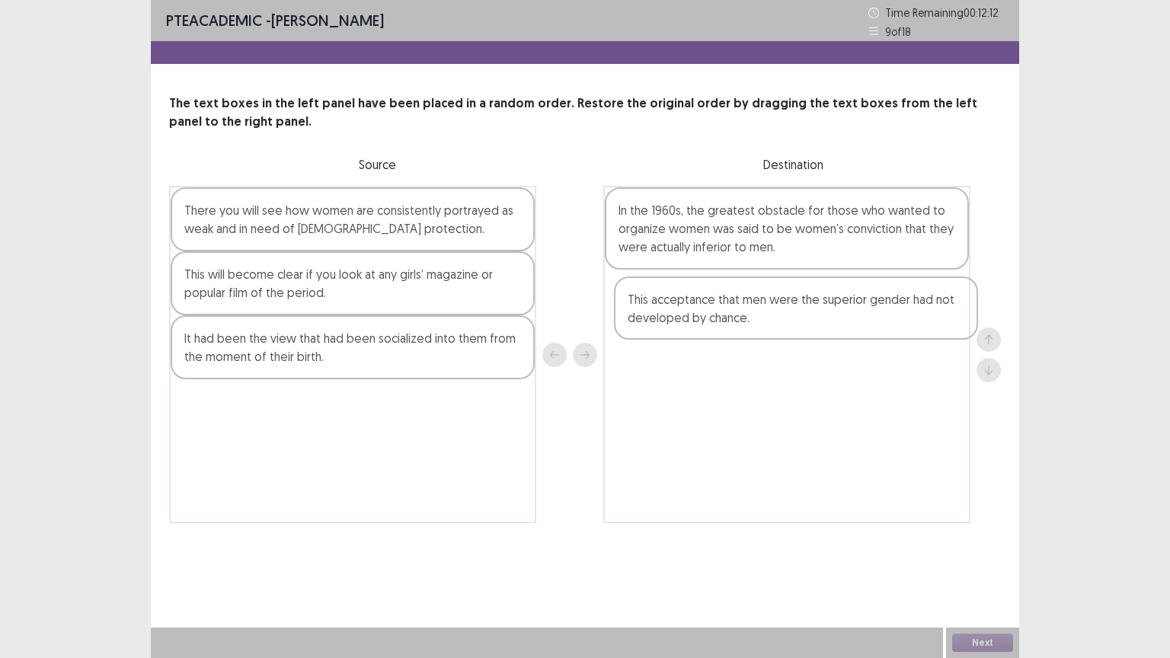
drag, startPoint x: 277, startPoint y: 419, endPoint x: 728, endPoint y: 318, distance: 462.3
click at [728, 318] on div "There you will see how women are consistently portrayed as weak and in need of …" at bounding box center [585, 354] width 832 height 337
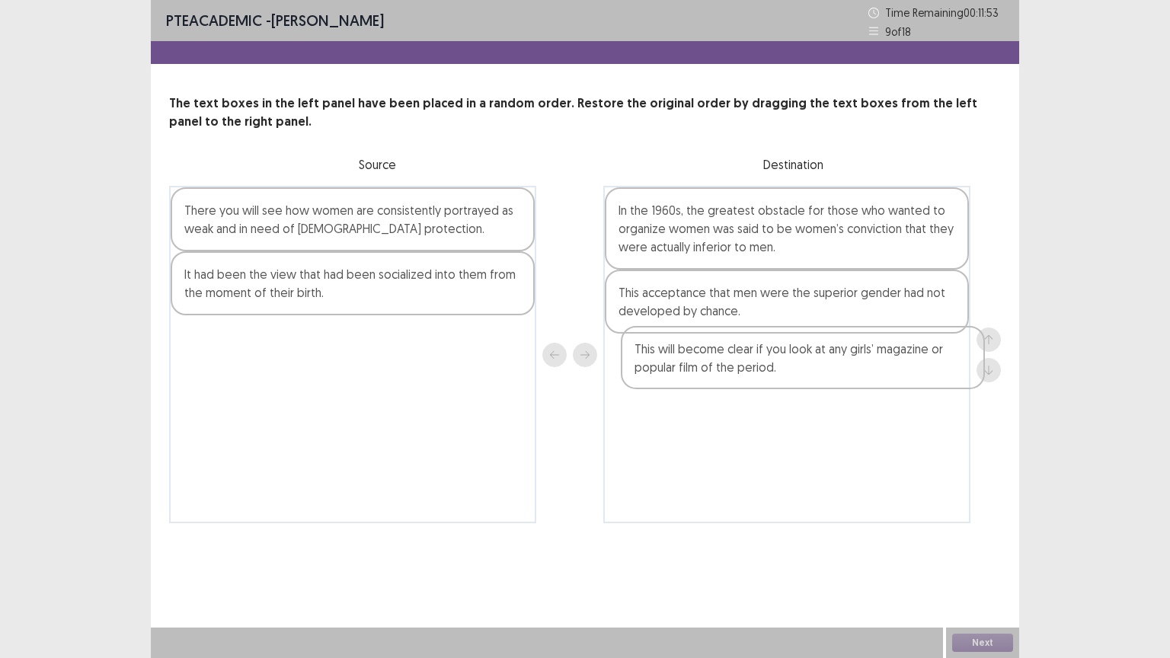
drag, startPoint x: 311, startPoint y: 302, endPoint x: 766, endPoint y: 377, distance: 461.8
click at [766, 377] on div "There you will see how women are consistently portrayed as weak and in need of …" at bounding box center [585, 354] width 832 height 337
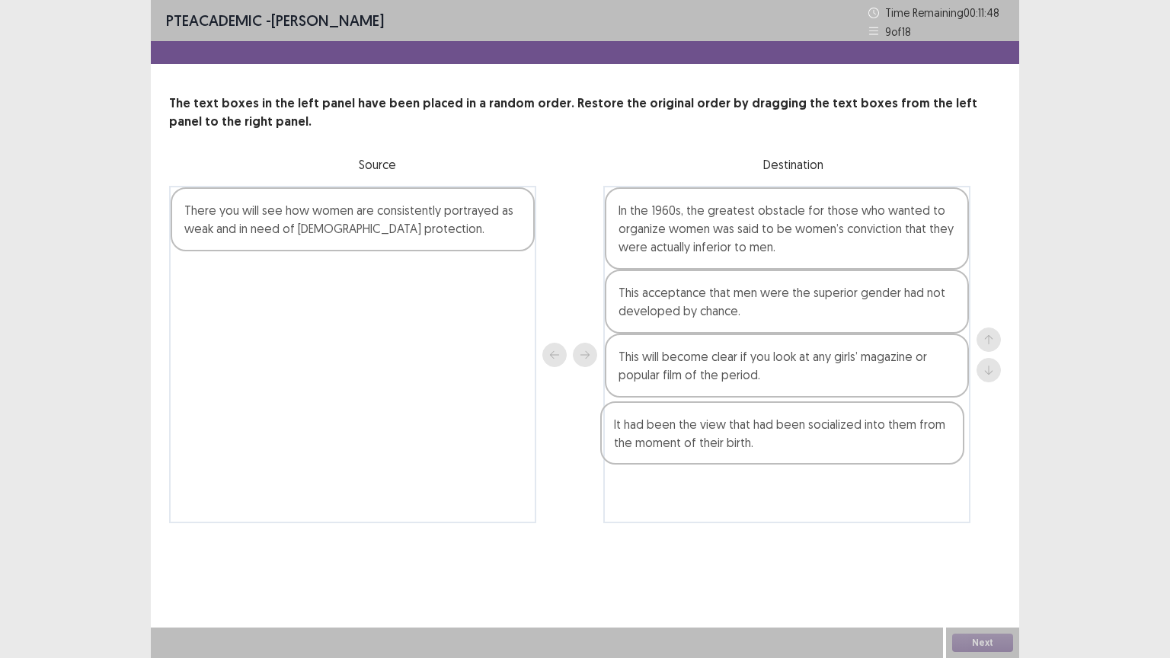
drag, startPoint x: 331, startPoint y: 296, endPoint x: 771, endPoint y: 462, distance: 470.2
click at [771, 462] on div "There you will see how women are consistently portrayed as weak and in need of …" at bounding box center [585, 354] width 832 height 337
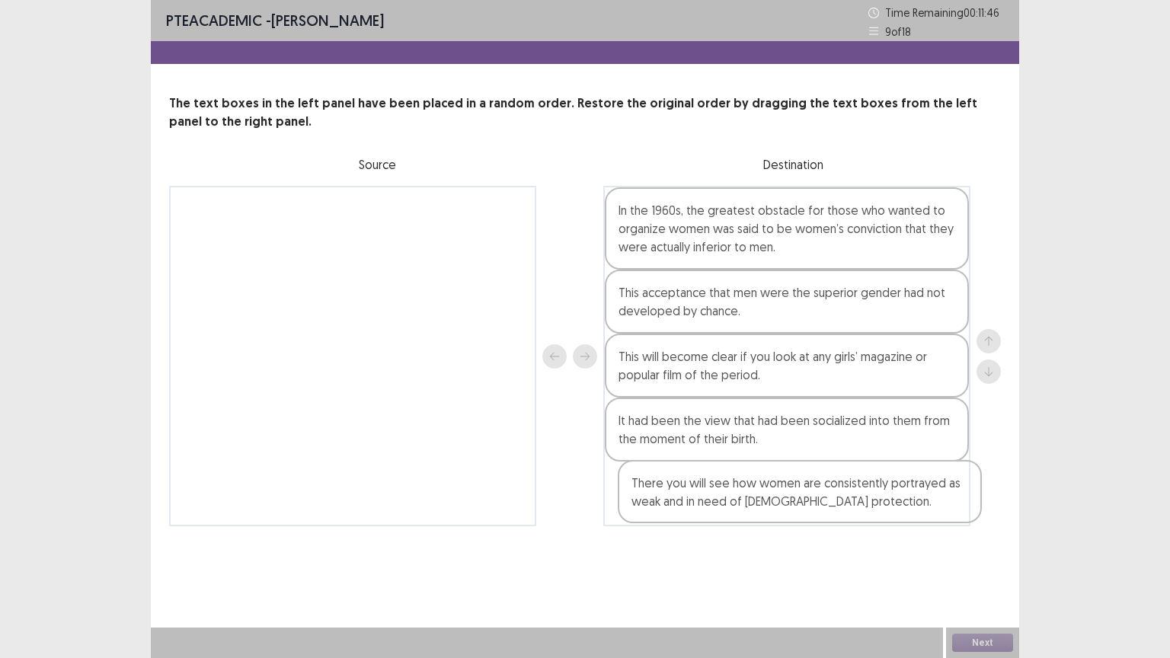
drag, startPoint x: 391, startPoint y: 220, endPoint x: 840, endPoint y: 501, distance: 529.8
click at [840, 501] on div "There you will see how women are consistently portrayed as weak and in need of …" at bounding box center [585, 356] width 832 height 341
click at [965, 555] on button "Next" at bounding box center [982, 643] width 61 height 18
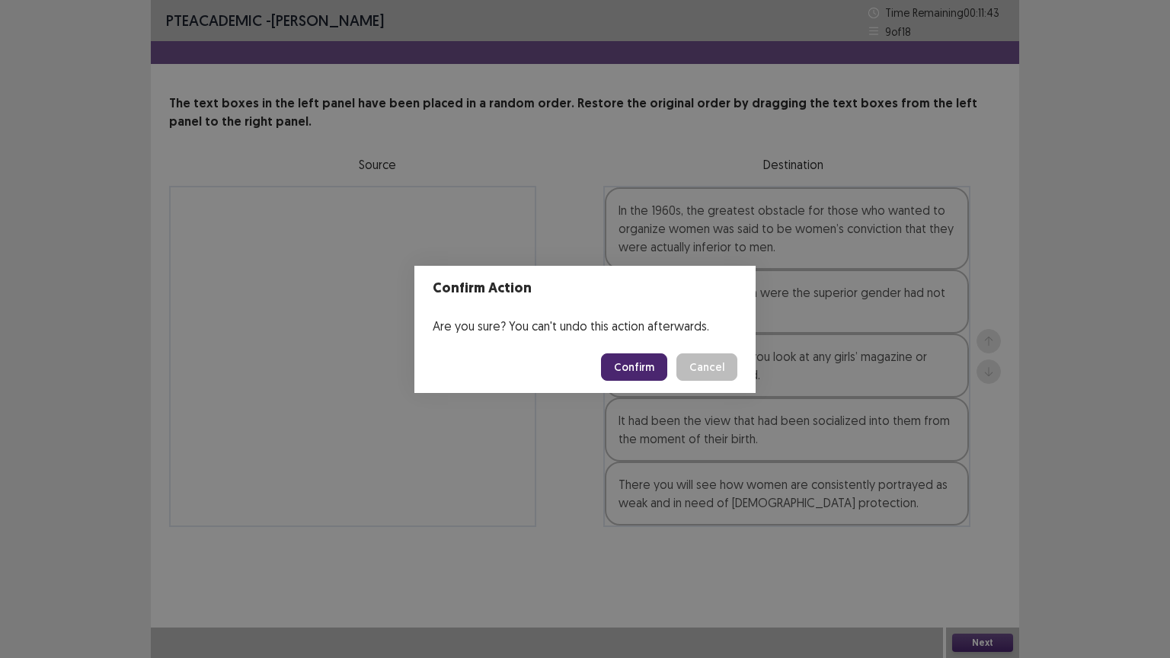
click at [647, 371] on button "Confirm" at bounding box center [634, 366] width 66 height 27
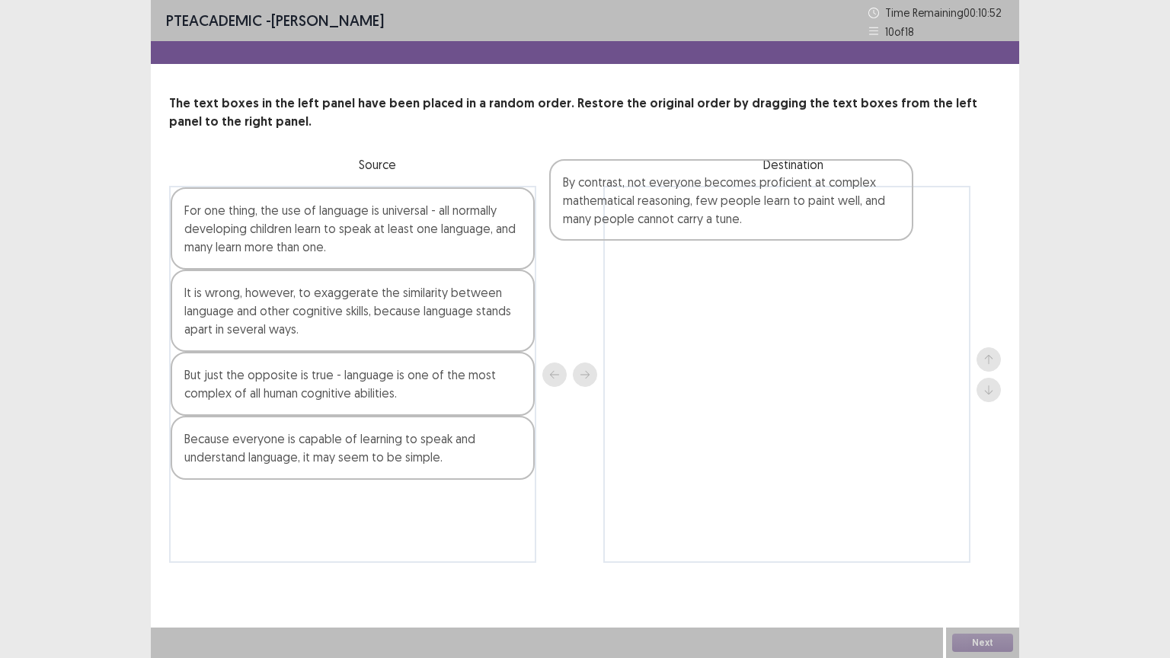
drag, startPoint x: 274, startPoint y: 394, endPoint x: 637, endPoint y: 218, distance: 403.1
click at [637, 218] on div "For one thing, the use of language is universal - all normally developing child…" at bounding box center [585, 374] width 832 height 377
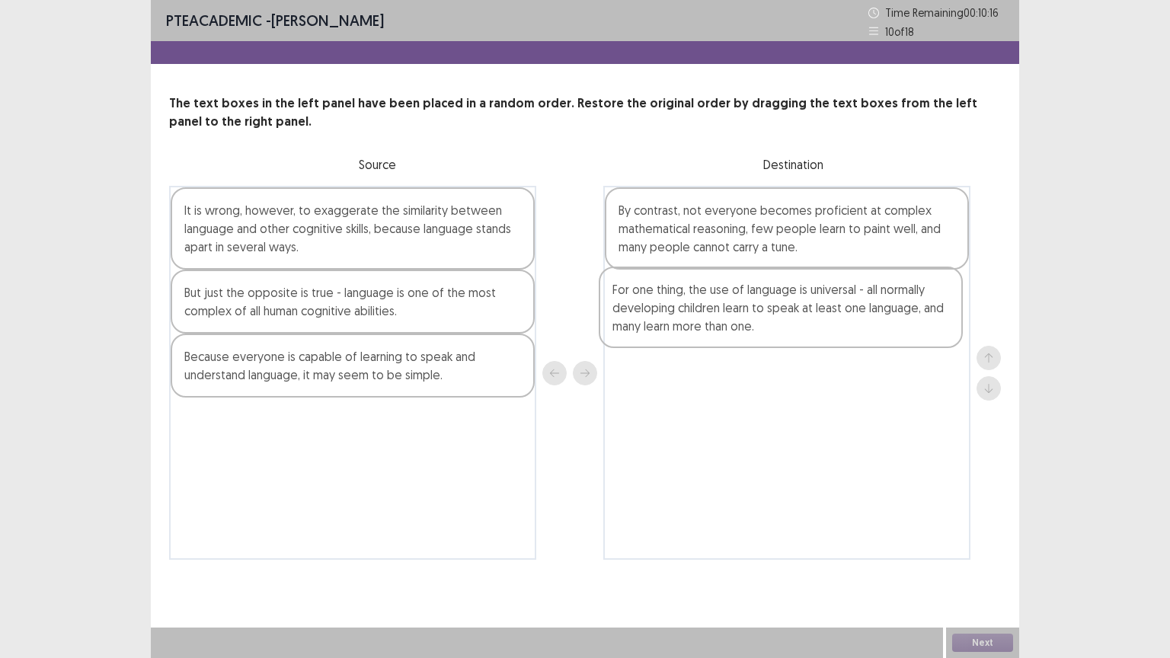
drag, startPoint x: 246, startPoint y: 247, endPoint x: 683, endPoint y: 326, distance: 443.7
click at [683, 326] on div "For one thing, the use of language is universal - all normally developing child…" at bounding box center [585, 373] width 832 height 374
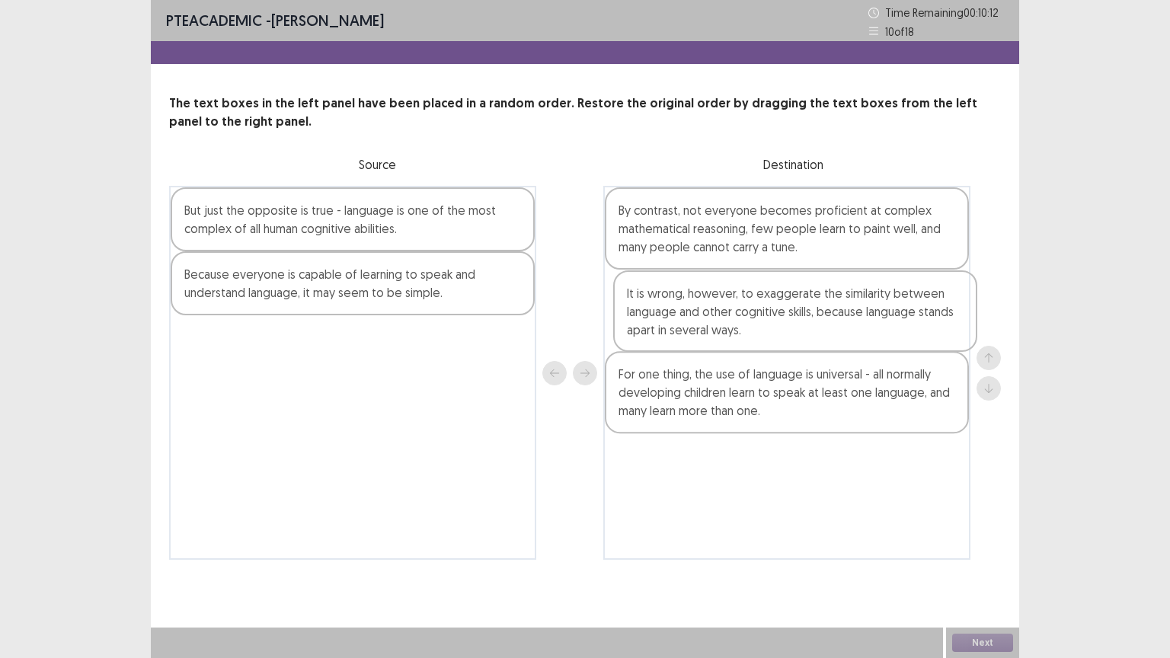
drag, startPoint x: 278, startPoint y: 238, endPoint x: 726, endPoint y: 320, distance: 455.3
click at [726, 320] on div "It is wrong, however, to exaggerate the similarity between language and other c…" at bounding box center [585, 373] width 832 height 374
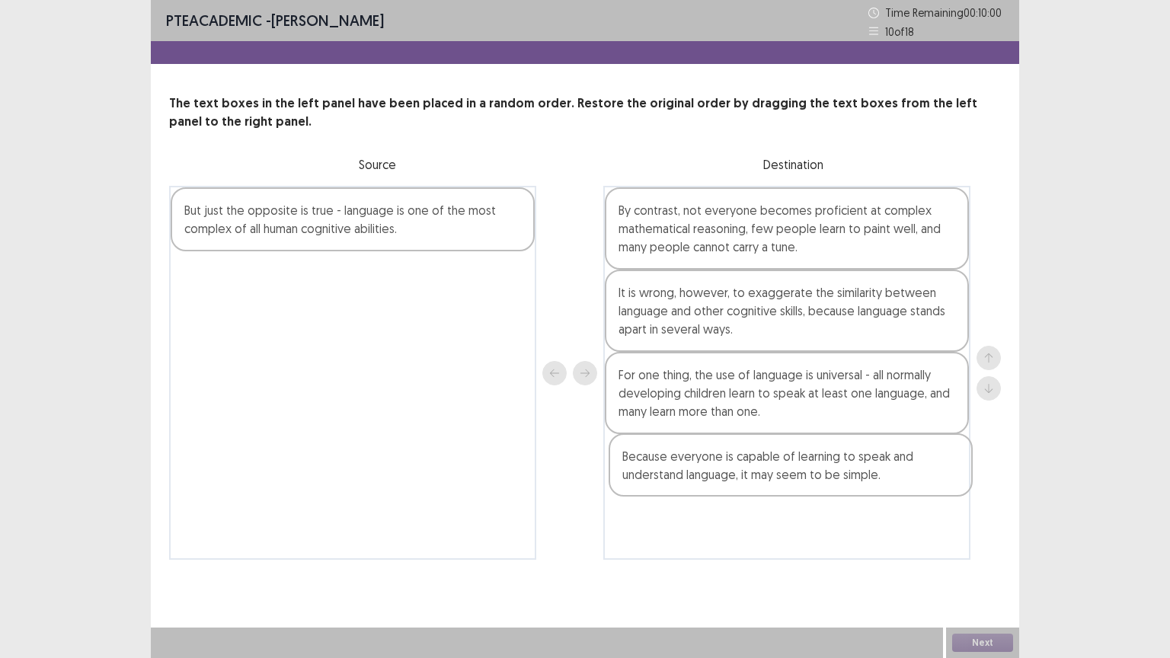
drag, startPoint x: 316, startPoint y: 277, endPoint x: 757, endPoint y: 463, distance: 478.3
click at [757, 463] on div "But just the opposite is true - language is one of the most complex of all huma…" at bounding box center [585, 373] width 832 height 374
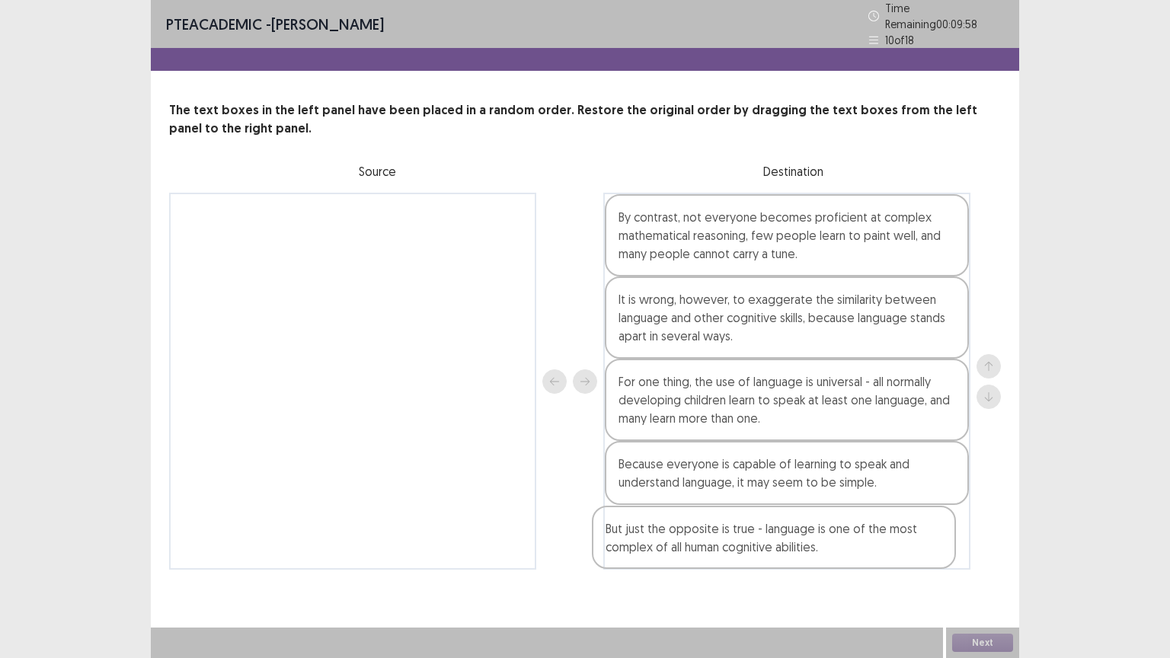
drag, startPoint x: 427, startPoint y: 289, endPoint x: 817, endPoint y: 549, distance: 468.7
click at [817, 549] on div "But just the opposite is true - language is one of the most complex of all huma…" at bounding box center [585, 381] width 832 height 377
click at [978, 555] on button "Next" at bounding box center [982, 643] width 61 height 18
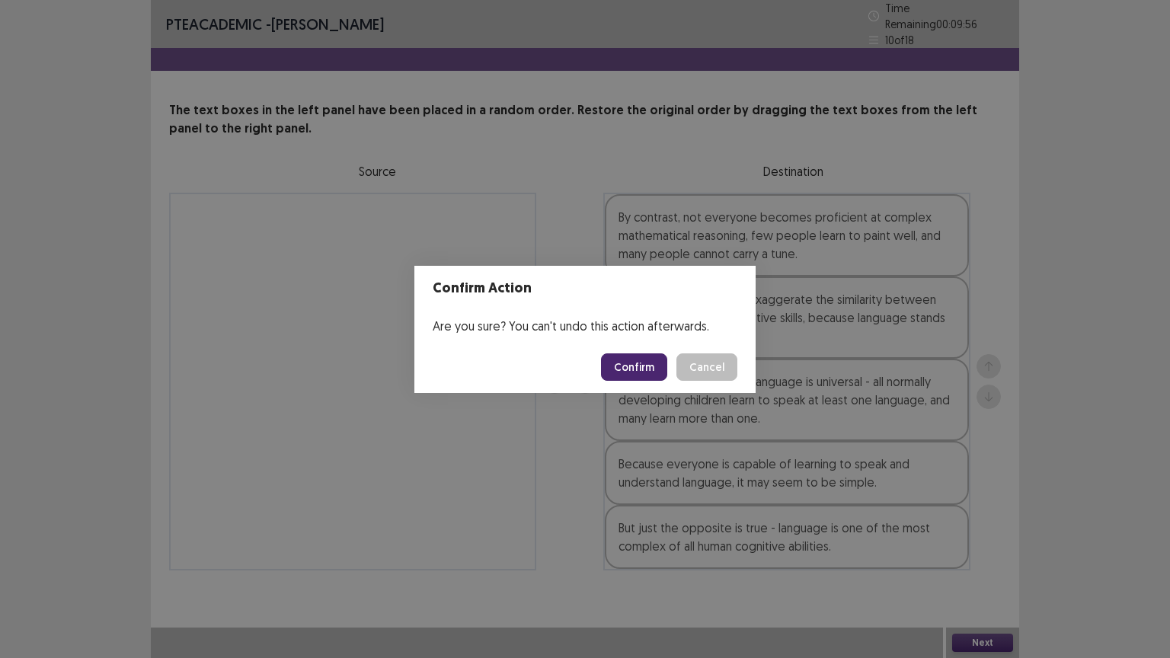
click at [632, 363] on button "Confirm" at bounding box center [634, 366] width 66 height 27
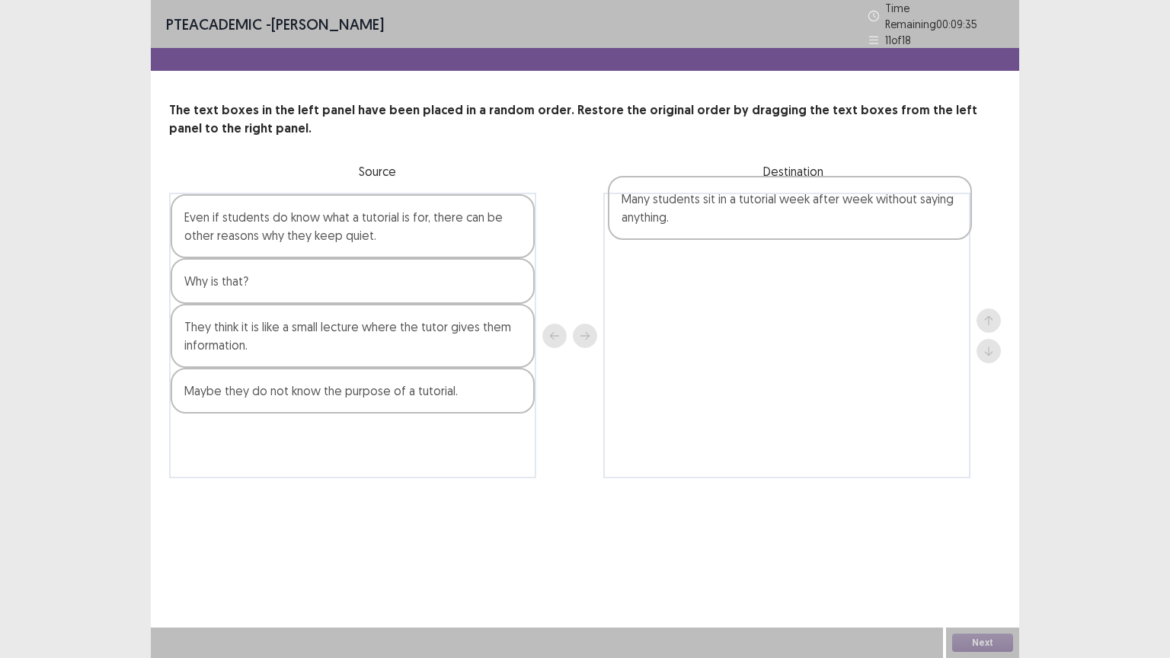
drag, startPoint x: 341, startPoint y: 439, endPoint x: 792, endPoint y: 210, distance: 505.6
click at [792, 210] on div "Even if students do know what a tutorial is for, there can be other reasons why…" at bounding box center [585, 336] width 832 height 286
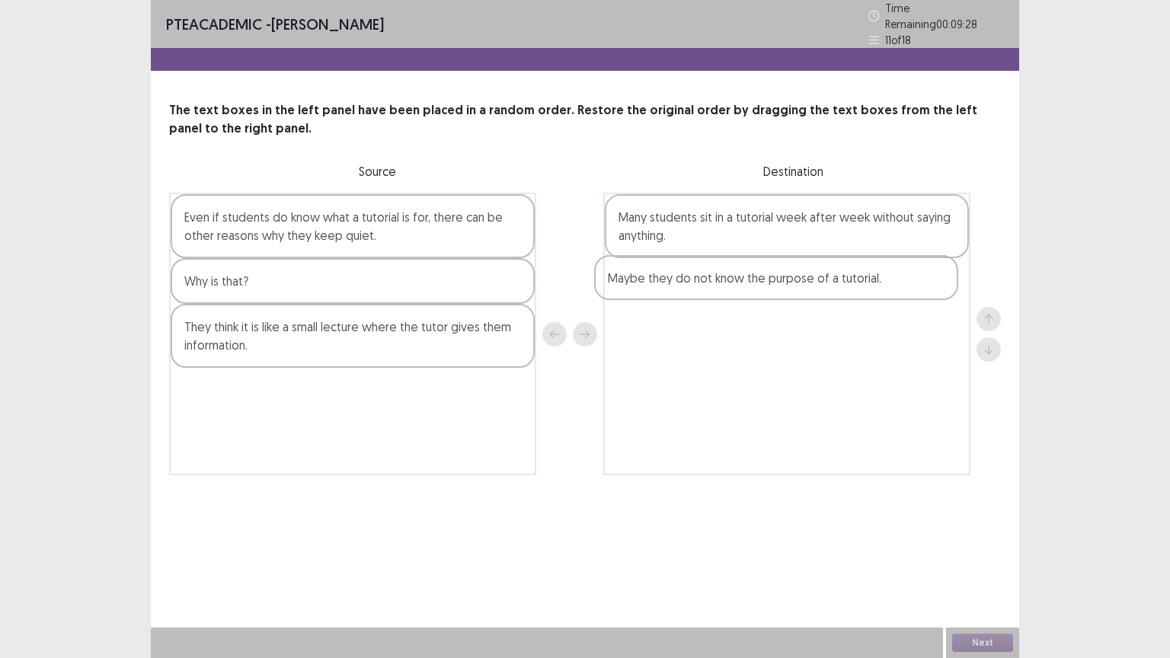
drag, startPoint x: 318, startPoint y: 393, endPoint x: 750, endPoint y: 289, distance: 445.1
click at [750, 289] on div "Even if students do know what a tutorial is for, there can be other reasons why…" at bounding box center [585, 334] width 832 height 283
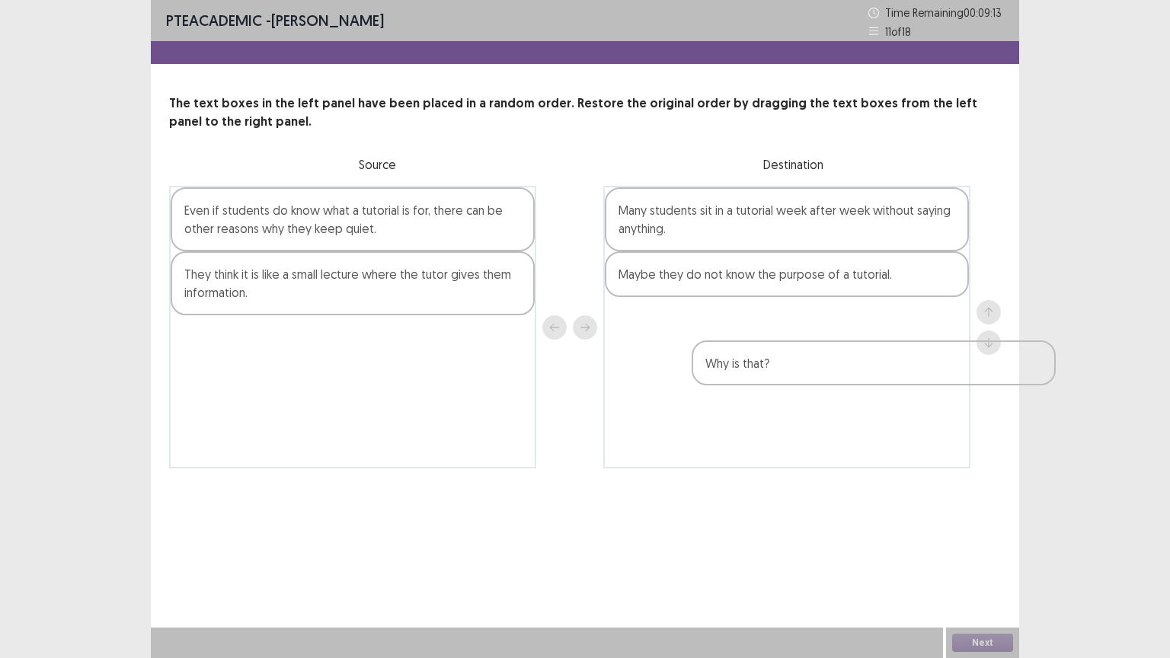
drag, startPoint x: 322, startPoint y: 276, endPoint x: 764, endPoint y: 353, distance: 448.6
click at [765, 357] on div "Even if students do know what a tutorial is for, there can be other reasons why…" at bounding box center [585, 327] width 832 height 283
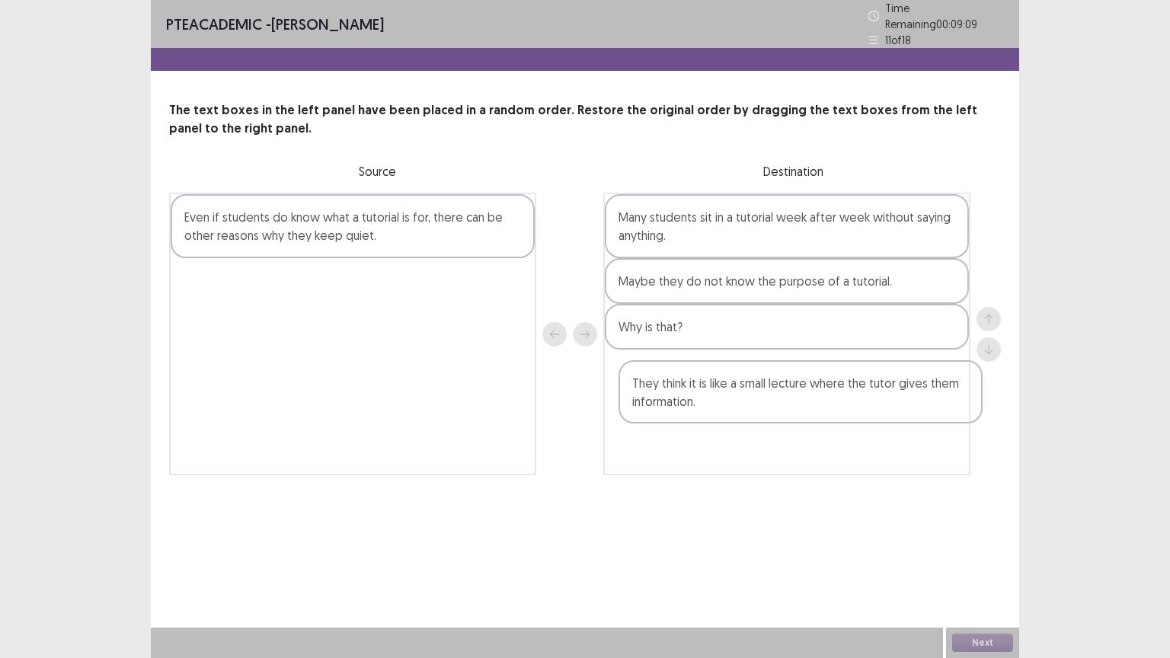
drag, startPoint x: 408, startPoint y: 391, endPoint x: 777, endPoint y: 405, distance: 369.7
click at [777, 405] on div "Even if students do know what a tutorial is for, there can be other reasons why…" at bounding box center [585, 334] width 832 height 283
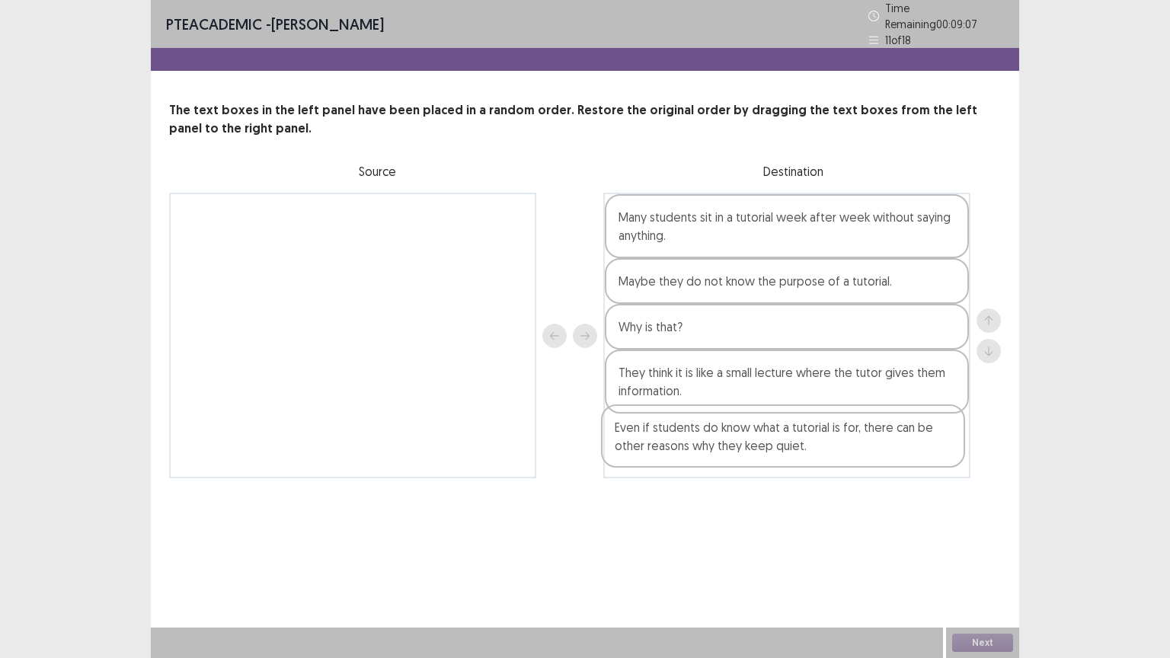
drag, startPoint x: 408, startPoint y: 234, endPoint x: 838, endPoint y: 458, distance: 485.2
click at [838, 458] on div "Even if students do know what a tutorial is for, there can be other reasons why…" at bounding box center [585, 336] width 832 height 286
click at [994, 555] on button "Next" at bounding box center [982, 643] width 61 height 18
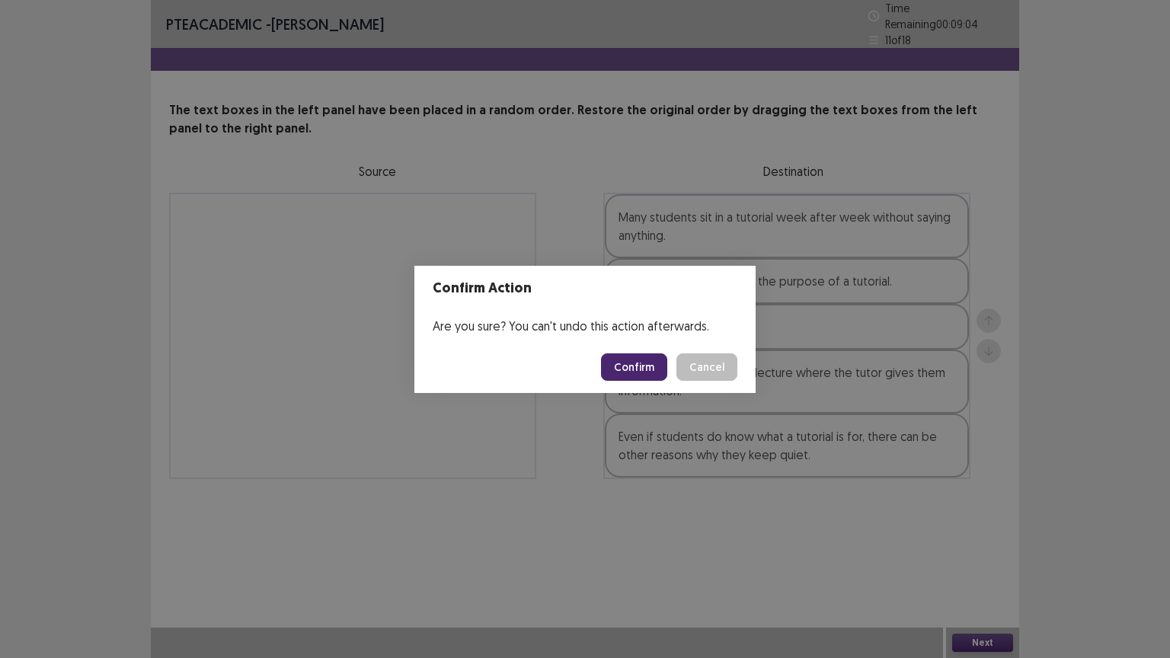
click at [619, 363] on button "Confirm" at bounding box center [634, 366] width 66 height 27
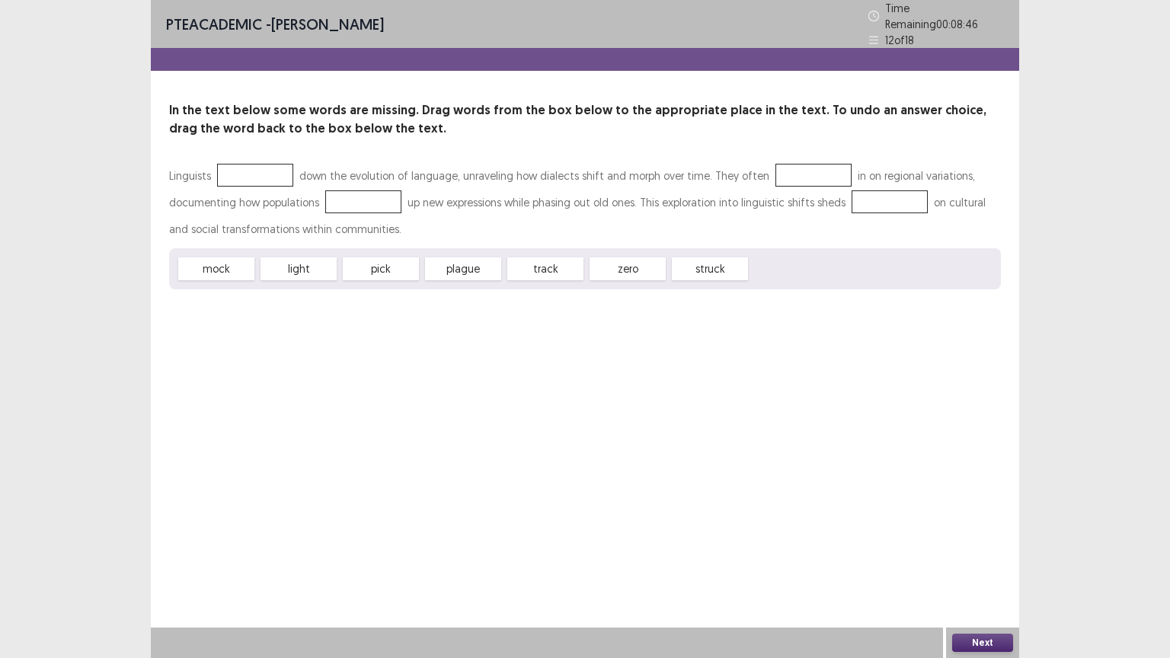
drag, startPoint x: 385, startPoint y: 265, endPoint x: 249, endPoint y: 247, distance: 137.6
click at [245, 248] on div "mock light pick plague track zero struck" at bounding box center [585, 268] width 832 height 41
drag, startPoint x: 367, startPoint y: 264, endPoint x: 239, endPoint y: 176, distance: 155.5
drag, startPoint x: 301, startPoint y: 267, endPoint x: 803, endPoint y: 171, distance: 511.3
drag, startPoint x: 539, startPoint y: 264, endPoint x: 870, endPoint y: 201, distance: 337.2
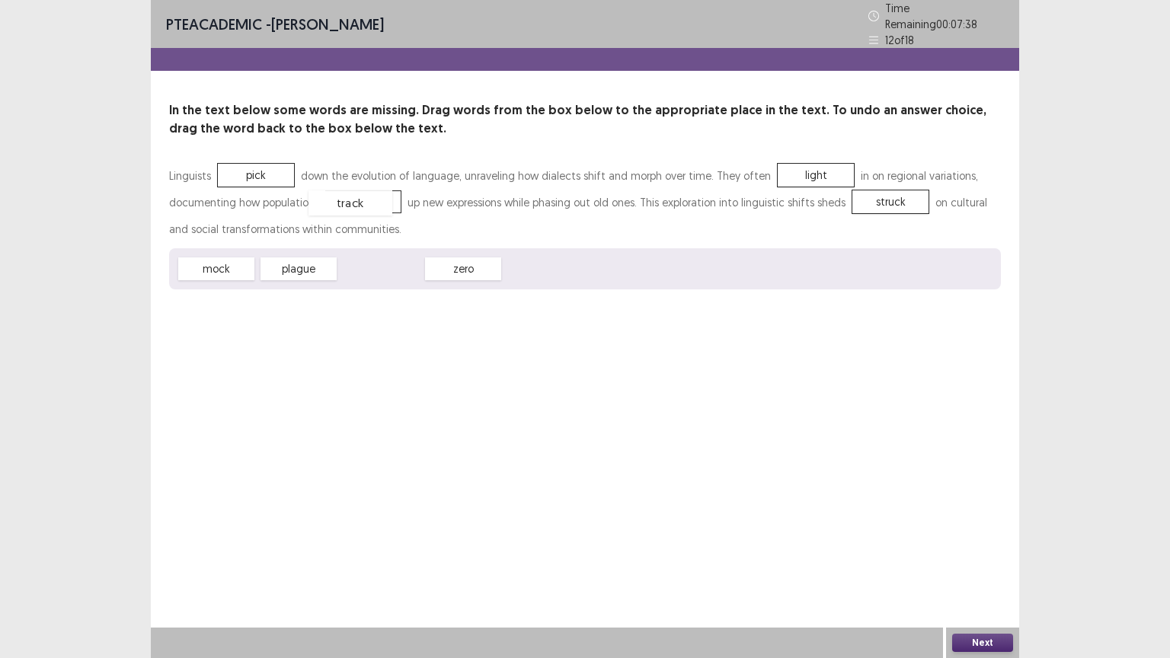
drag, startPoint x: 378, startPoint y: 259, endPoint x: 347, endPoint y: 200, distance: 66.5
click at [972, 555] on button "Next" at bounding box center [982, 643] width 61 height 18
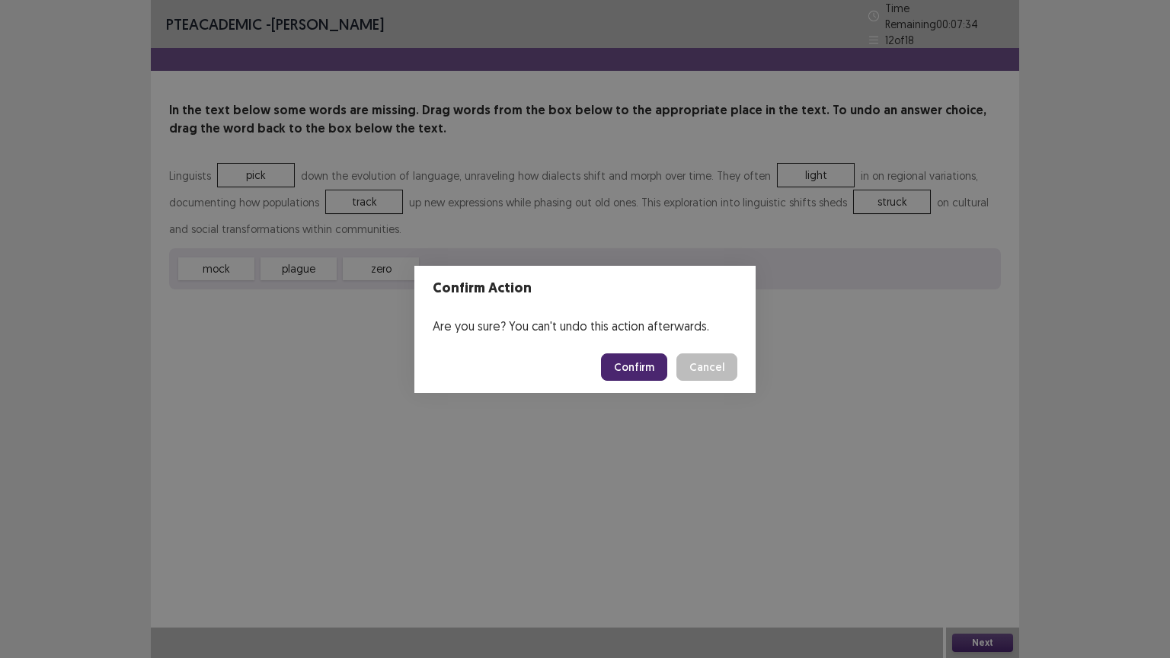
click at [634, 370] on button "Confirm" at bounding box center [634, 366] width 66 height 27
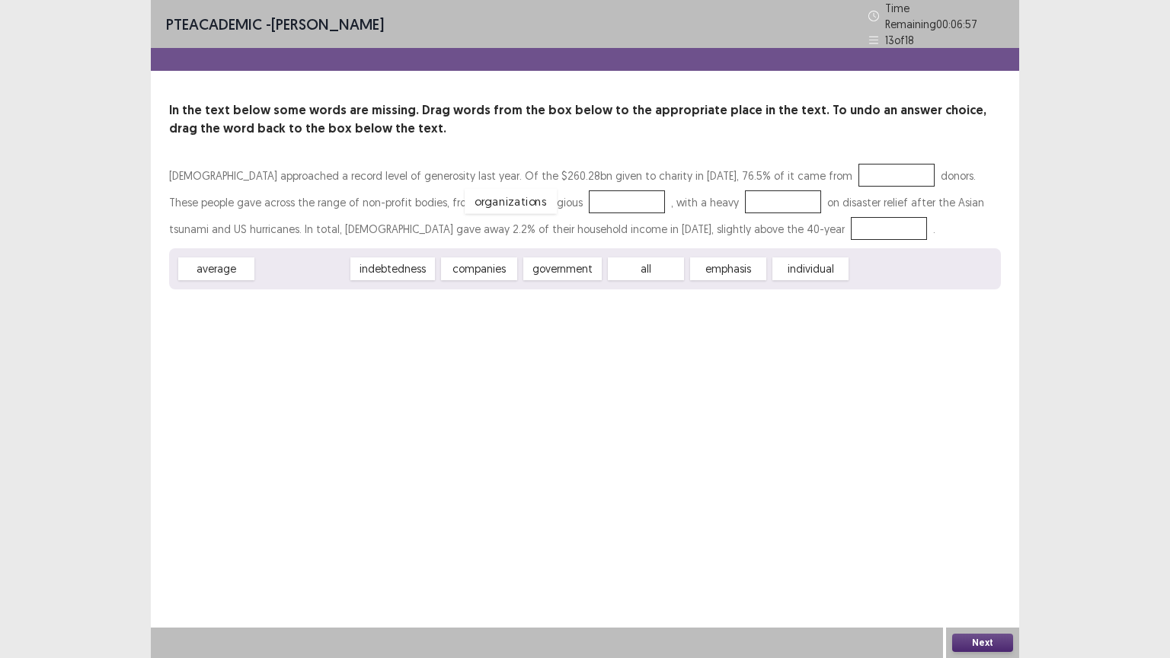
drag, startPoint x: 309, startPoint y: 264, endPoint x: 517, endPoint y: 197, distance: 219.5
drag, startPoint x: 225, startPoint y: 264, endPoint x: 789, endPoint y: 176, distance: 571.4
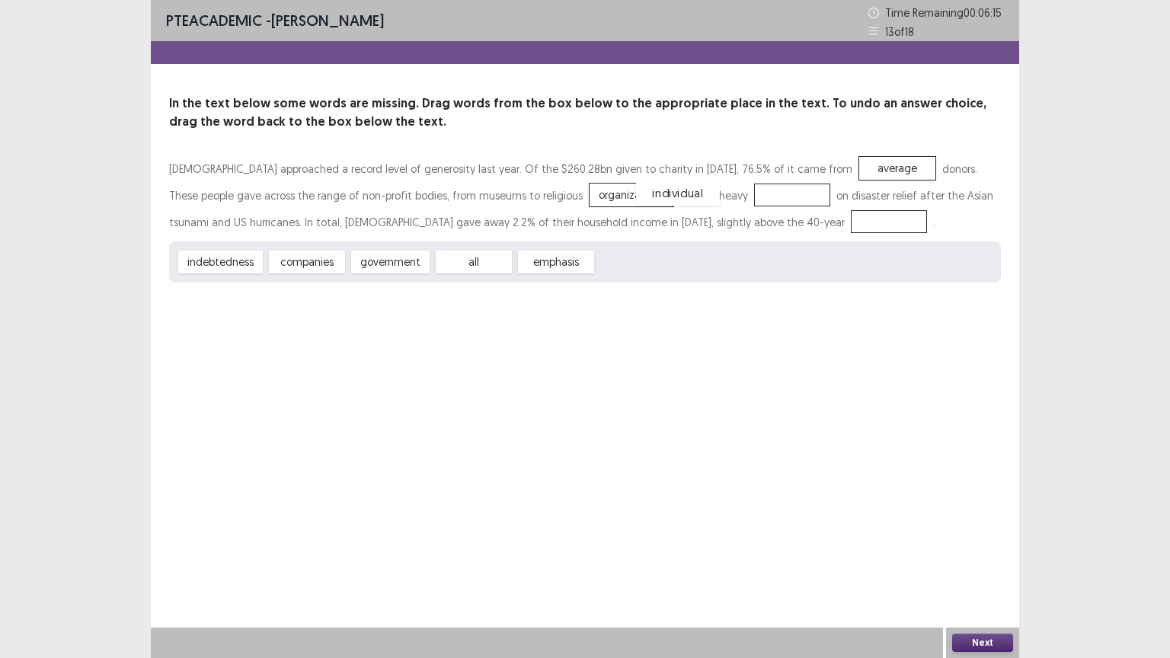
drag, startPoint x: 632, startPoint y: 264, endPoint x: 671, endPoint y: 195, distance: 79.2
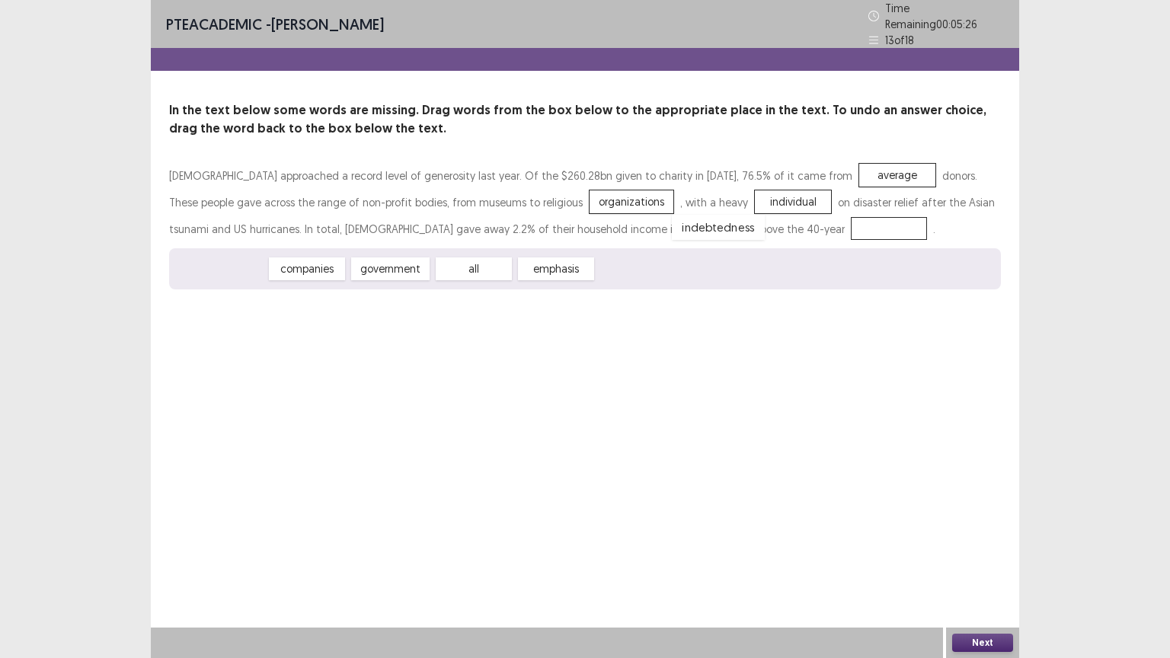
drag, startPoint x: 233, startPoint y: 262, endPoint x: 726, endPoint y: 206, distance: 496.0
click at [993, 555] on button "Next" at bounding box center [982, 643] width 61 height 18
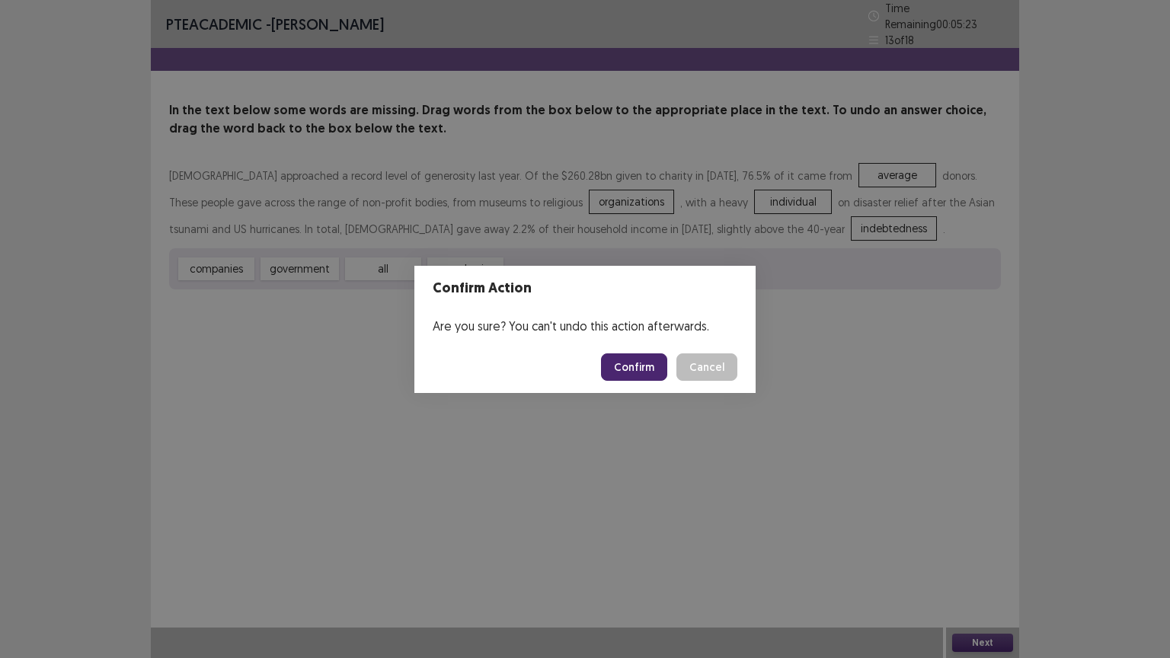
click at [629, 372] on button "Confirm" at bounding box center [634, 366] width 66 height 27
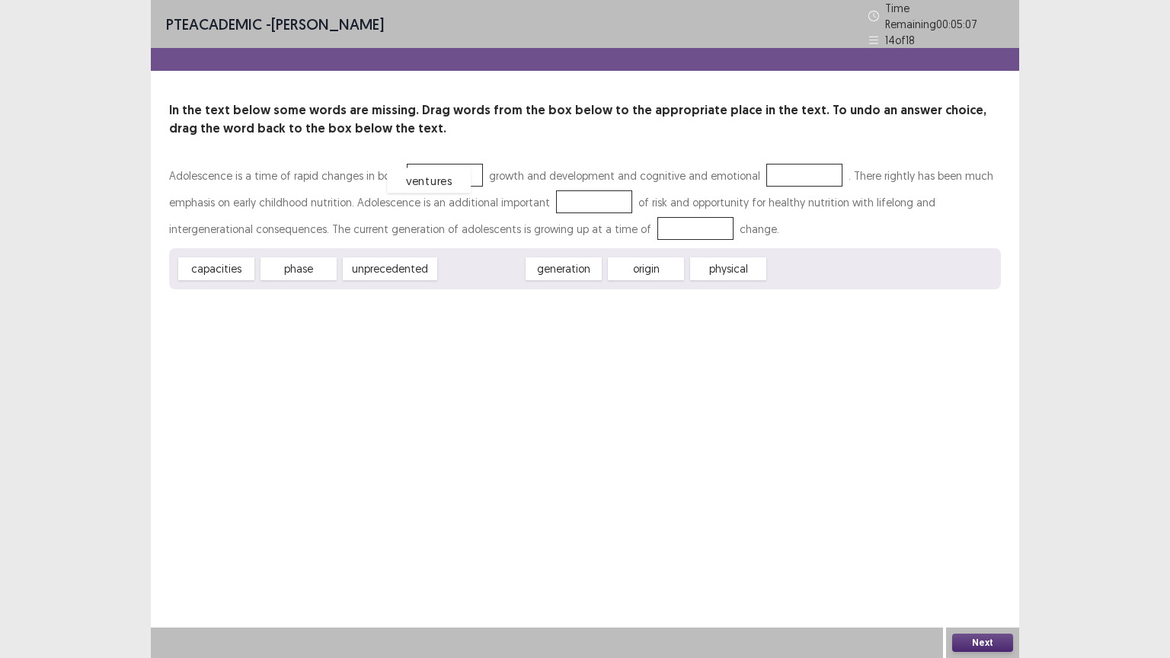
drag, startPoint x: 472, startPoint y: 261, endPoint x: 420, endPoint y: 173, distance: 102.8
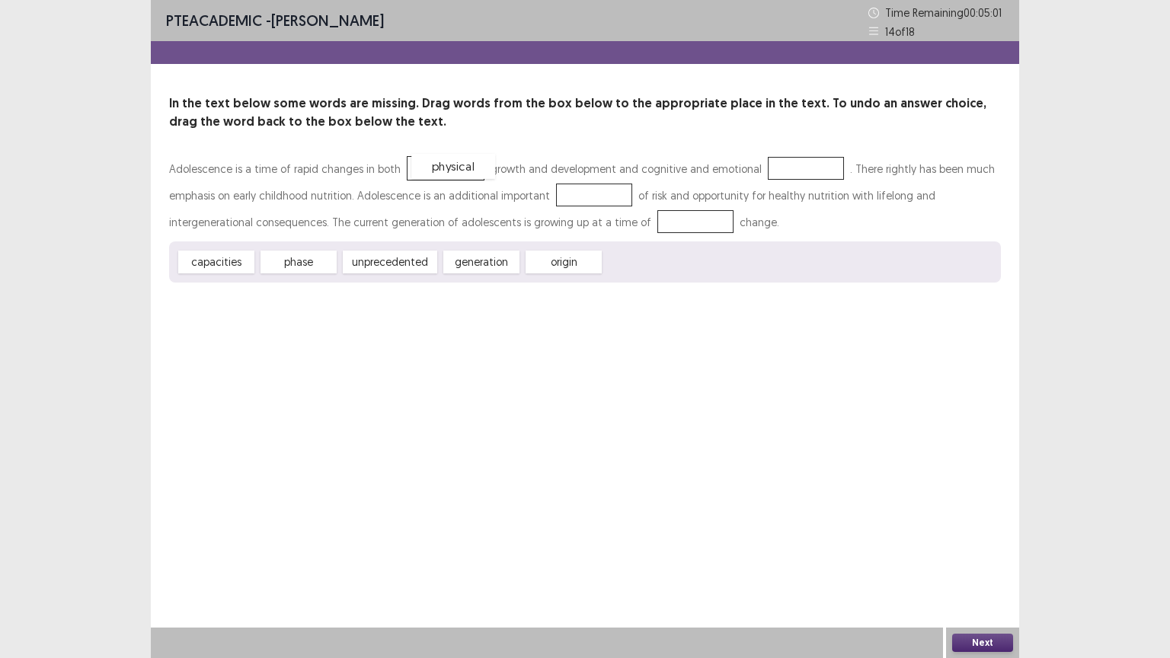
drag, startPoint x: 635, startPoint y: 265, endPoint x: 443, endPoint y: 169, distance: 215.3
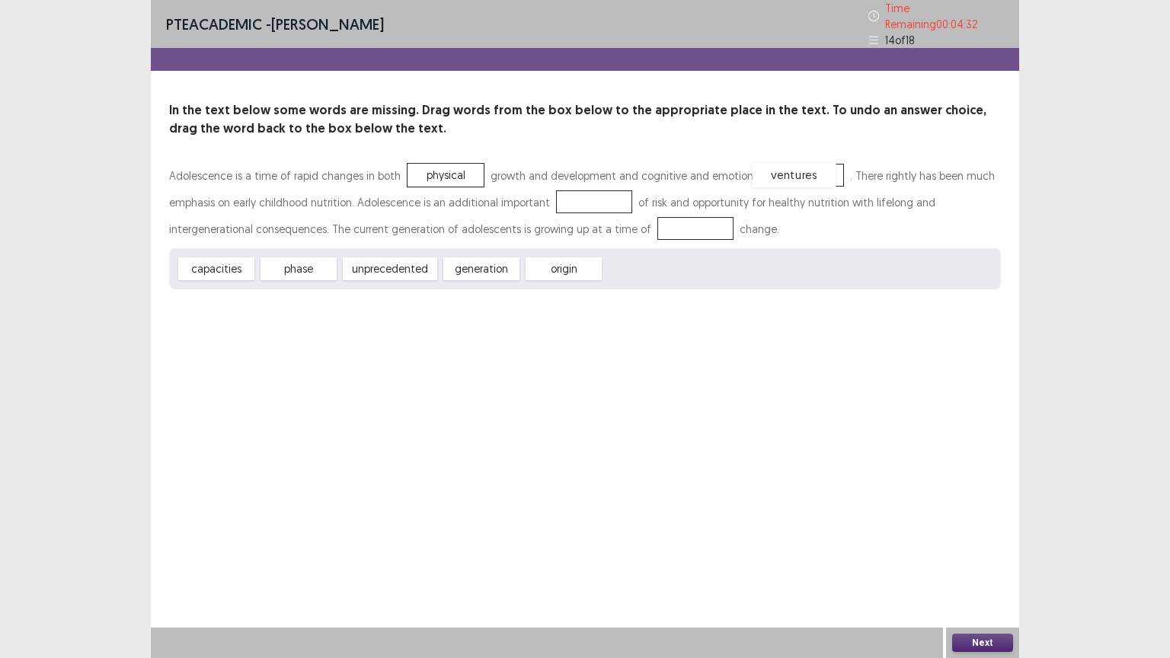
drag, startPoint x: 638, startPoint y: 261, endPoint x: 786, endPoint y: 167, distance: 176.1
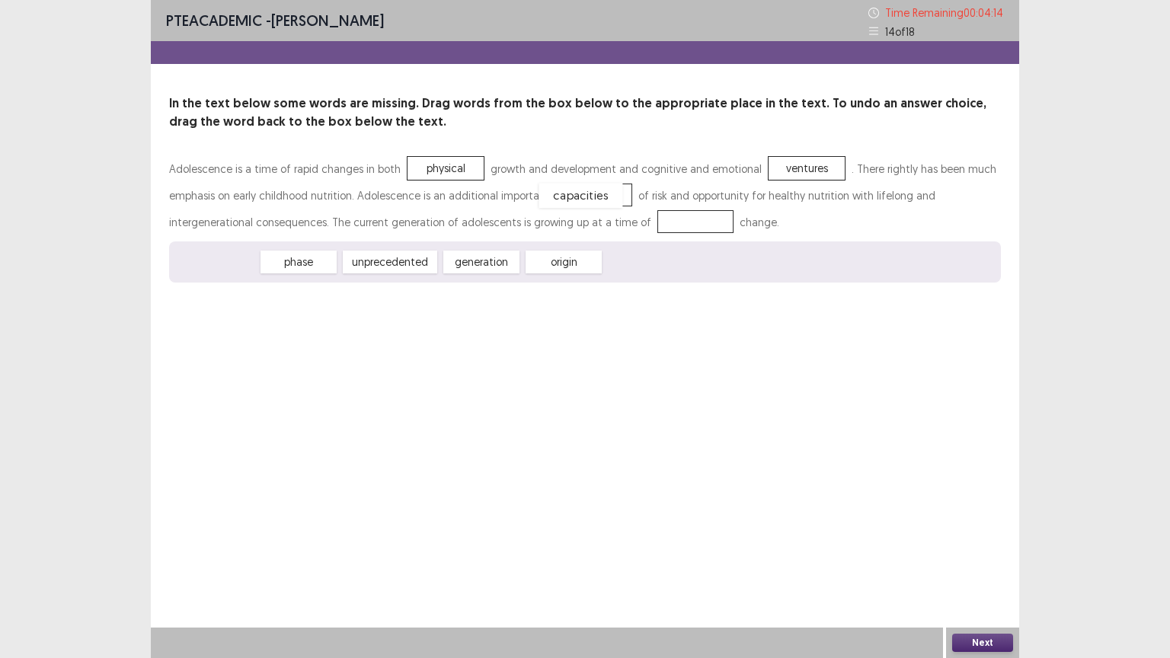
drag, startPoint x: 231, startPoint y: 270, endPoint x: 619, endPoint y: 217, distance: 391.3
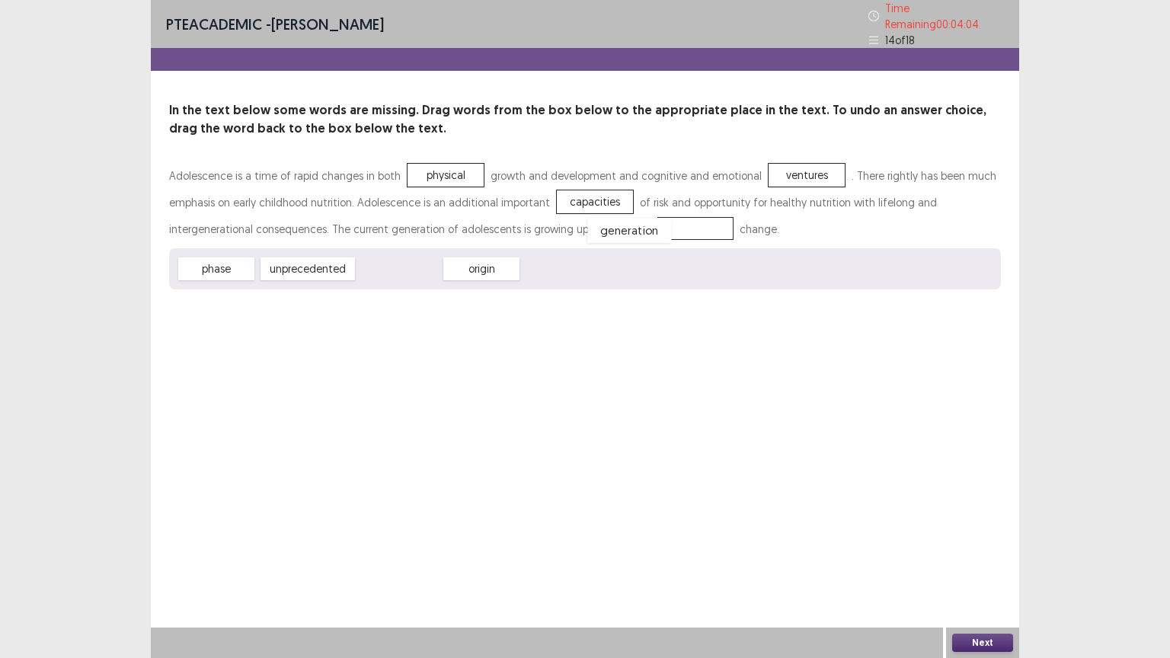
drag, startPoint x: 399, startPoint y: 268, endPoint x: 628, endPoint y: 228, distance: 232.1
click at [981, 555] on button "Next" at bounding box center [982, 643] width 61 height 18
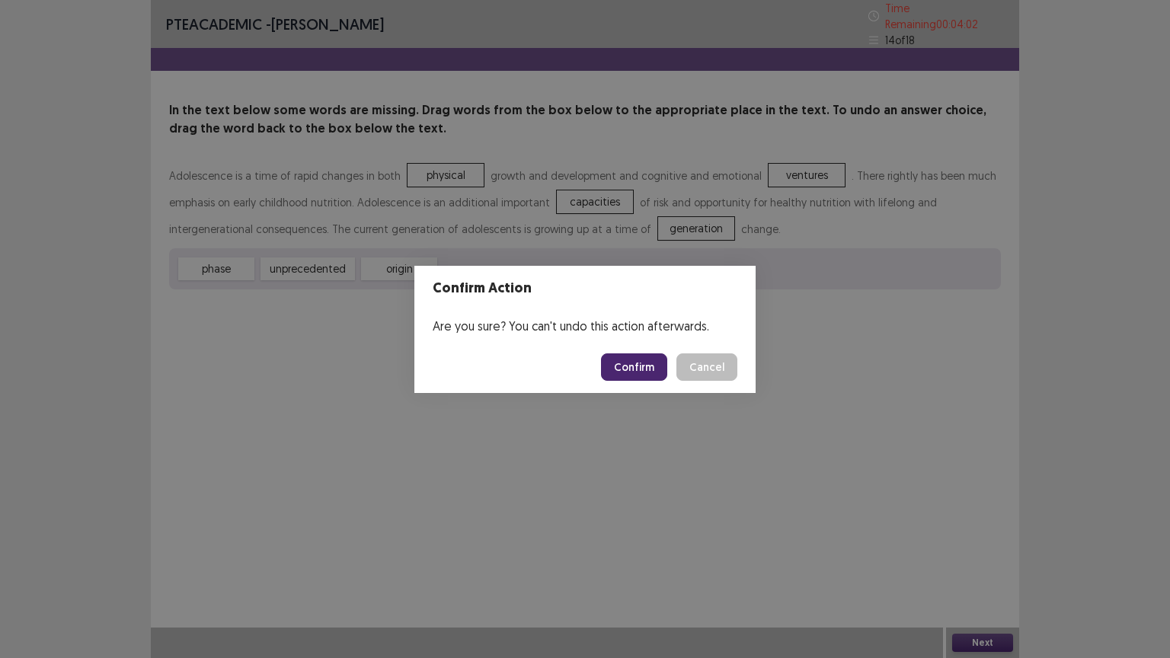
click at [639, 368] on button "Confirm" at bounding box center [634, 366] width 66 height 27
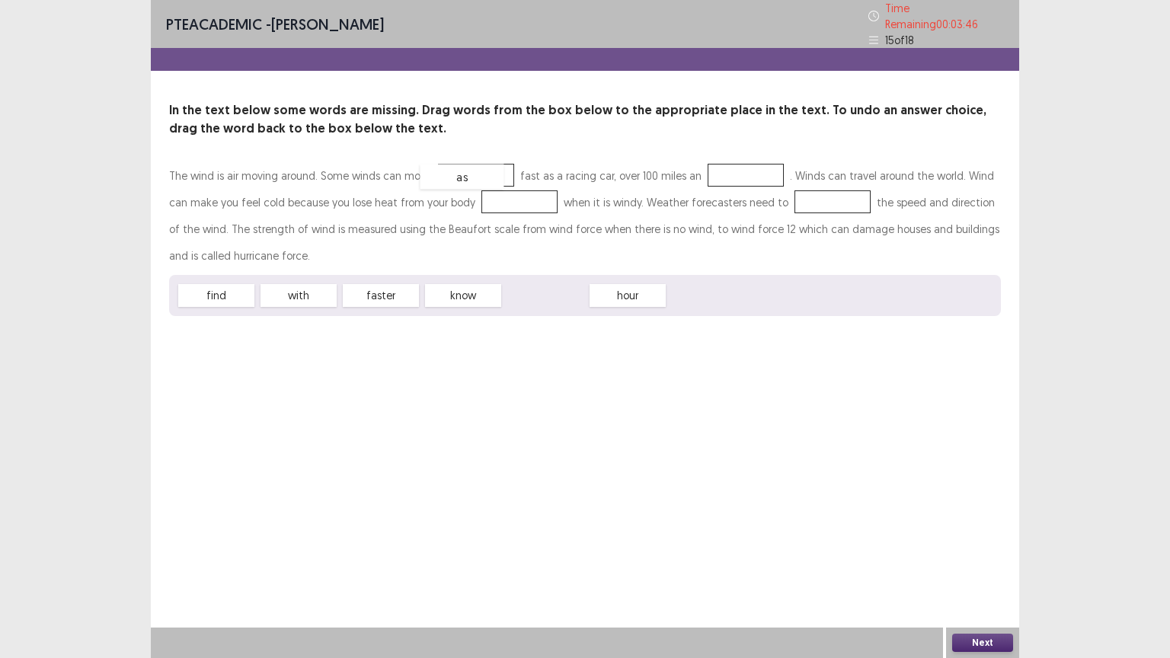
drag, startPoint x: 539, startPoint y: 286, endPoint x: 456, endPoint y: 167, distance: 145.4
drag, startPoint x: 542, startPoint y: 293, endPoint x: 728, endPoint y: 172, distance: 221.5
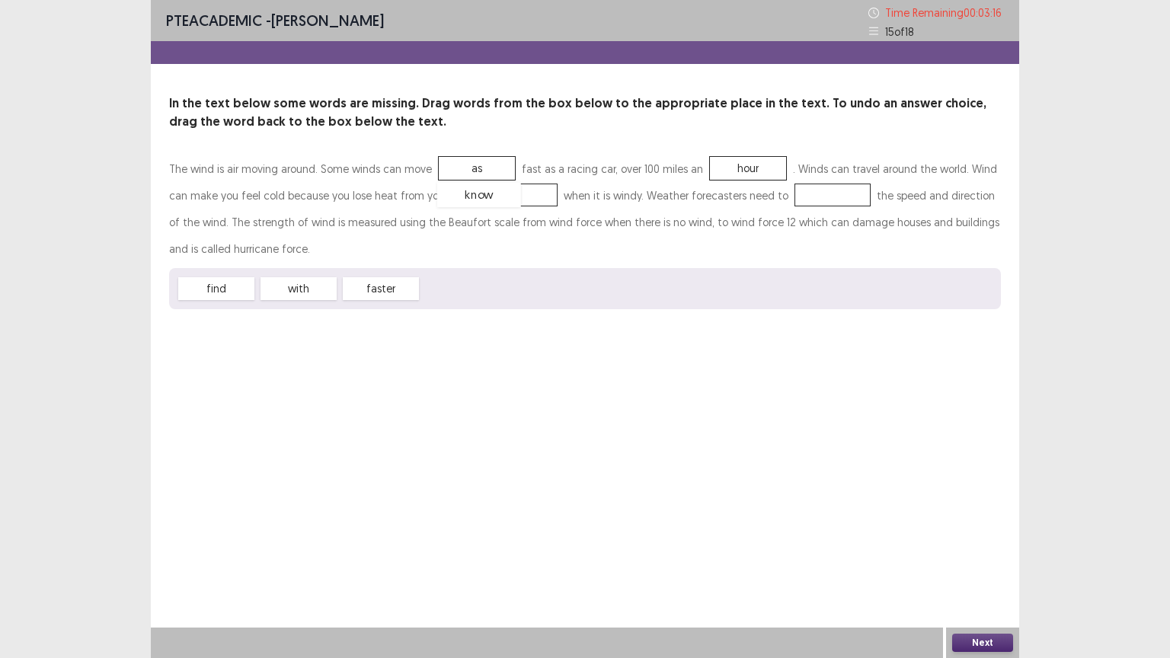
drag, startPoint x: 456, startPoint y: 287, endPoint x: 472, endPoint y: 194, distance: 95.1
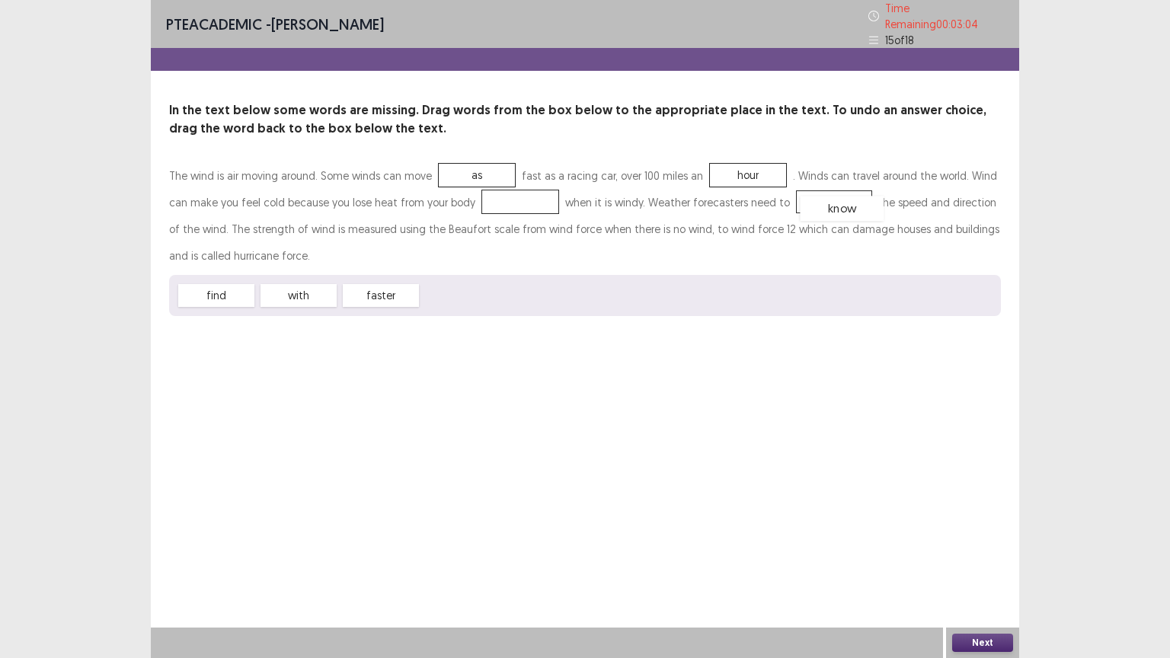
drag, startPoint x: 481, startPoint y: 196, endPoint x: 803, endPoint y: 203, distance: 321.6
drag, startPoint x: 302, startPoint y: 293, endPoint x: 326, endPoint y: 281, distance: 27.3
click at [462, 217] on div "The wind is air moving around. Some winds can move as fast as a racing car, ove…" at bounding box center [585, 239] width 832 height 154
drag, startPoint x: 302, startPoint y: 289, endPoint x: 493, endPoint y: 199, distance: 211.3
click at [973, 555] on button "Next" at bounding box center [982, 643] width 61 height 18
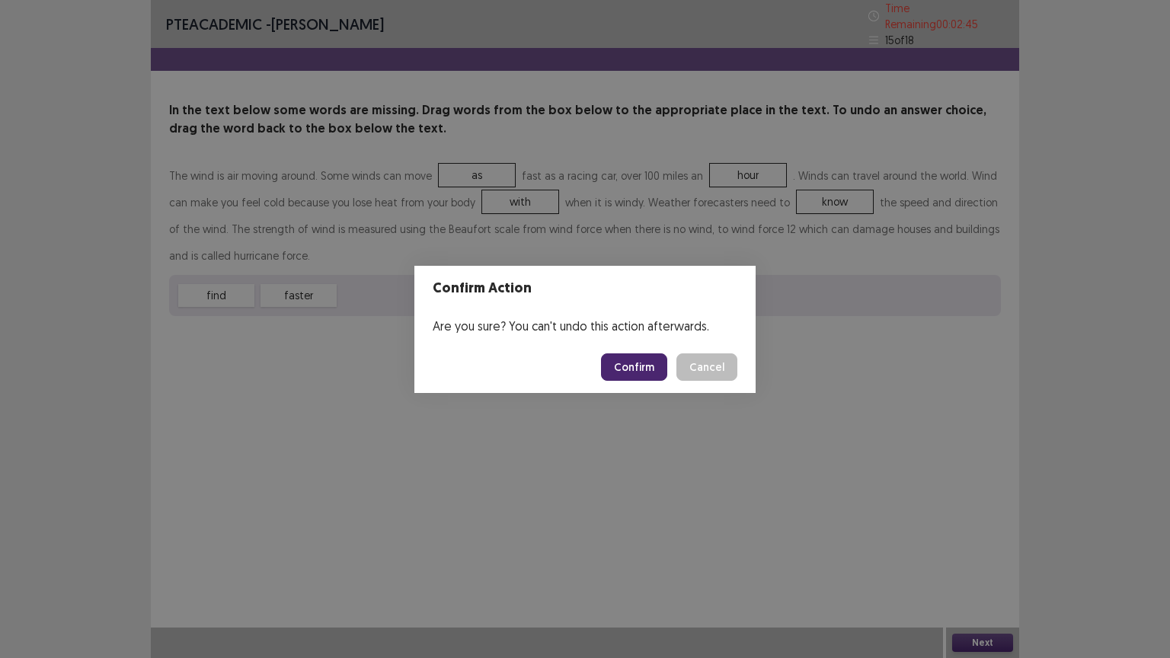
click at [622, 359] on button "Confirm" at bounding box center [634, 366] width 66 height 27
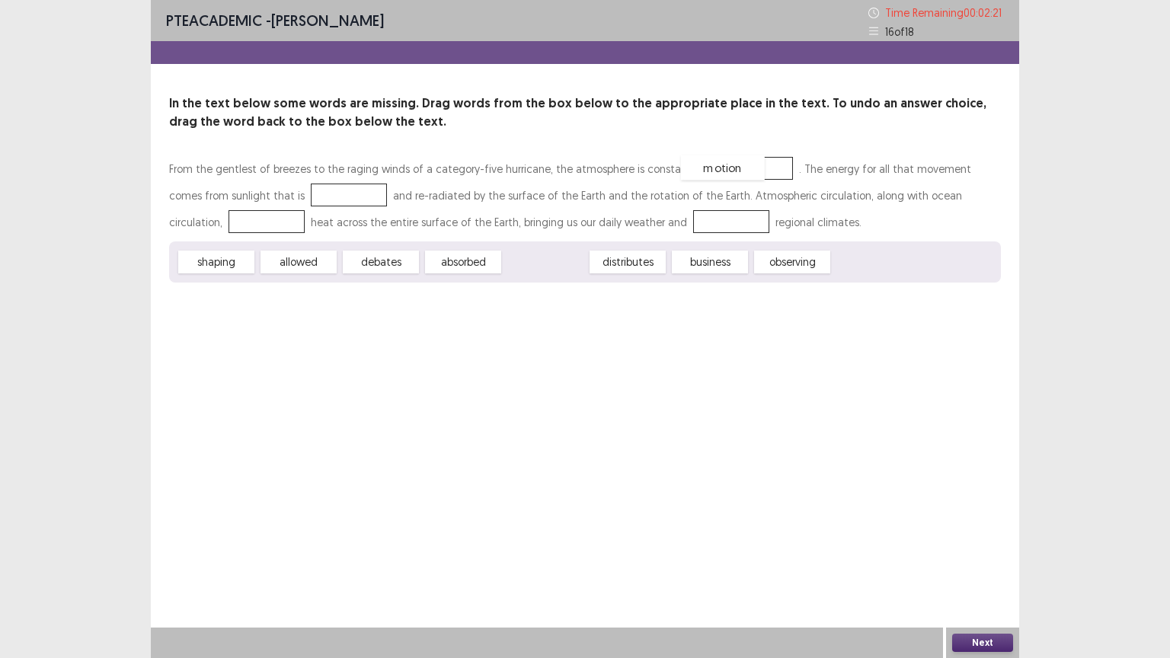
drag, startPoint x: 555, startPoint y: 262, endPoint x: 734, endPoint y: 169, distance: 202.4
drag, startPoint x: 467, startPoint y: 257, endPoint x: 289, endPoint y: 181, distance: 192.9
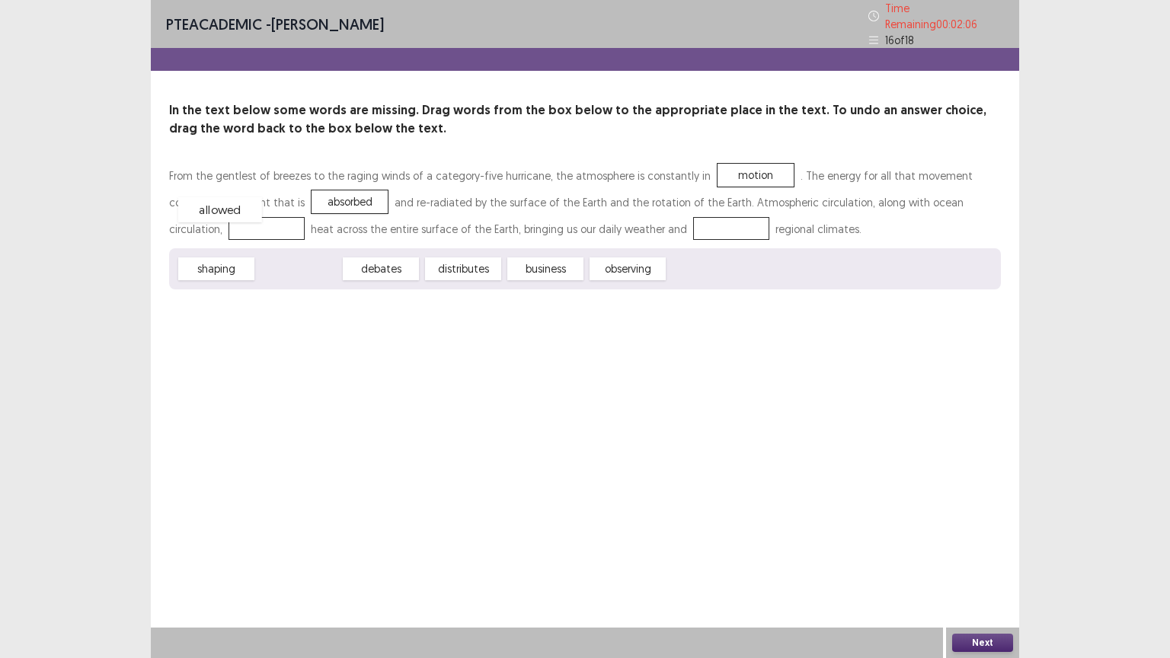
drag, startPoint x: 305, startPoint y: 264, endPoint x: 226, endPoint y: 205, distance: 98.4
drag, startPoint x: 517, startPoint y: 264, endPoint x: 639, endPoint y: 219, distance: 130.2
click at [984, 555] on button "Next" at bounding box center [982, 643] width 61 height 18
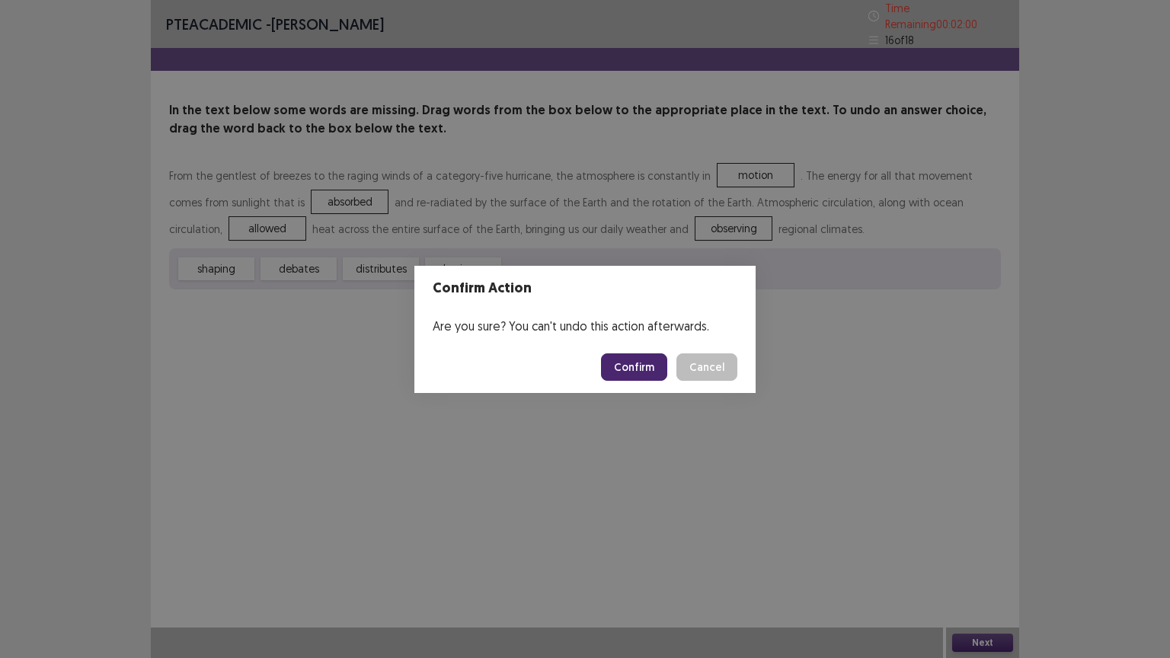
click at [631, 357] on button "Confirm" at bounding box center [634, 366] width 66 height 27
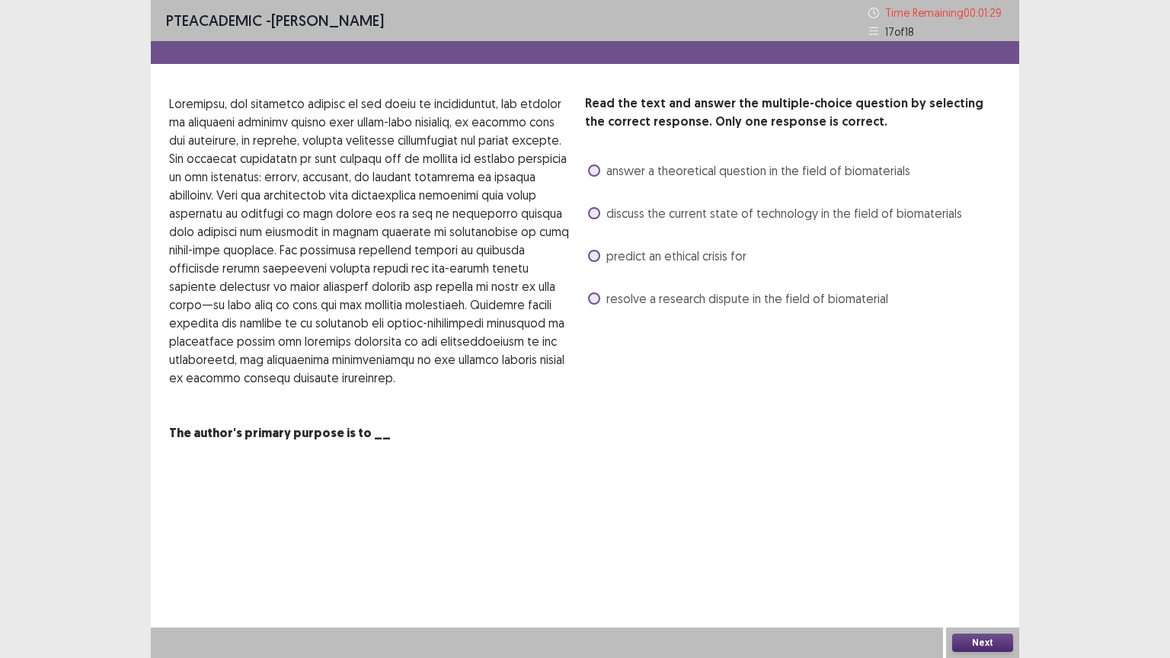
click at [591, 216] on span at bounding box center [594, 213] width 12 height 12
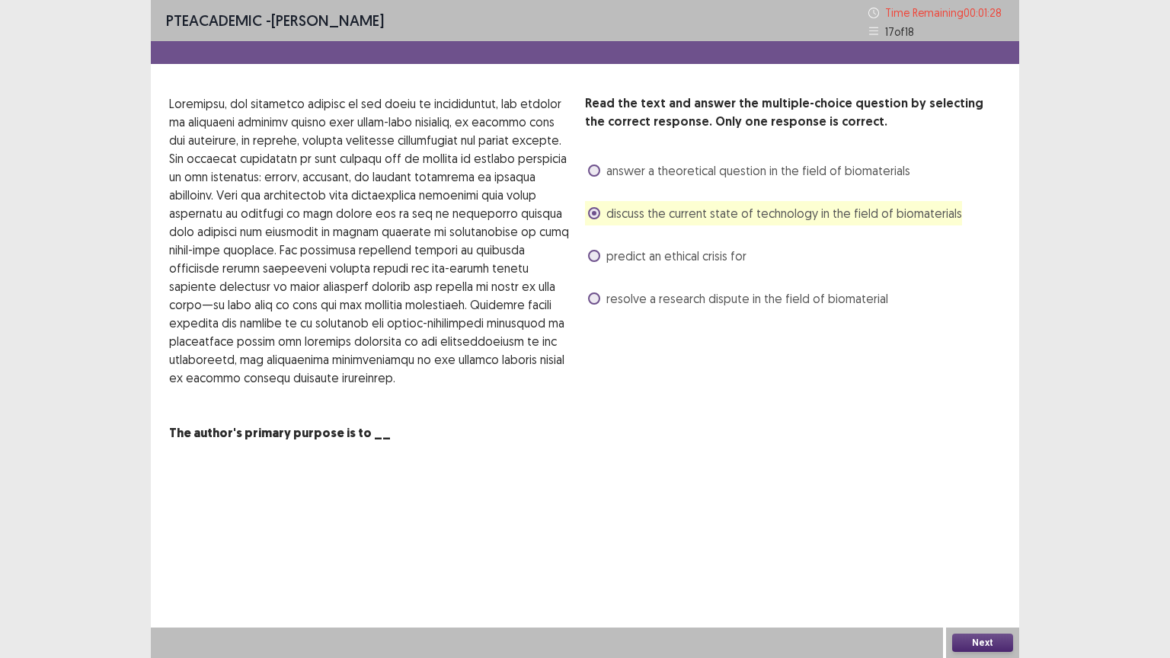
click at [987, 555] on button "Next" at bounding box center [982, 643] width 61 height 18
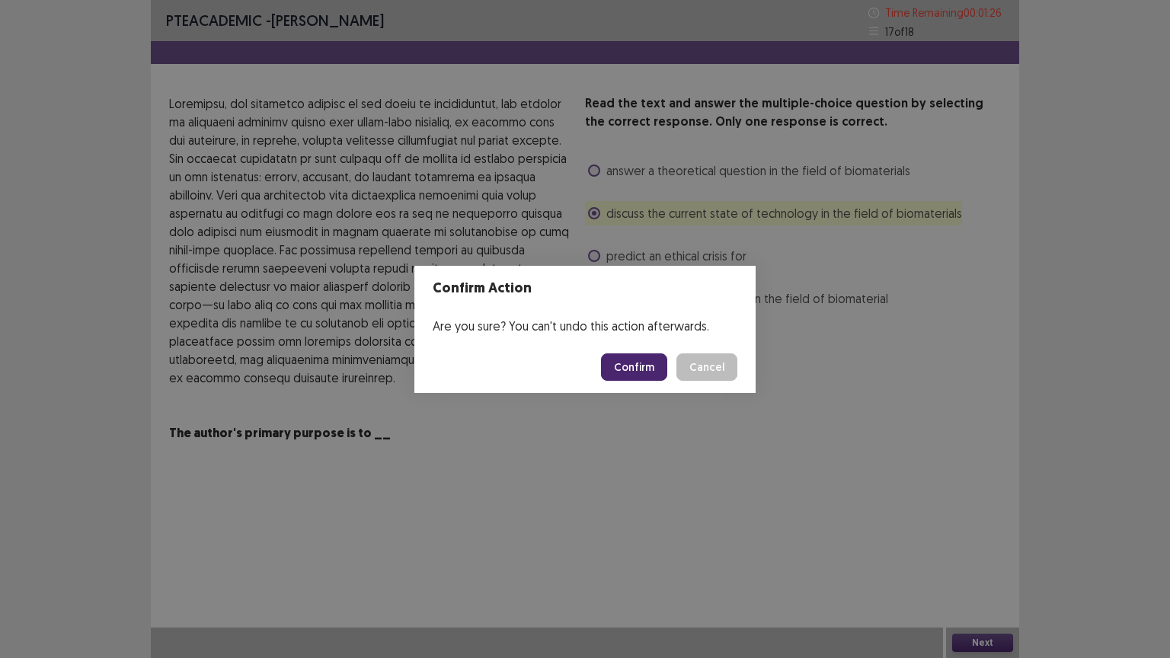
click at [626, 370] on button "Confirm" at bounding box center [634, 366] width 66 height 27
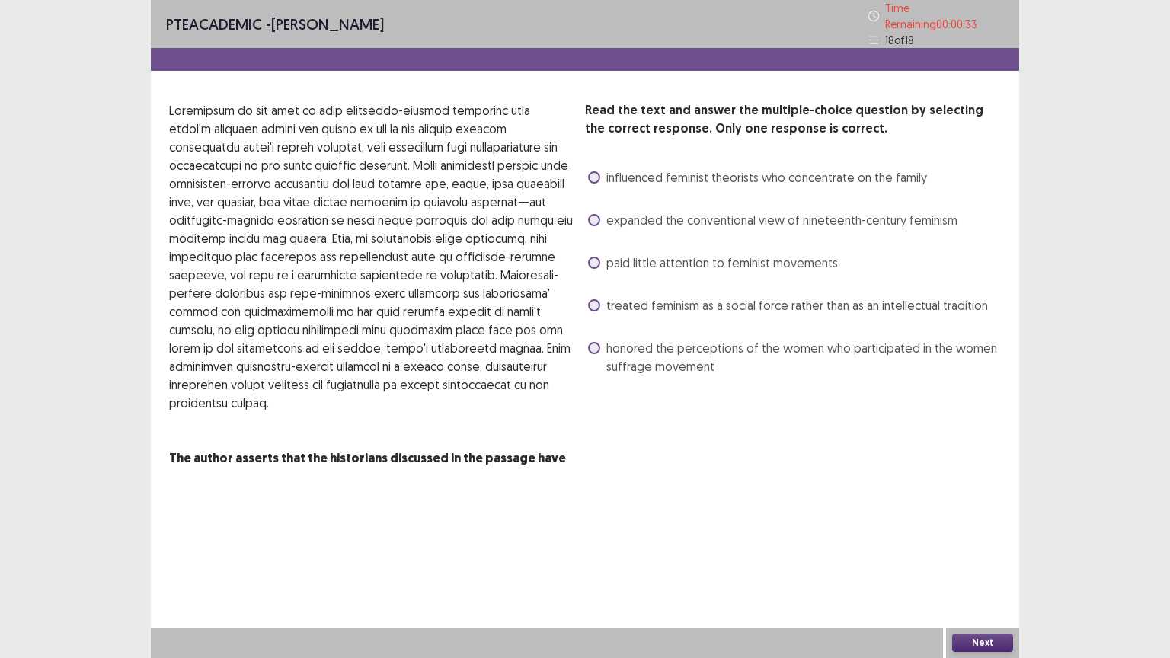
click at [597, 216] on span at bounding box center [594, 220] width 12 height 12
click at [1006, 555] on button "Next" at bounding box center [982, 643] width 61 height 18
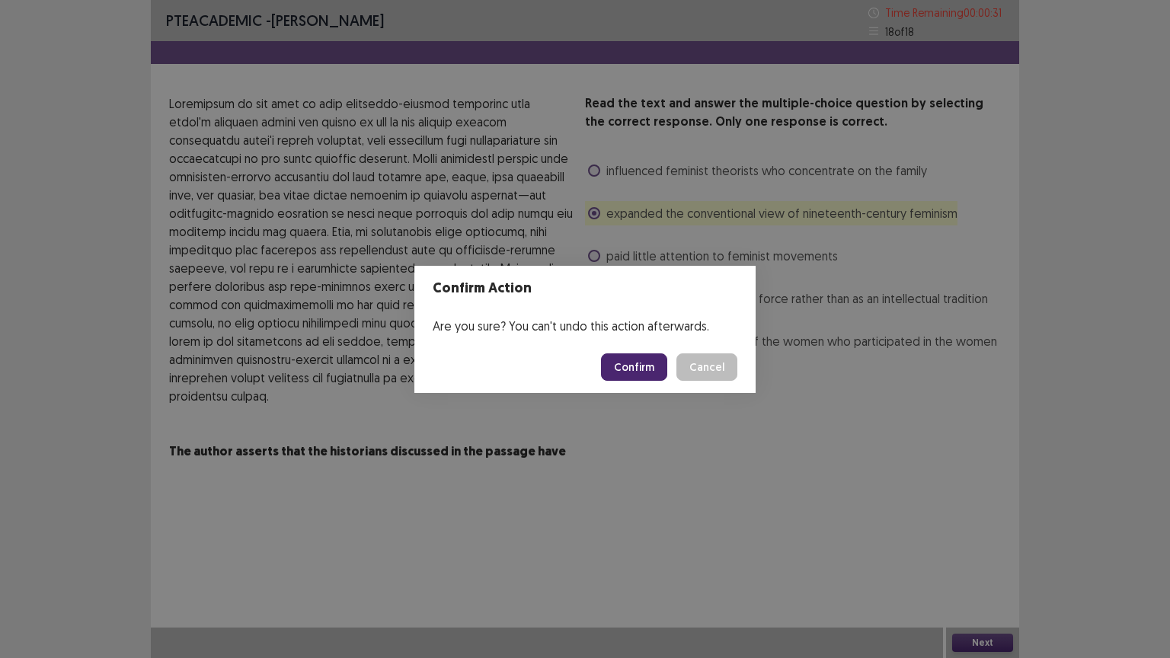
click at [643, 370] on button "Confirm" at bounding box center [634, 366] width 66 height 27
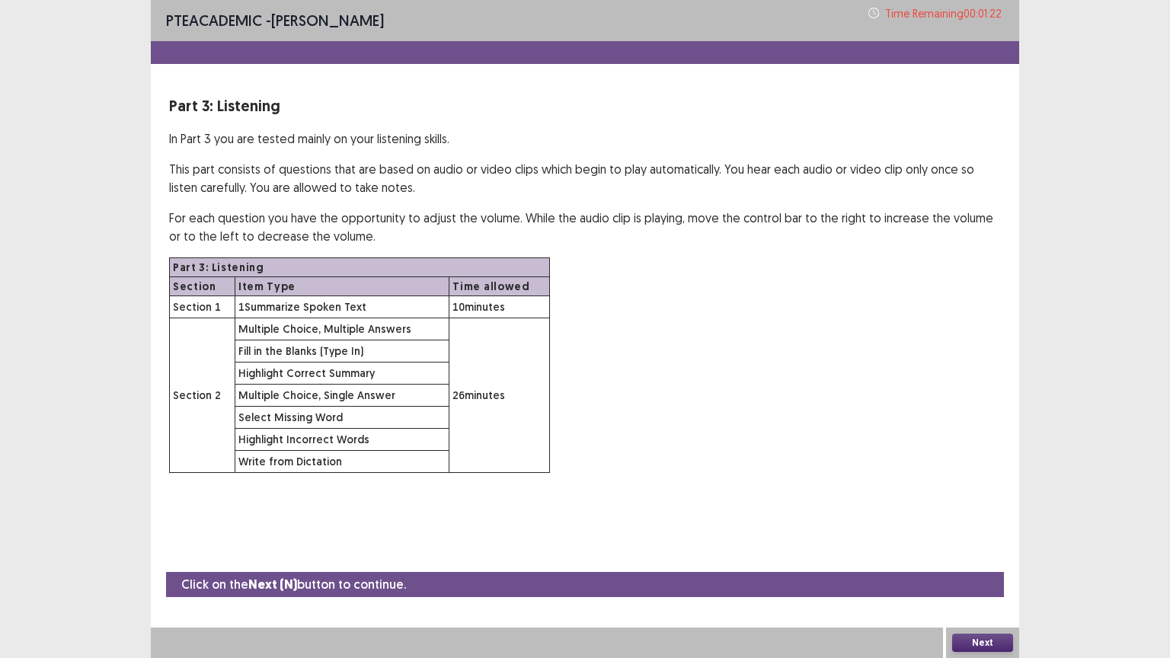
click at [973, 555] on button "Next" at bounding box center [982, 643] width 61 height 18
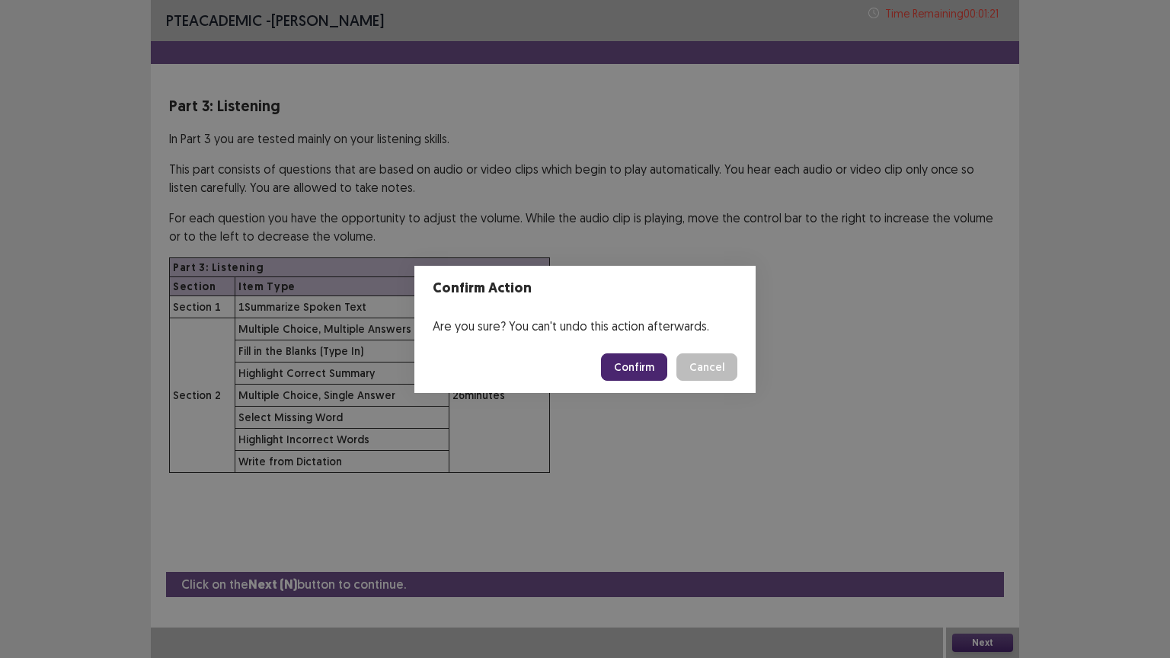
click at [632, 367] on button "Confirm" at bounding box center [634, 366] width 66 height 27
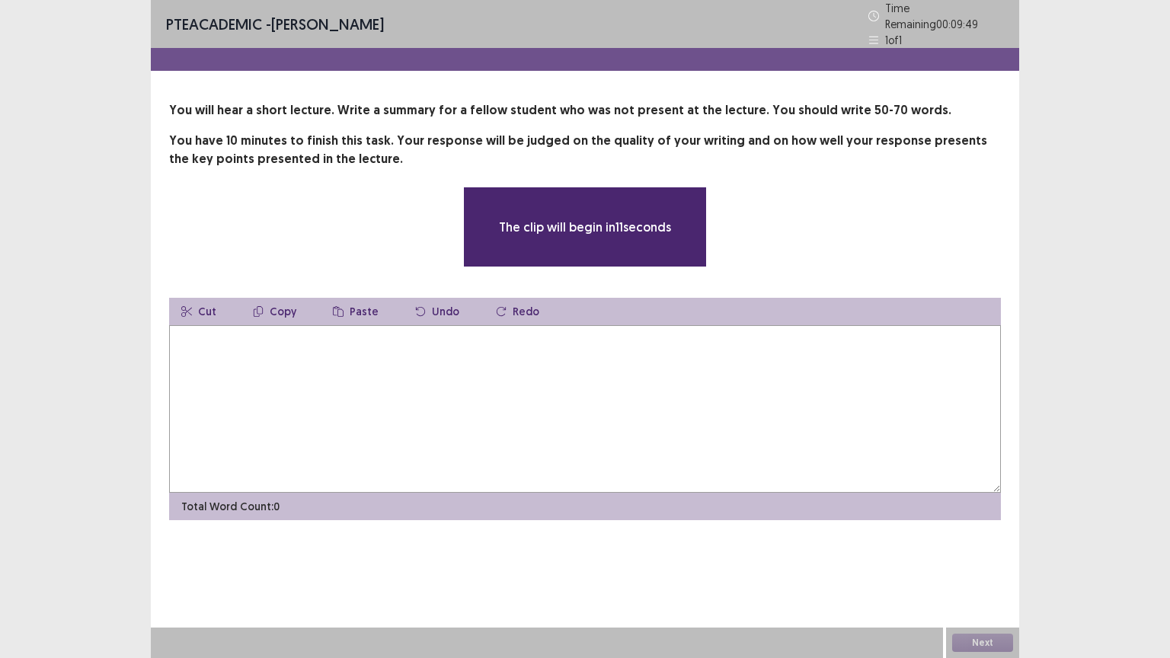
click at [238, 366] on textarea at bounding box center [585, 409] width 832 height 168
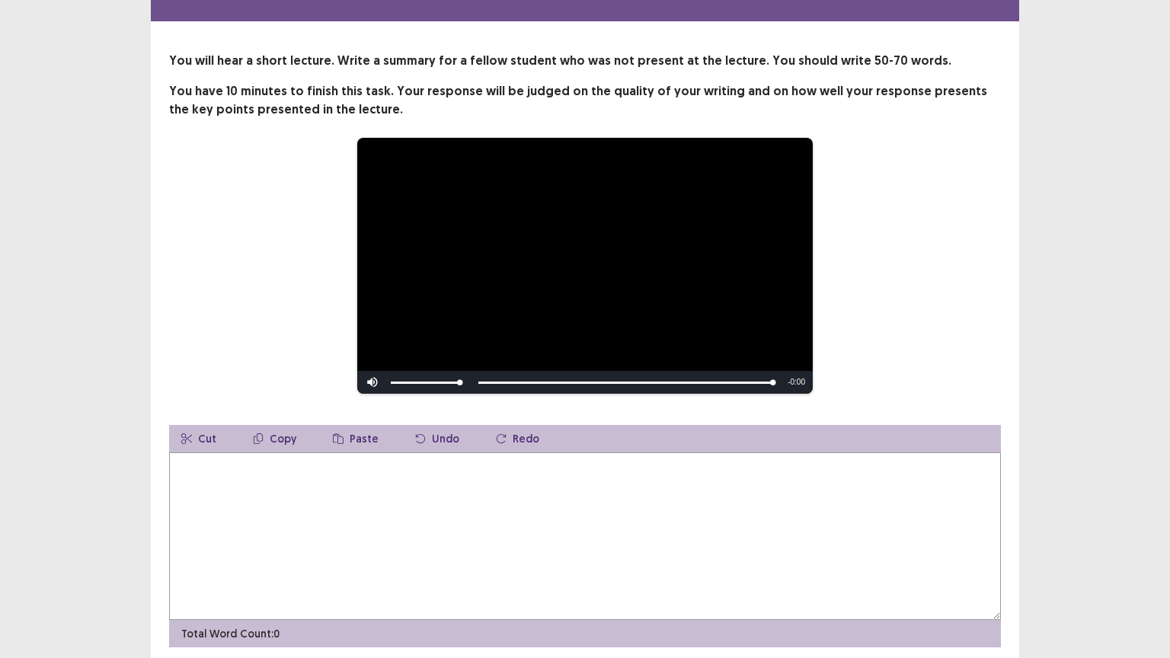
scroll to position [76, 0]
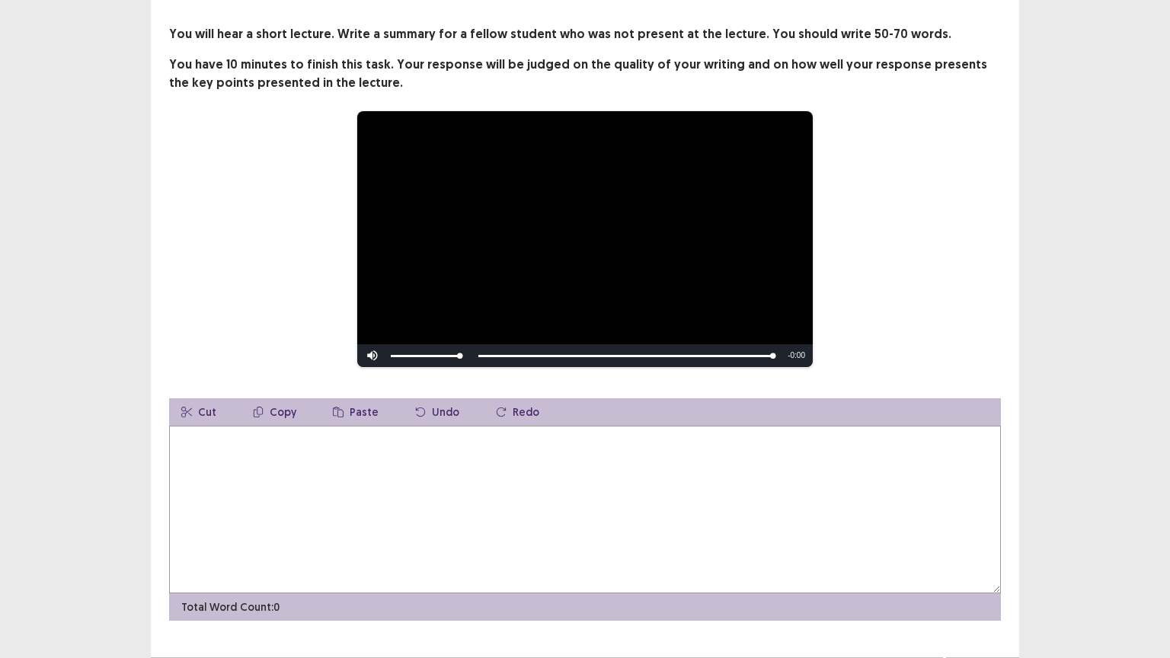
click at [184, 427] on textarea at bounding box center [585, 510] width 832 height 168
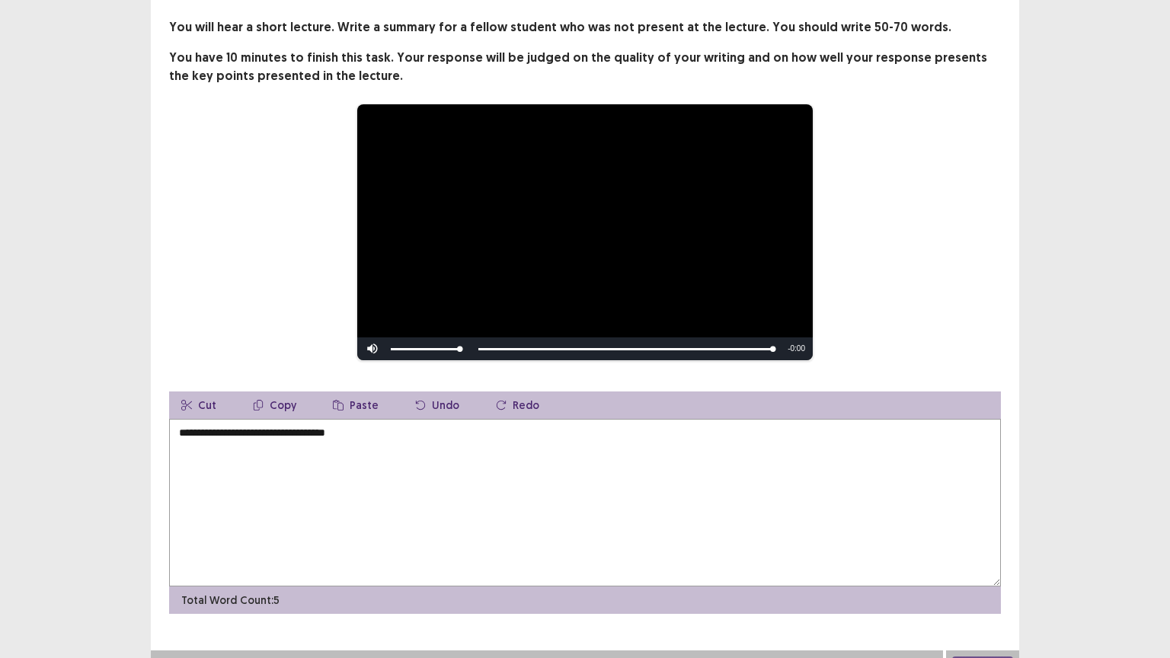
click at [320, 437] on textarea "**********" at bounding box center [585, 503] width 832 height 168
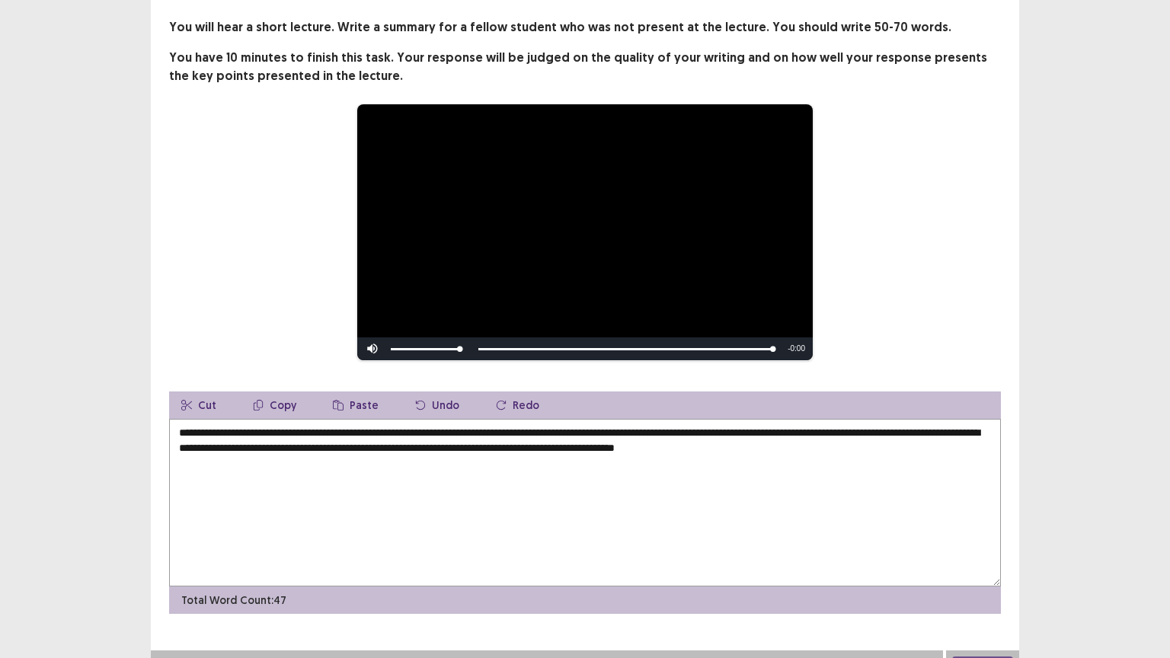
click at [831, 446] on textarea "**********" at bounding box center [585, 503] width 832 height 168
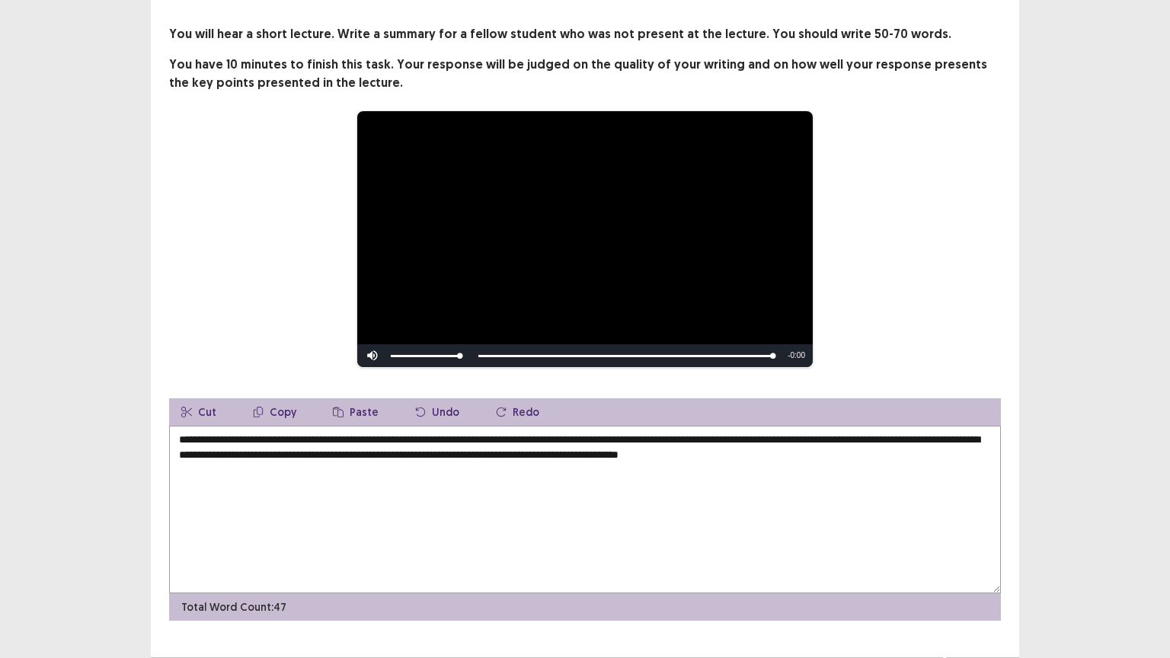
click at [903, 446] on textarea "**********" at bounding box center [585, 510] width 832 height 168
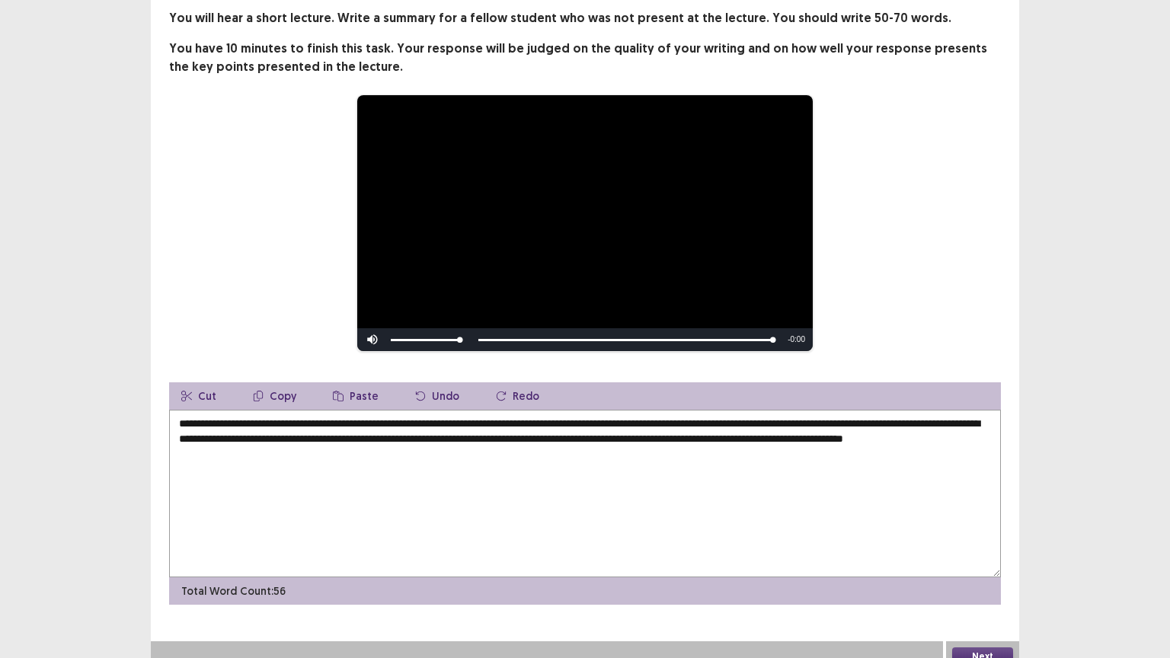
scroll to position [99, 0]
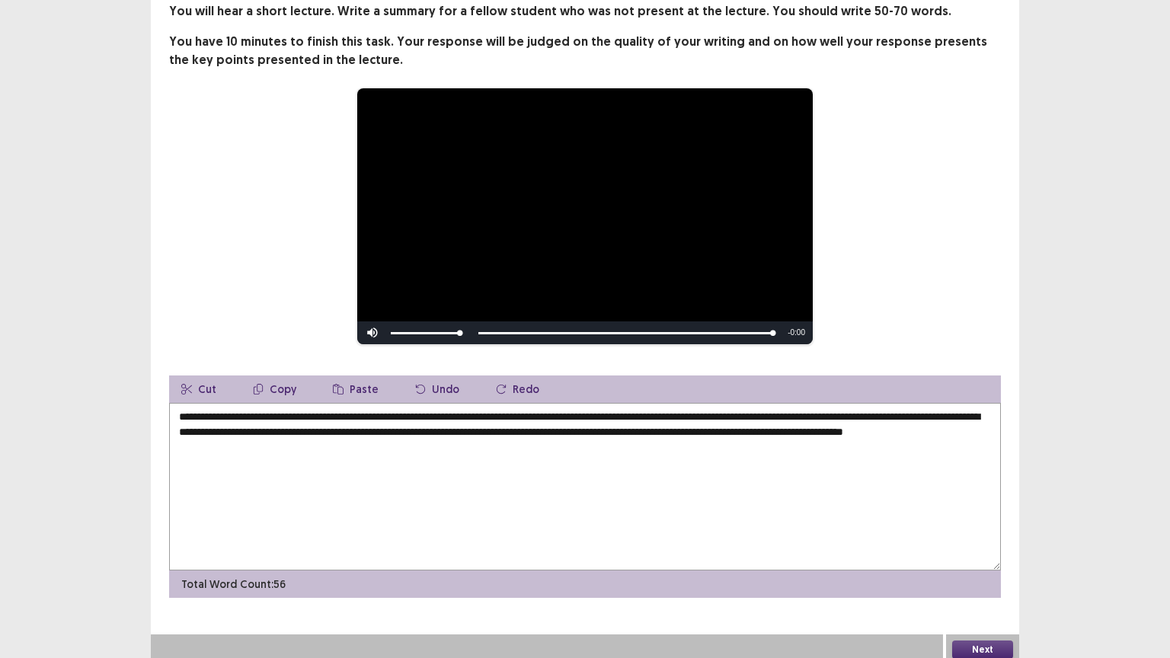
click at [931, 425] on textarea "**********" at bounding box center [585, 487] width 832 height 168
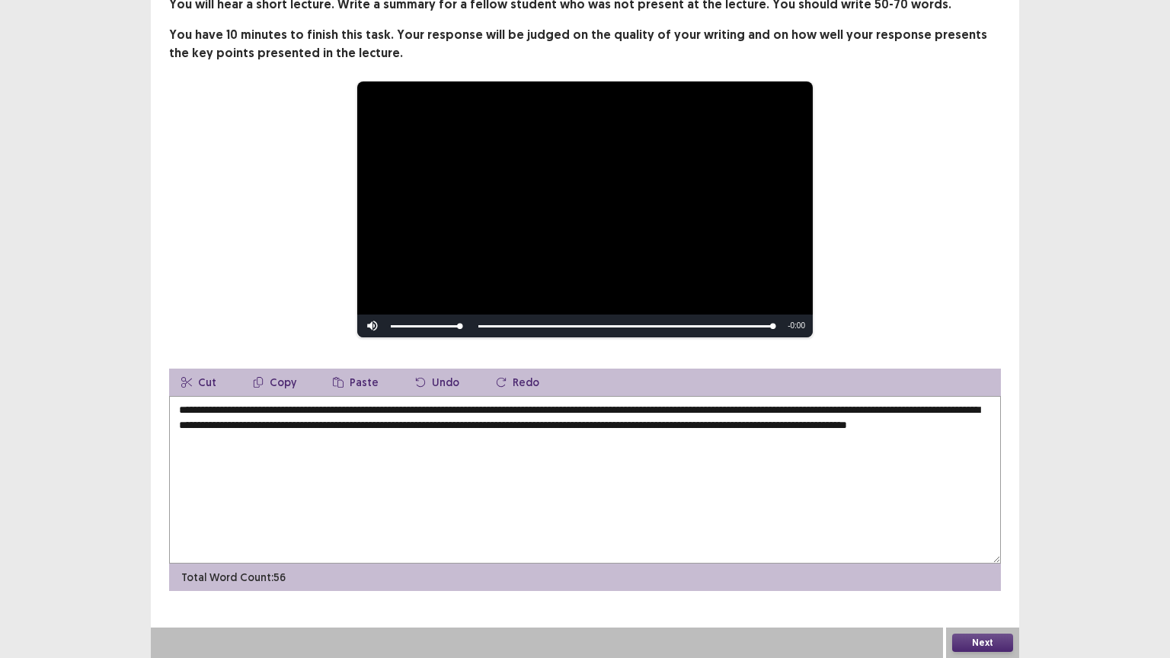
type textarea "**********"
click at [988, 555] on button "Next" at bounding box center [982, 643] width 61 height 18
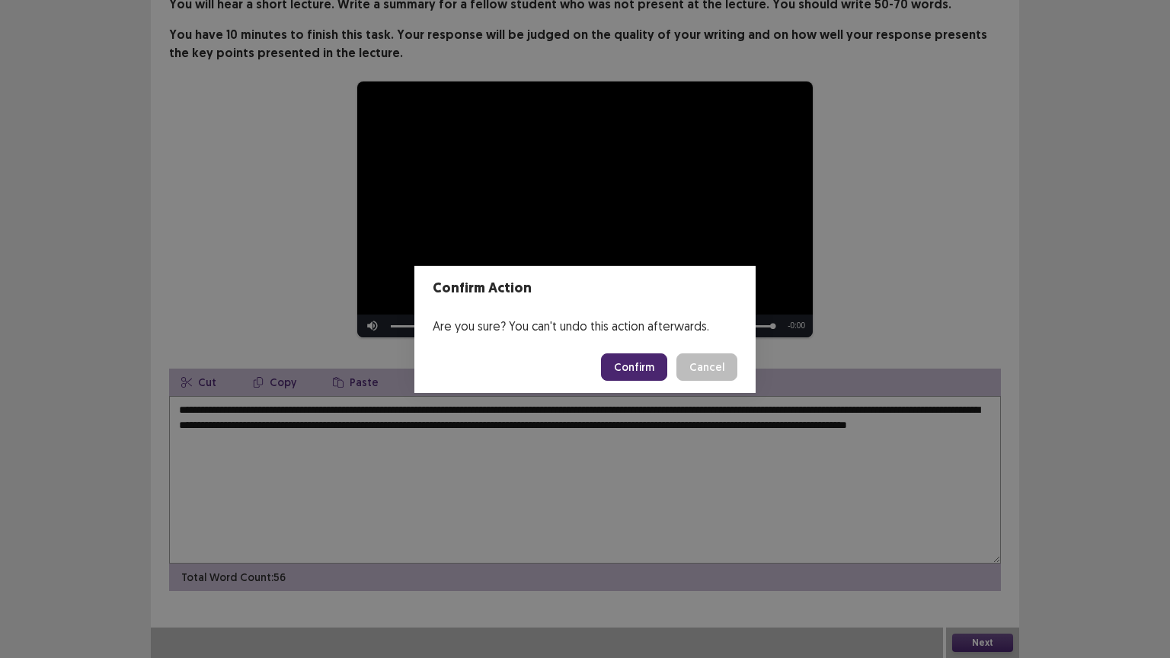
click at [644, 372] on button "Confirm" at bounding box center [634, 366] width 66 height 27
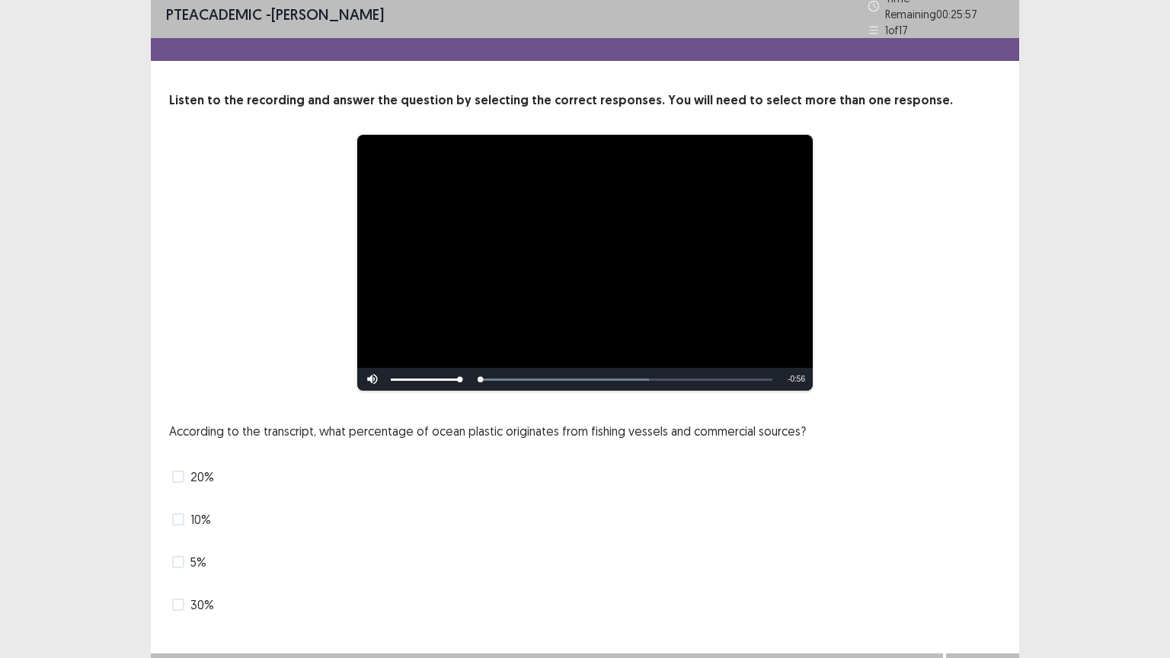
scroll to position [29, 0]
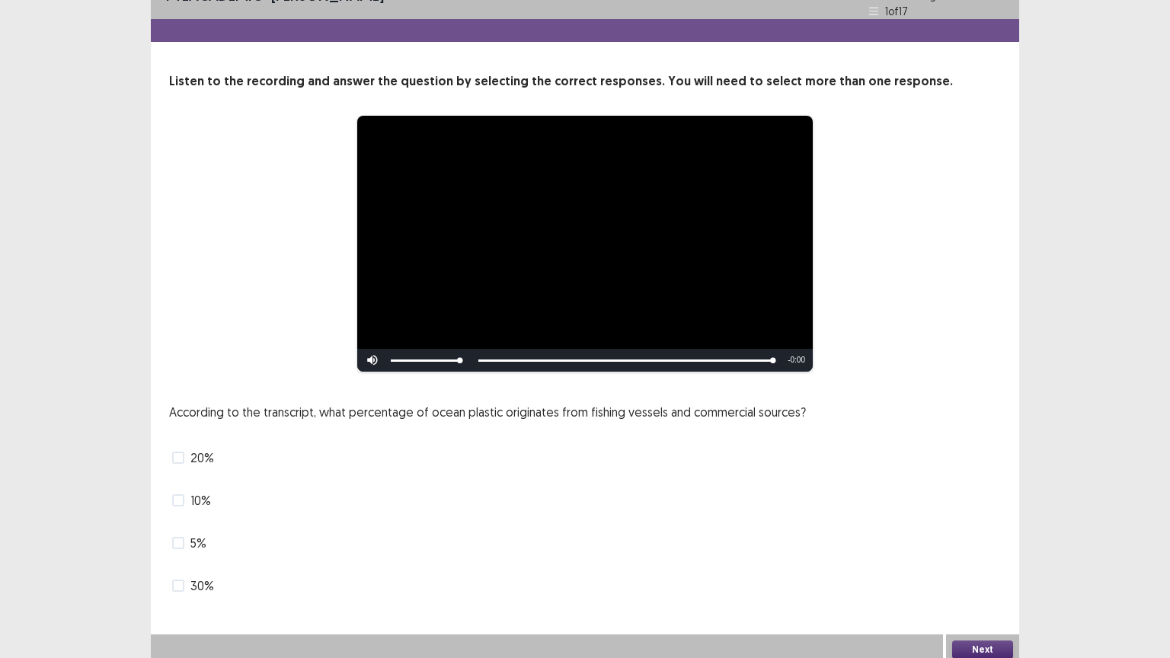
click at [210, 492] on span "10%" at bounding box center [200, 500] width 21 height 18
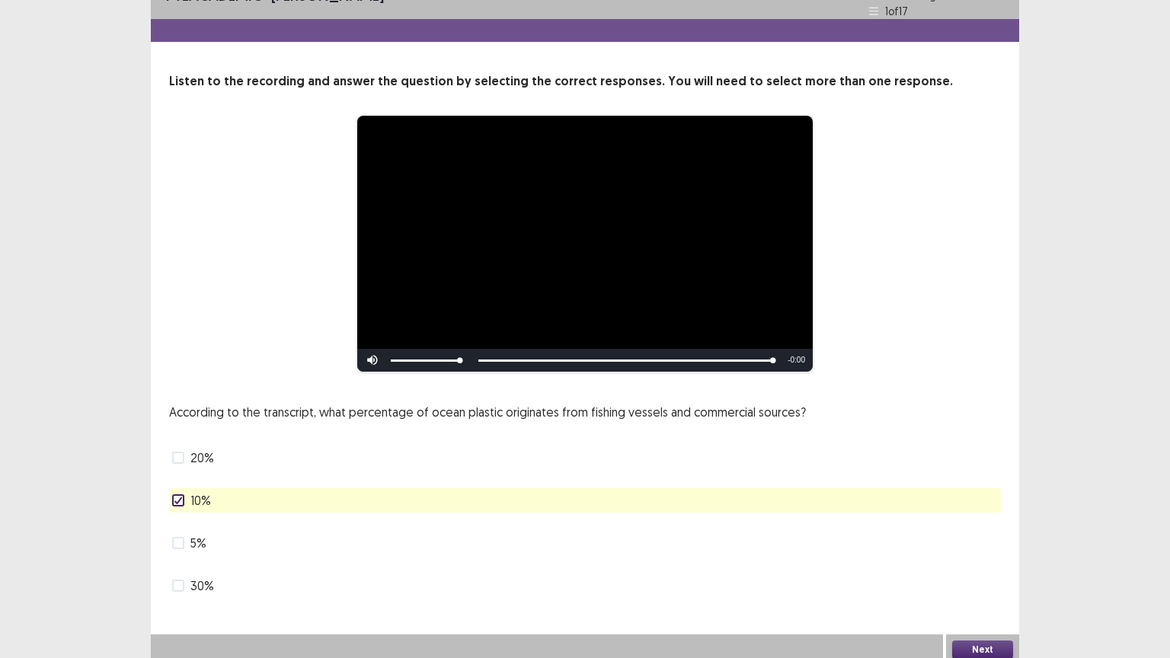
click at [967, 555] on button "Next" at bounding box center [982, 650] width 61 height 18
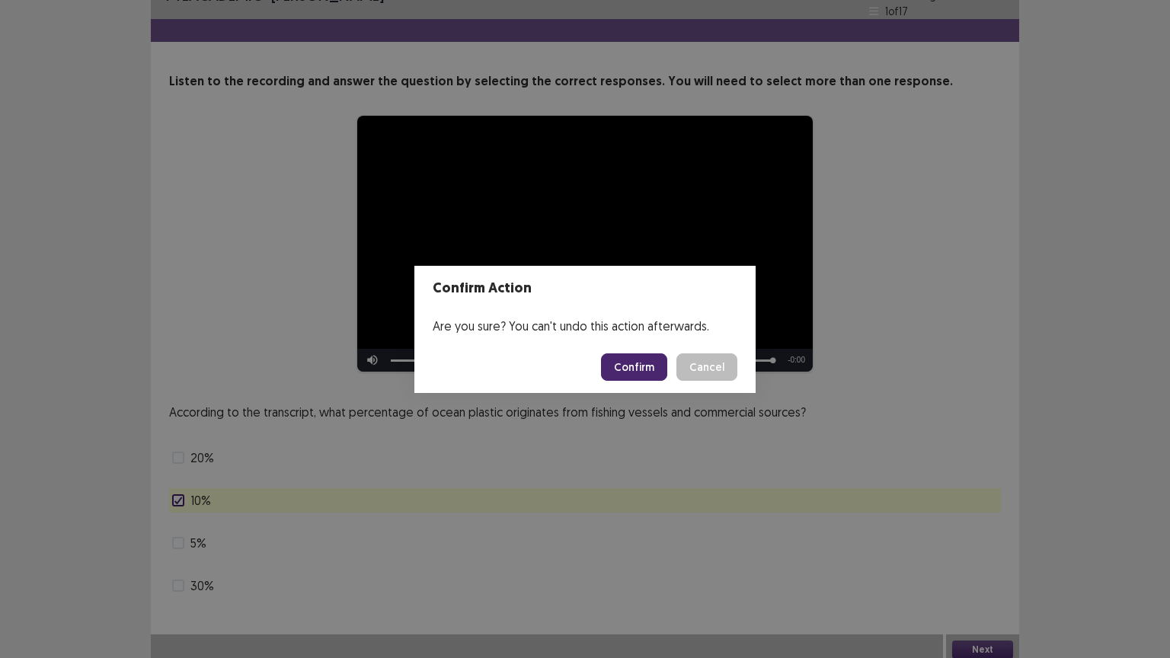
click at [633, 369] on button "Confirm" at bounding box center [634, 366] width 66 height 27
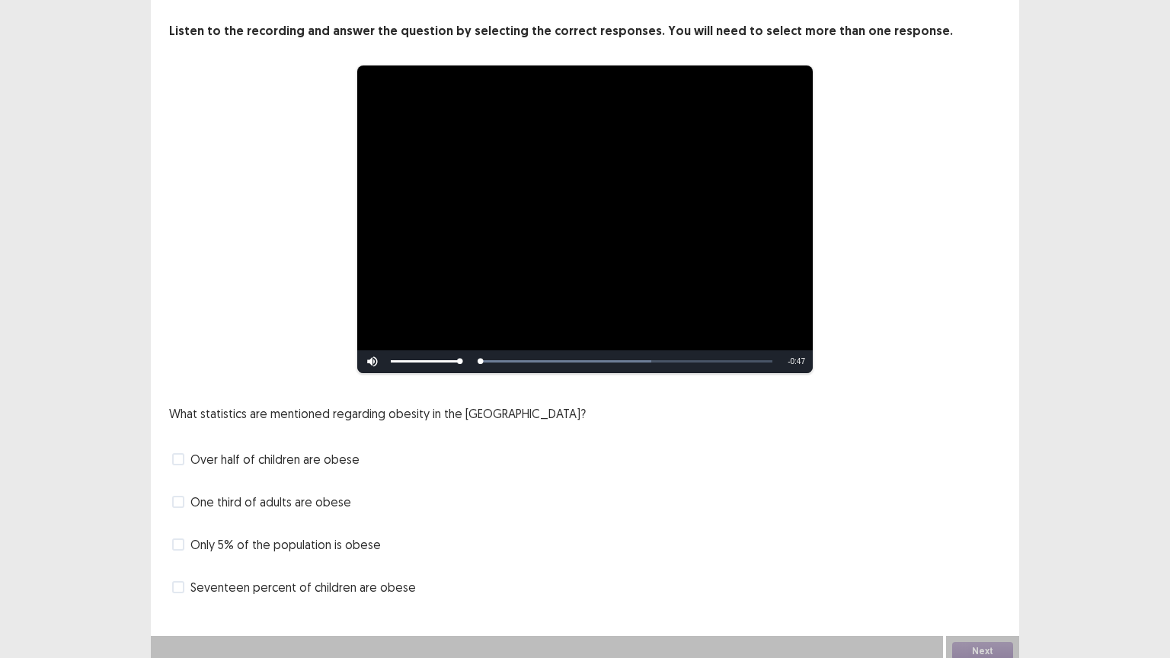
scroll to position [80, 0]
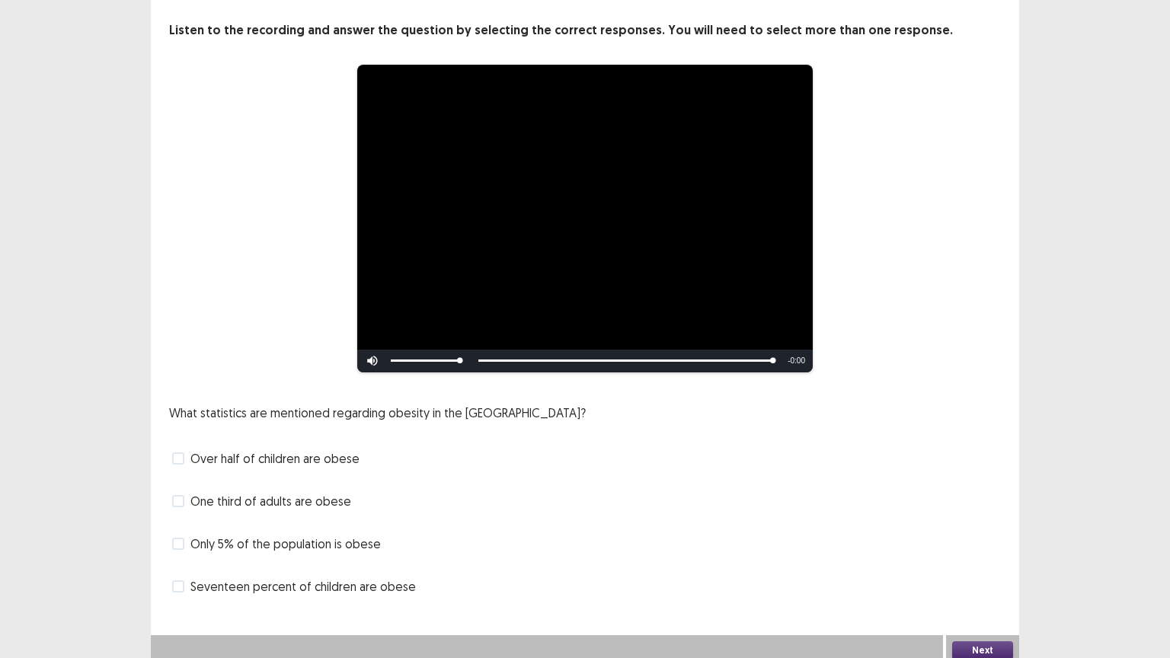
click at [182, 495] on span at bounding box center [178, 501] width 12 height 12
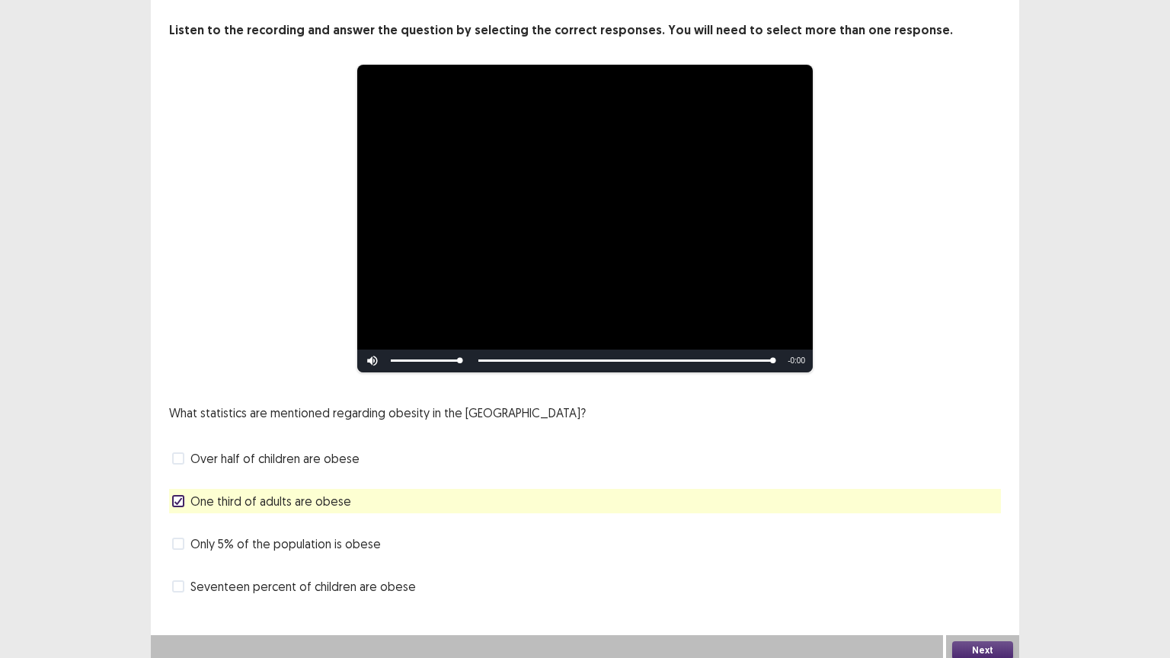
click at [974, 555] on button "Next" at bounding box center [982, 650] width 61 height 18
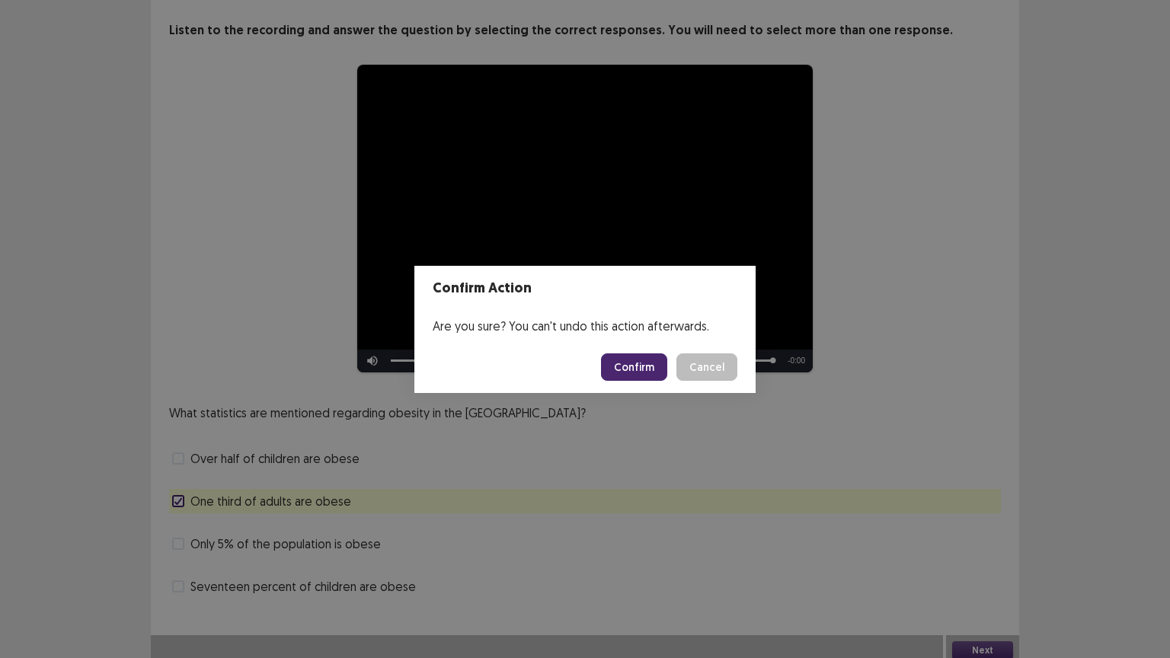
click at [636, 369] on button "Confirm" at bounding box center [634, 366] width 66 height 27
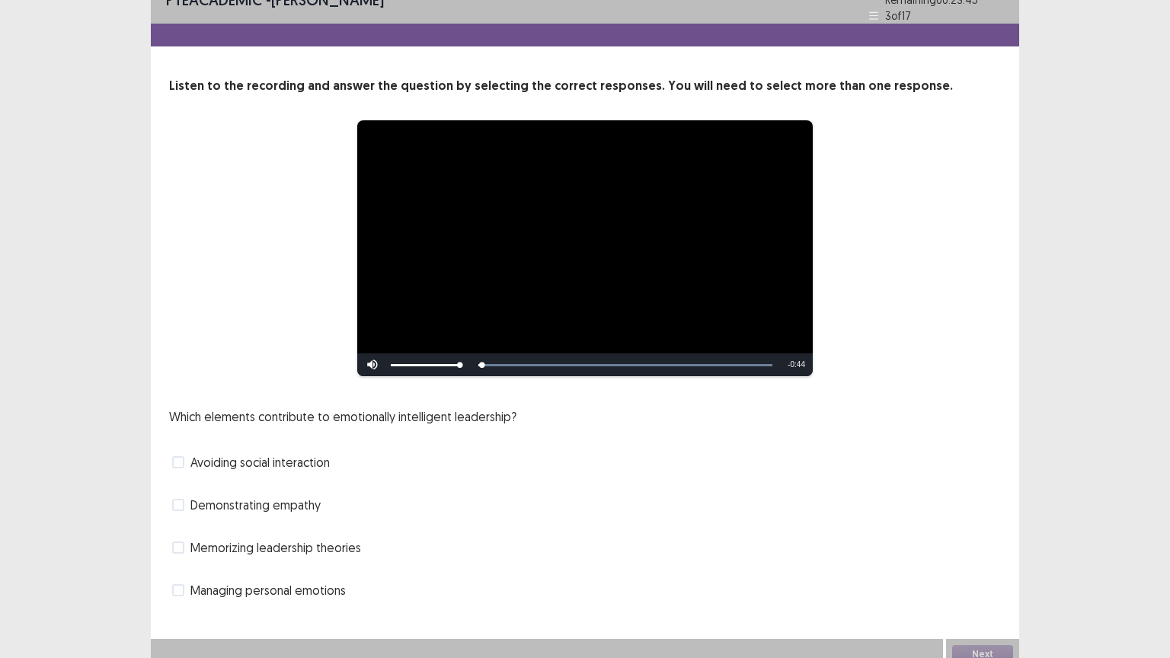
scroll to position [29, 0]
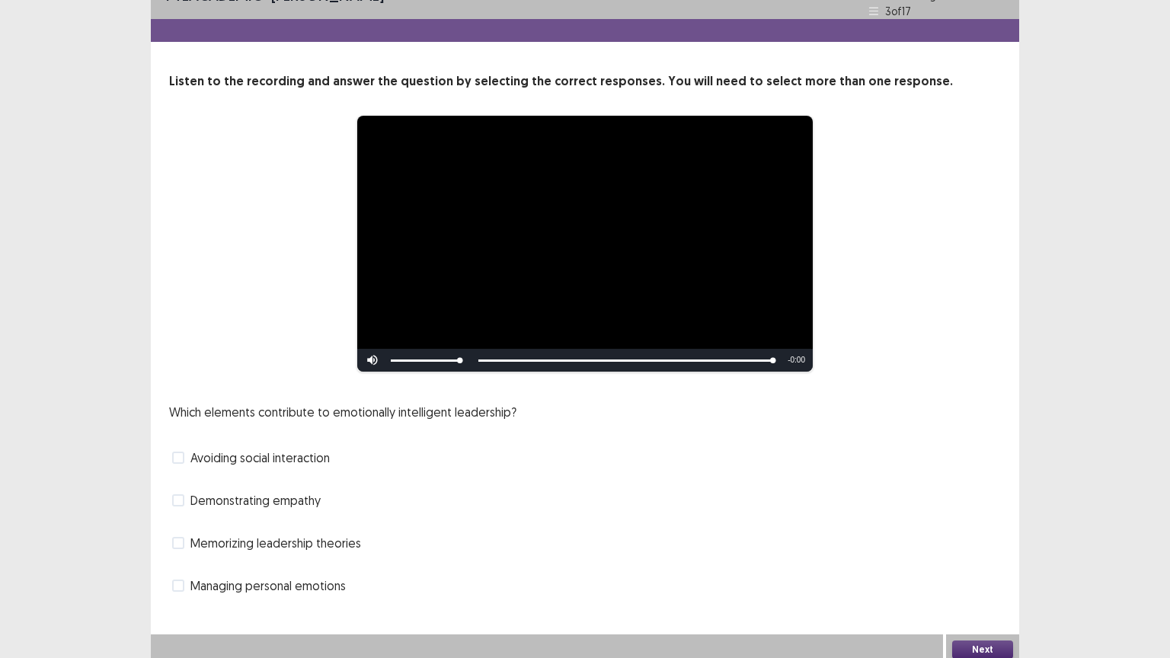
click at [174, 537] on span at bounding box center [178, 543] width 12 height 12
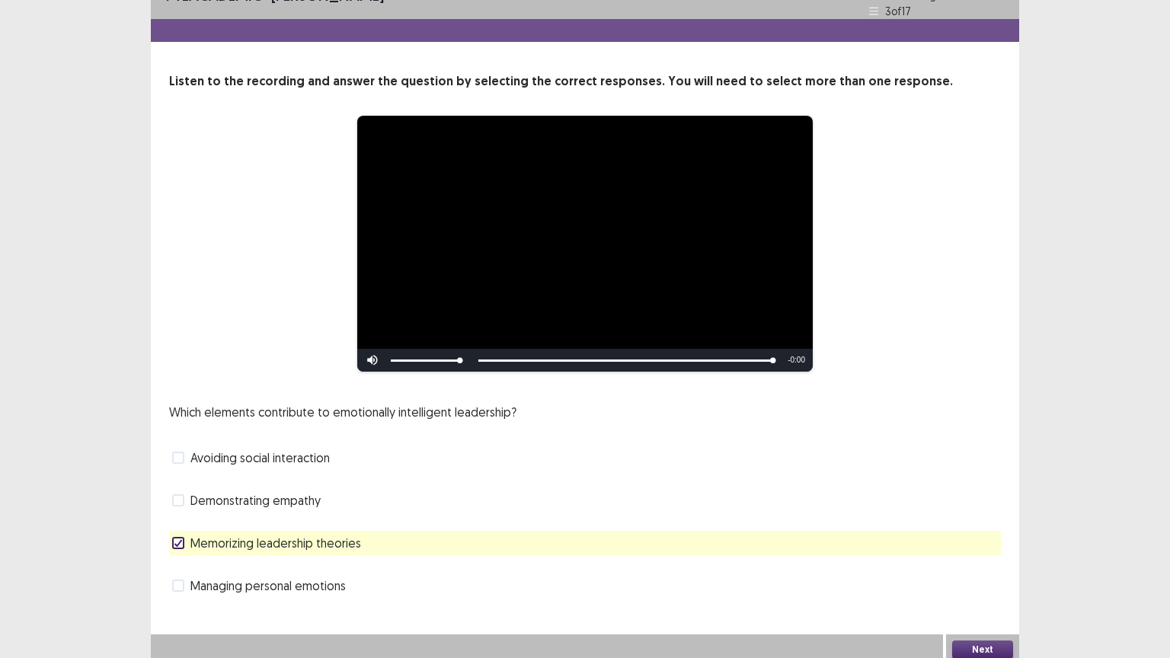
click at [973, 555] on button "Next" at bounding box center [982, 650] width 61 height 18
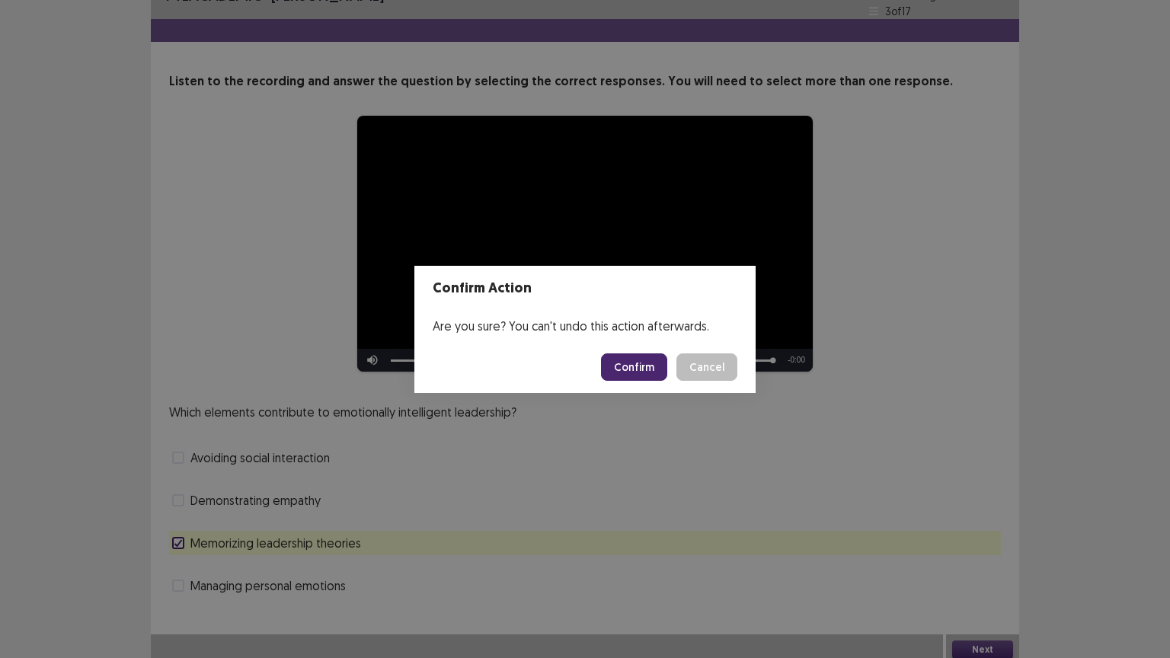
click at [641, 362] on button "Confirm" at bounding box center [634, 366] width 66 height 27
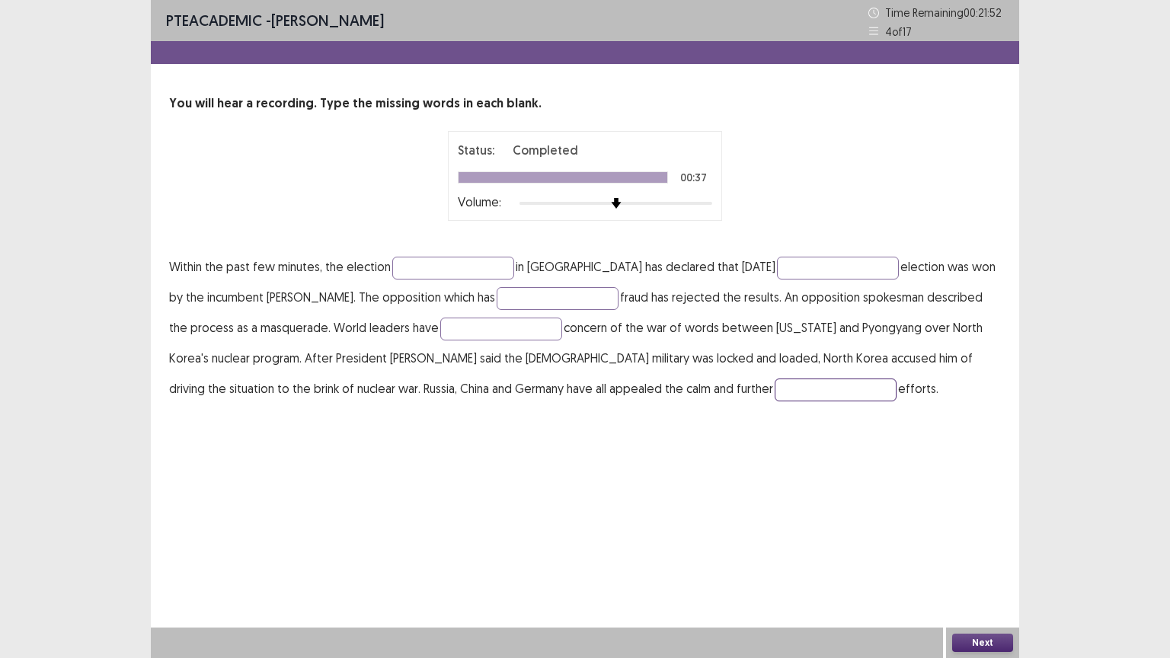
click at [775, 391] on input "text" at bounding box center [836, 390] width 122 height 23
type input "**********"
click at [451, 328] on input "text" at bounding box center [501, 329] width 122 height 23
type input "*******"
click at [777, 270] on input "text" at bounding box center [838, 268] width 122 height 23
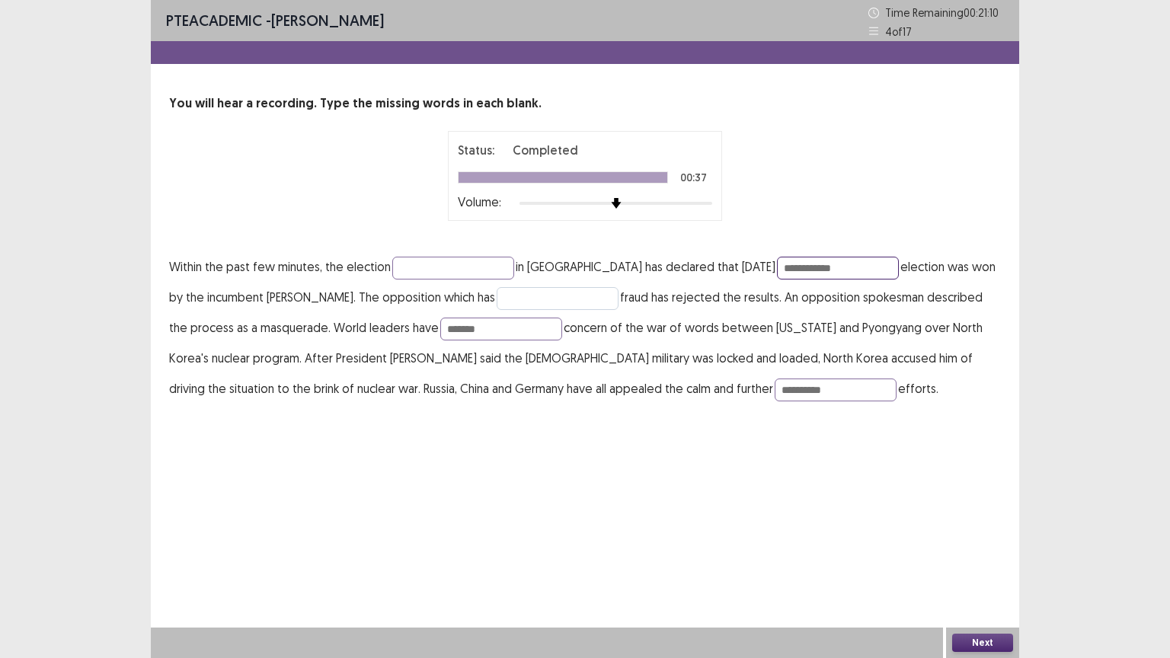
type input "**********"
click at [497, 296] on input "text" at bounding box center [558, 298] width 122 height 23
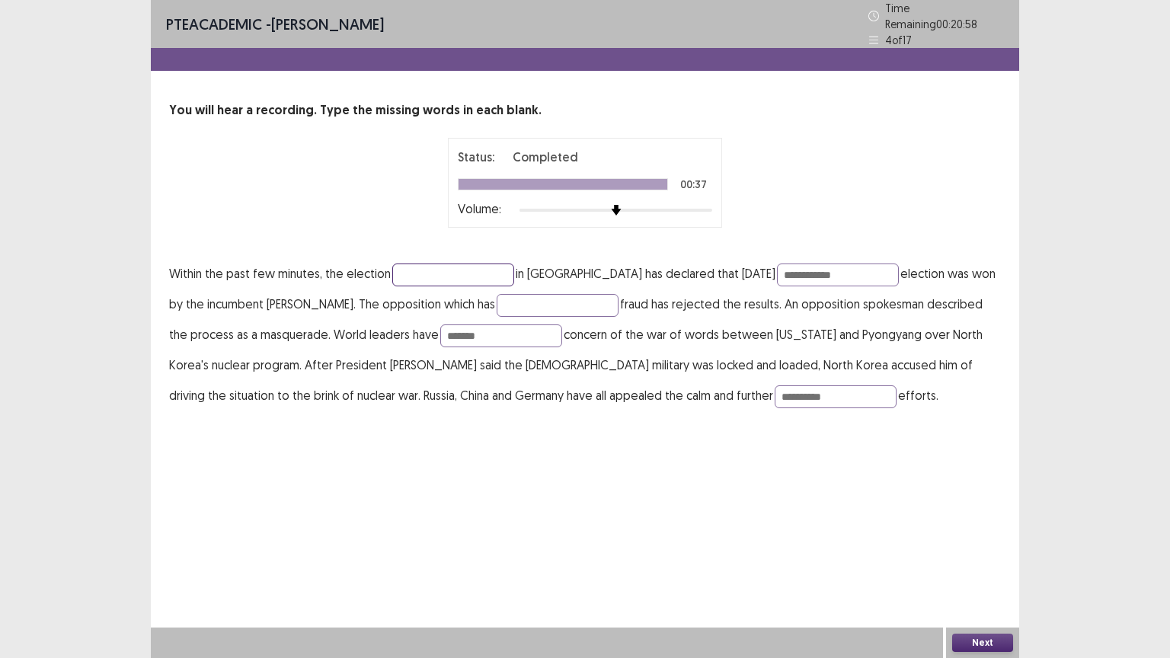
click at [406, 265] on input "text" at bounding box center [453, 275] width 122 height 23
type input "**********"
click at [505, 308] on input "text" at bounding box center [558, 305] width 122 height 23
click at [497, 299] on input "**********" at bounding box center [558, 305] width 122 height 23
type input "**********"
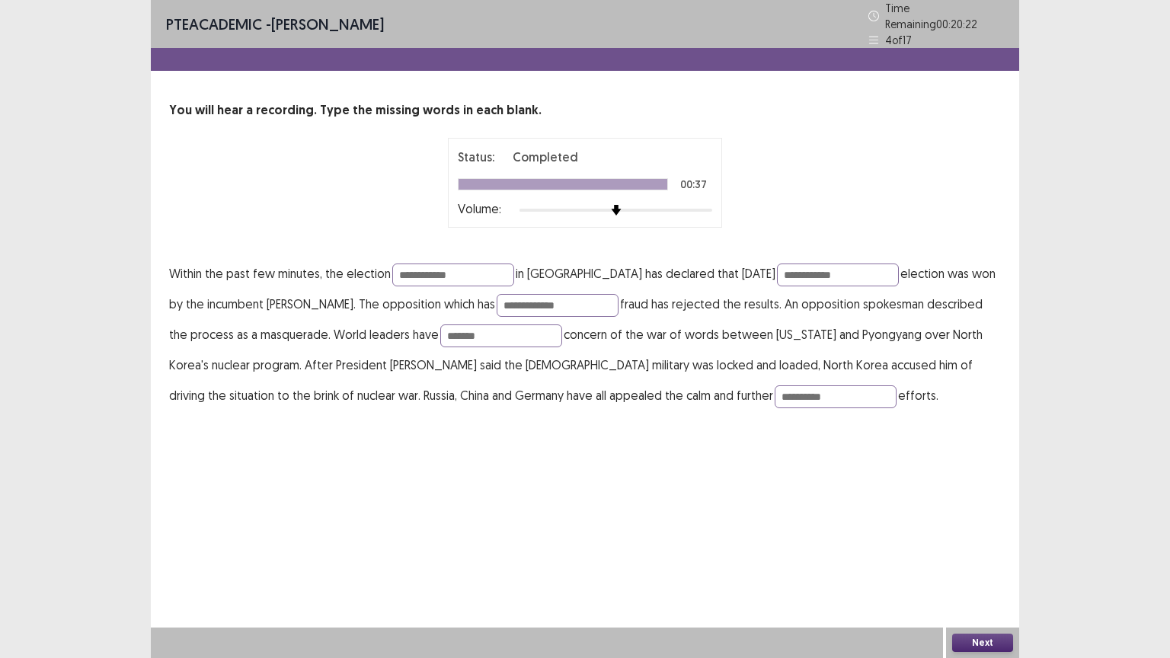
click at [981, 555] on button "Next" at bounding box center [982, 643] width 61 height 18
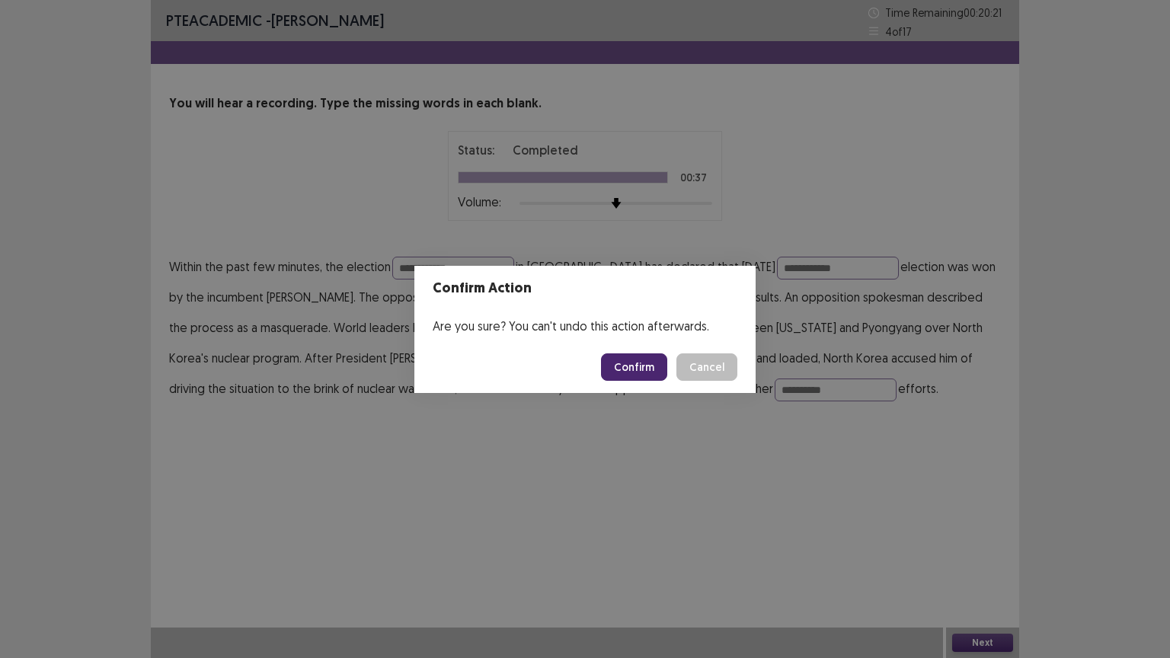
click at [645, 360] on button "Confirm" at bounding box center [634, 366] width 66 height 27
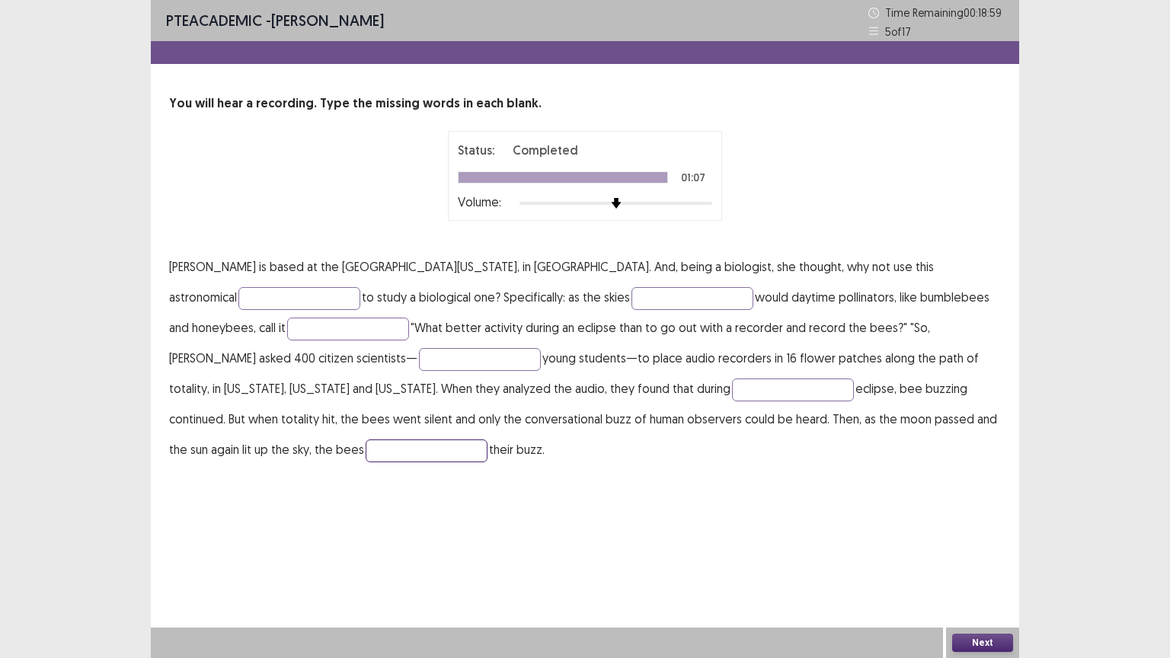
click at [488, 440] on input "text" at bounding box center [427, 451] width 122 height 23
type input "******"
click at [732, 384] on input "text" at bounding box center [793, 390] width 122 height 23
type input "*"
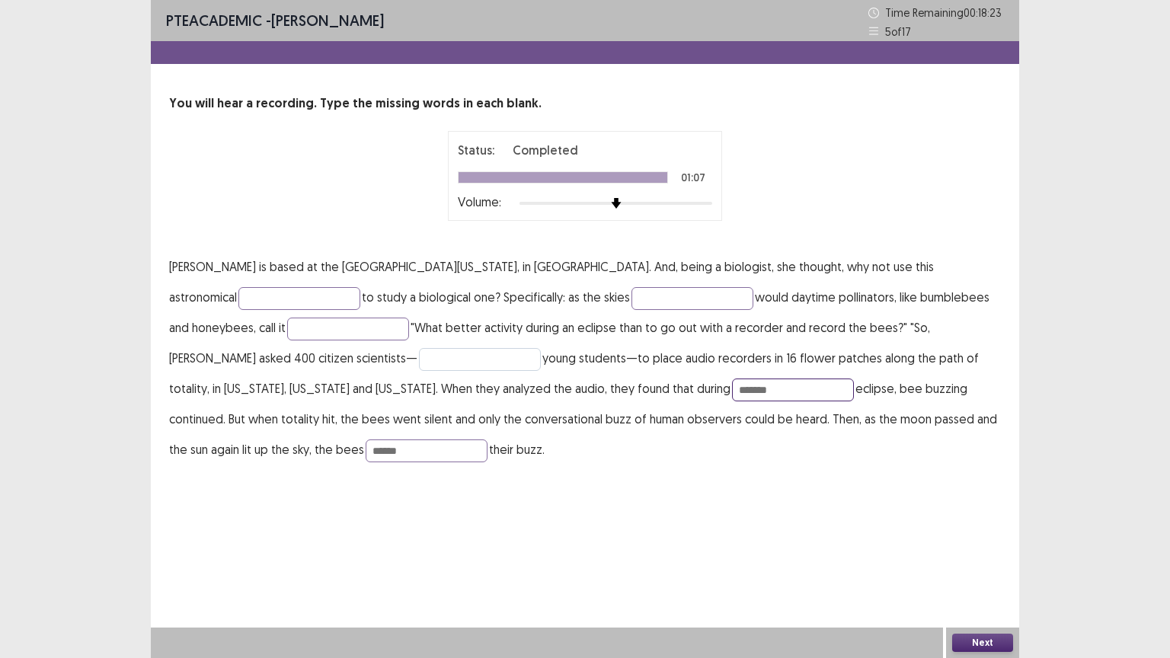
type input "*******"
click at [419, 362] on input "text" at bounding box center [480, 359] width 122 height 23
type input "*********"
click at [632, 294] on input "text" at bounding box center [693, 298] width 122 height 23
type input "**********"
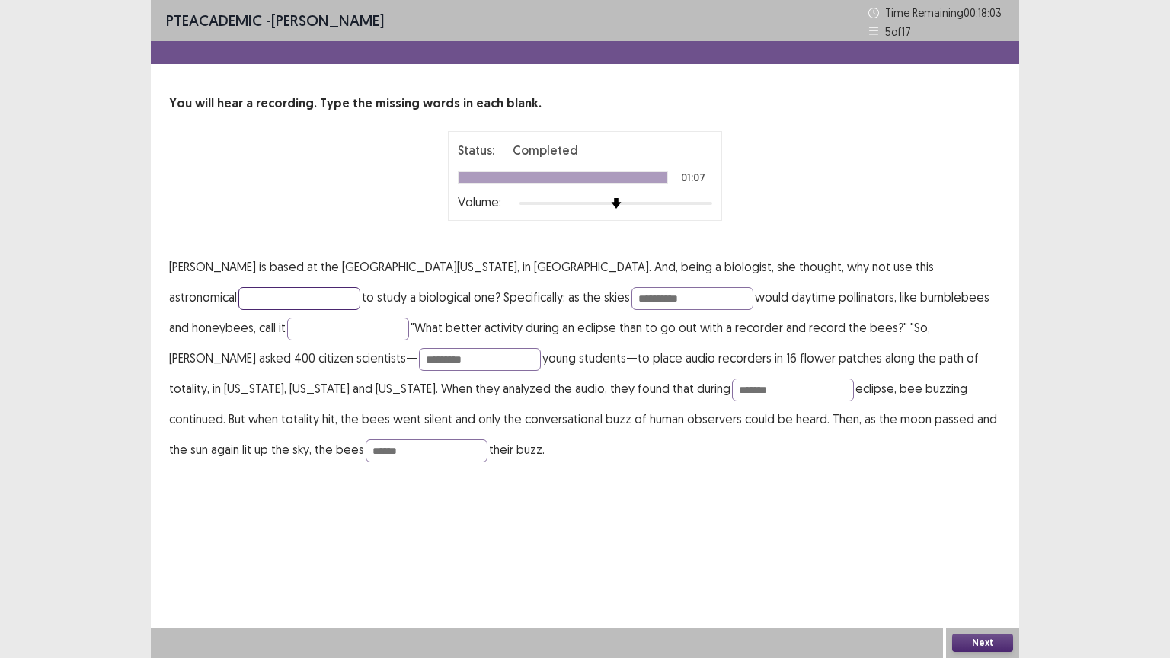
click at [360, 287] on input "text" at bounding box center [299, 298] width 122 height 23
type input "**********"
click at [632, 297] on input "**********" at bounding box center [693, 298] width 122 height 23
type input "*"
type input "*****"
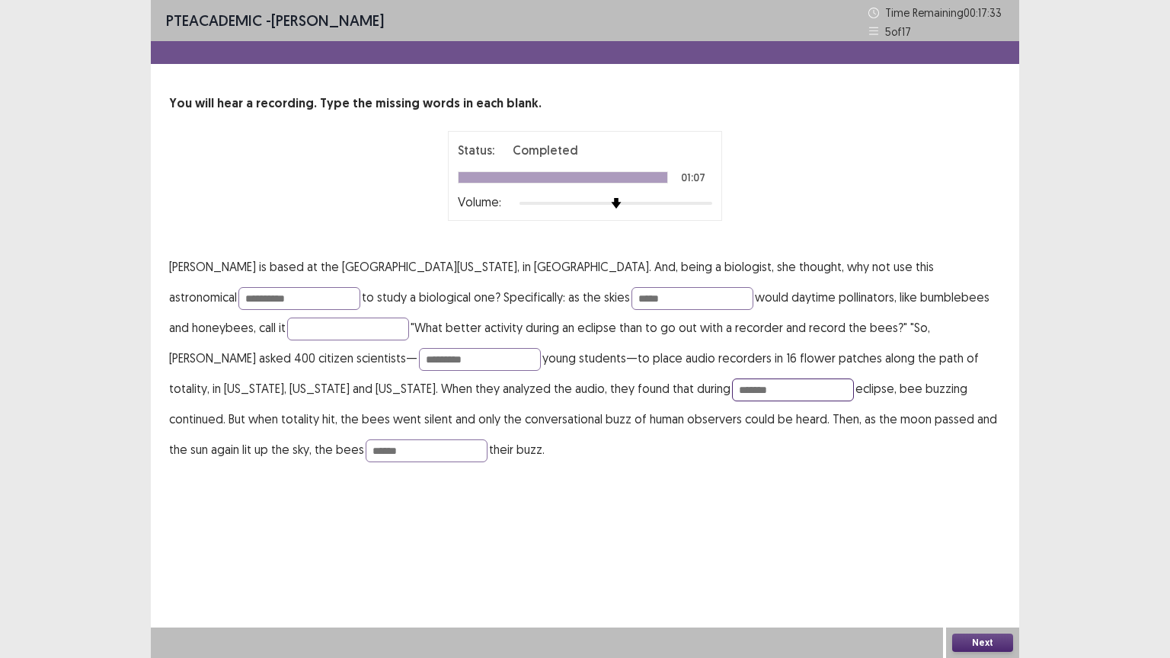
click at [732, 387] on input "*******" at bounding box center [793, 390] width 122 height 23
type input "*"
type input "*******"
click at [287, 326] on input "text" at bounding box center [348, 329] width 122 height 23
type input "****"
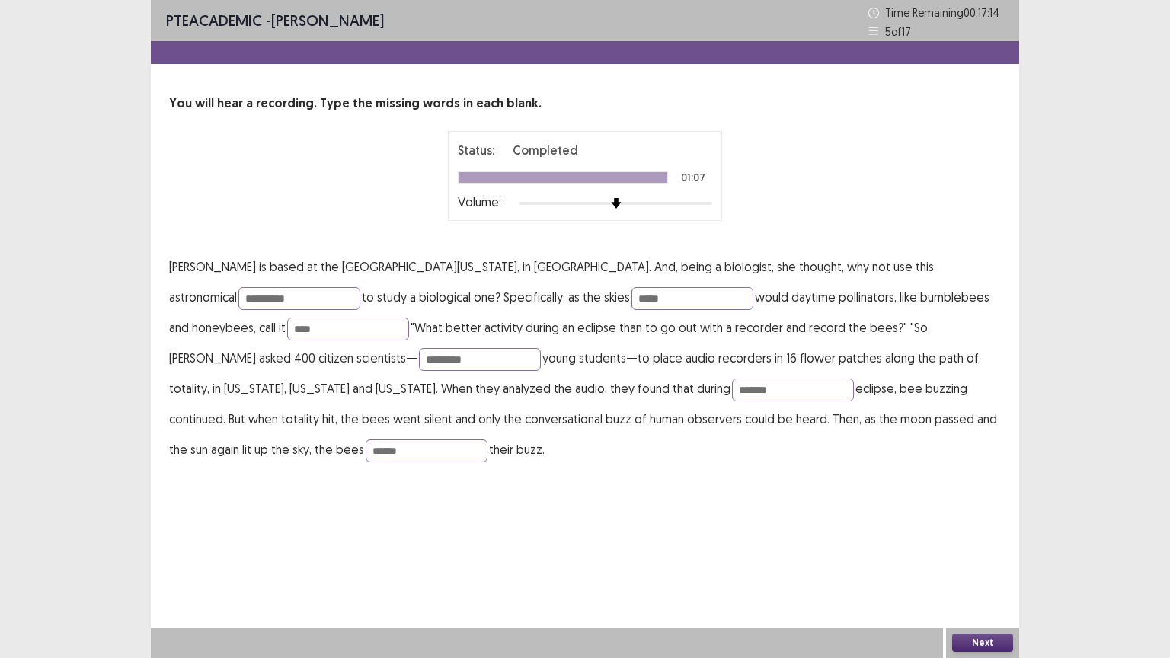
click at [972, 555] on button "Next" at bounding box center [982, 643] width 61 height 18
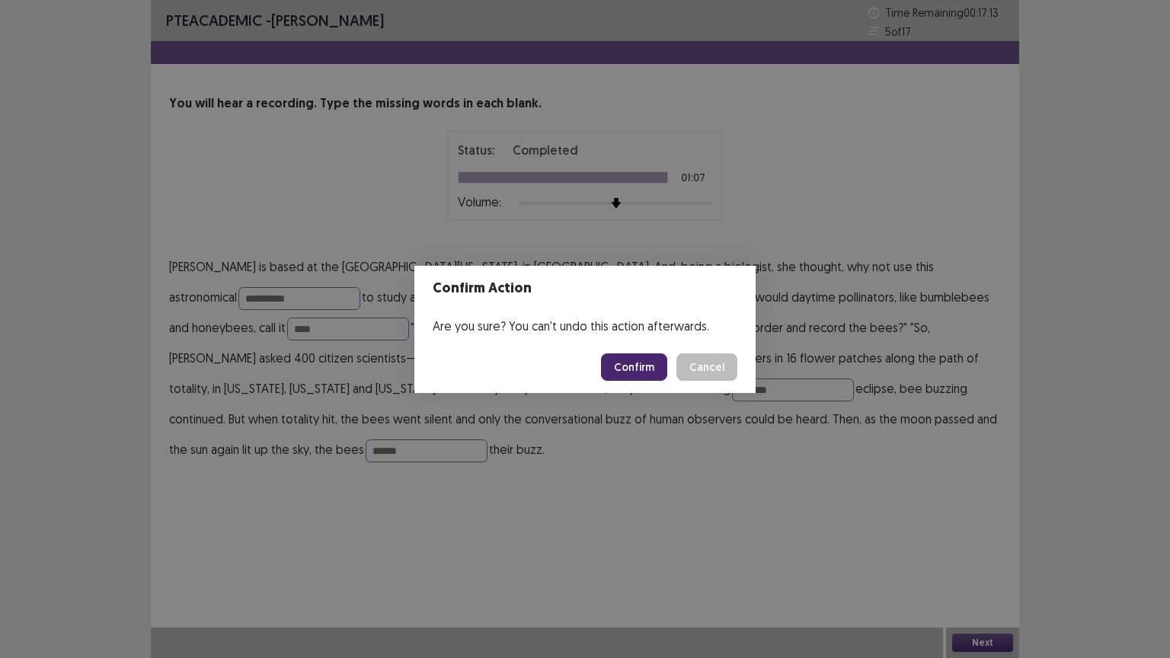
click at [654, 360] on button "Confirm" at bounding box center [634, 366] width 66 height 27
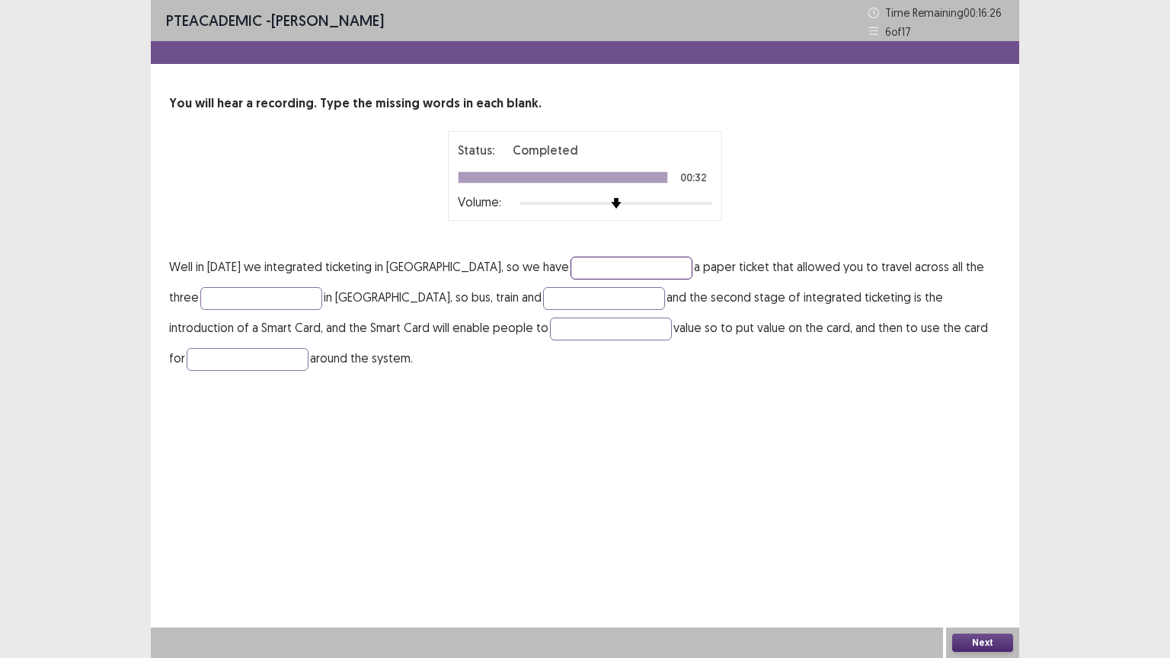
click at [631, 269] on input "text" at bounding box center [632, 268] width 122 height 23
type input "**********"
click at [262, 305] on input "text" at bounding box center [261, 298] width 122 height 23
type input "*****"
click at [574, 305] on input "text" at bounding box center [604, 298] width 122 height 23
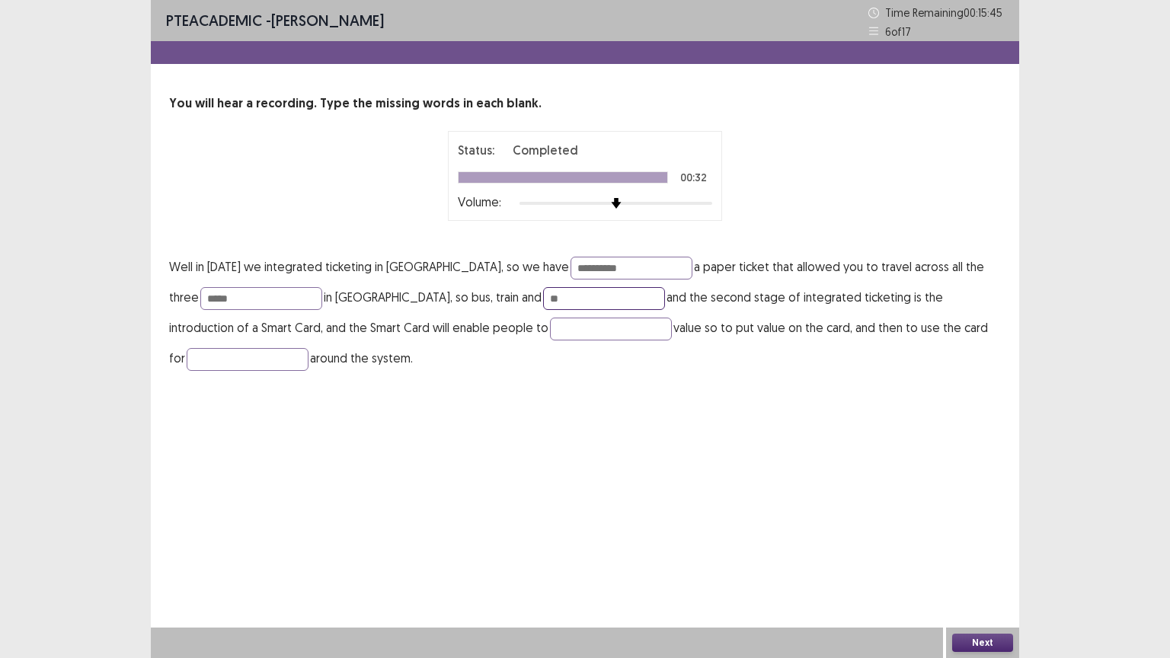
type input "*"
type input "*****"
click at [585, 335] on input "text" at bounding box center [611, 329] width 122 height 23
type input "******"
click at [258, 368] on input "text" at bounding box center [248, 359] width 122 height 23
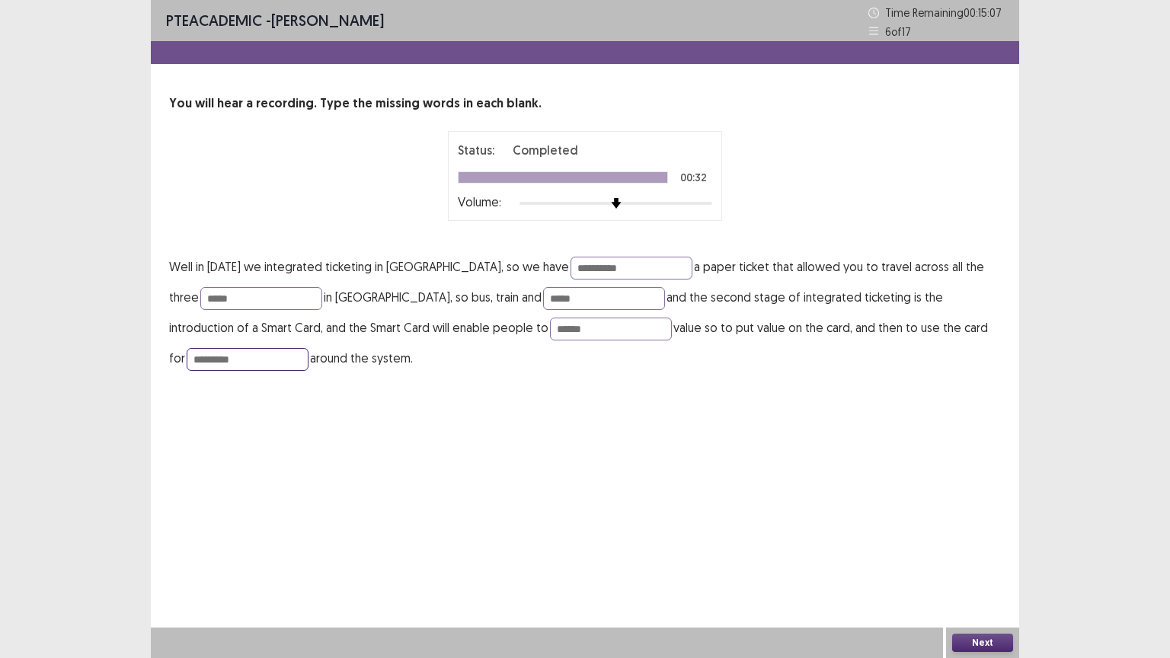
type input "*********"
click at [964, 555] on button "Next" at bounding box center [982, 643] width 61 height 18
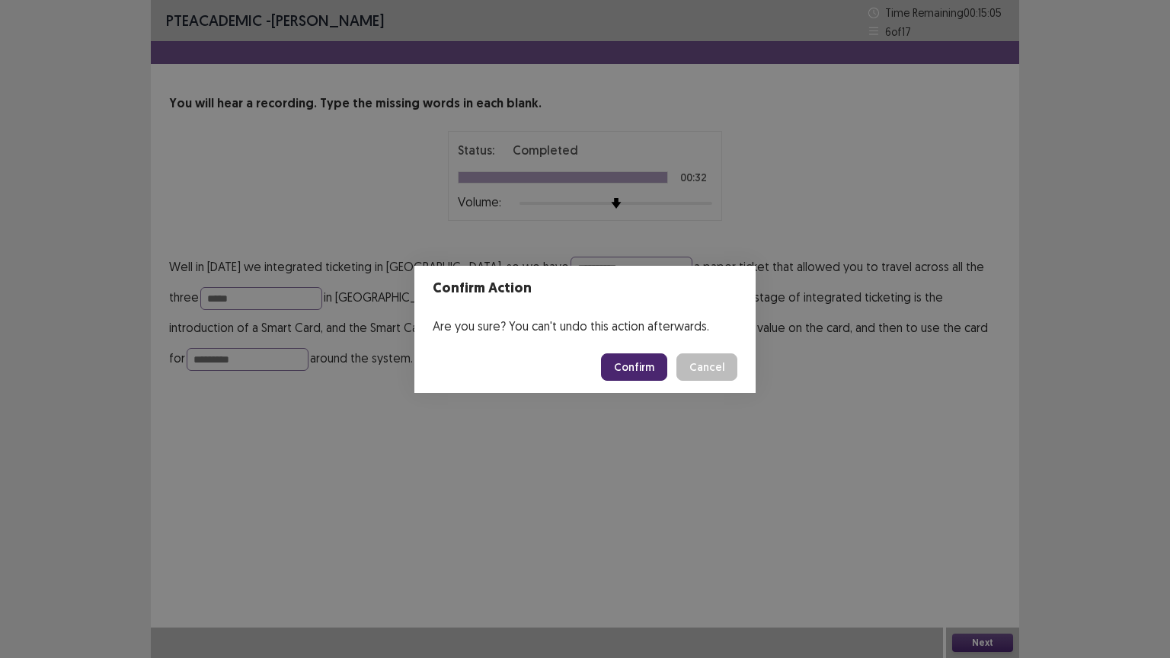
click at [635, 360] on button "Confirm" at bounding box center [634, 366] width 66 height 27
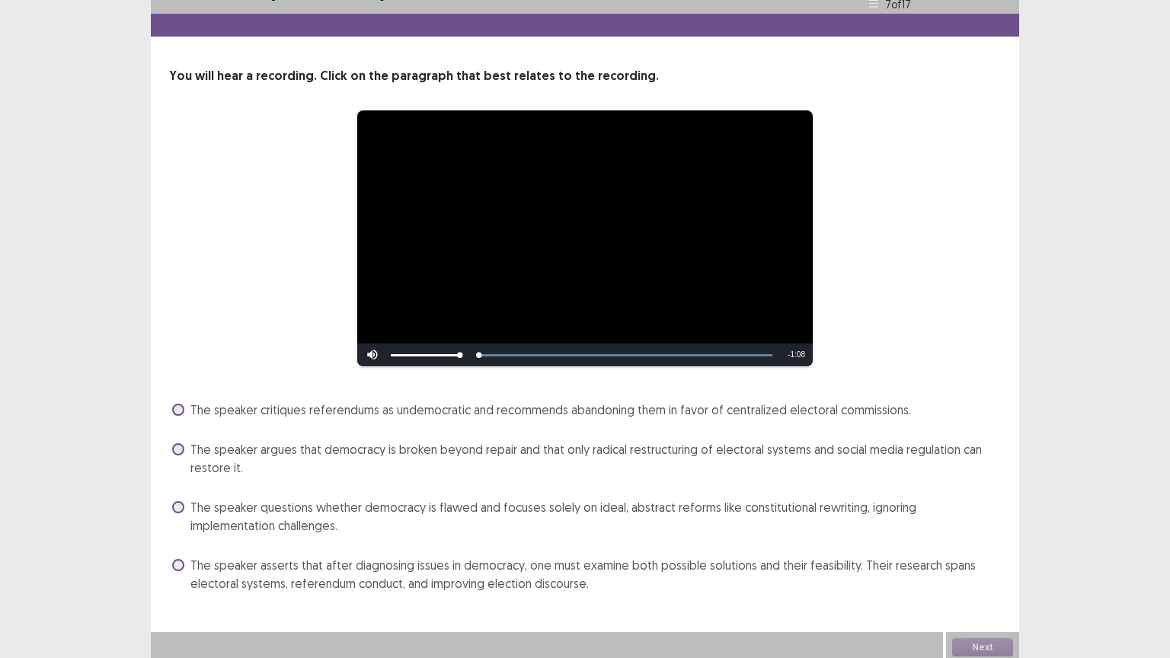
scroll to position [32, 0]
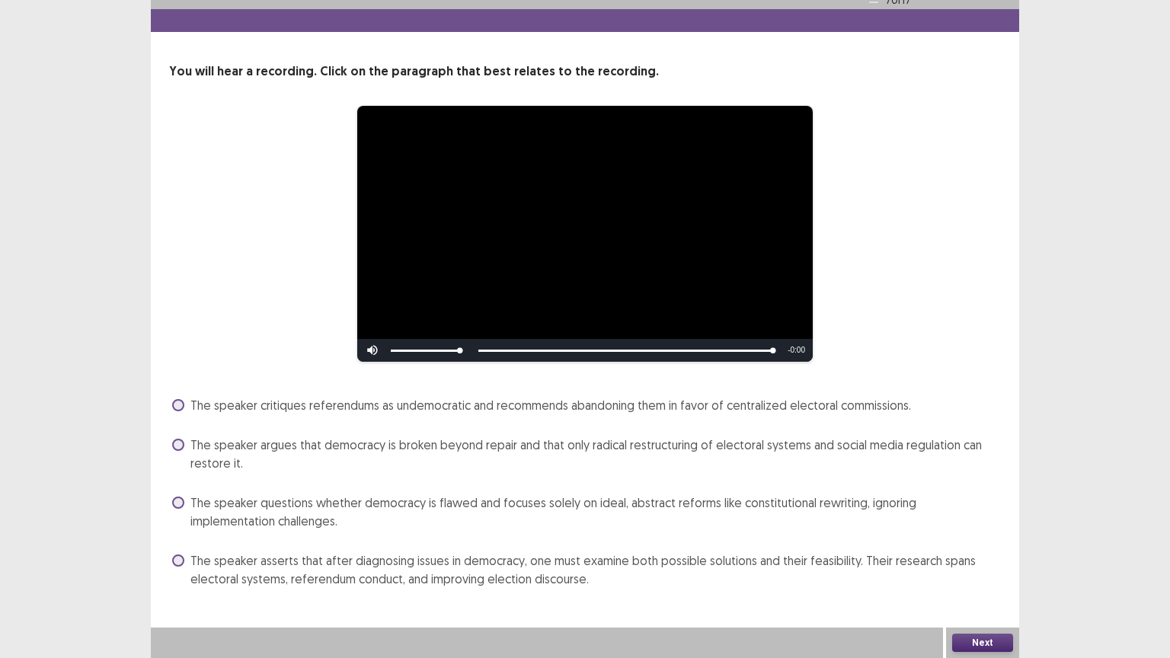
click at [175, 555] on span at bounding box center [178, 561] width 12 height 12
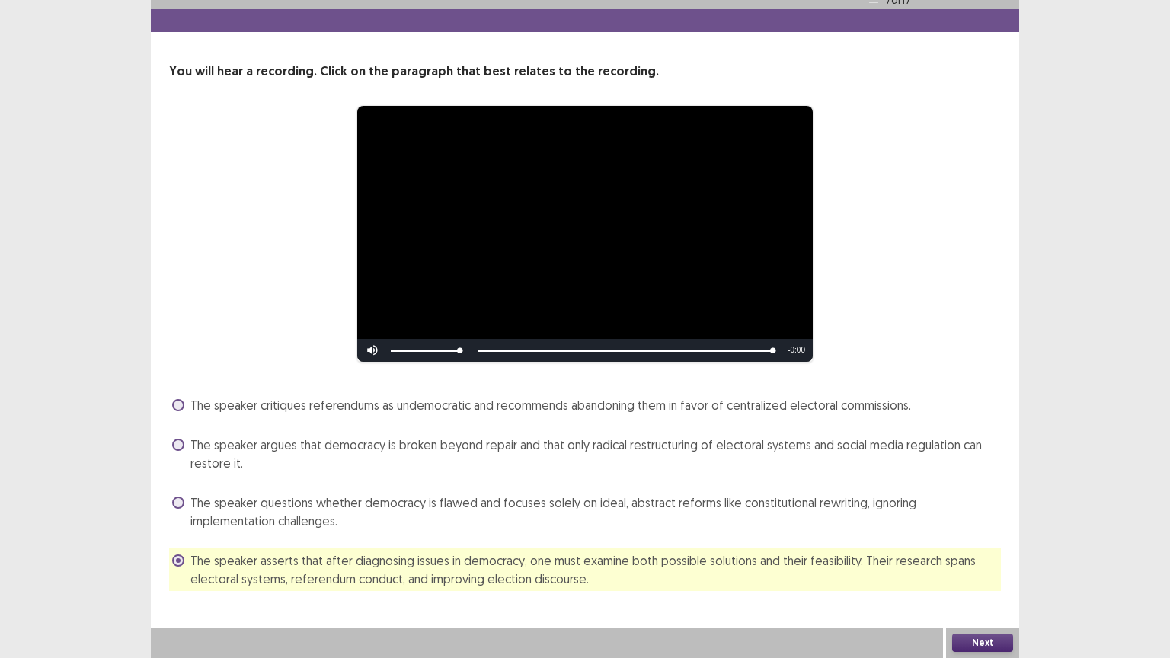
click at [996, 555] on button "Next" at bounding box center [982, 643] width 61 height 18
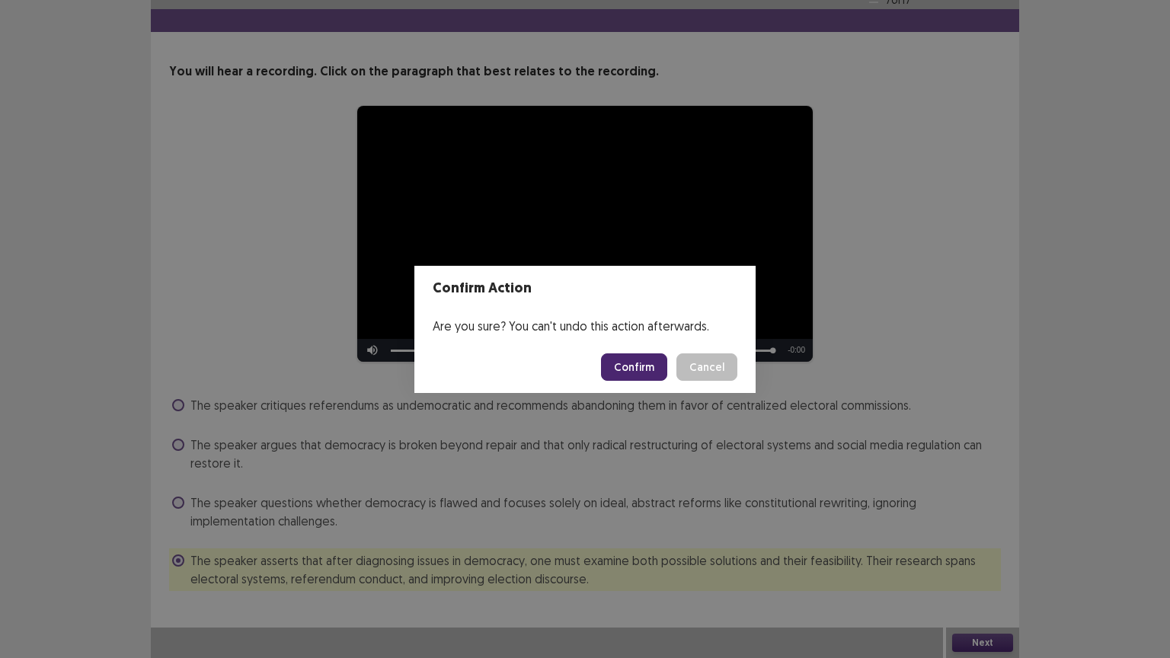
click at [640, 361] on button "Confirm" at bounding box center [634, 366] width 66 height 27
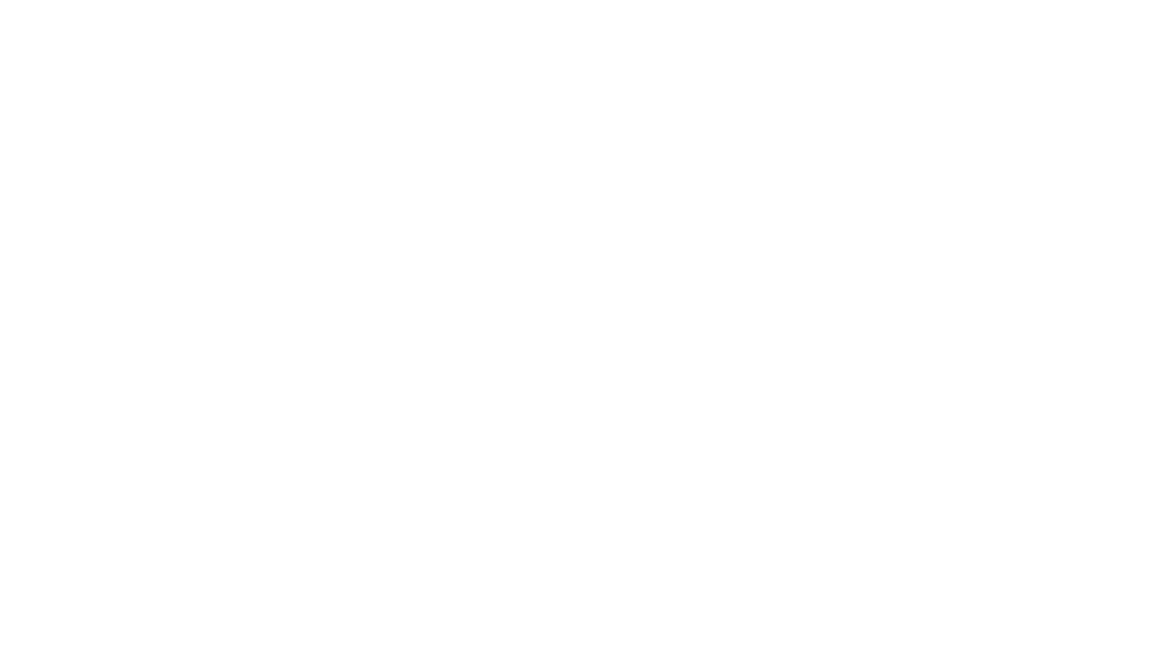
scroll to position [0, 0]
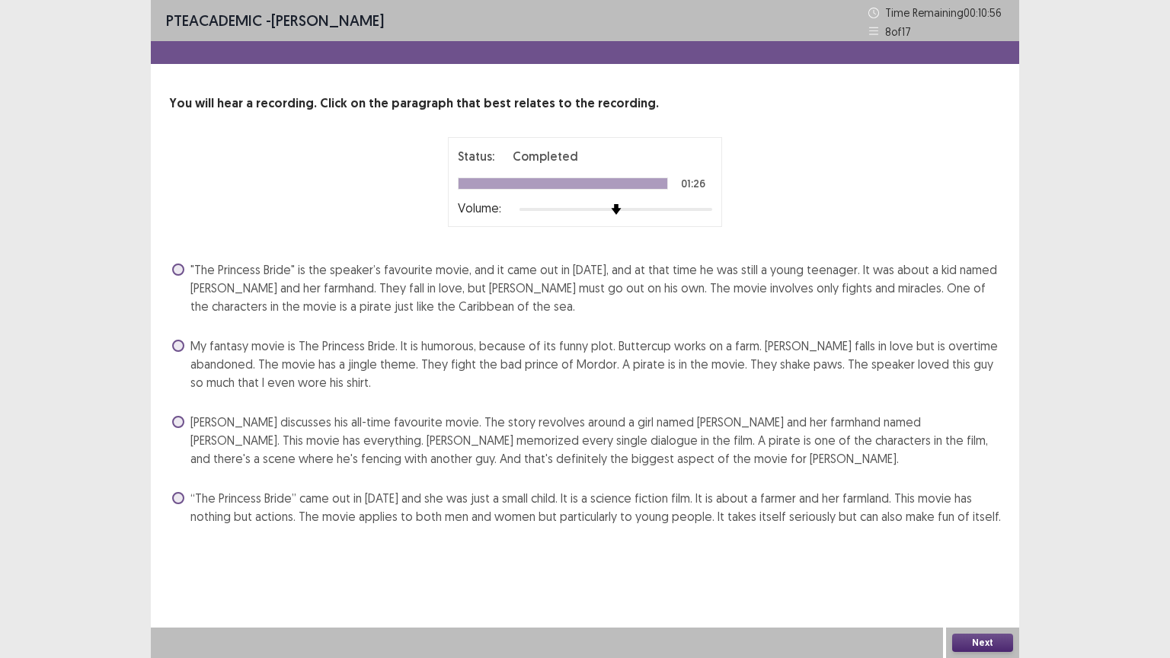
click at [181, 426] on span at bounding box center [178, 422] width 12 height 12
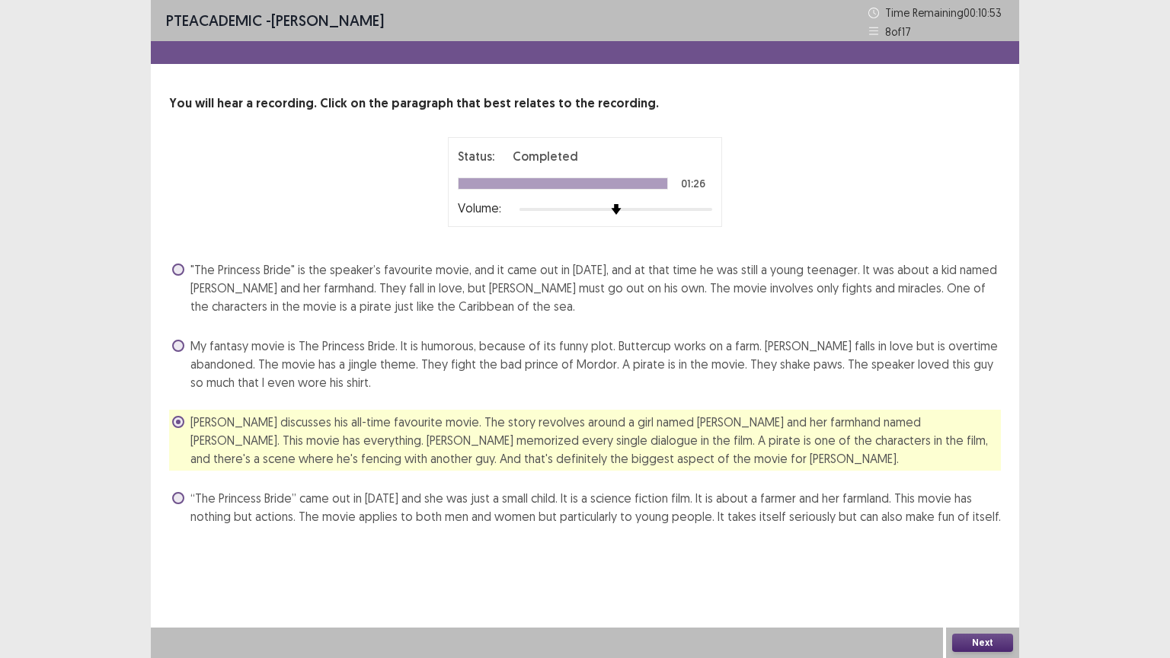
click at [988, 555] on button "Next" at bounding box center [982, 643] width 61 height 18
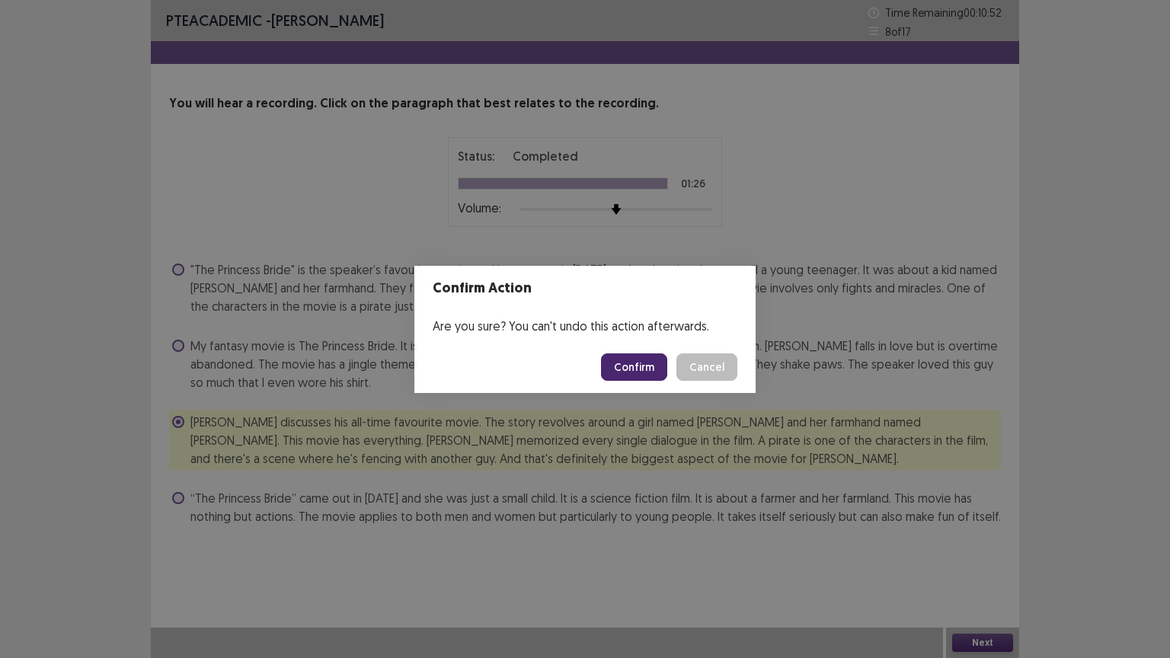
click at [637, 366] on button "Confirm" at bounding box center [634, 366] width 66 height 27
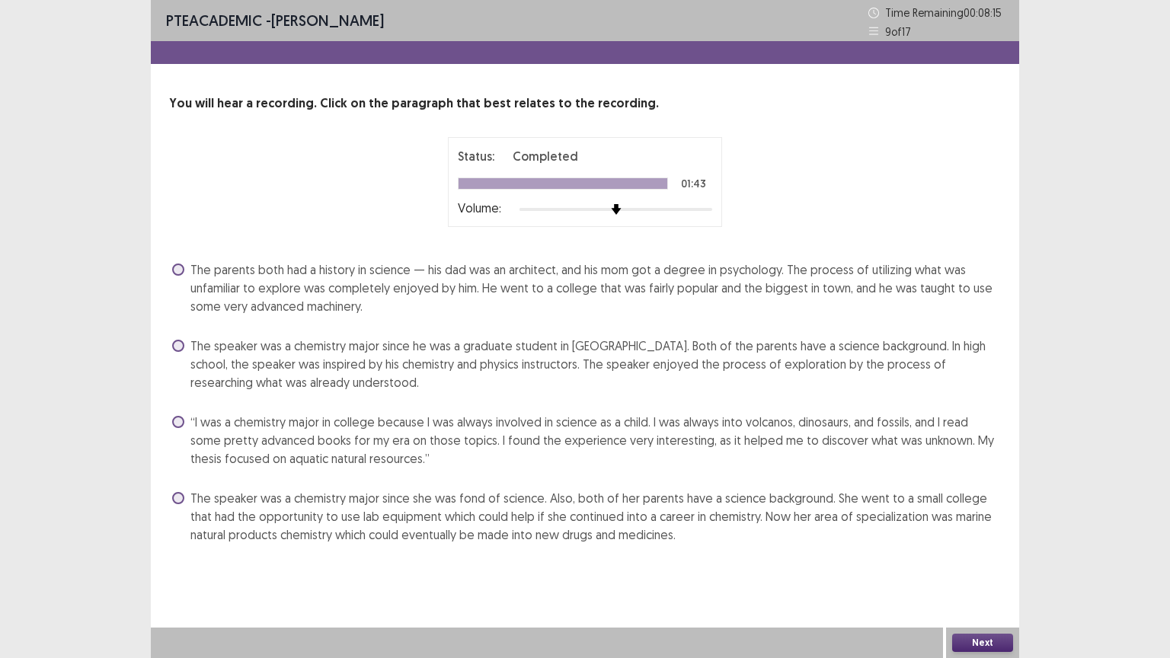
click at [181, 494] on span at bounding box center [178, 498] width 12 height 12
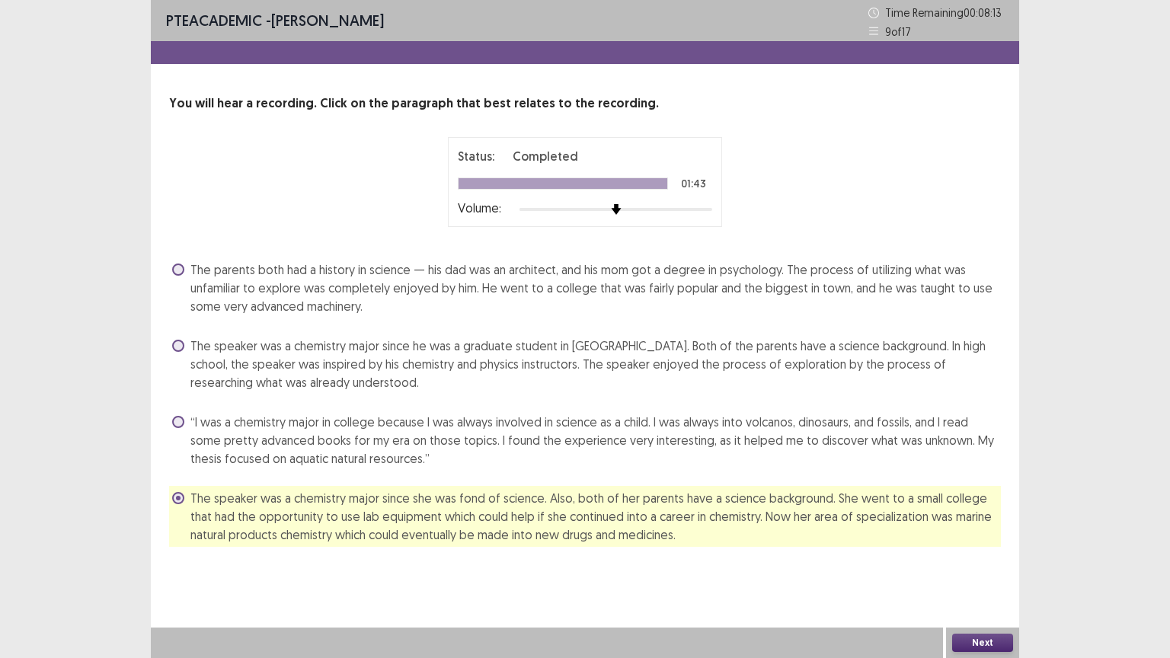
click at [968, 555] on button "Next" at bounding box center [982, 643] width 61 height 18
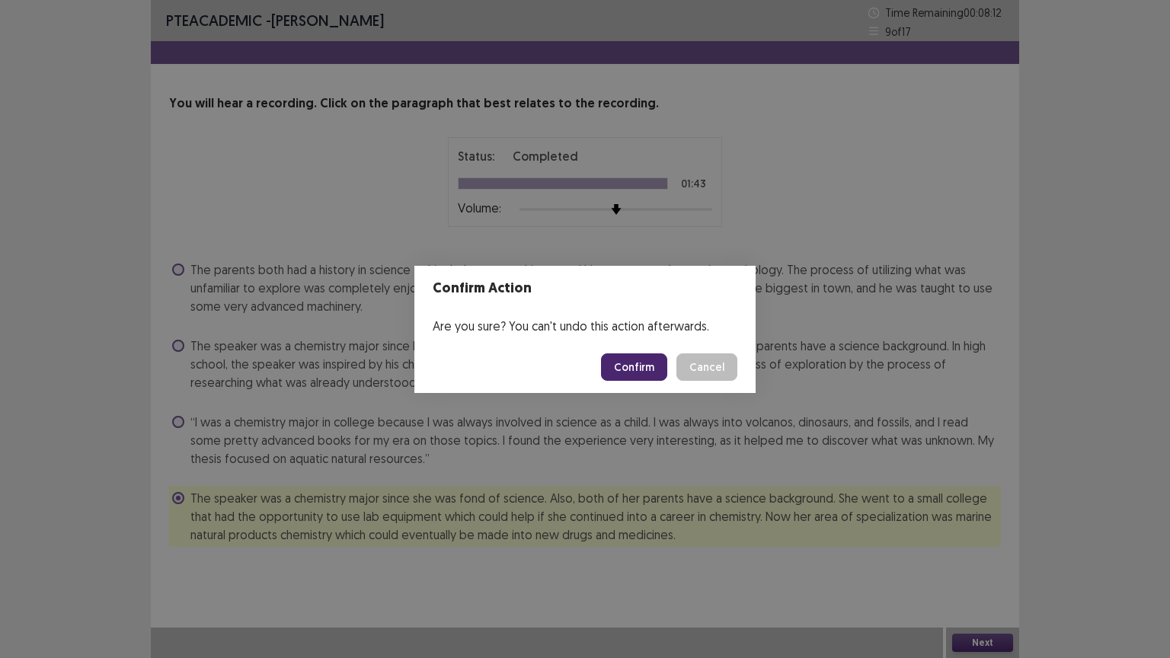
click at [632, 364] on button "Confirm" at bounding box center [634, 366] width 66 height 27
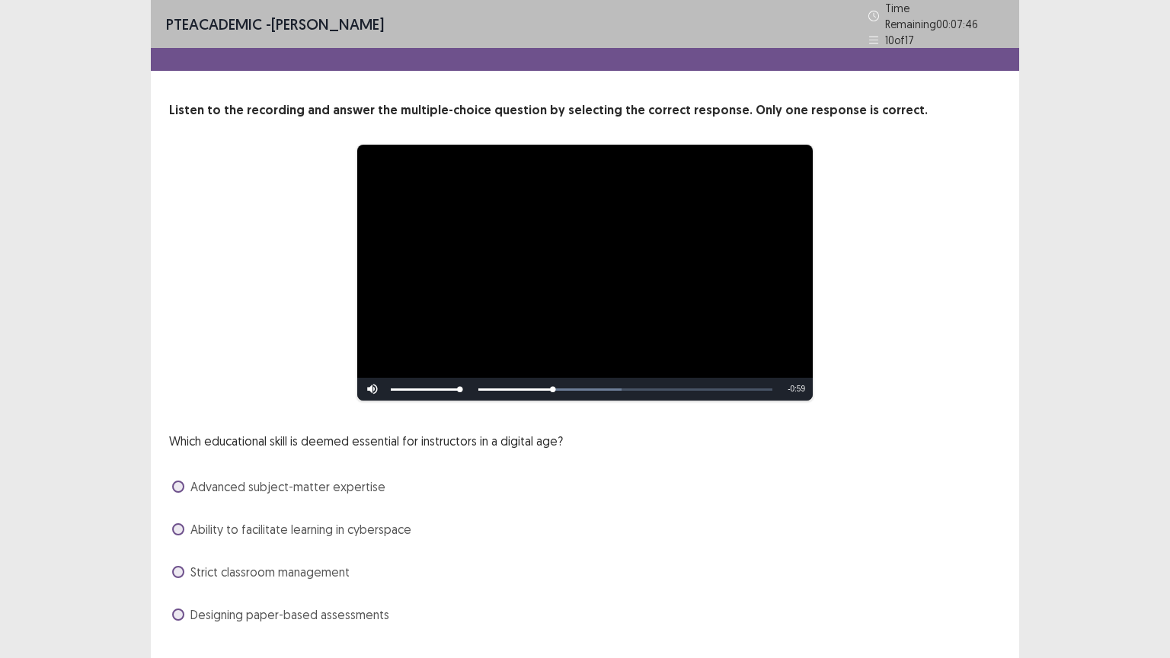
scroll to position [29, 0]
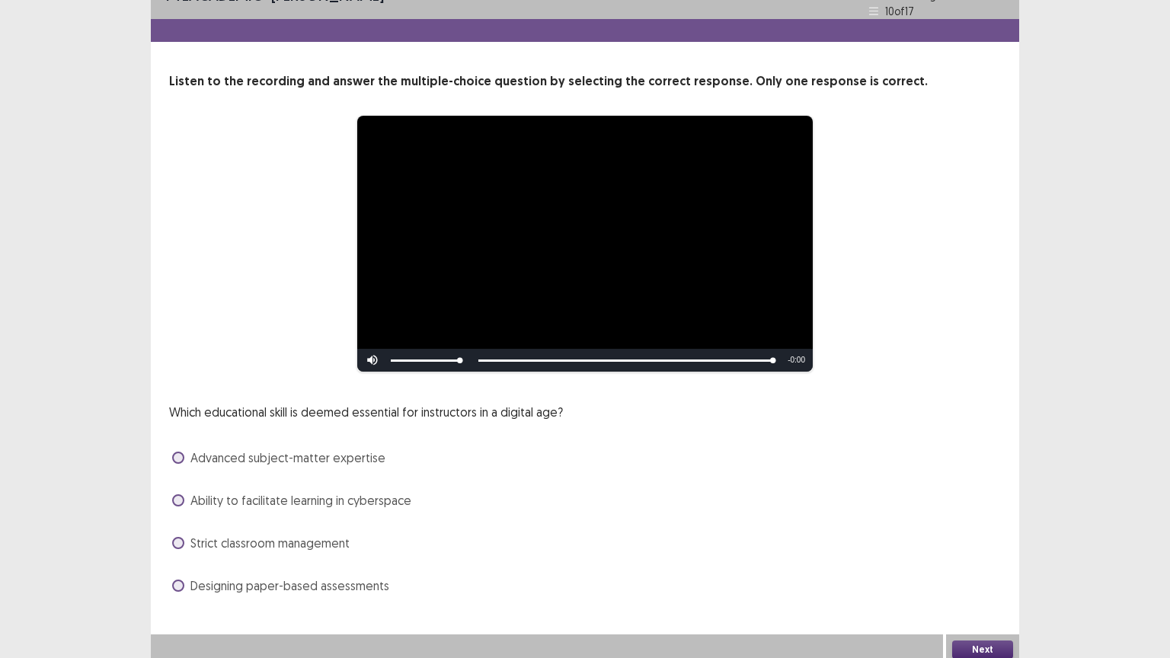
click at [177, 494] on span at bounding box center [178, 500] width 12 height 12
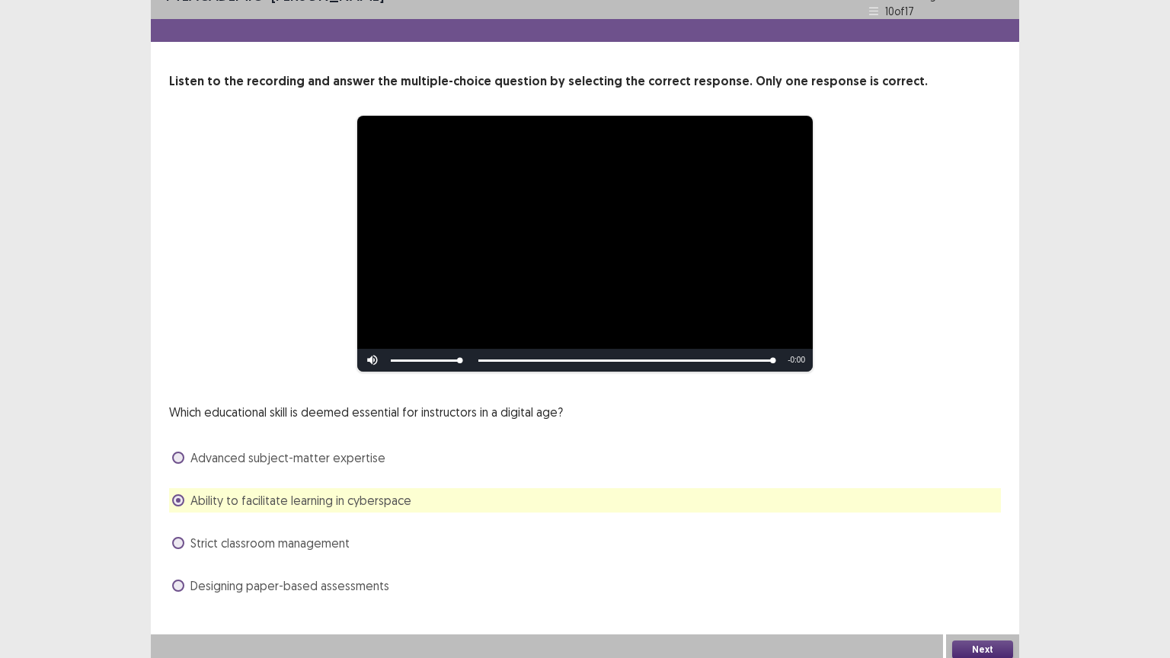
click at [966, 555] on button "Next" at bounding box center [982, 650] width 61 height 18
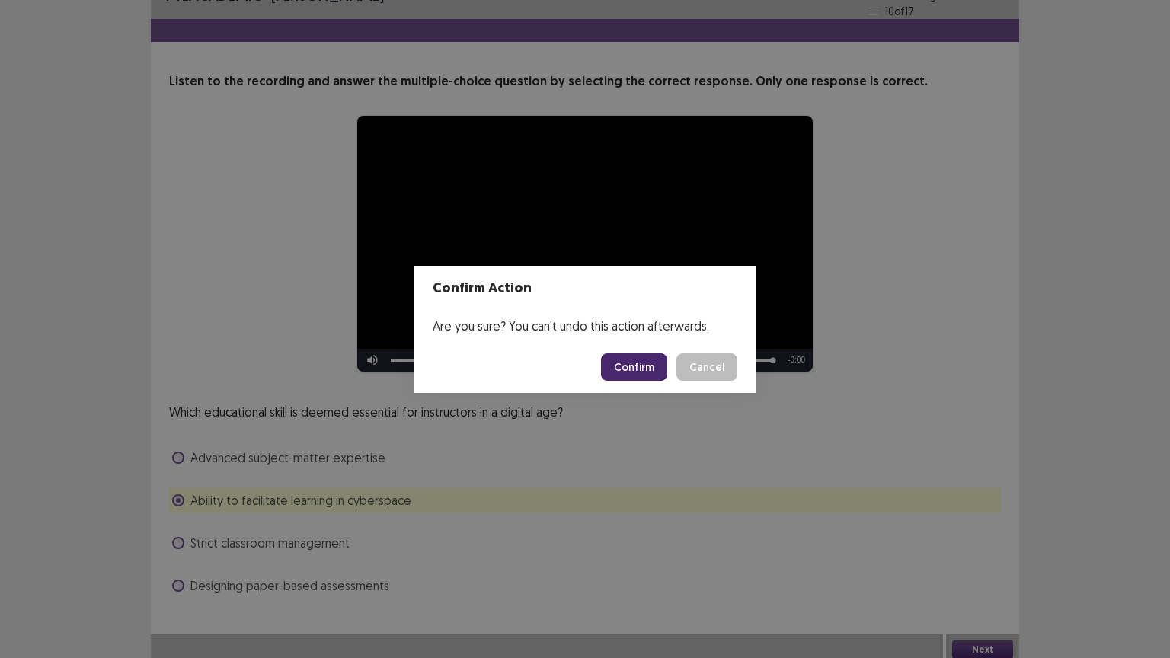
click at [635, 362] on button "Confirm" at bounding box center [634, 366] width 66 height 27
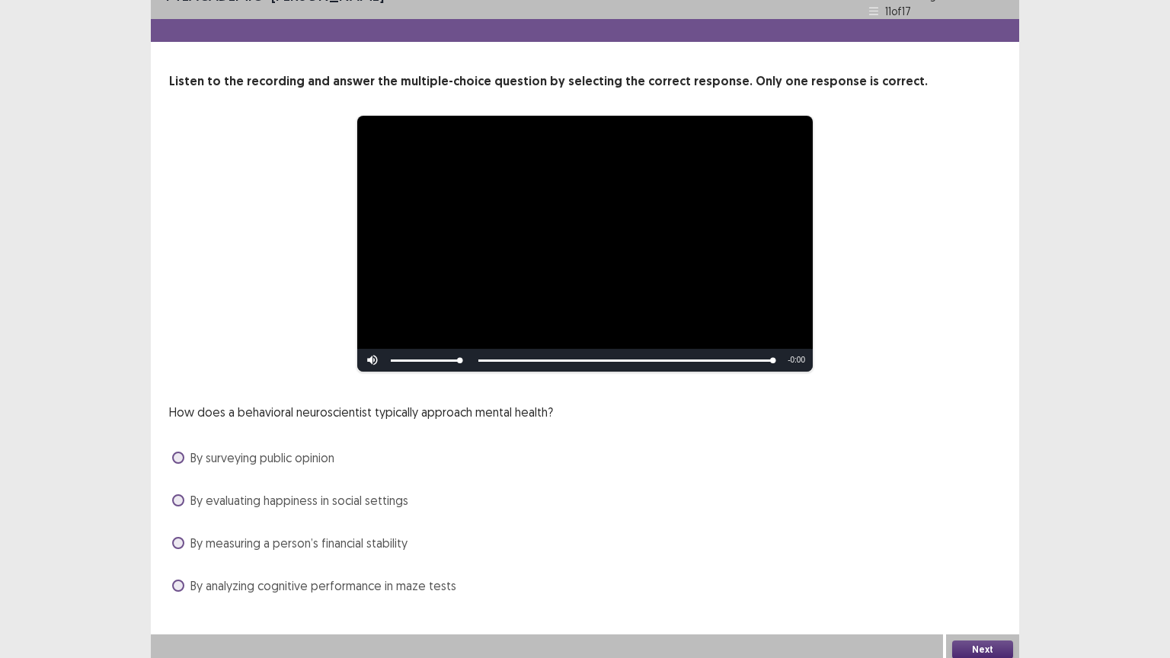
click at [176, 584] on span at bounding box center [178, 586] width 12 height 12
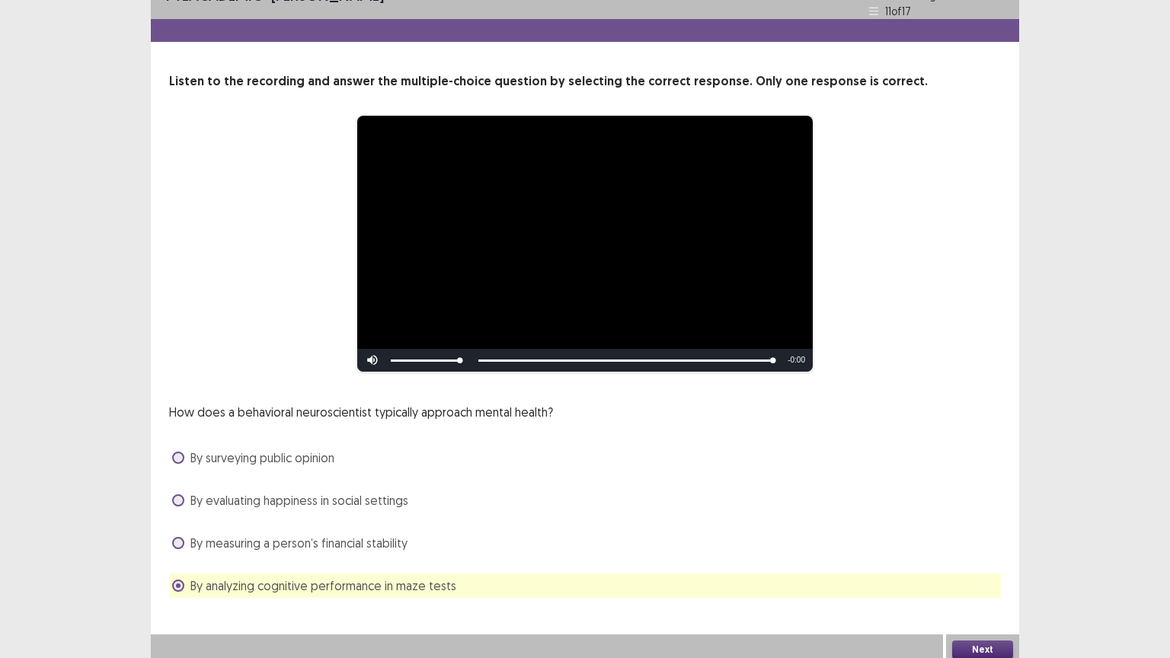
click at [975, 646] on button "Next" at bounding box center [982, 650] width 61 height 18
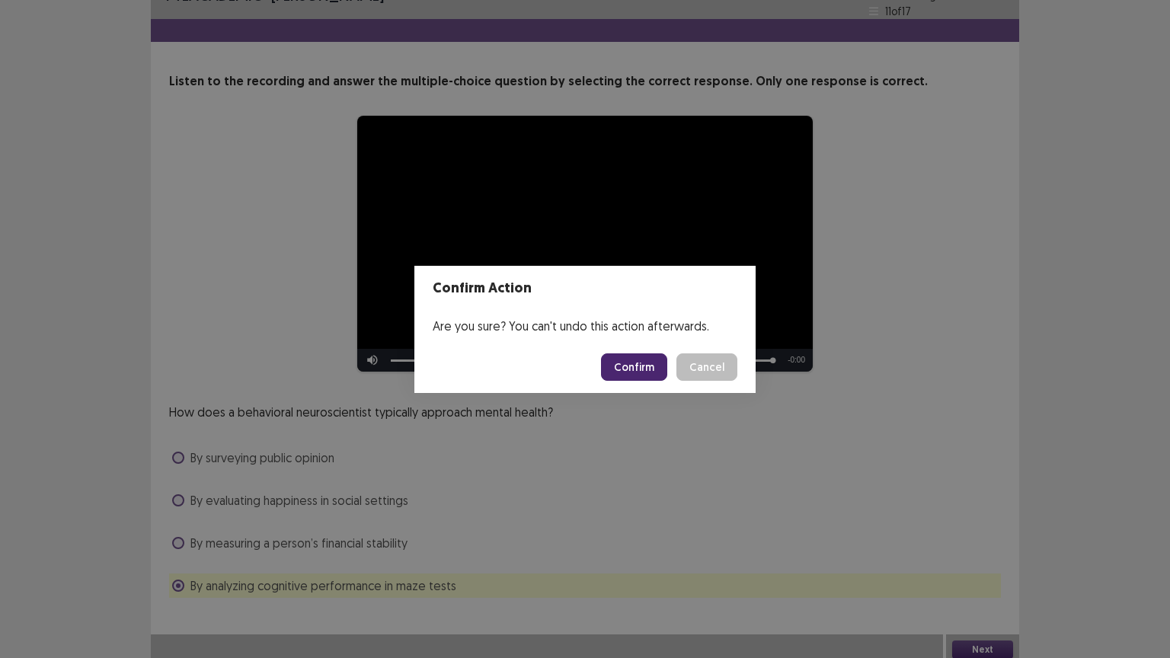
click at [633, 366] on button "Confirm" at bounding box center [634, 366] width 66 height 27
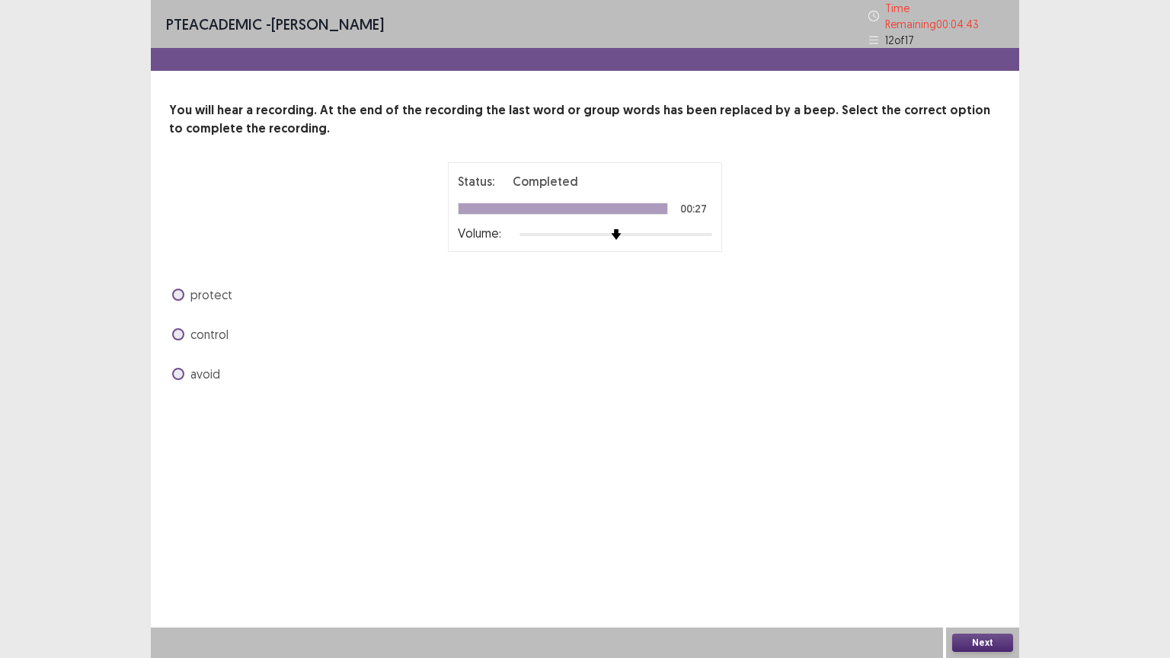
click at [172, 325] on label "control" at bounding box center [200, 334] width 56 height 18
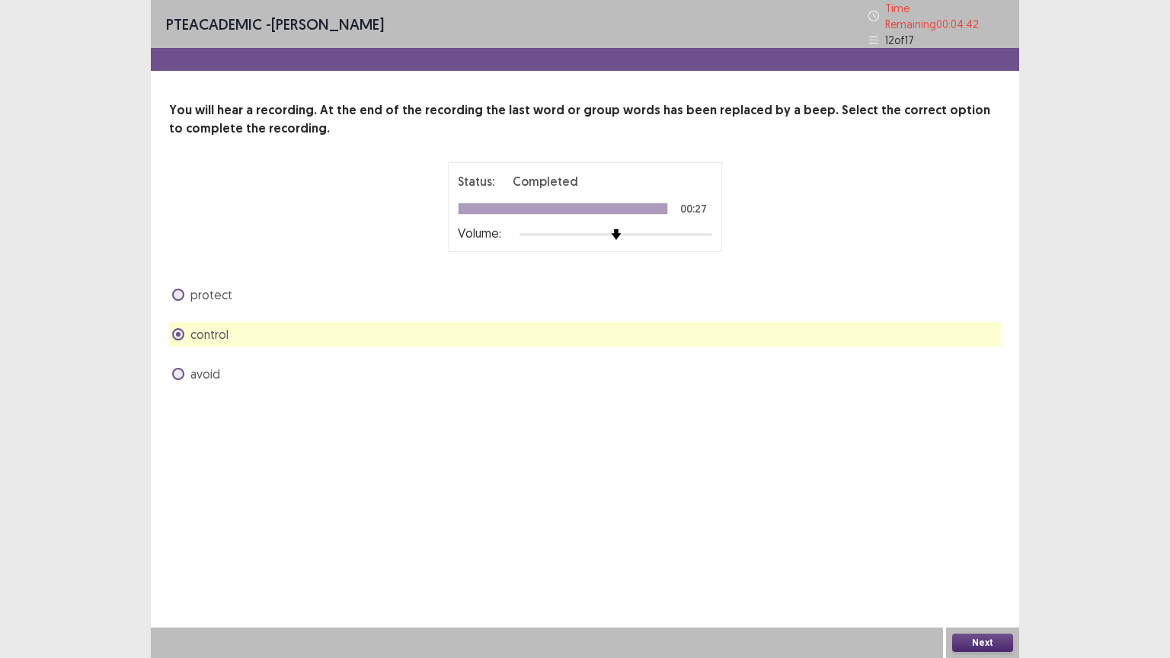
click at [990, 643] on button "Next" at bounding box center [982, 643] width 61 height 18
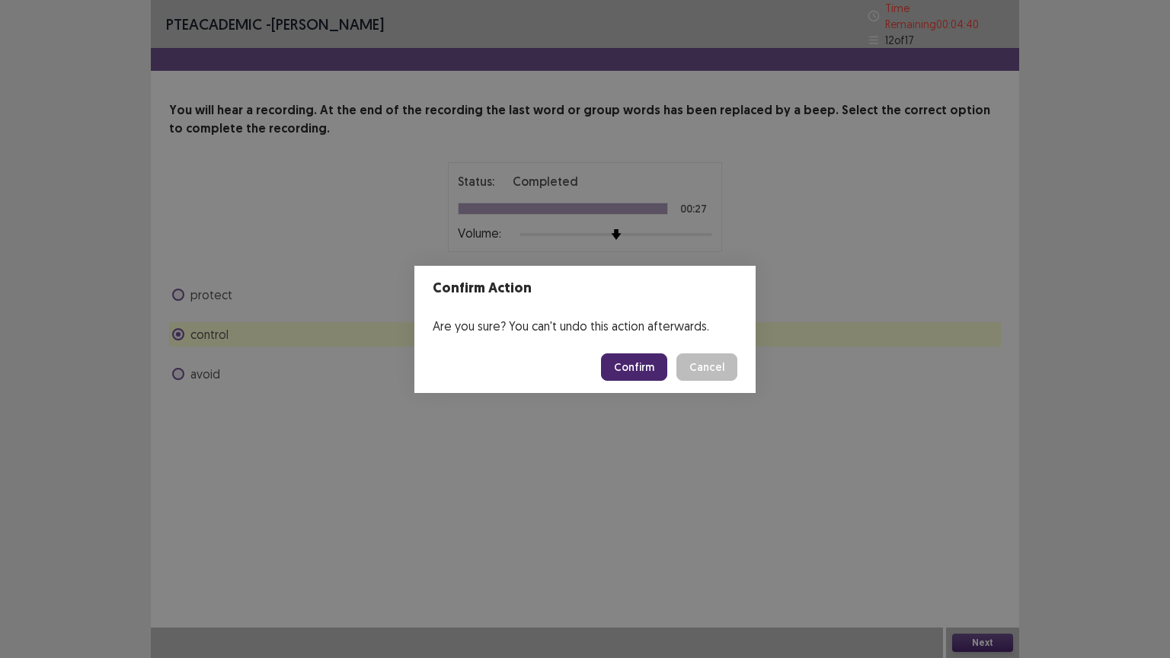
click at [638, 374] on button "Confirm" at bounding box center [634, 366] width 66 height 27
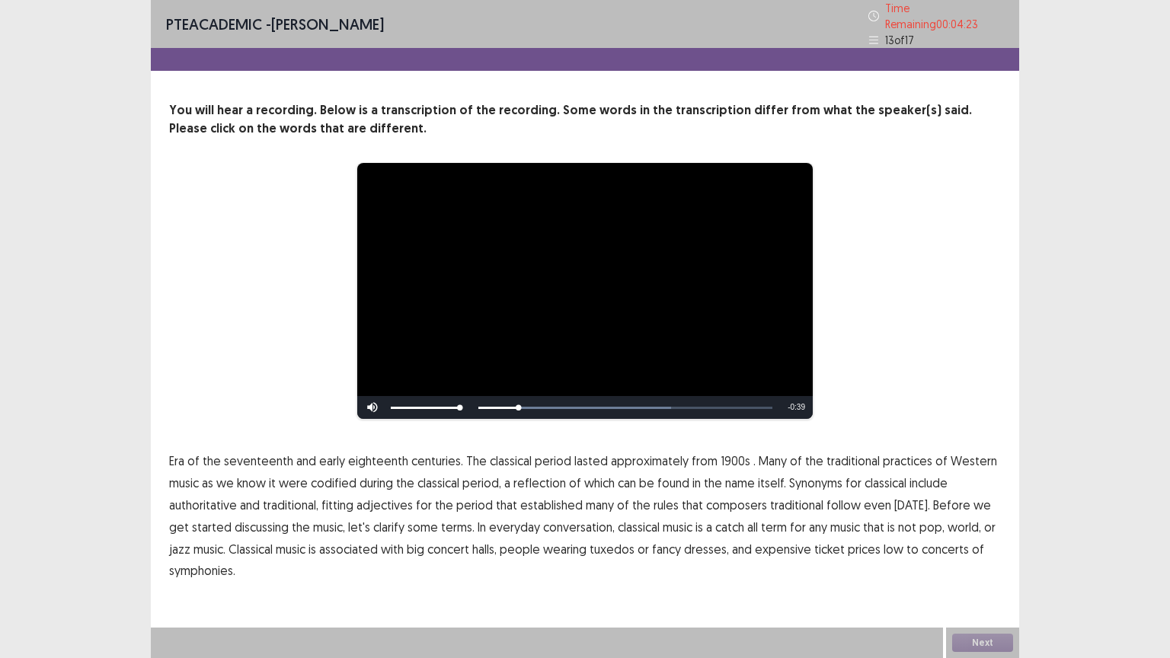
click at [734, 459] on span "1900s" at bounding box center [736, 461] width 30 height 18
click at [788, 502] on span "traditional" at bounding box center [796, 505] width 53 height 18
click at [437, 543] on span "concert" at bounding box center [448, 549] width 42 height 18
click at [970, 642] on button "Next" at bounding box center [982, 643] width 61 height 18
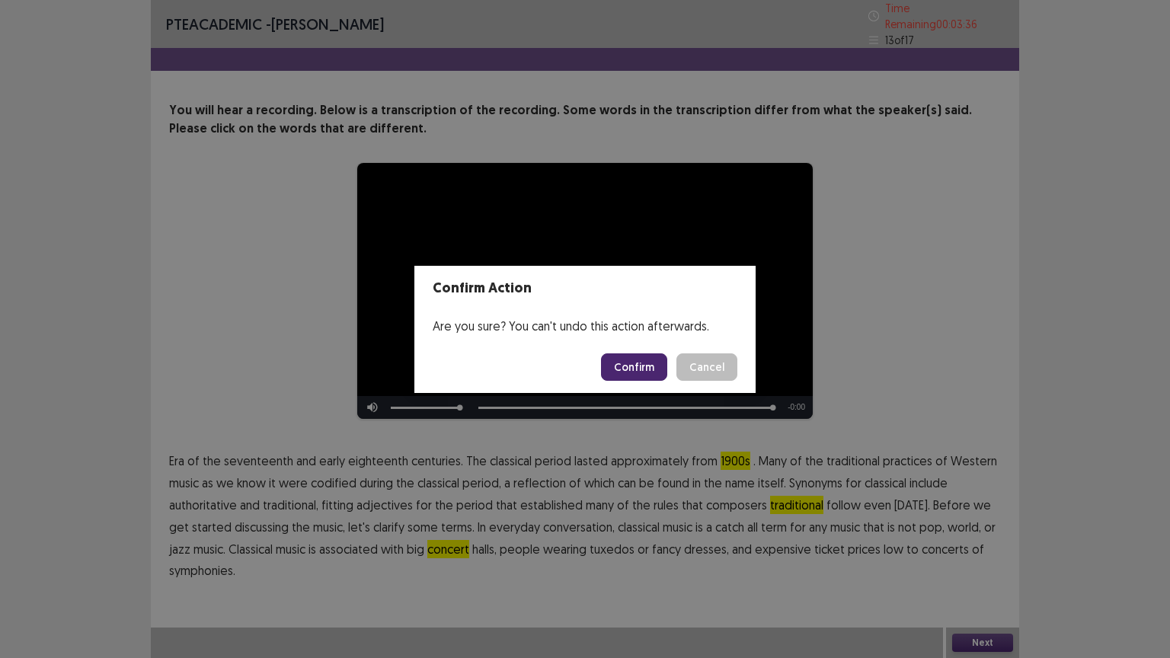
click at [637, 364] on button "Confirm" at bounding box center [634, 366] width 66 height 27
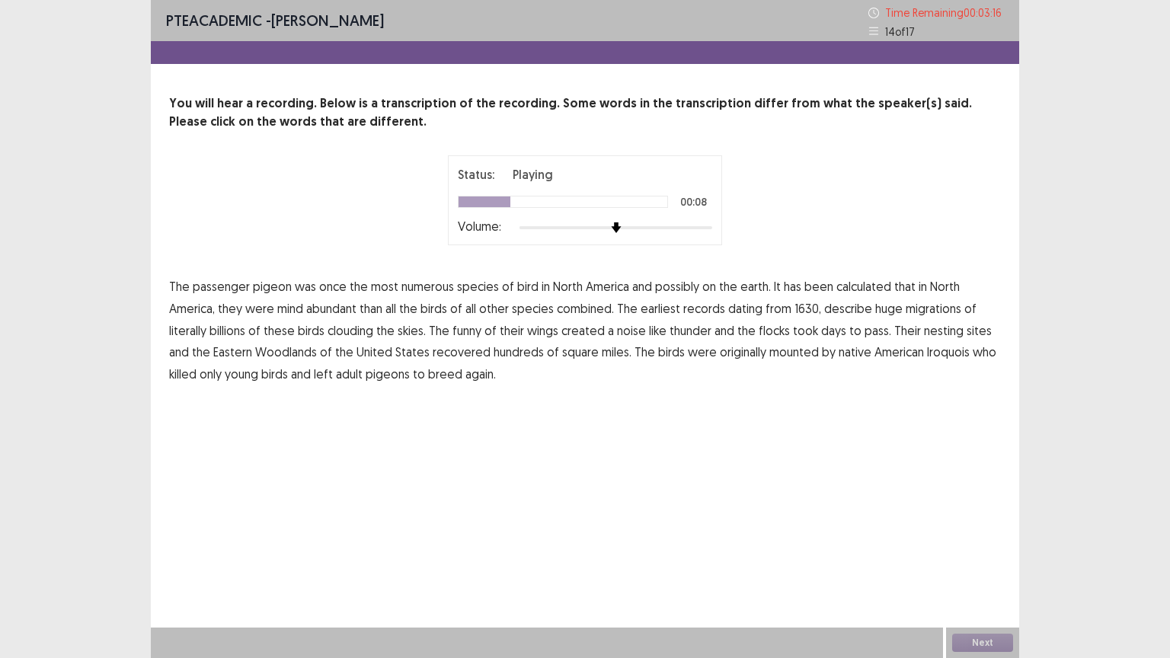
click at [296, 310] on span "mind" at bounding box center [290, 308] width 26 height 18
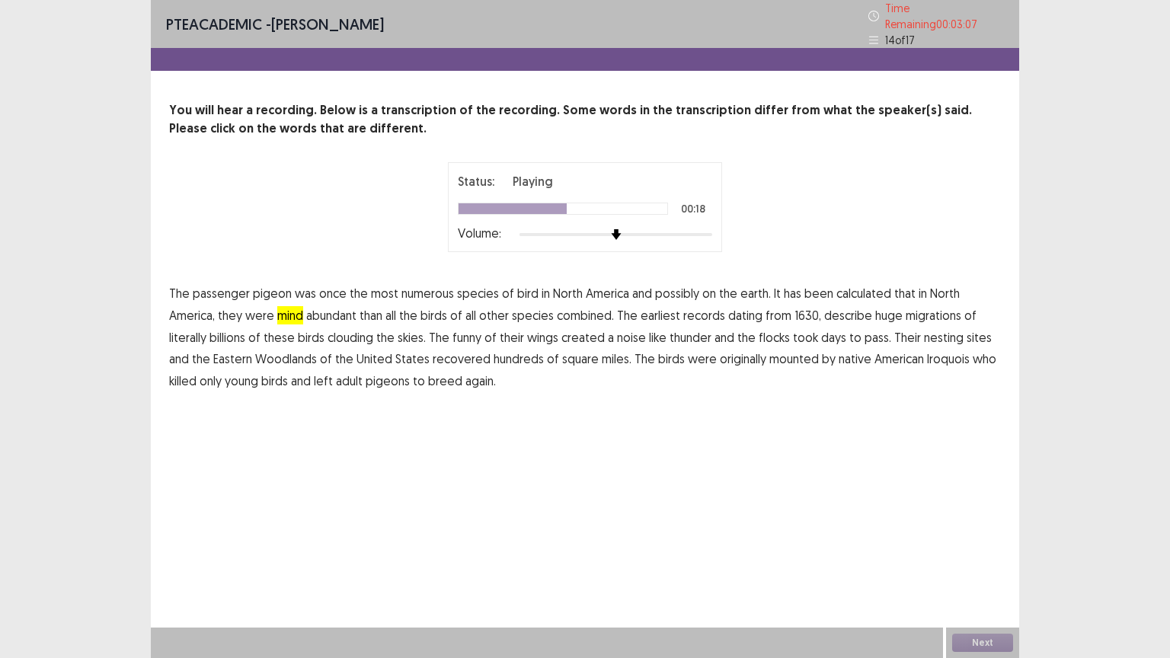
click at [466, 334] on span "funny" at bounding box center [467, 337] width 29 height 18
drag, startPoint x: 790, startPoint y: 353, endPoint x: 807, endPoint y: 357, distance: 17.2
click at [790, 353] on span "mounted" at bounding box center [794, 359] width 50 height 18
click at [990, 646] on button "Next" at bounding box center [982, 643] width 61 height 18
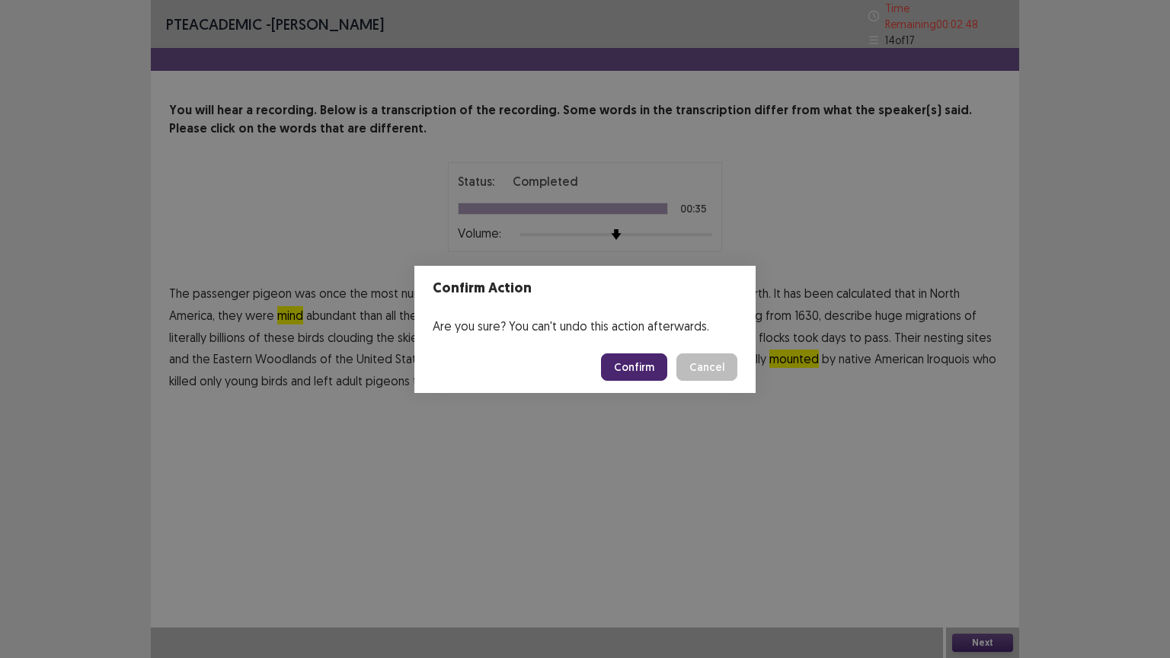
click at [643, 363] on button "Confirm" at bounding box center [634, 366] width 66 height 27
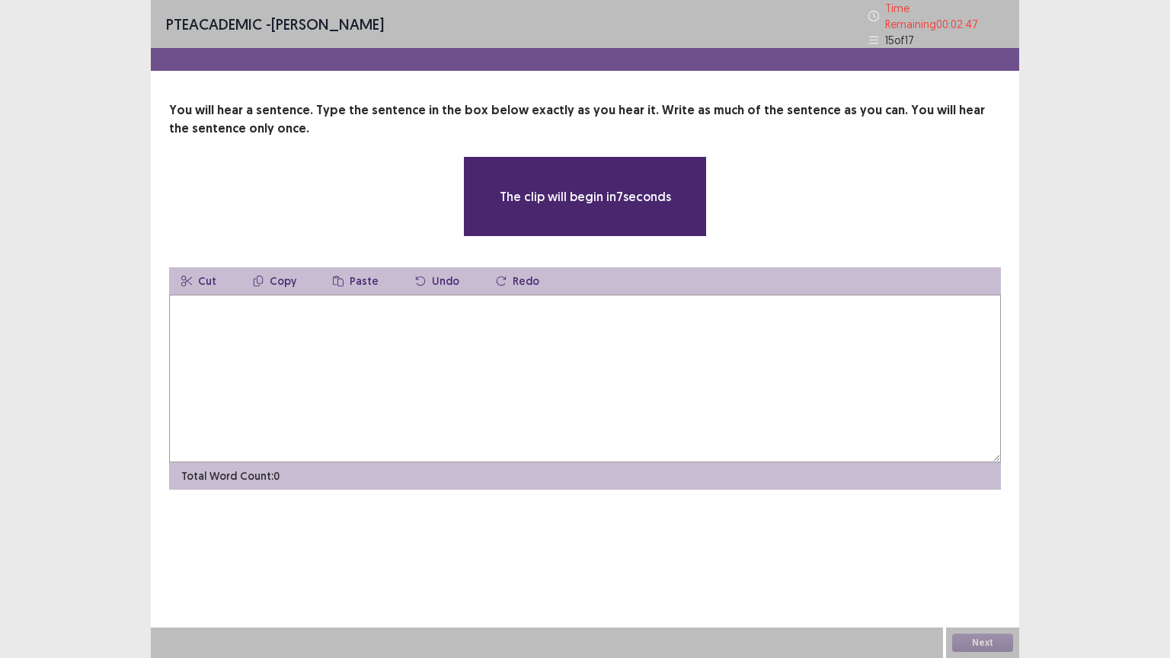
click at [209, 323] on textarea at bounding box center [585, 379] width 832 height 168
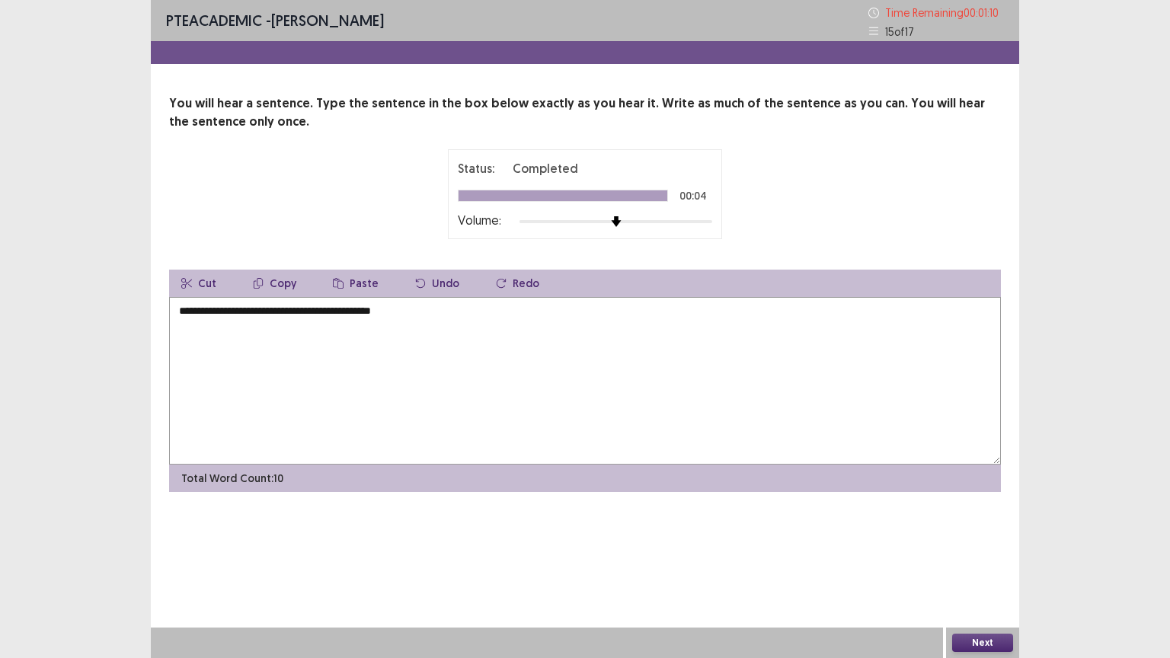
click at [287, 310] on textarea "**********" at bounding box center [585, 381] width 832 height 168
drag, startPoint x: 3, startPoint y: 314, endPoint x: 17, endPoint y: 316, distance: 13.9
click at [9, 315] on div "**********" at bounding box center [585, 329] width 1170 height 658
click at [302, 311] on textarea "**********" at bounding box center [585, 381] width 832 height 168
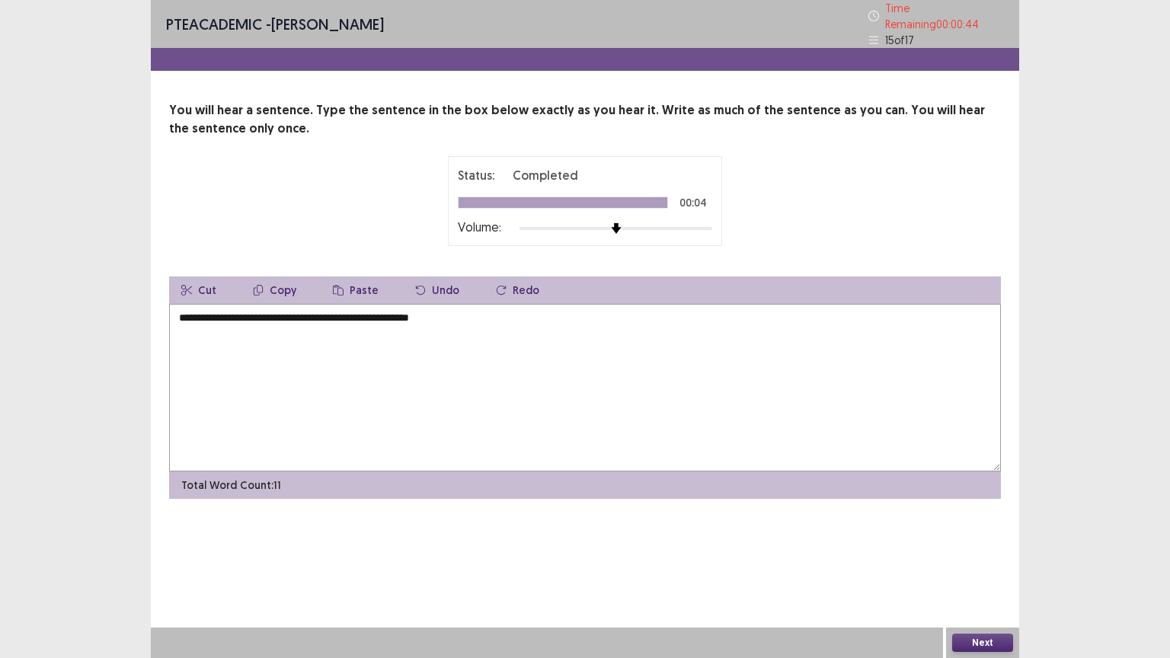
click at [467, 314] on textarea "**********" at bounding box center [585, 388] width 832 height 168
type textarea "**********"
click at [977, 639] on button "Next" at bounding box center [982, 643] width 61 height 18
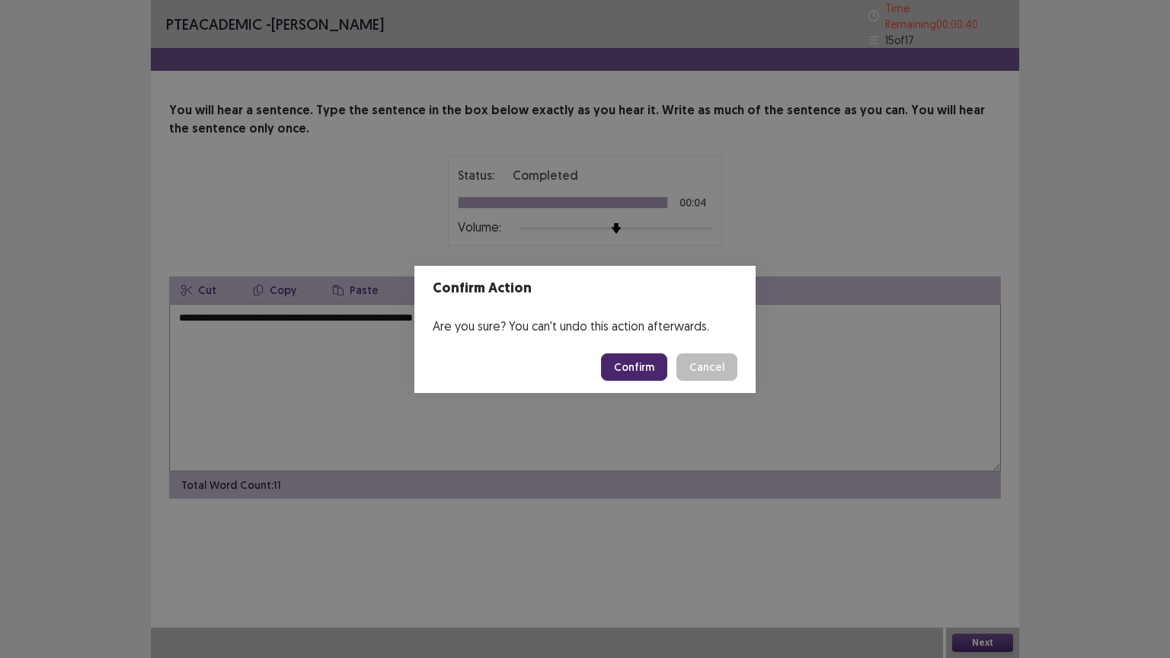
click at [652, 367] on button "Confirm" at bounding box center [634, 366] width 66 height 27
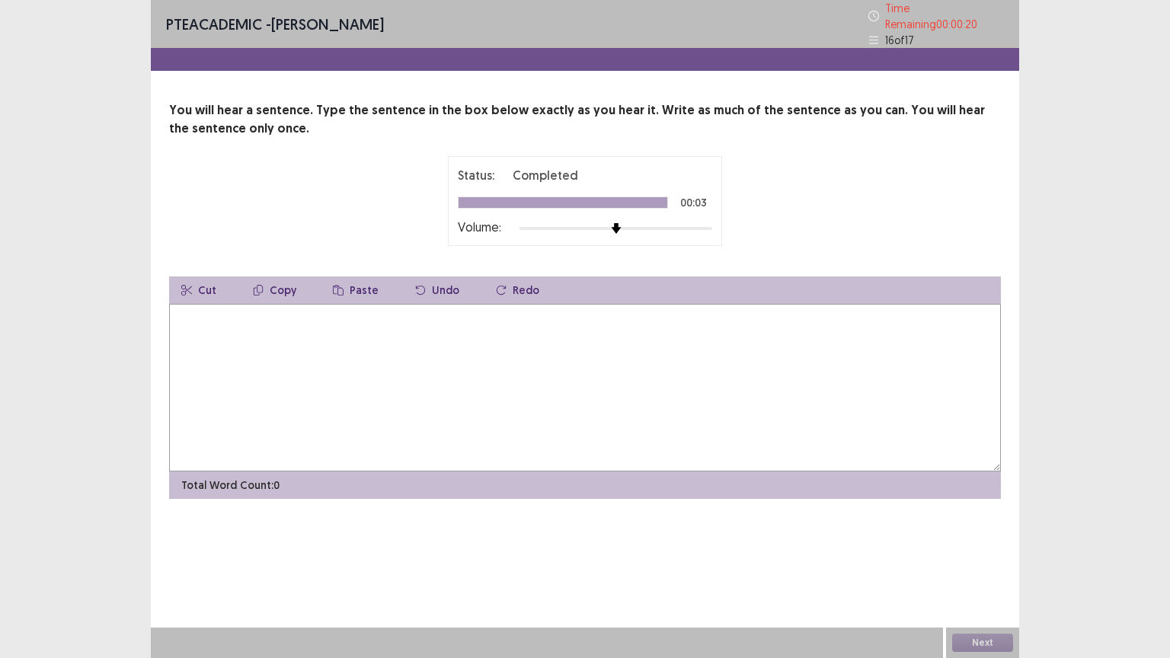
click at [238, 315] on textarea at bounding box center [585, 388] width 832 height 168
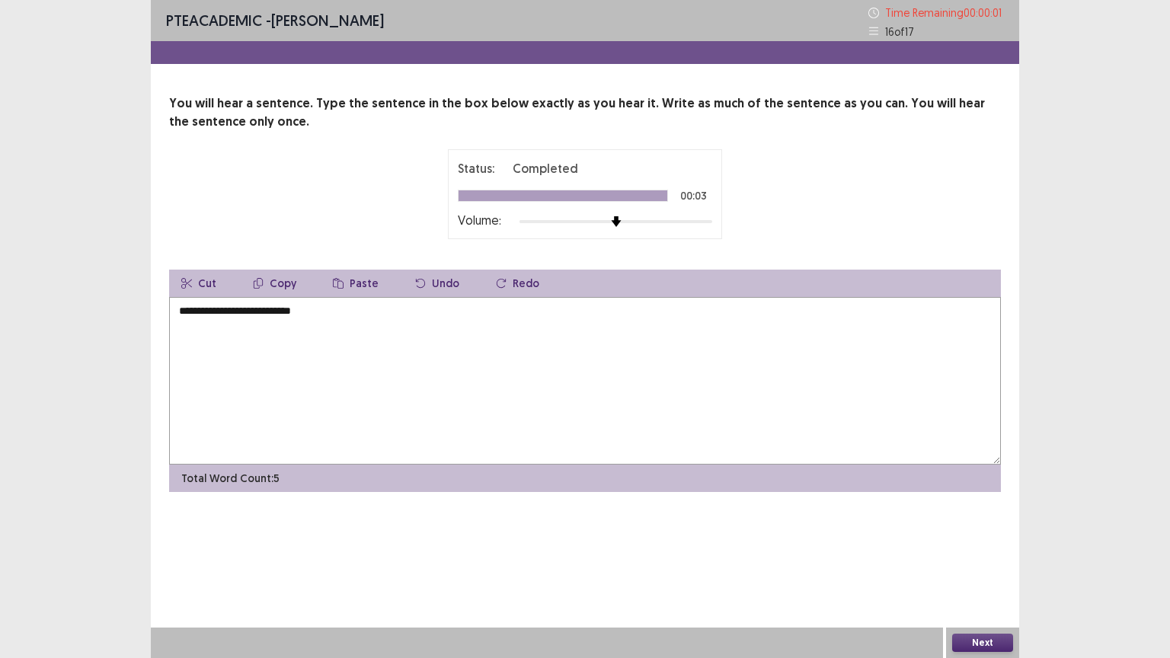
type textarea "**********"
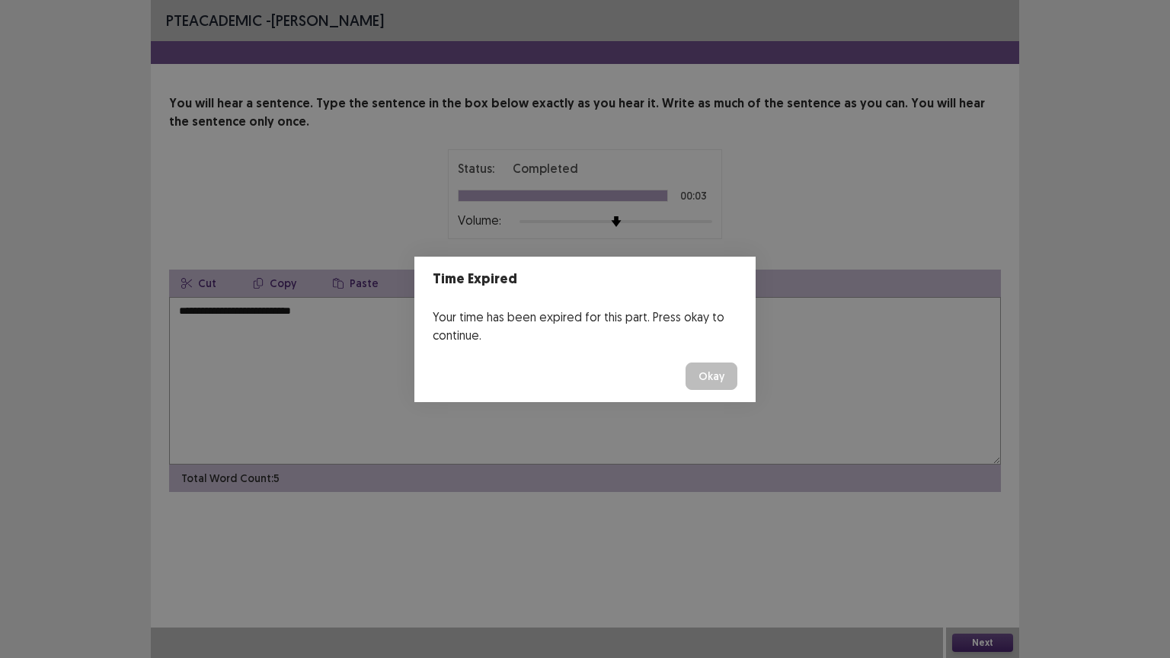
click at [720, 373] on button "Okay" at bounding box center [712, 376] width 52 height 27
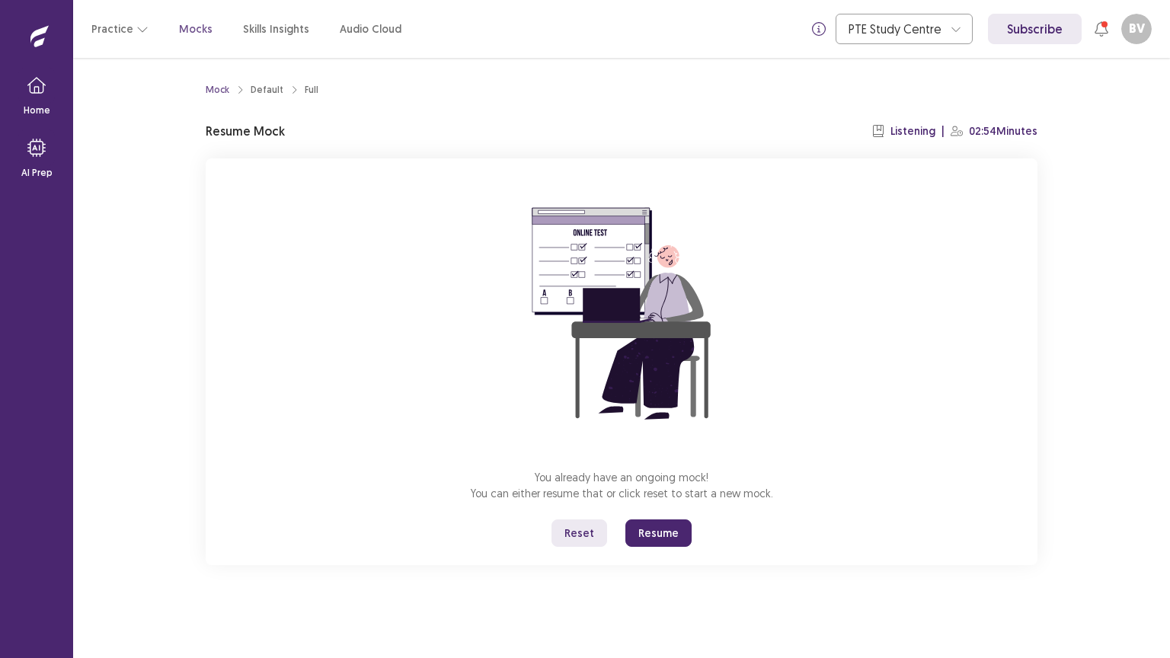
click at [652, 529] on button "Resume" at bounding box center [658, 533] width 66 height 27
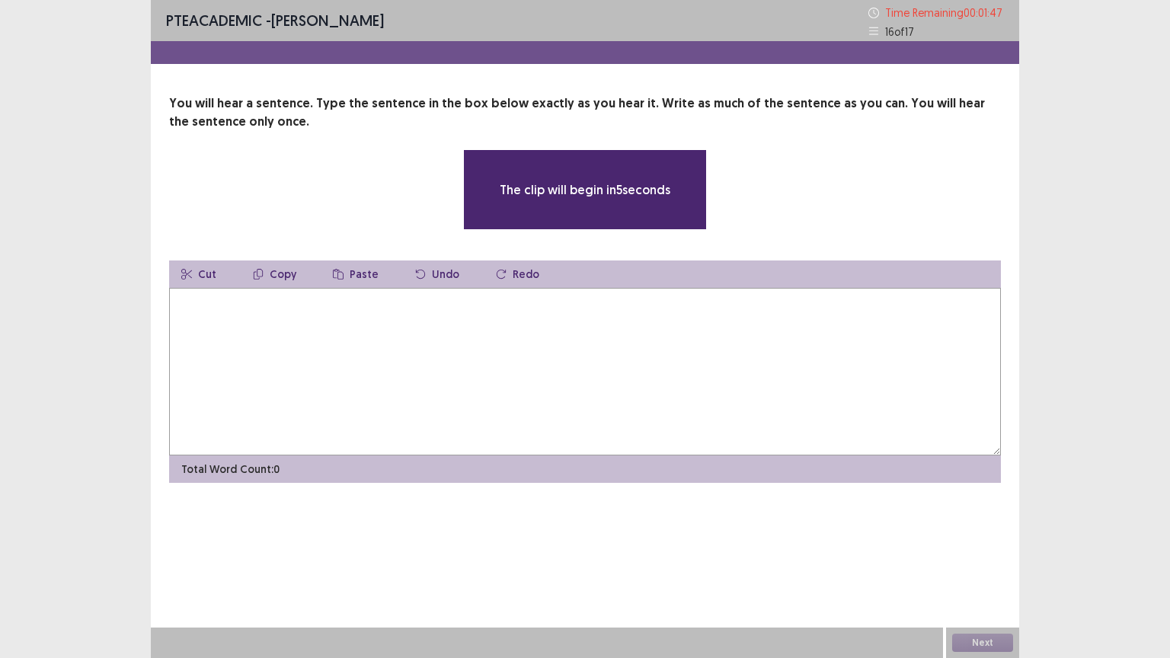
click at [207, 320] on textarea at bounding box center [585, 372] width 832 height 168
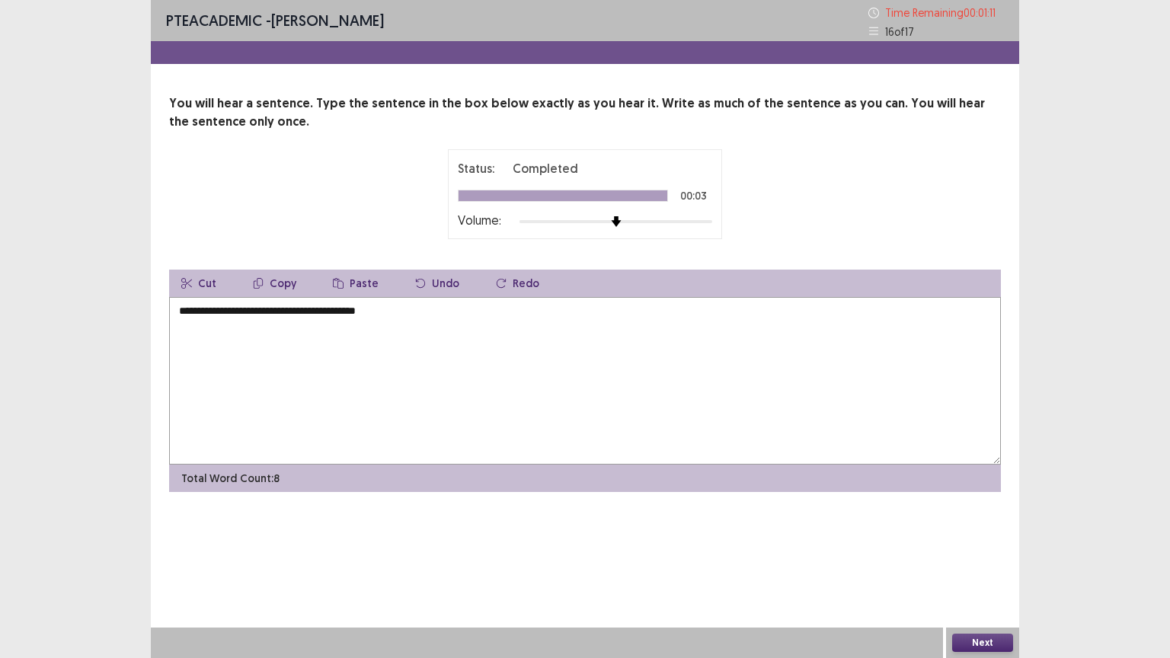
type textarea "**********"
click at [978, 641] on button "Next" at bounding box center [982, 643] width 61 height 18
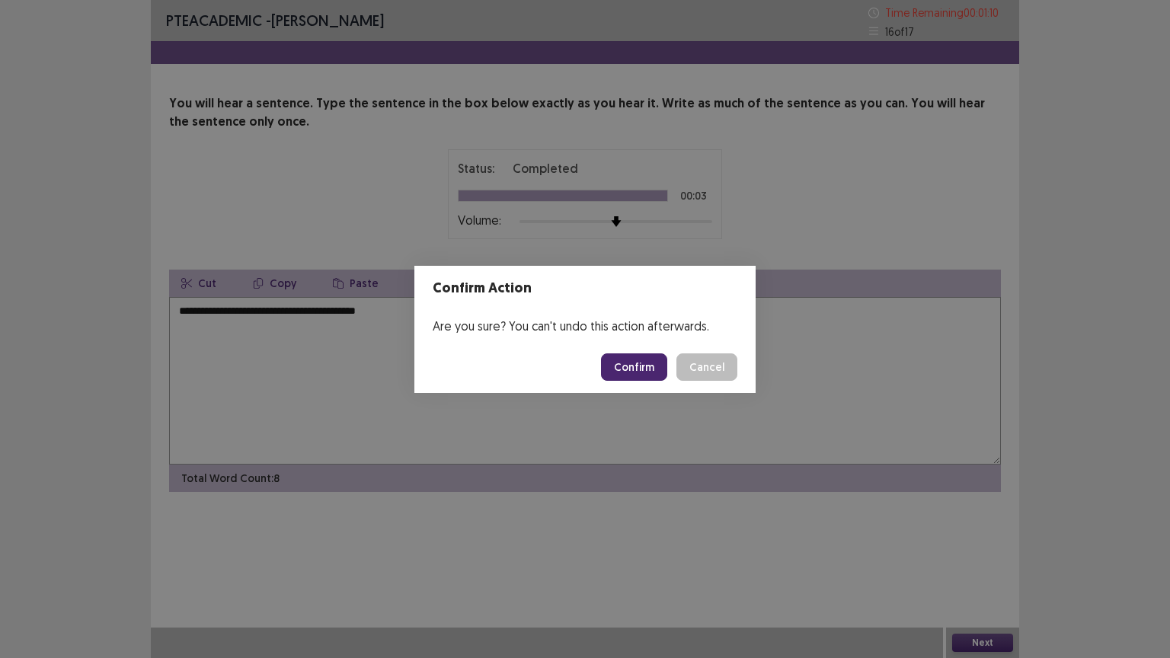
click at [627, 361] on button "Confirm" at bounding box center [634, 366] width 66 height 27
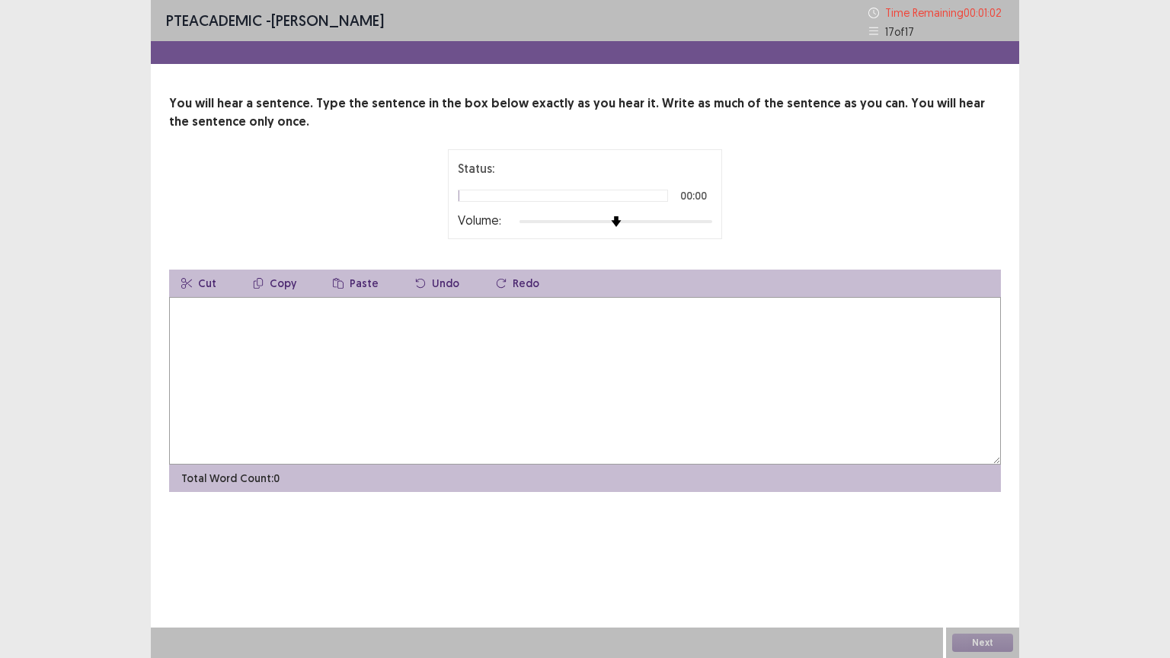
click at [203, 316] on textarea at bounding box center [585, 381] width 832 height 168
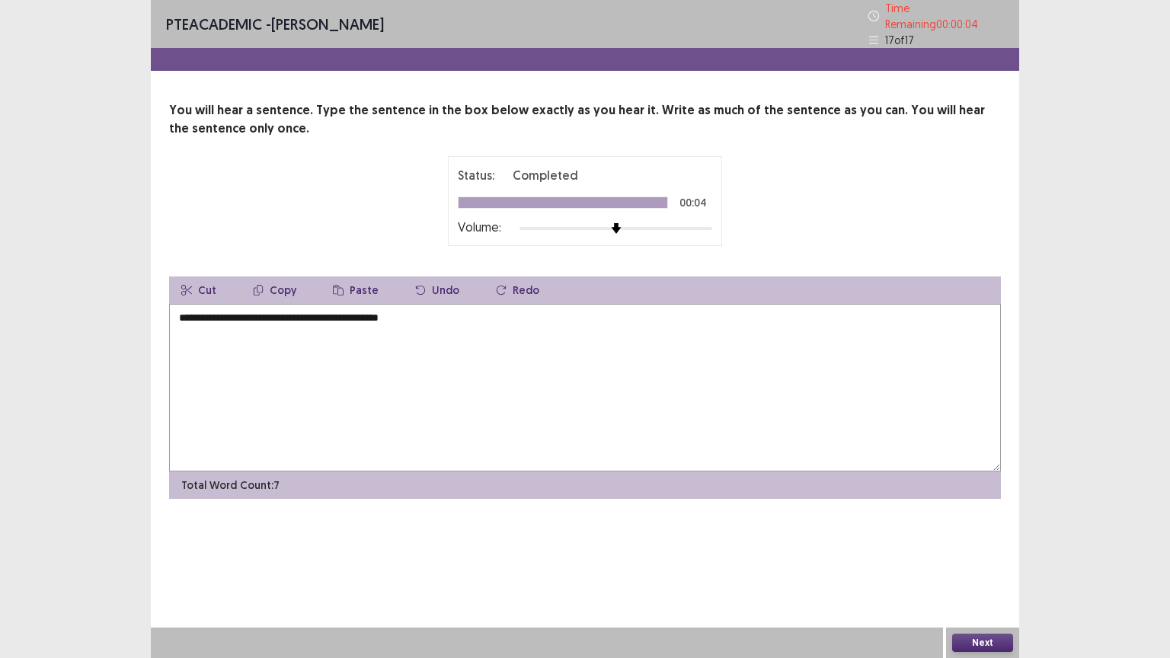
type textarea "**********"
click at [995, 645] on button "Next" at bounding box center [982, 643] width 61 height 18
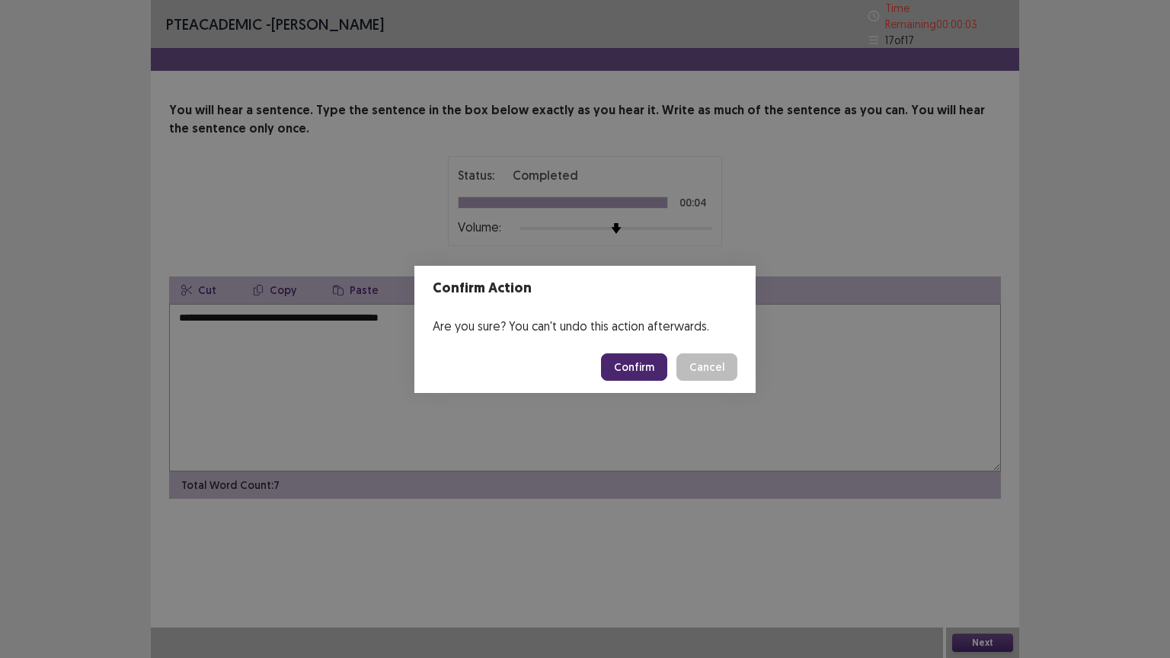
click at [625, 370] on button "Confirm" at bounding box center [634, 366] width 66 height 27
